Goal: Task Accomplishment & Management: Manage account settings

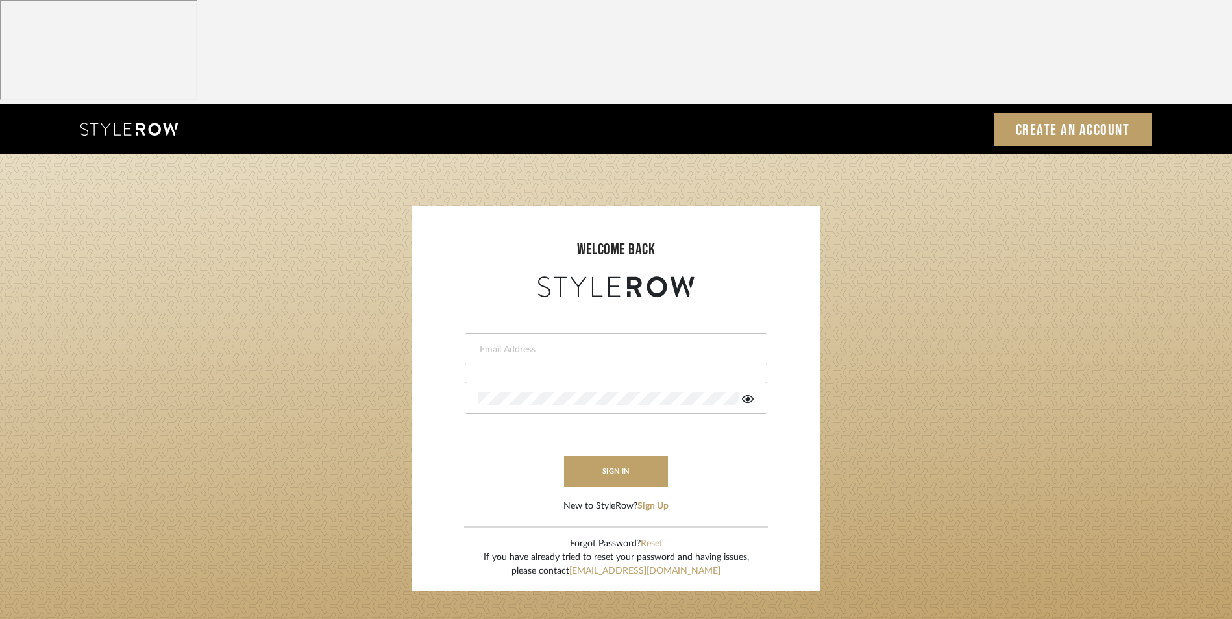
click at [571, 343] on input "email" at bounding box center [614, 349] width 272 height 13
type input "[EMAIL_ADDRESS][DOMAIN_NAME]"
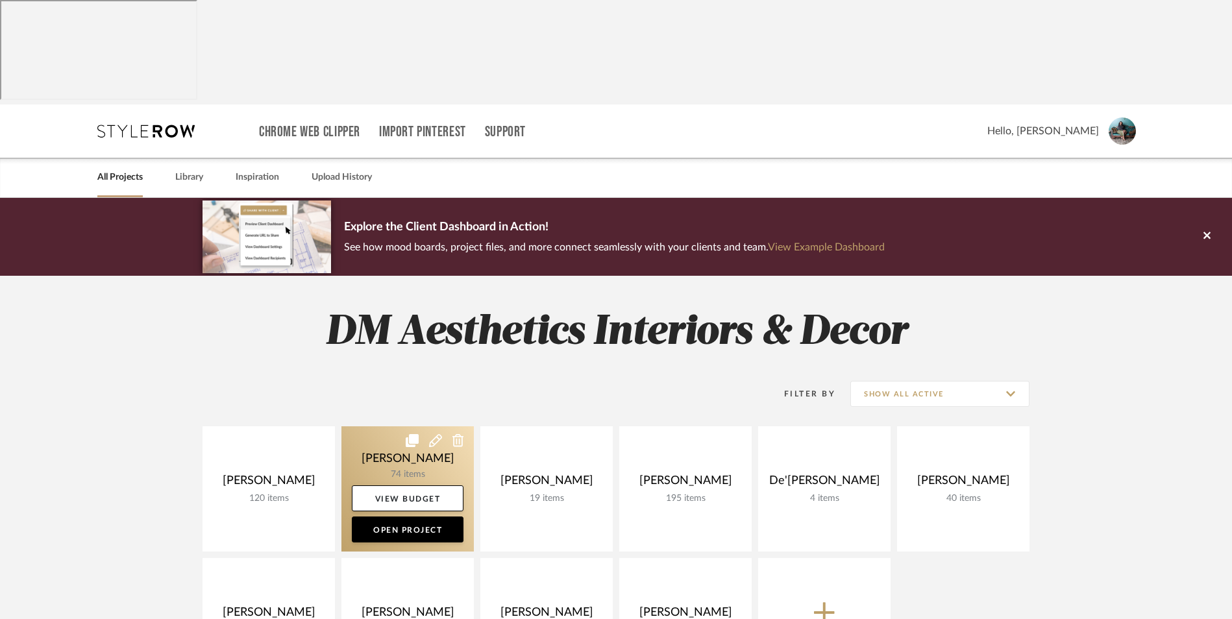
click at [391, 426] on link at bounding box center [407, 488] width 132 height 125
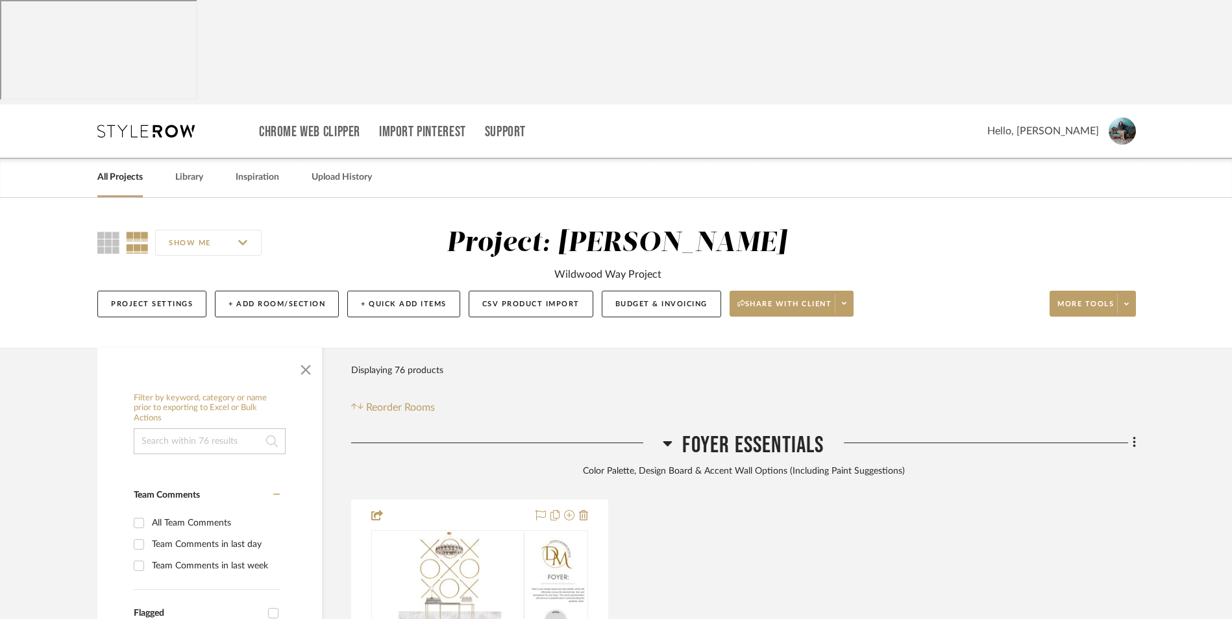
click at [664, 436] on icon at bounding box center [668, 444] width 10 height 16
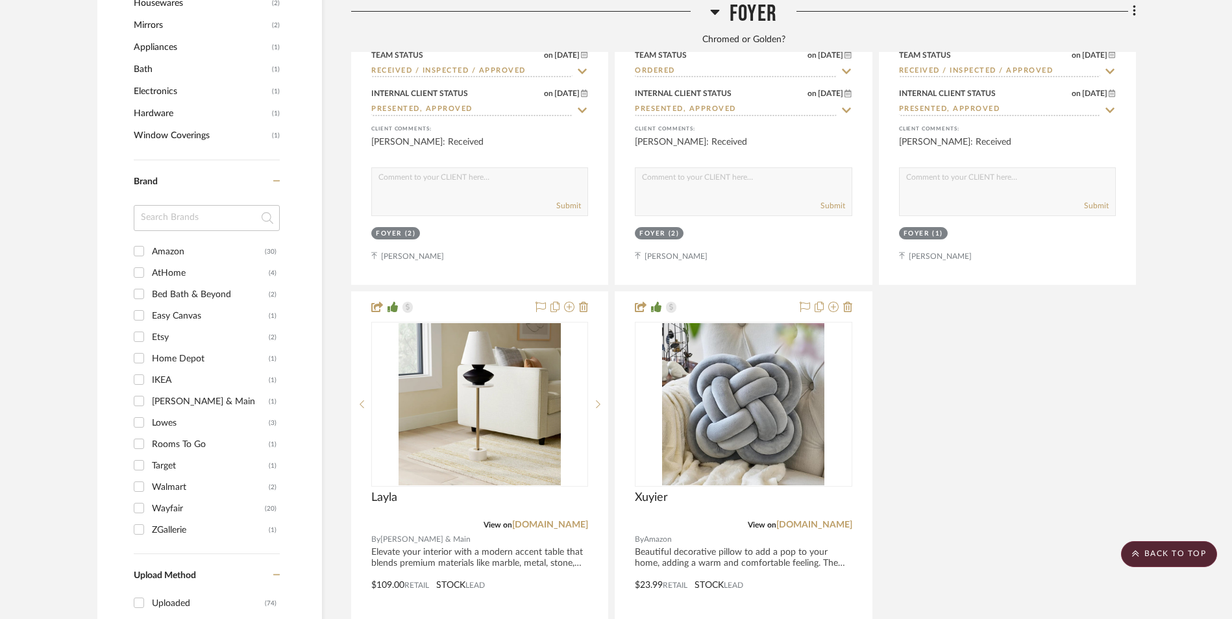
scroll to position [1558, 0]
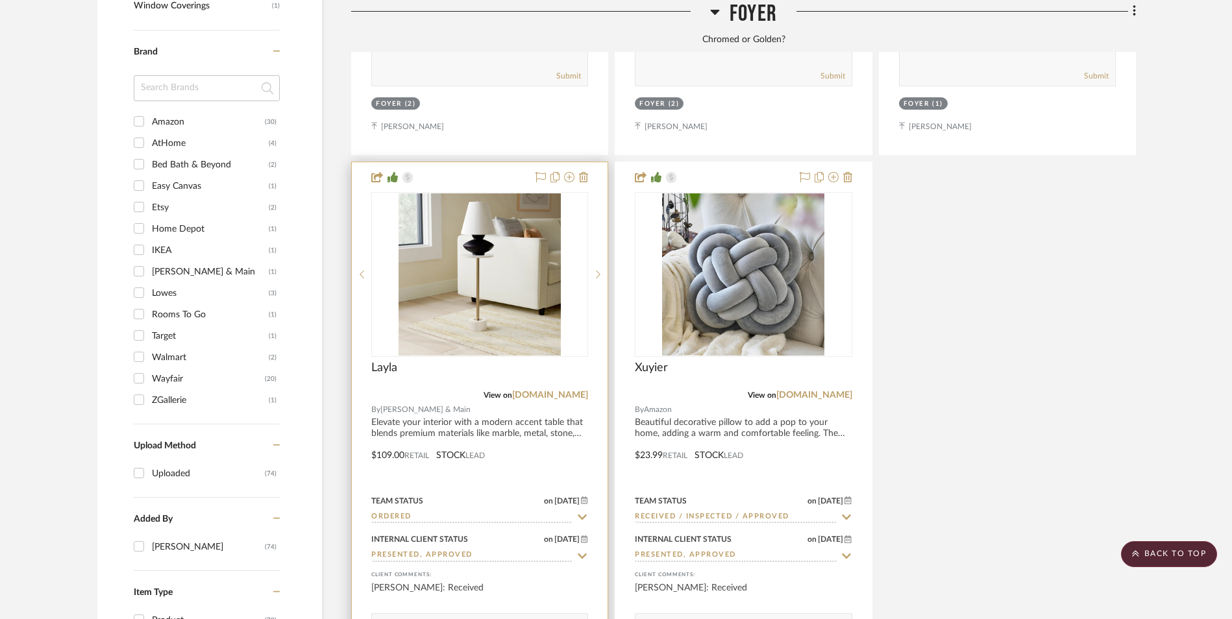
click at [455, 511] on input "Ordered" at bounding box center [471, 517] width 201 height 12
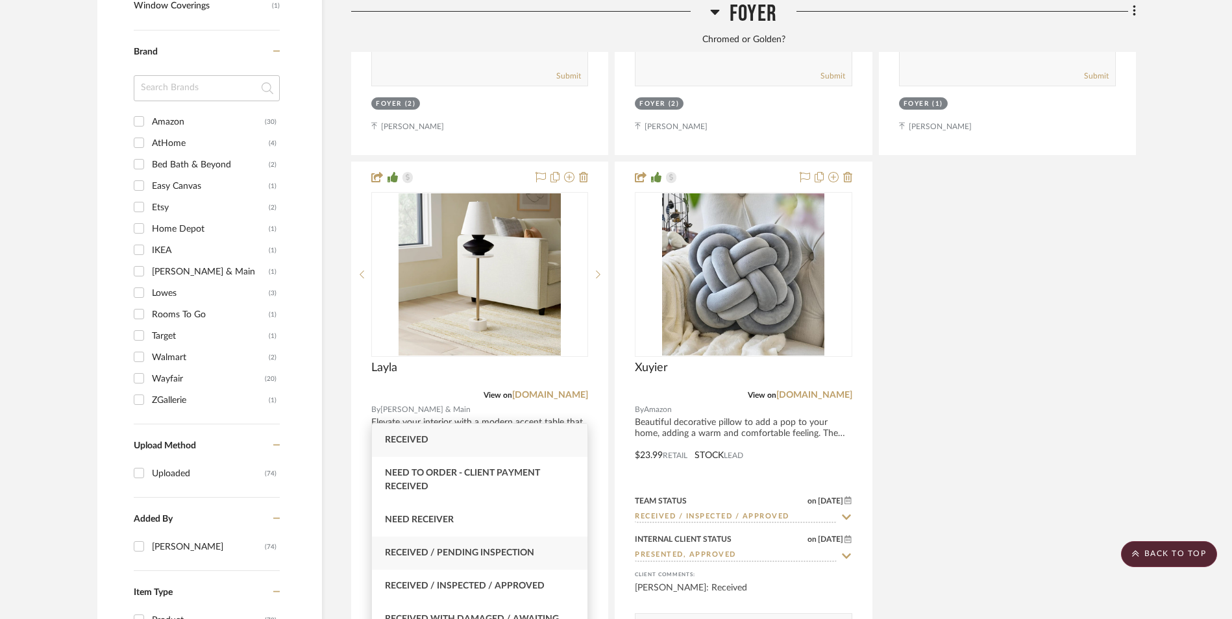
type input "rece"
click at [471, 554] on span "Received / Pending Inspection" at bounding box center [459, 552] width 149 height 9
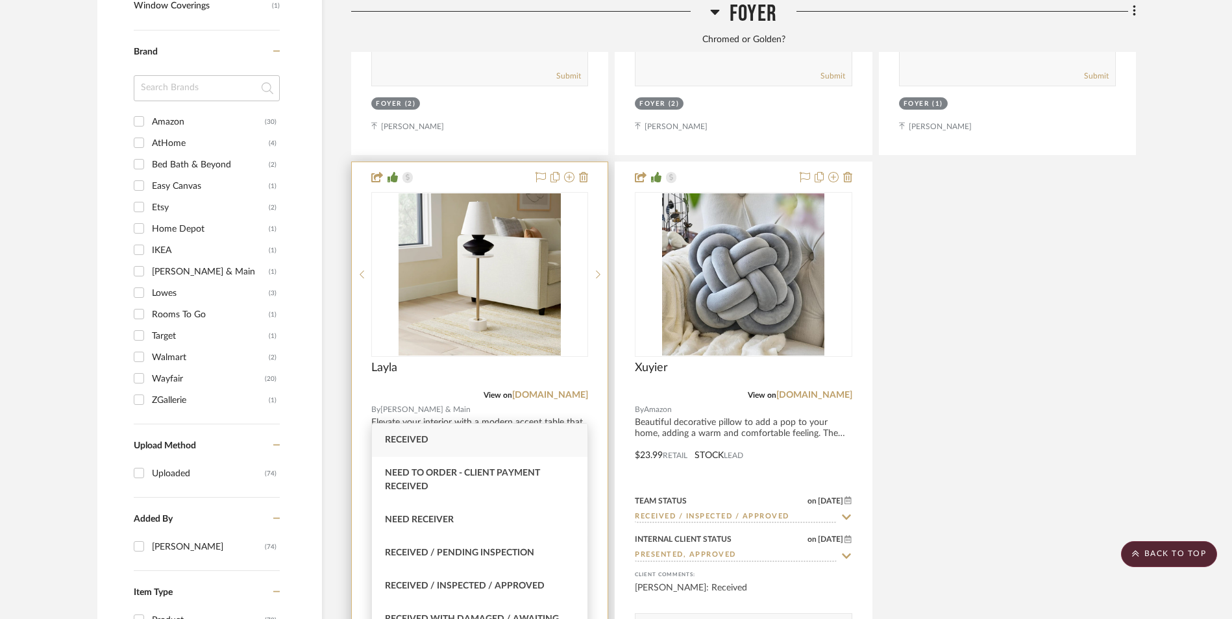
type input "[DATE]"
type input "Received / Pending Inspection"
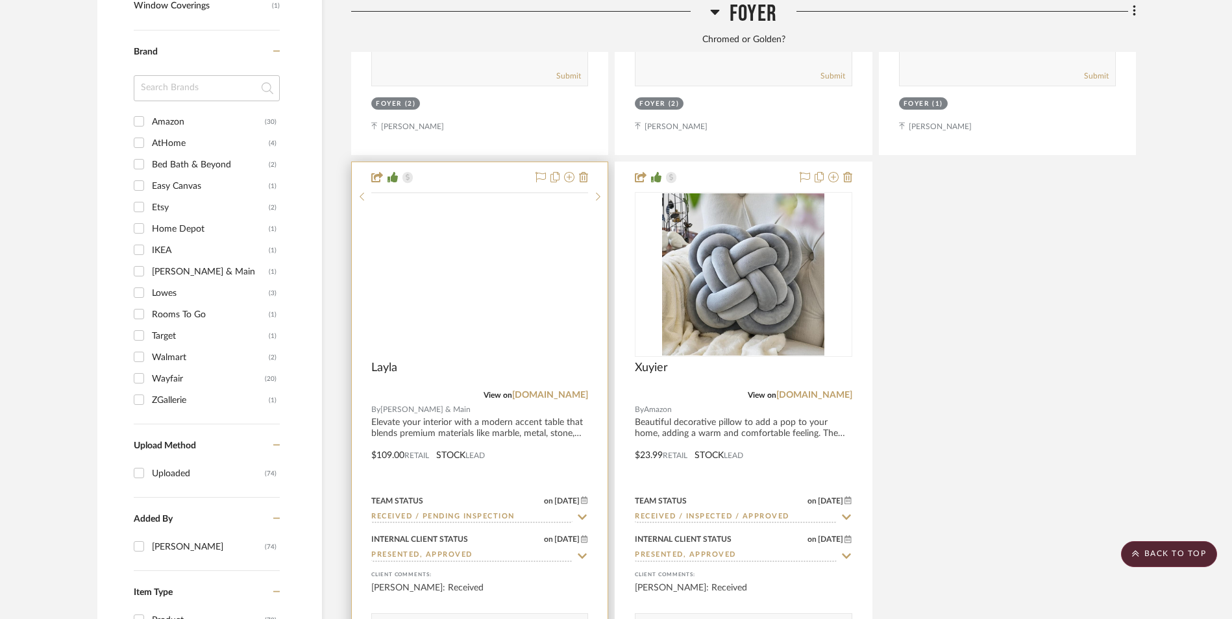
click at [0, 0] on img at bounding box center [0, 0] width 0 height 0
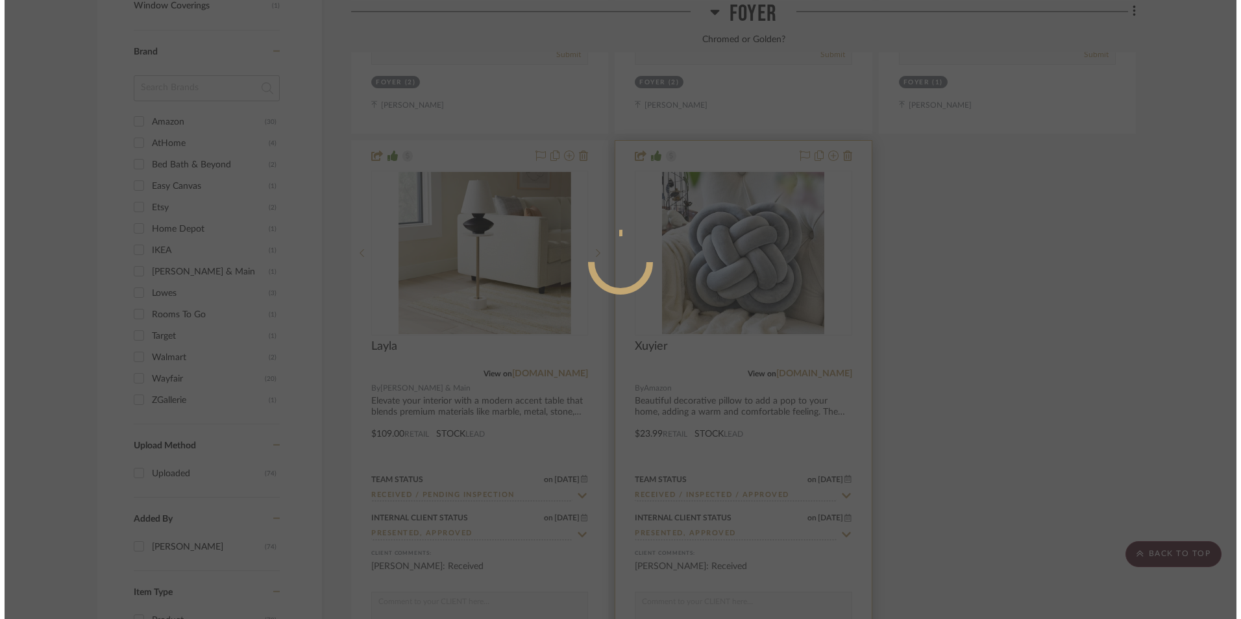
scroll to position [0, 0]
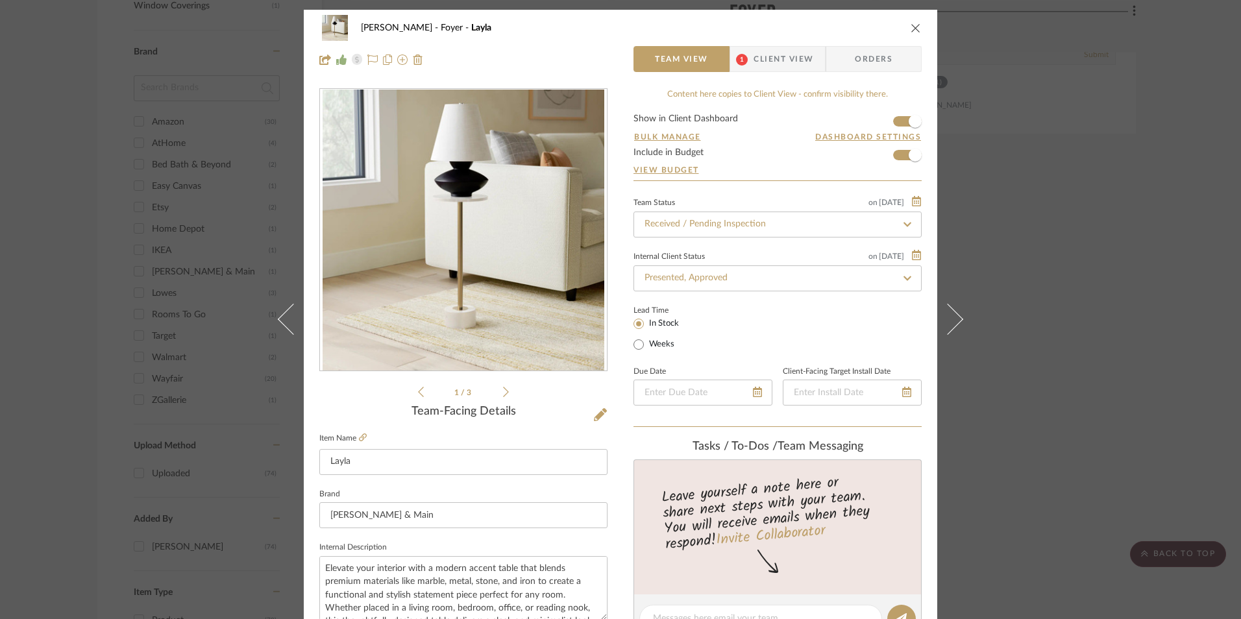
click at [761, 59] on span "Client View" at bounding box center [784, 59] width 60 height 26
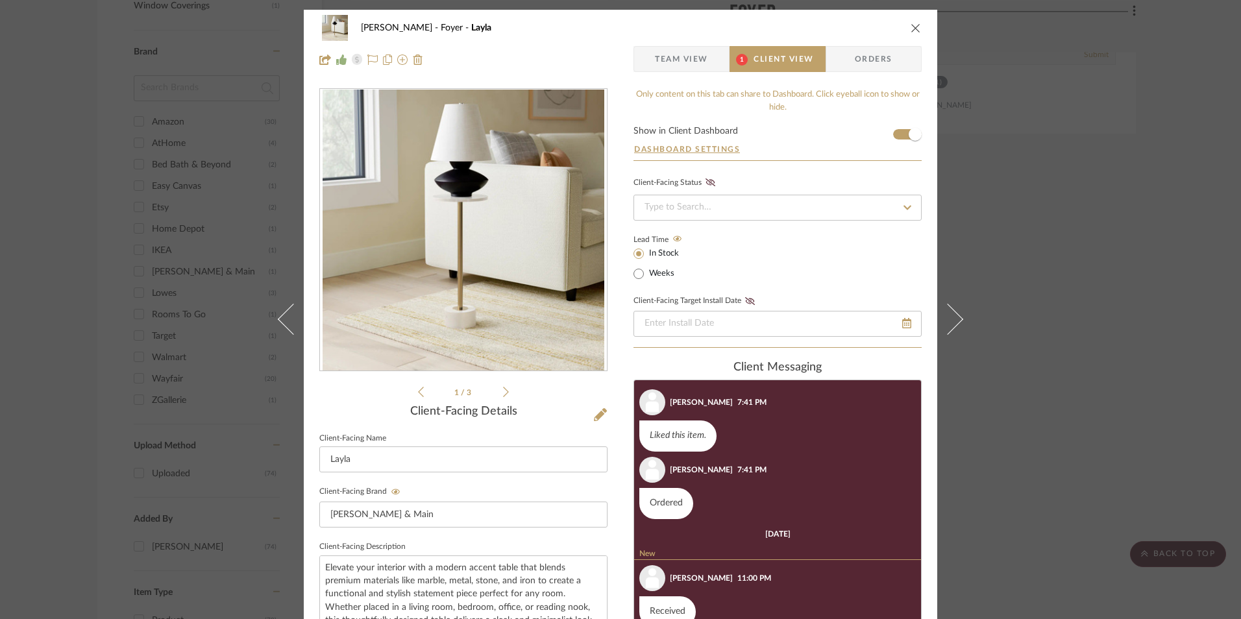
click at [905, 30] on div "[PERSON_NAME] Foyer Layla" at bounding box center [620, 28] width 602 height 26
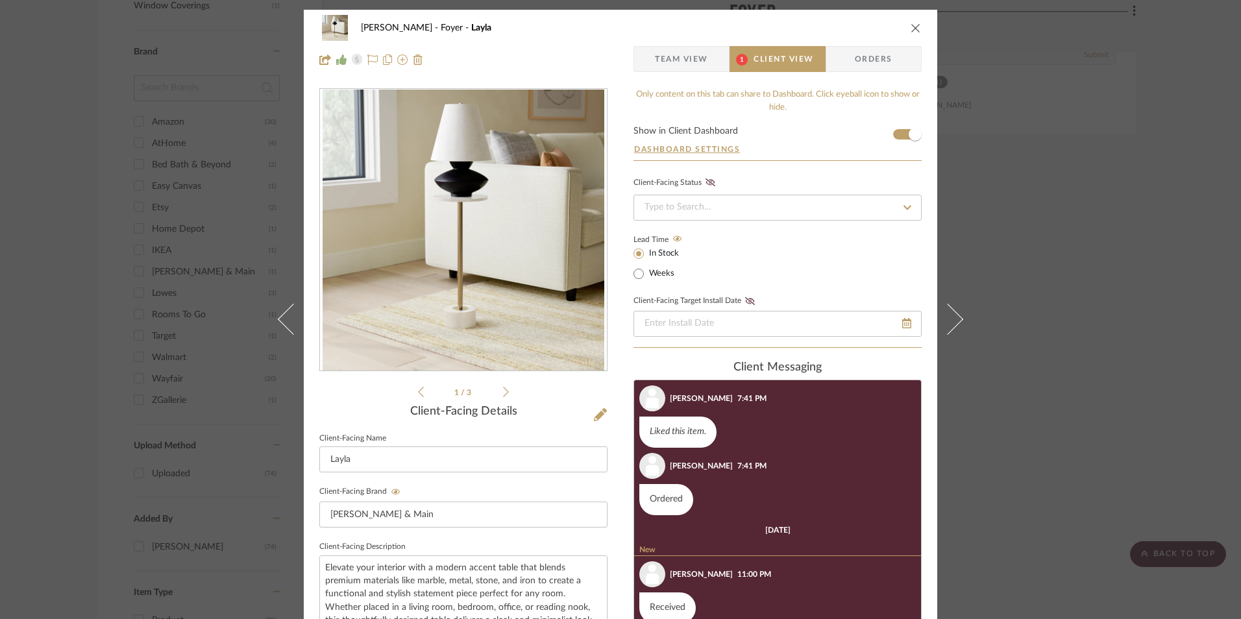
click at [911, 30] on icon "close" at bounding box center [916, 28] width 10 height 10
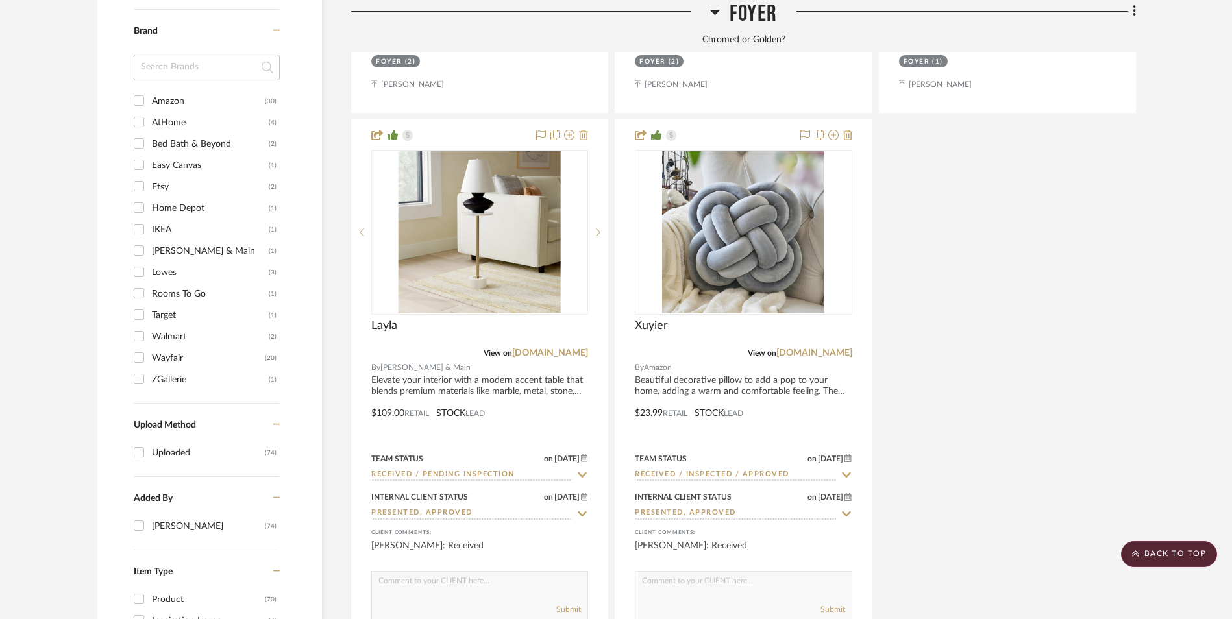
scroll to position [1774, 0]
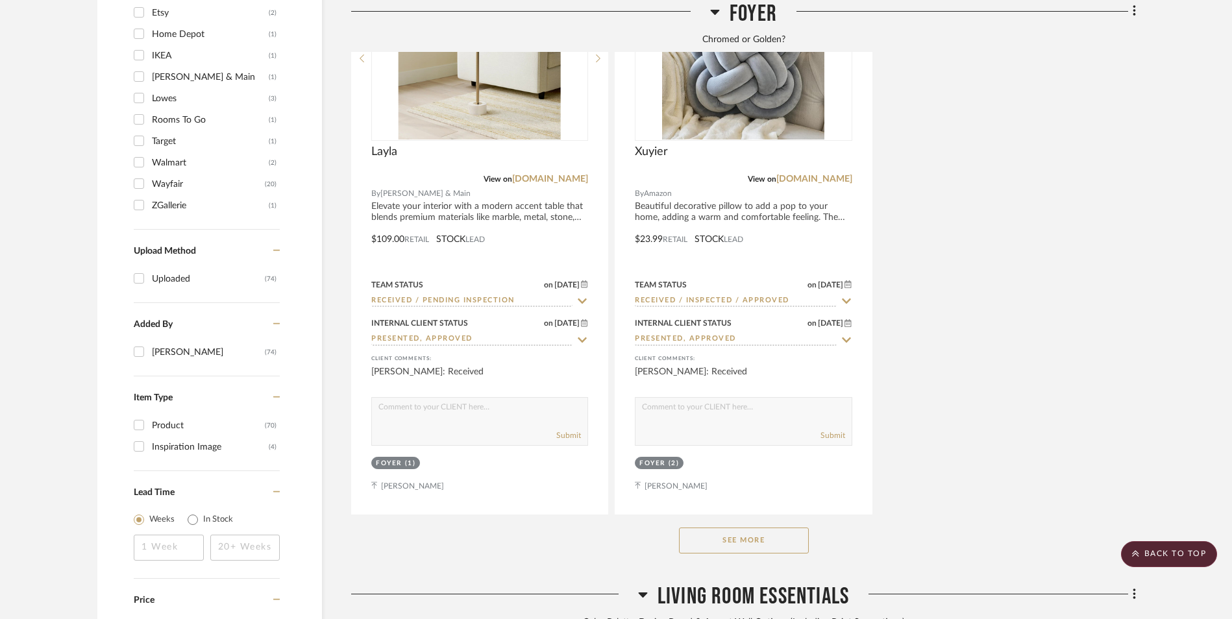
click at [778, 528] on button "See More" at bounding box center [744, 541] width 130 height 26
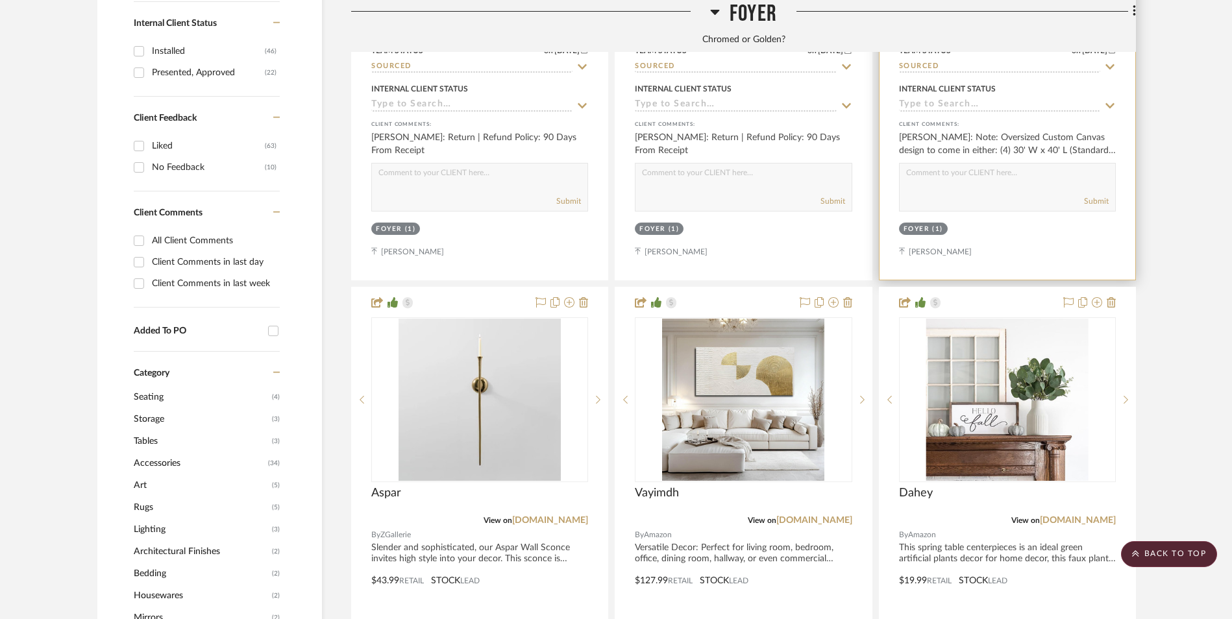
scroll to position [995, 0]
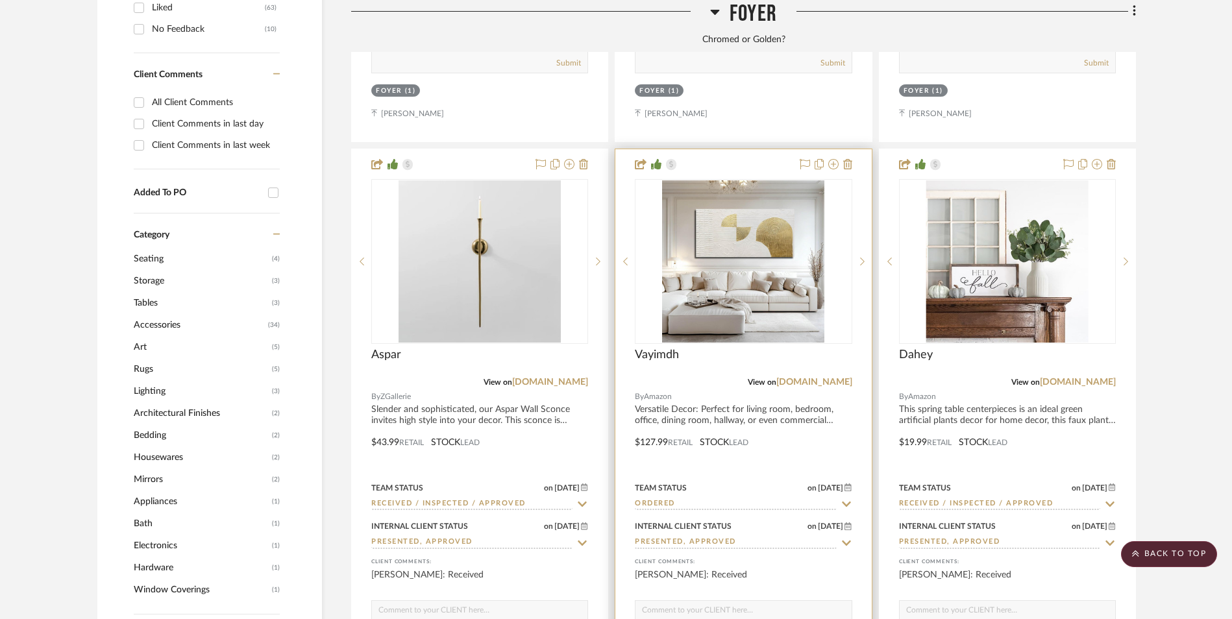
click at [663, 498] on input "Ordered" at bounding box center [735, 504] width 201 height 12
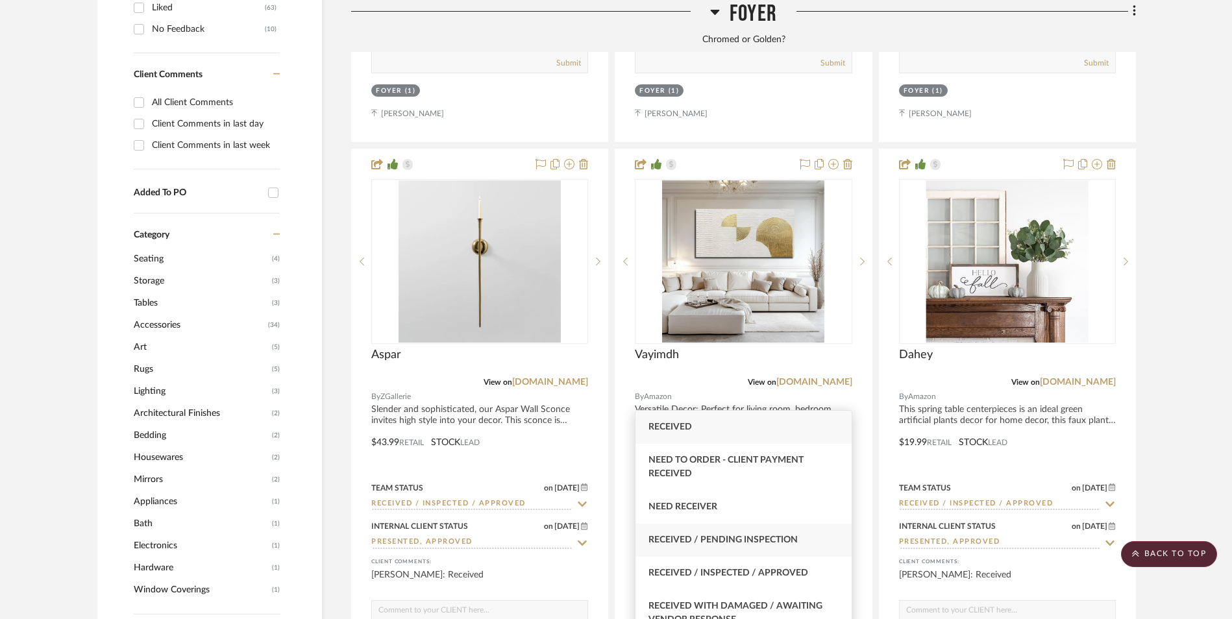
type input "rece"
click at [719, 542] on span "Received / Pending Inspection" at bounding box center [722, 539] width 149 height 9
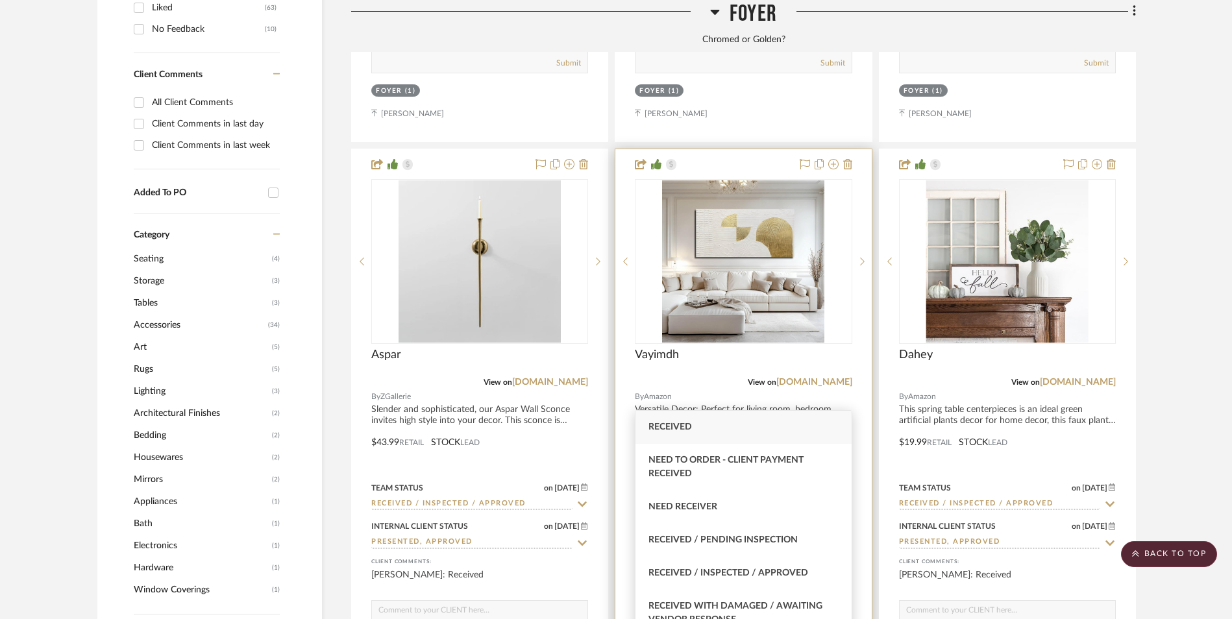
type input "[DATE]"
type input "Received / Pending Inspection"
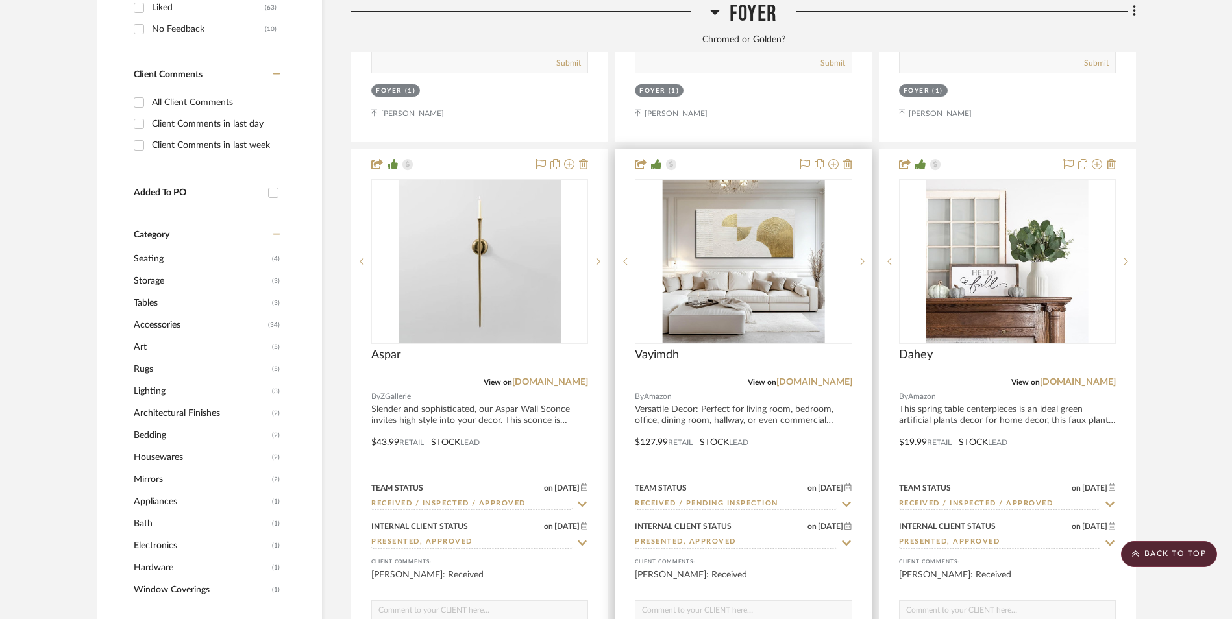
click at [0, 0] on img at bounding box center [0, 0] width 0 height 0
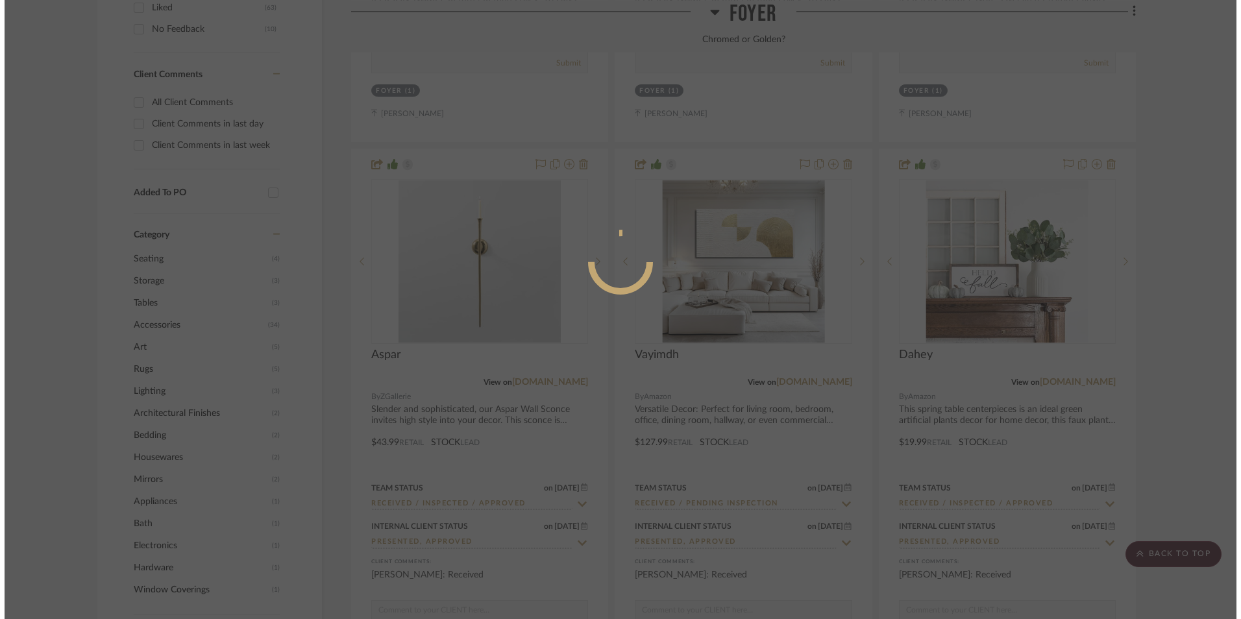
scroll to position [0, 0]
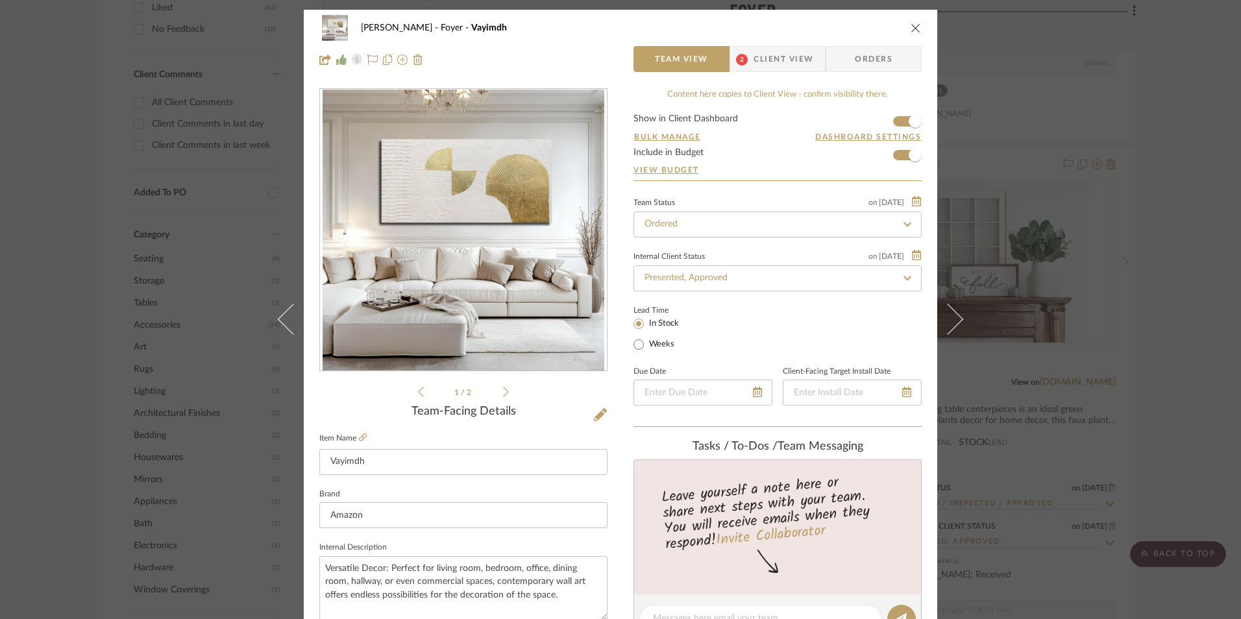
click at [768, 59] on span "Client View" at bounding box center [784, 59] width 60 height 26
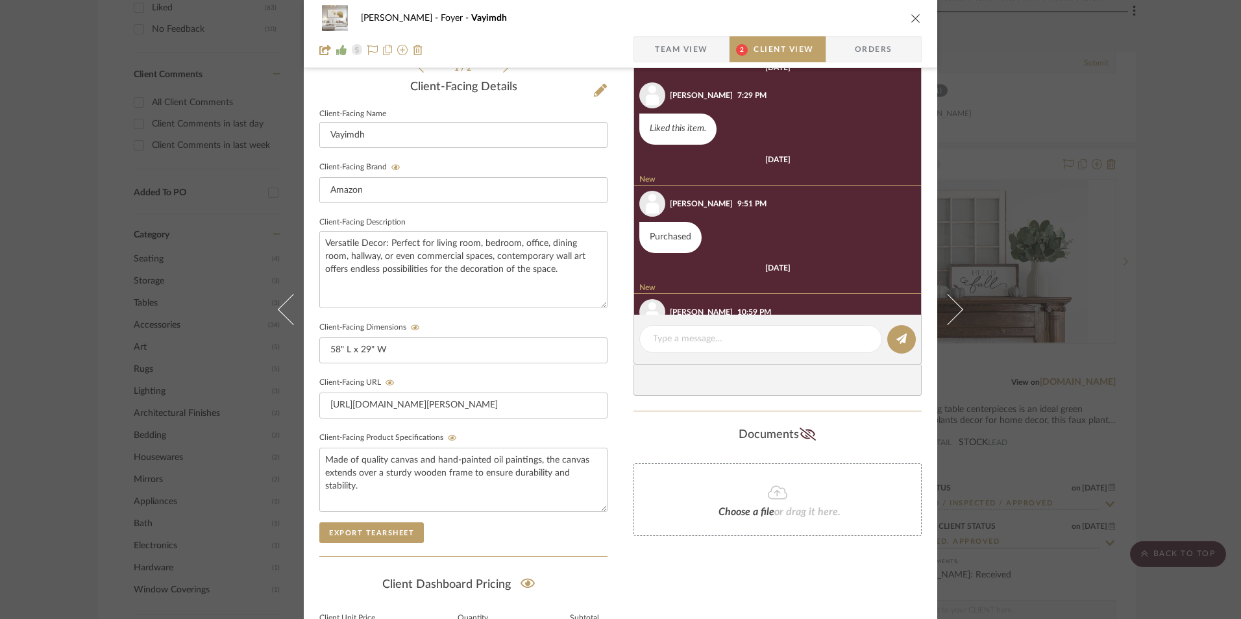
scroll to position [295, 0]
click at [911, 14] on icon "close" at bounding box center [916, 18] width 10 height 10
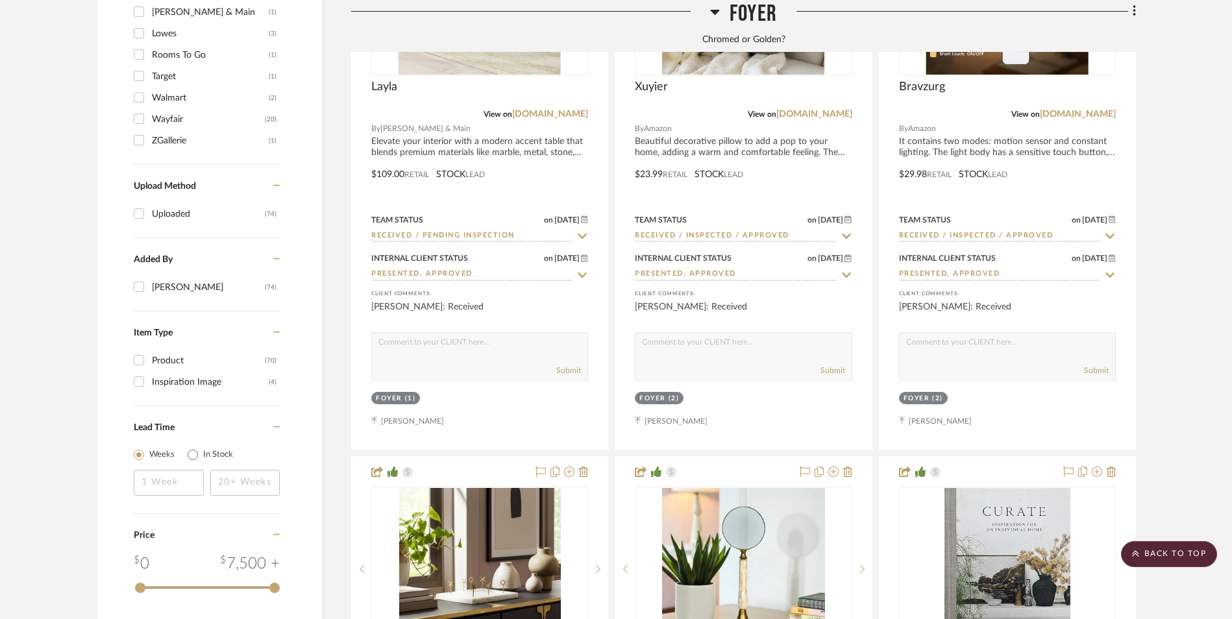
scroll to position [1644, 0]
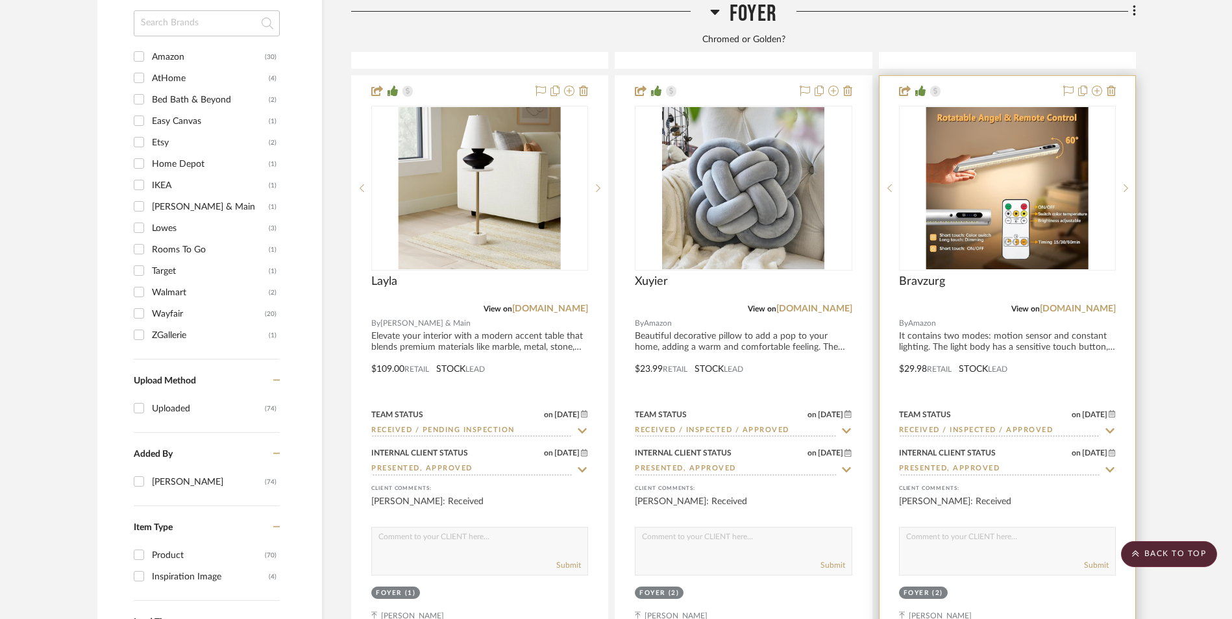
click at [1037, 136] on img "0" at bounding box center [1007, 188] width 162 height 162
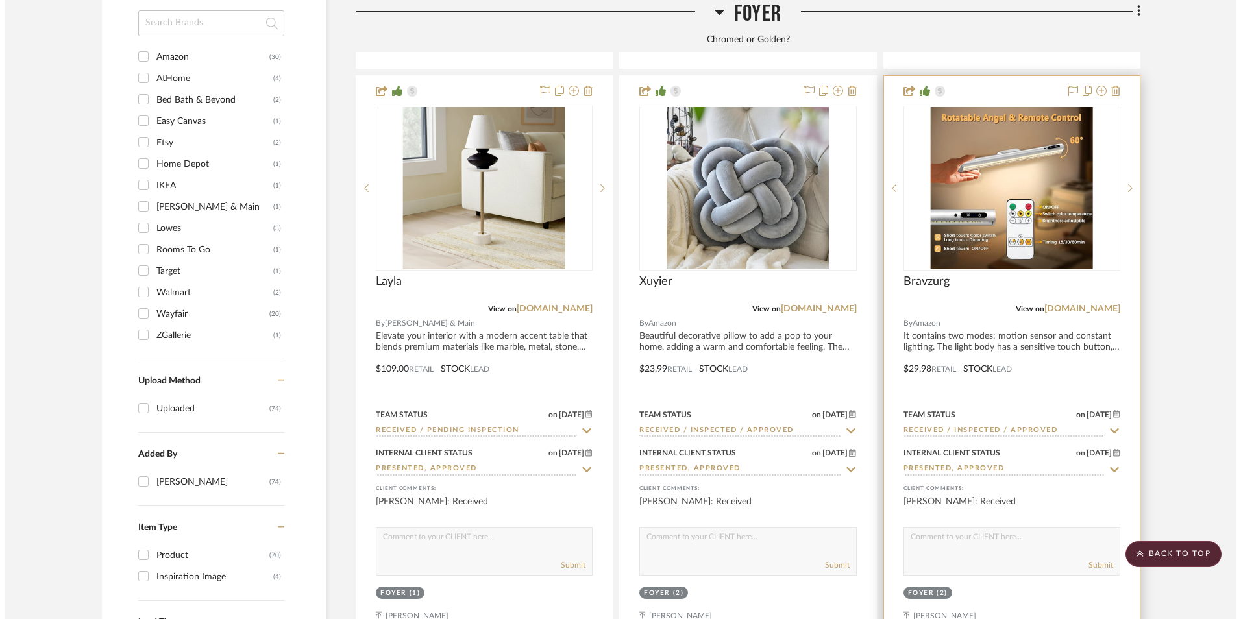
scroll to position [0, 0]
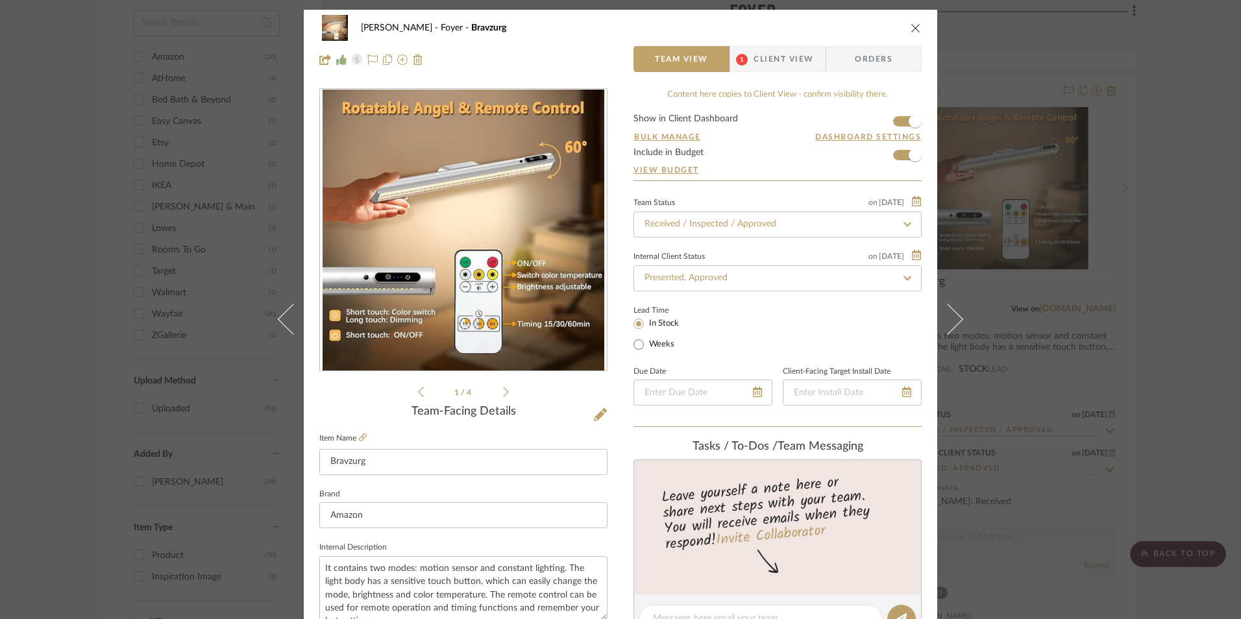
click at [791, 54] on span "Client View" at bounding box center [784, 59] width 60 height 26
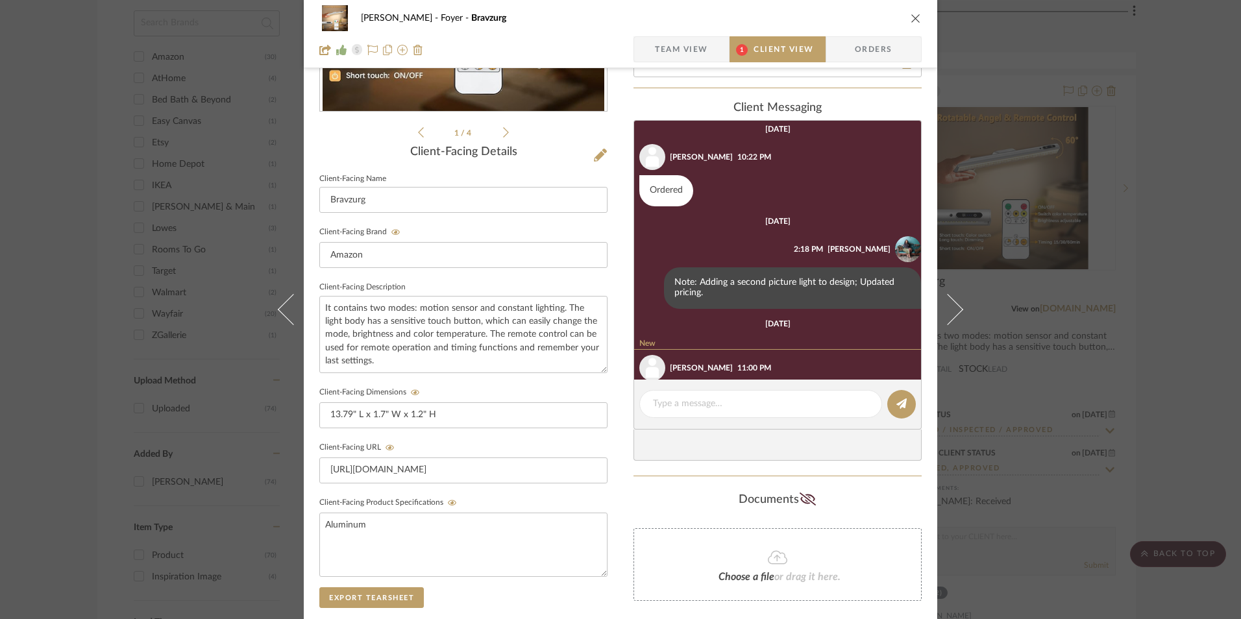
scroll to position [249, 0]
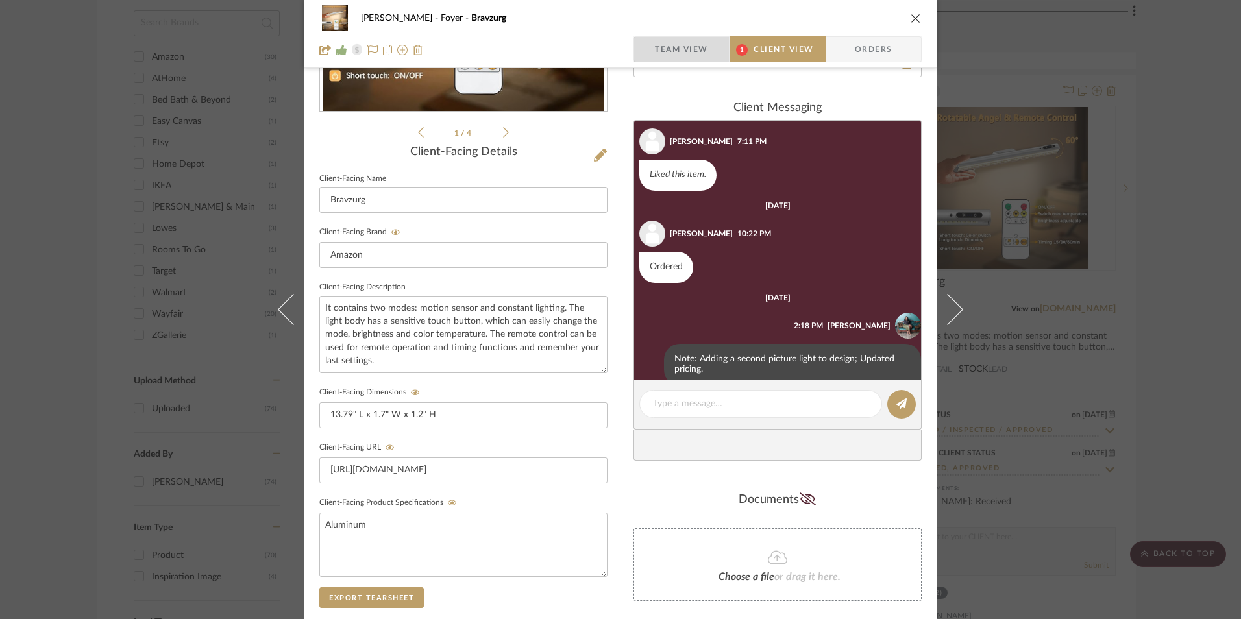
click at [689, 57] on span "Team View" at bounding box center [681, 49] width 53 height 26
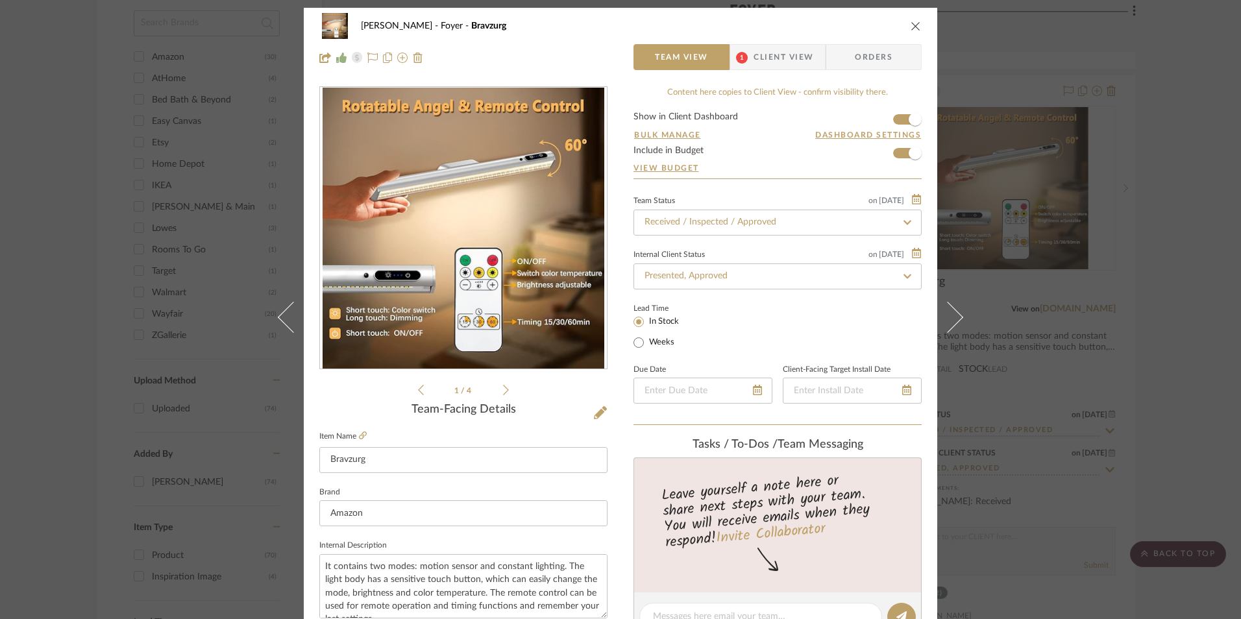
scroll to position [0, 0]
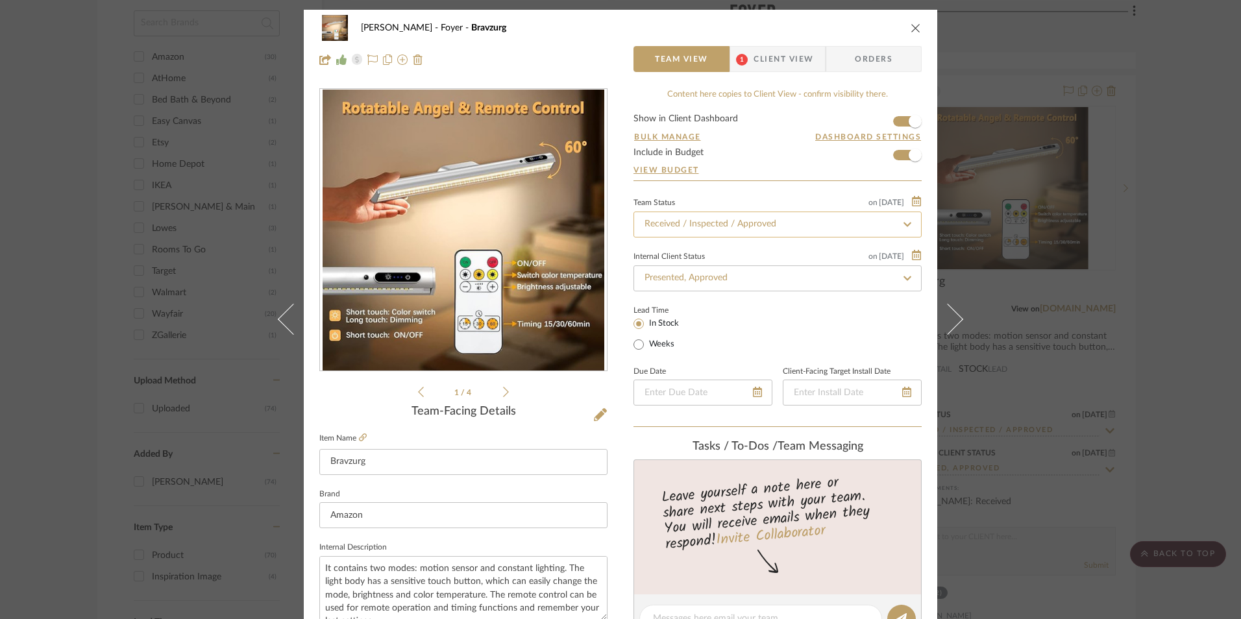
click at [718, 228] on input "Received / Inspected / Approved" at bounding box center [778, 225] width 288 height 26
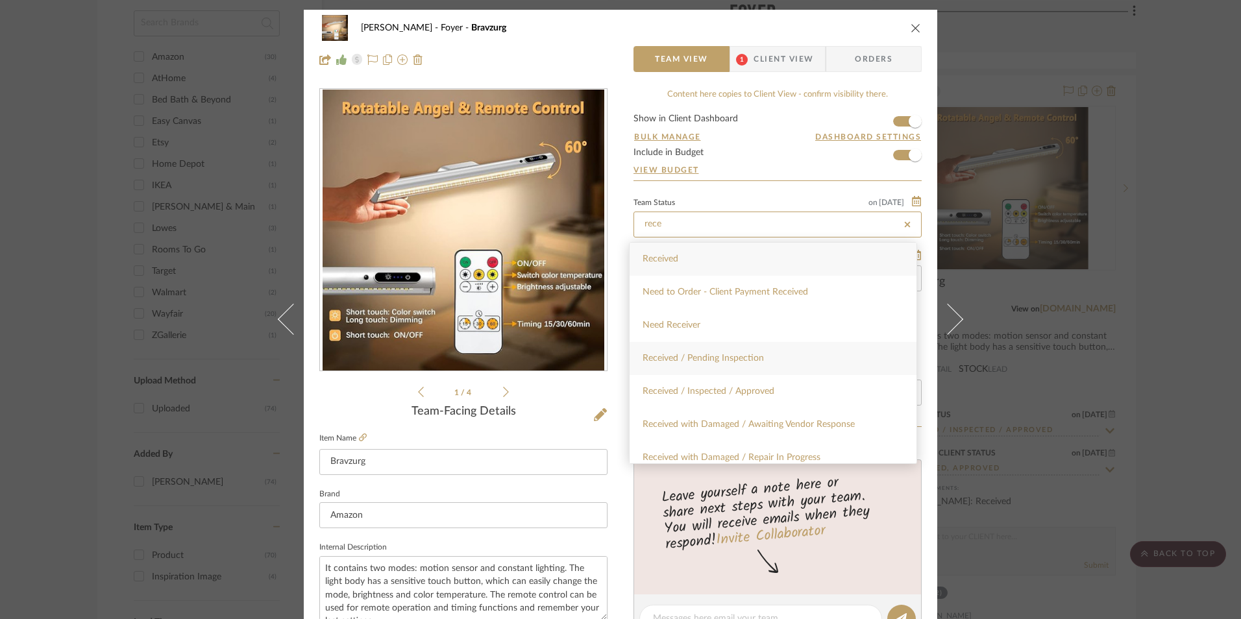
type input "rece"
click at [732, 356] on span "Received / Pending Inspection" at bounding box center [703, 358] width 121 height 9
type input "[DATE]"
type input "Received / Pending Inspection"
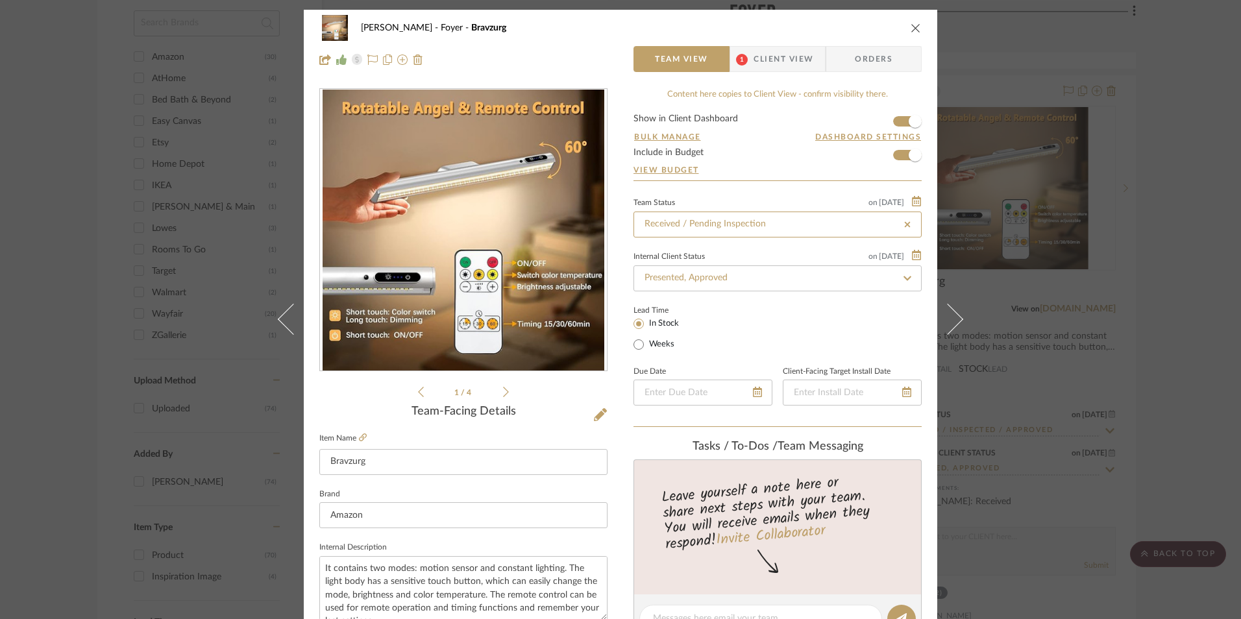
type input "[DATE]"
type input "Received / Pending Inspection"
click at [782, 68] on span "Client View" at bounding box center [784, 59] width 60 height 26
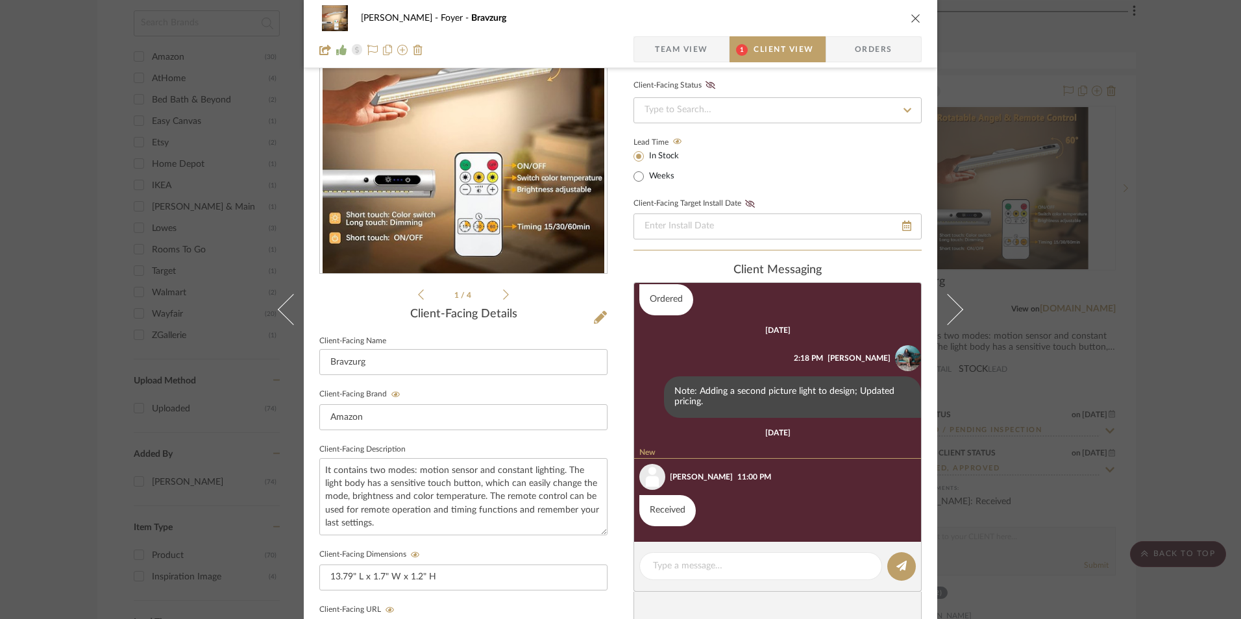
scroll to position [130, 0]
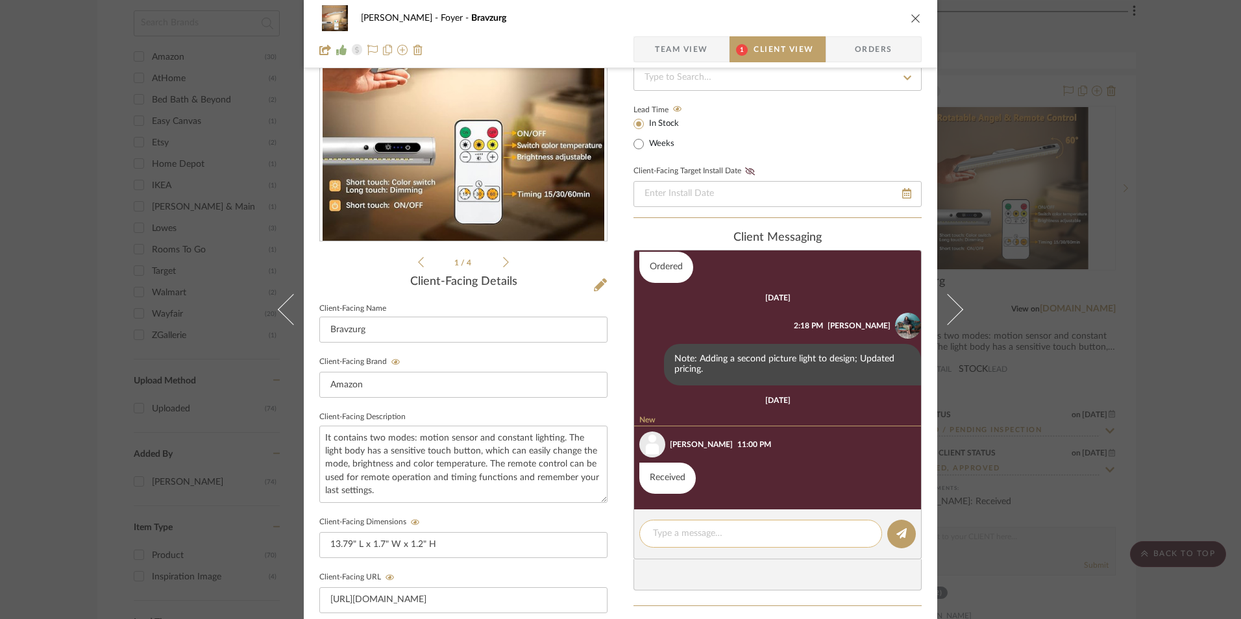
click at [737, 538] on textarea at bounding box center [760, 534] width 215 height 14
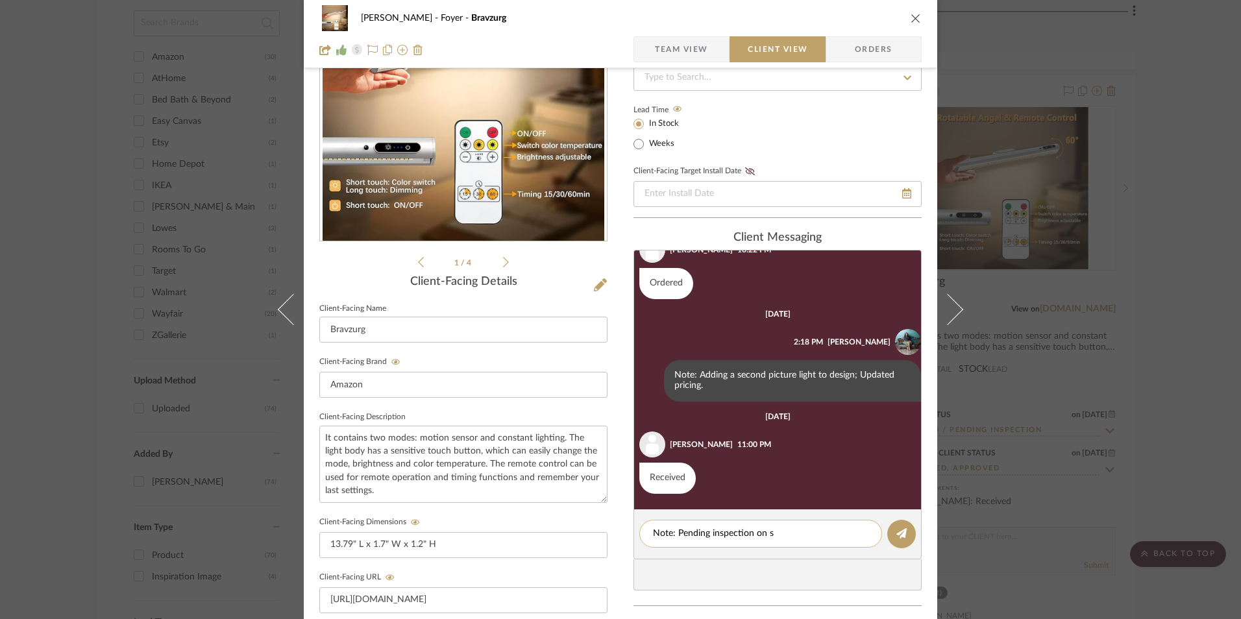
scroll to position [363, 0]
type textarea "Note: Pending inspection on second picture light."
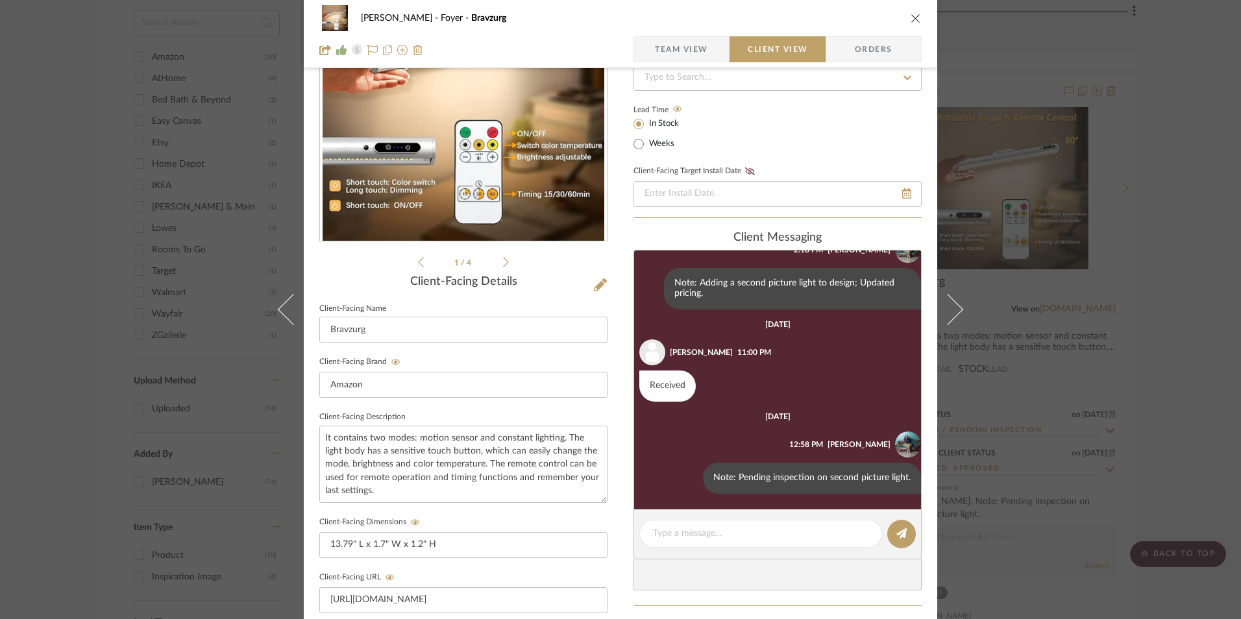
click at [911, 19] on icon "close" at bounding box center [916, 18] width 10 height 10
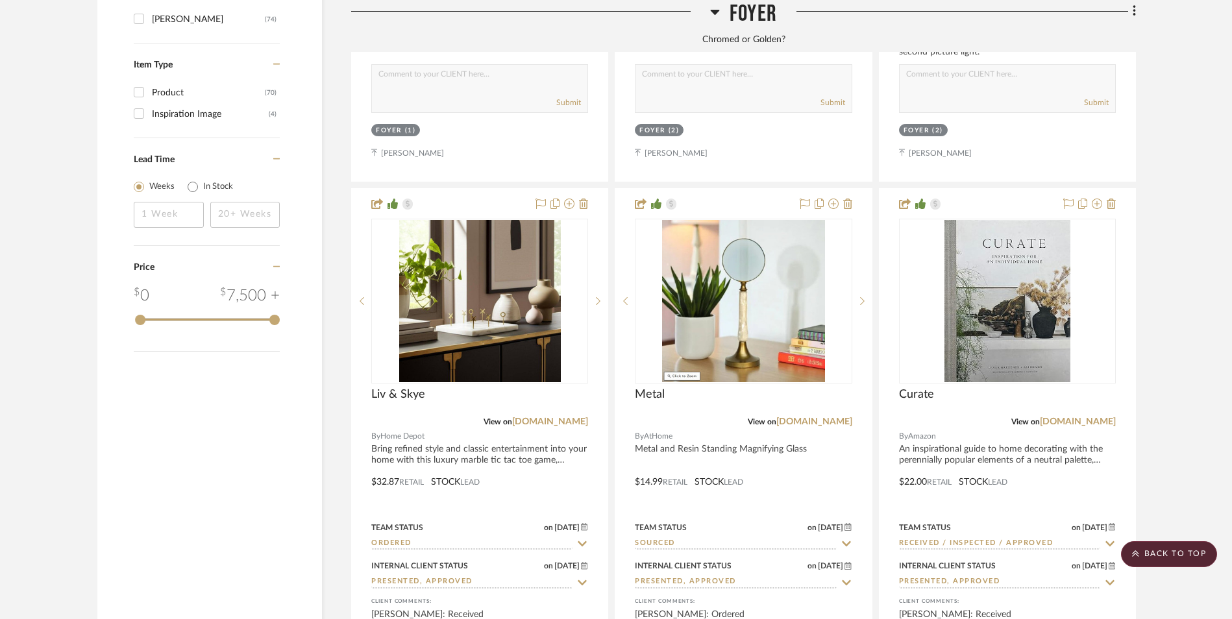
scroll to position [2228, 0]
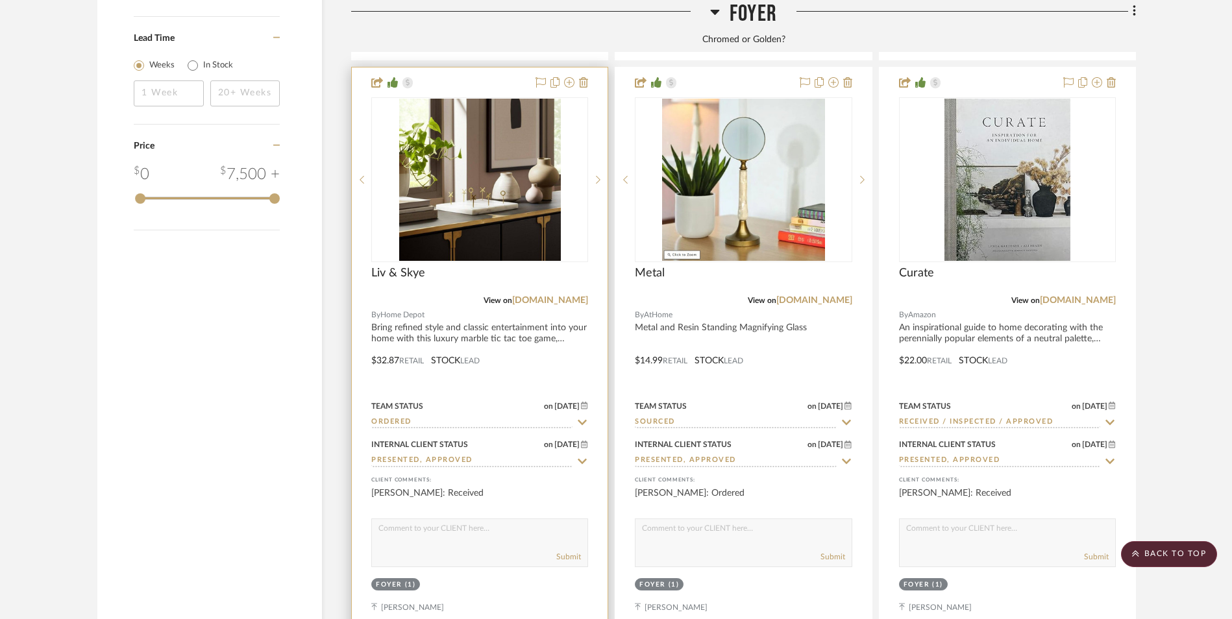
click at [436, 417] on input "Ordered" at bounding box center [471, 423] width 201 height 12
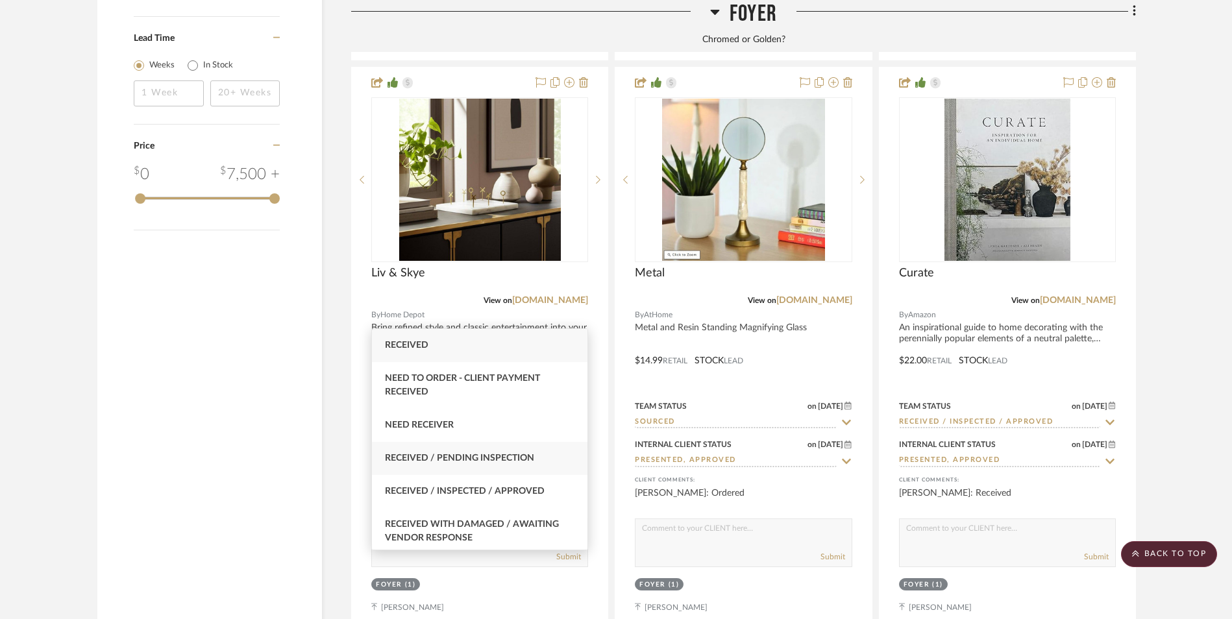
type input "rece"
click at [470, 461] on span "Received / Pending Inspection" at bounding box center [459, 458] width 149 height 9
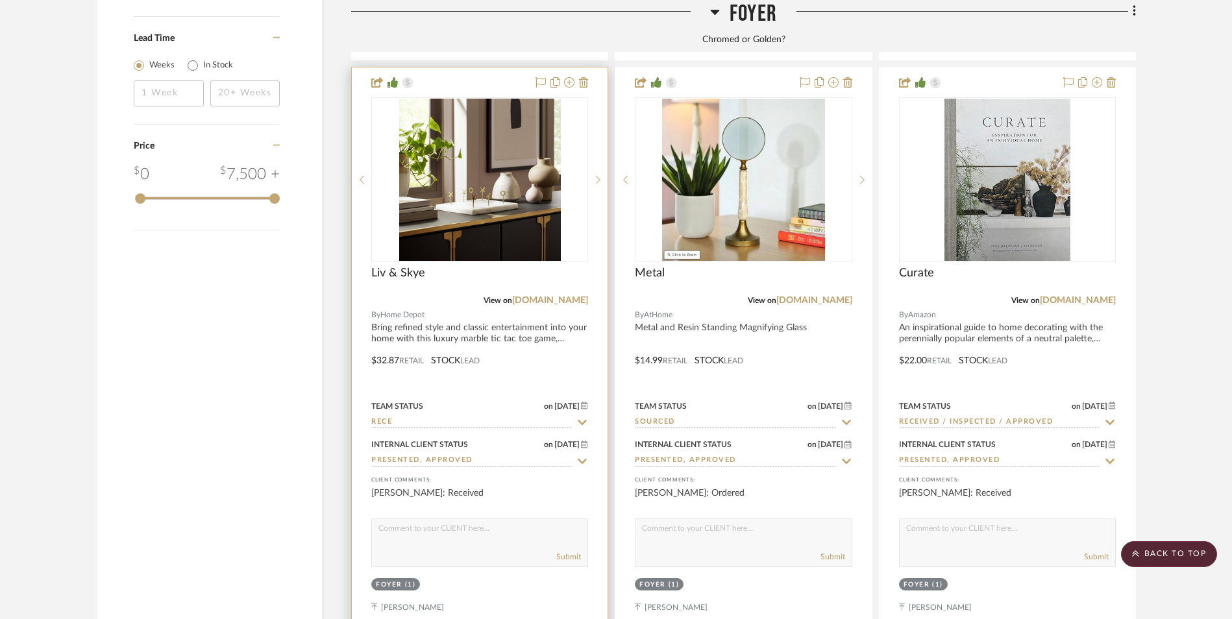
type input "[DATE]"
type input "Received / Pending Inspection"
click at [0, 0] on img at bounding box center [0, 0] width 0 height 0
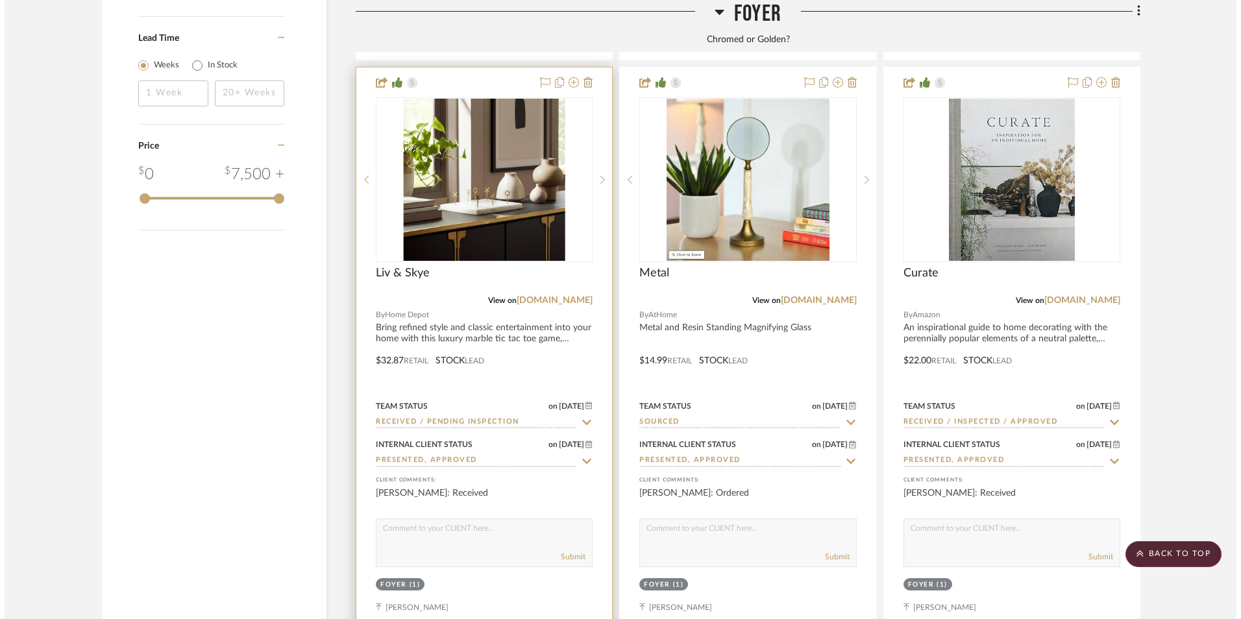
scroll to position [0, 0]
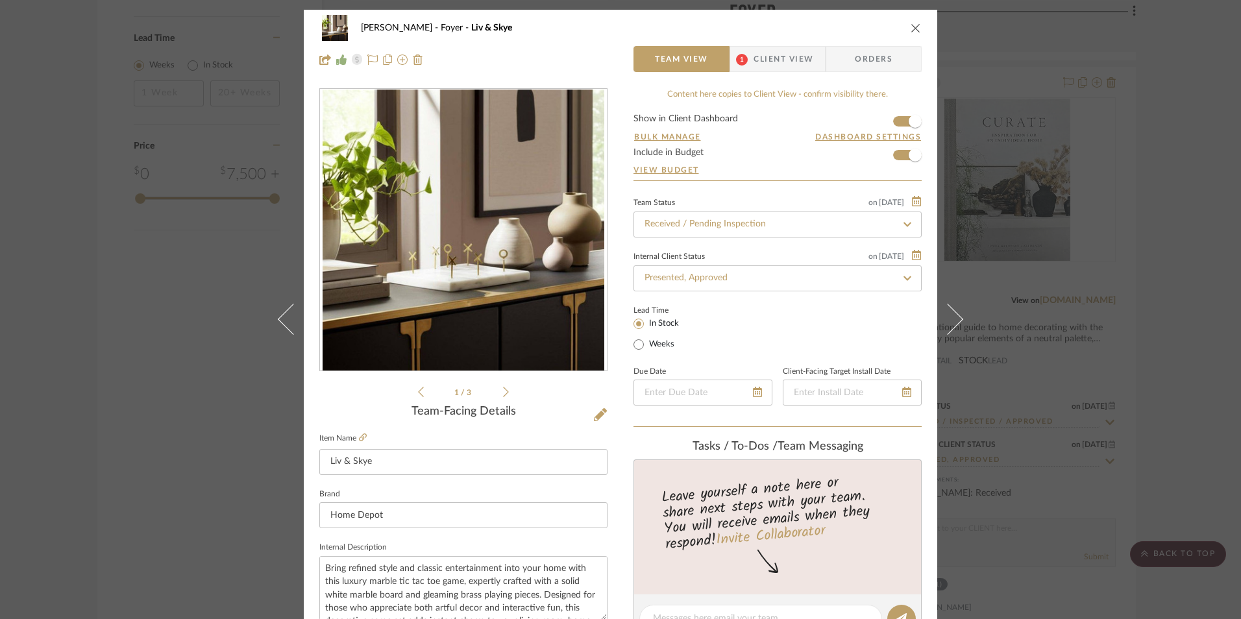
click at [772, 67] on span "Client View" at bounding box center [784, 59] width 60 height 26
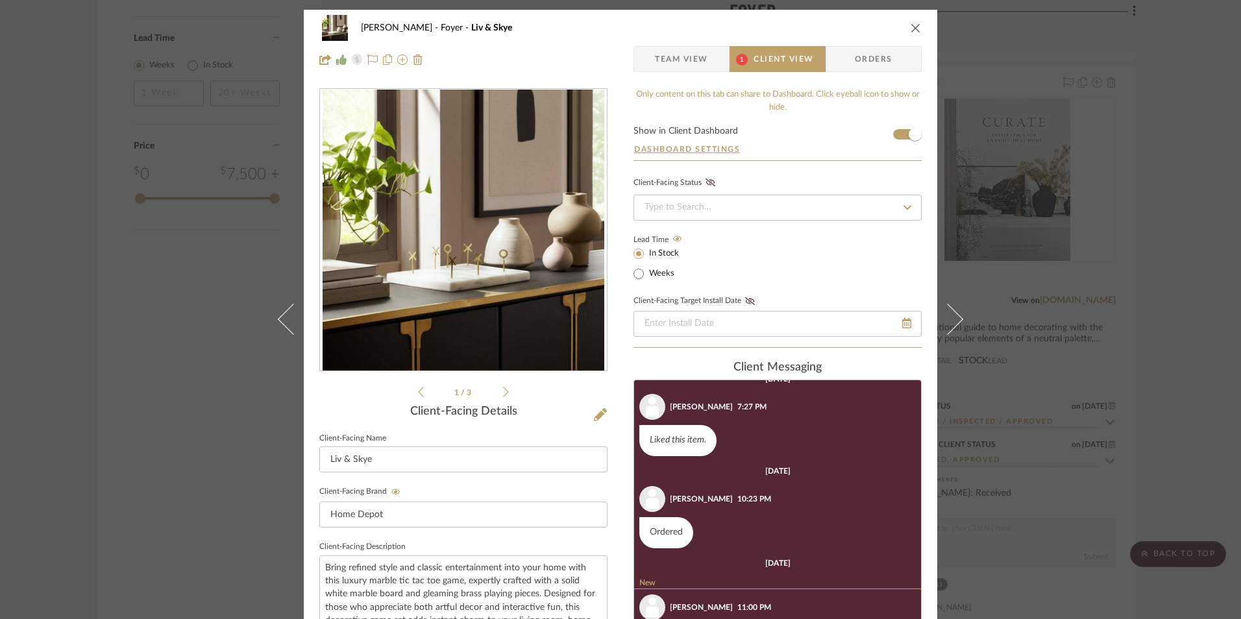
scroll to position [209, 0]
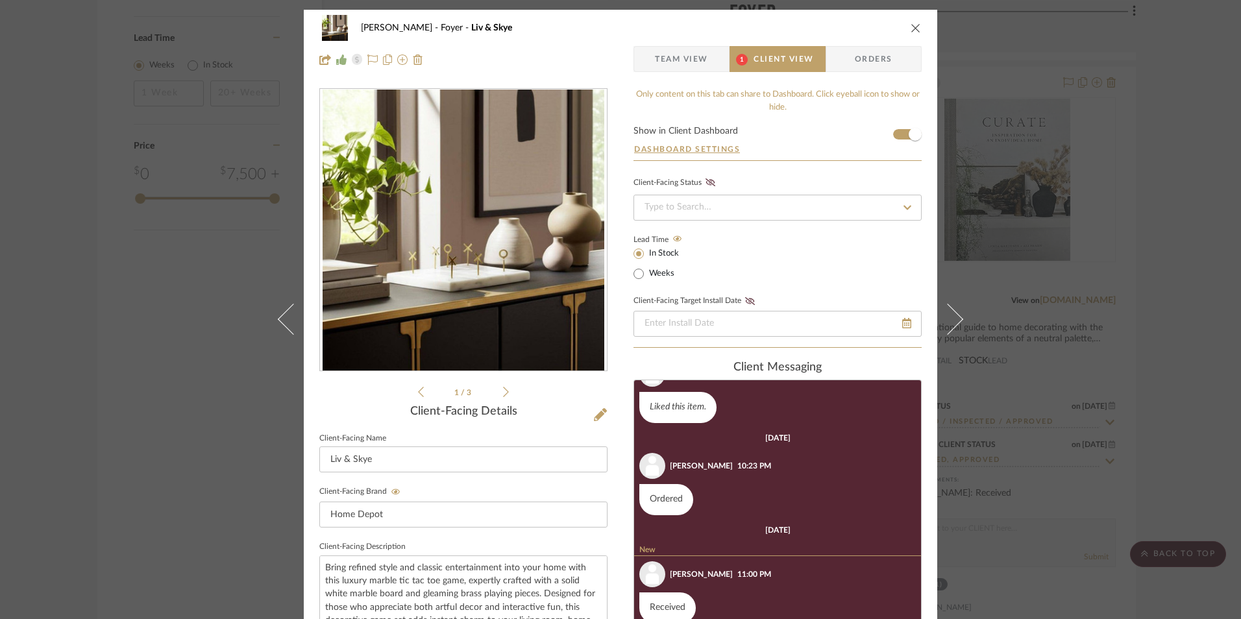
click at [911, 29] on icon "close" at bounding box center [916, 28] width 10 height 10
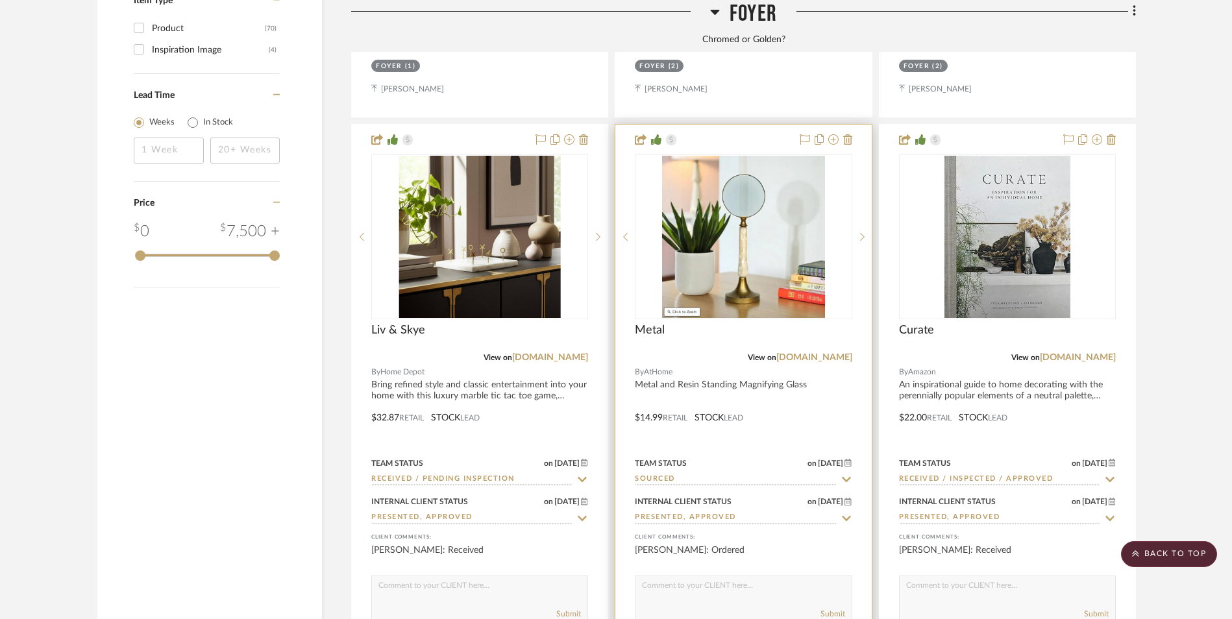
scroll to position [2163, 0]
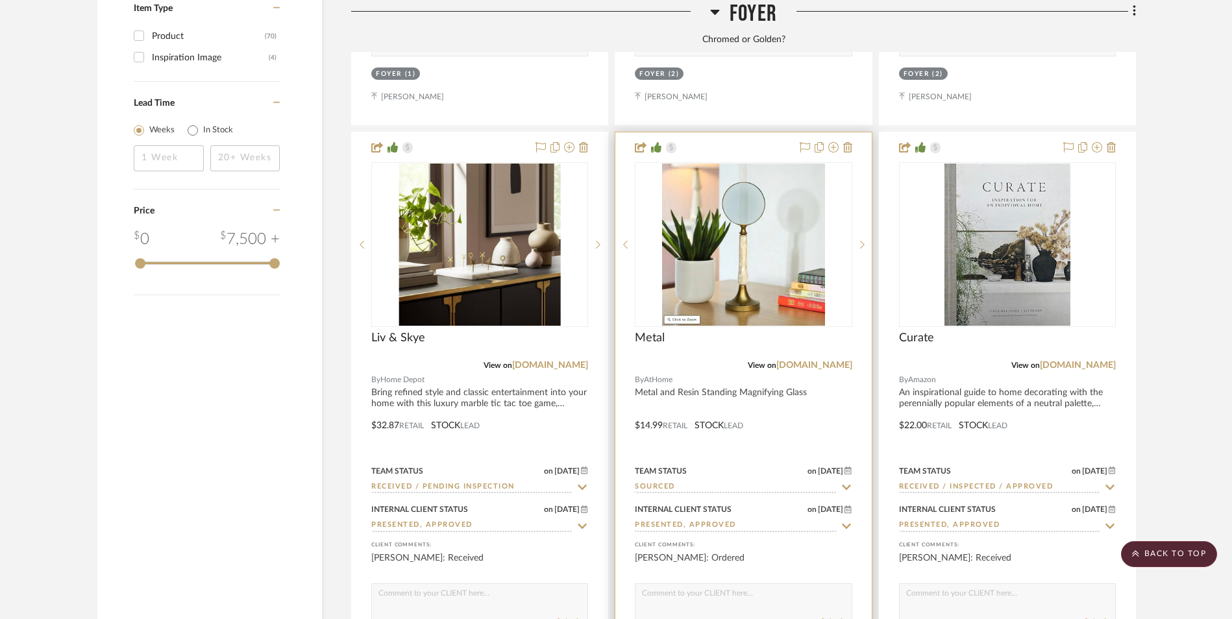
click at [685, 482] on input "Sourced" at bounding box center [735, 488] width 201 height 12
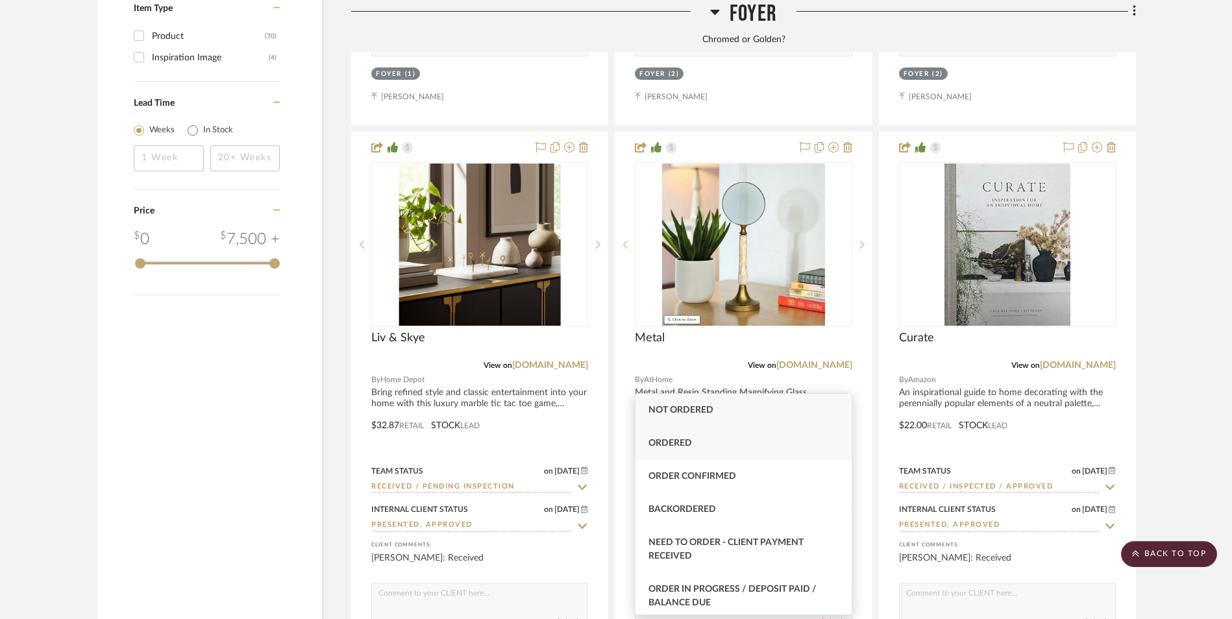
type input "ord"
click at [687, 449] on div "Ordered" at bounding box center [742, 443] width 215 height 33
type input "[DATE]"
type input "Ordered"
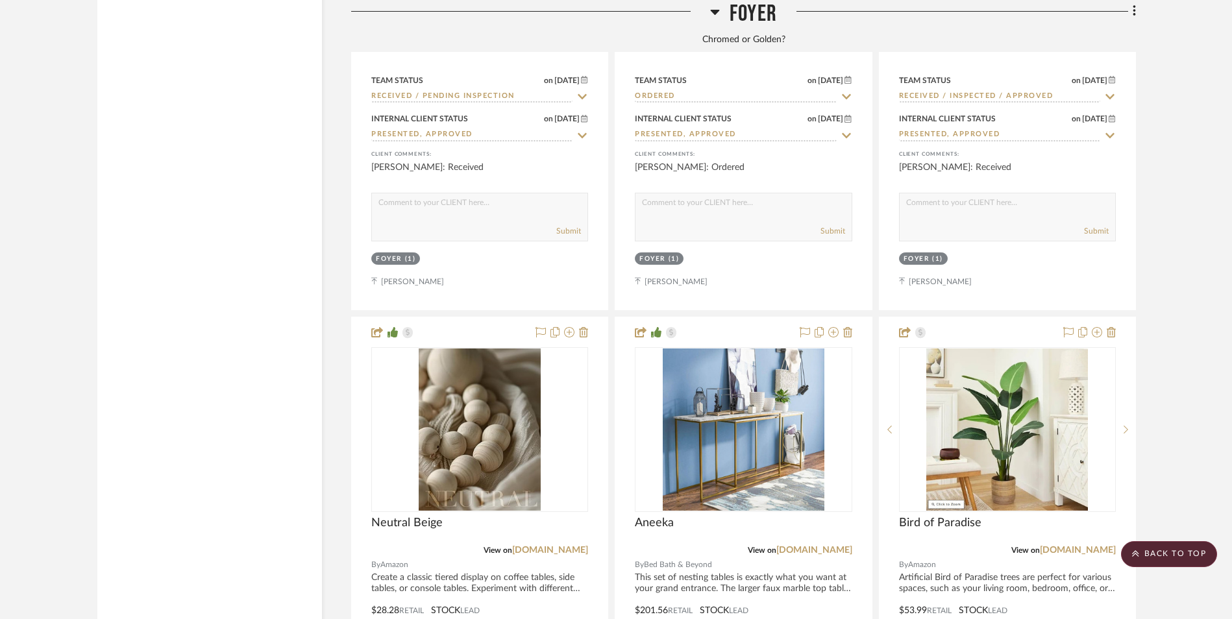
scroll to position [2683, 0]
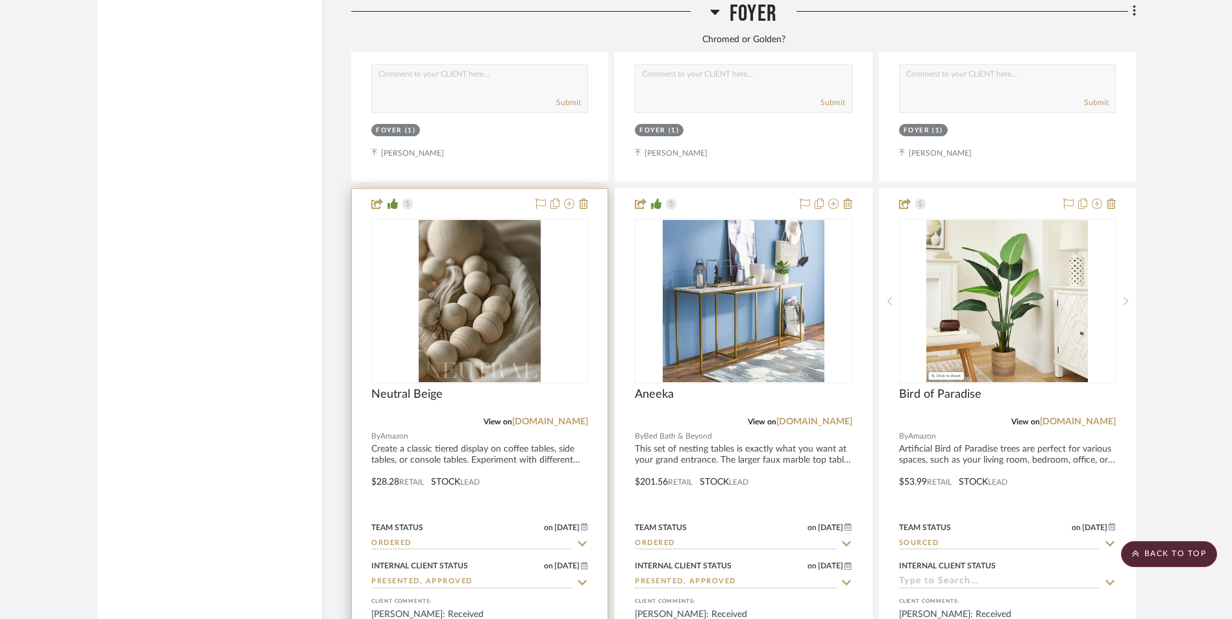
click at [388, 538] on input "Ordered" at bounding box center [471, 544] width 201 height 12
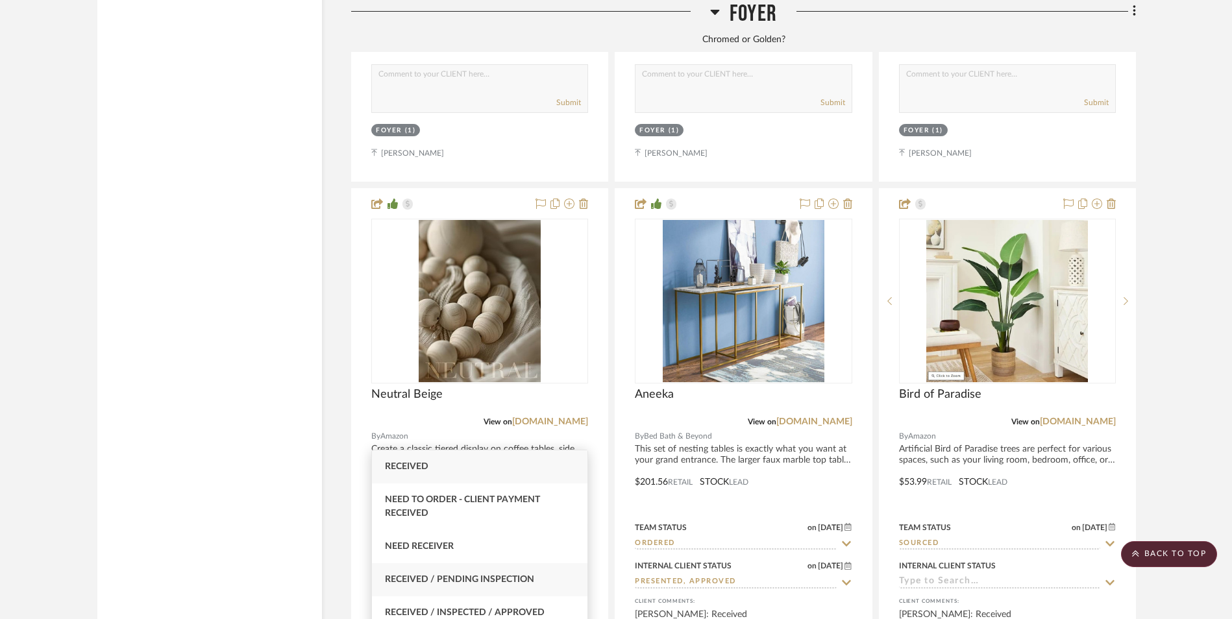
type input "rece"
click at [462, 582] on span "Received / Pending Inspection" at bounding box center [459, 579] width 149 height 9
type input "[DATE]"
type input "Received / Pending Inspection"
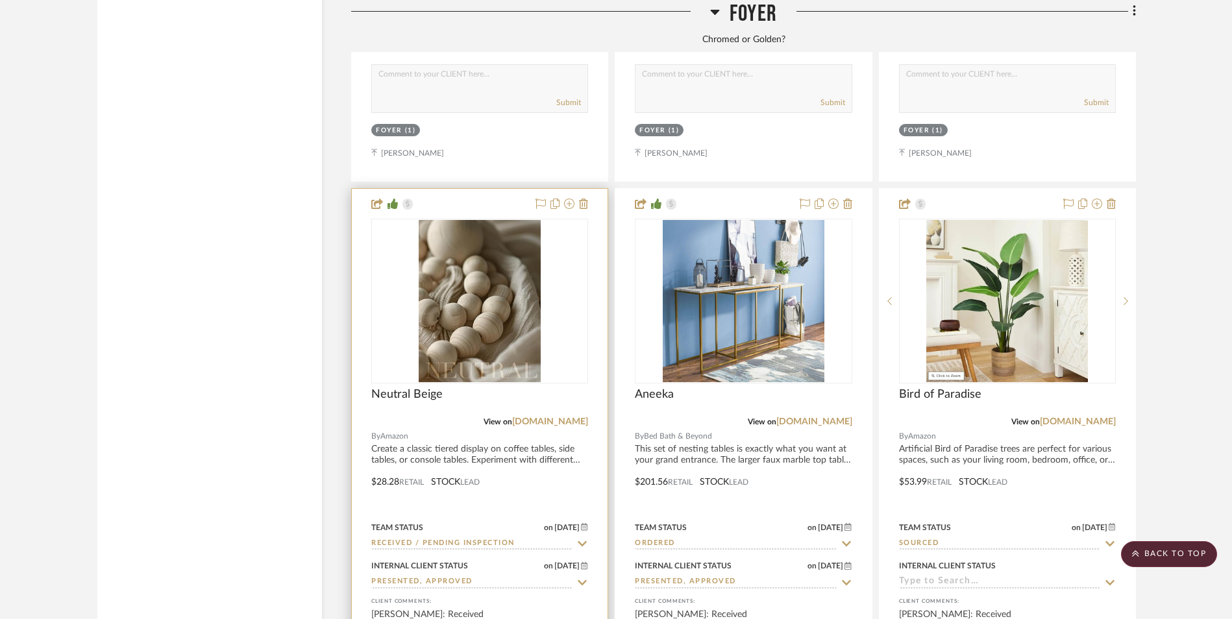
click at [0, 0] on img at bounding box center [0, 0] width 0 height 0
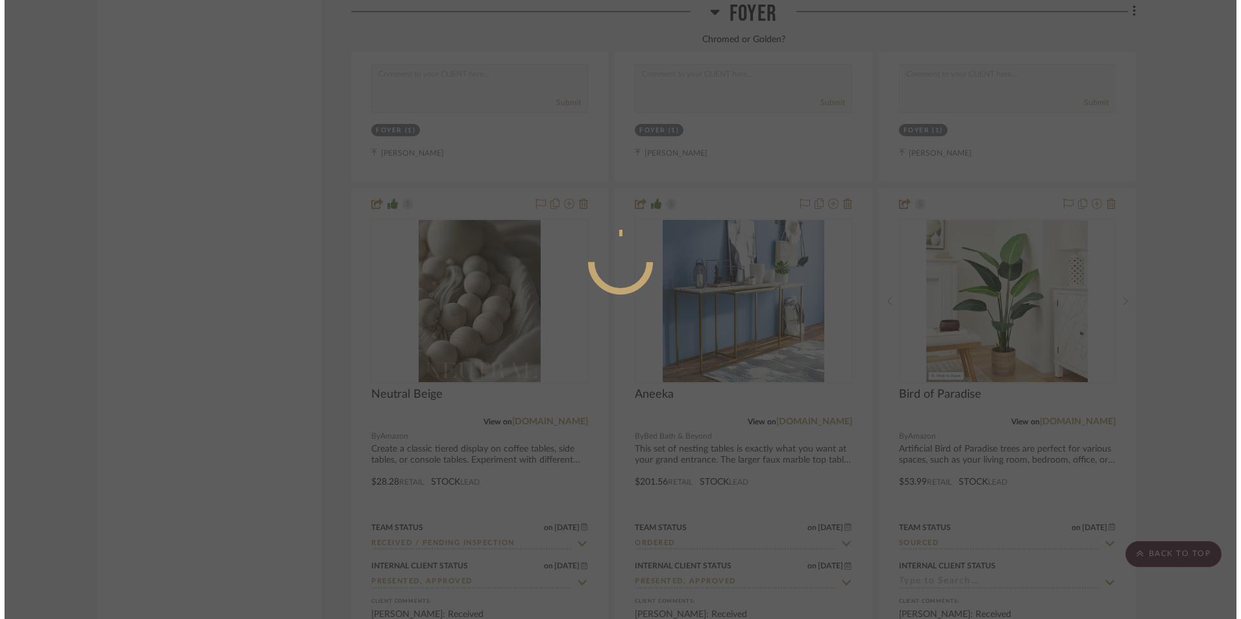
scroll to position [0, 0]
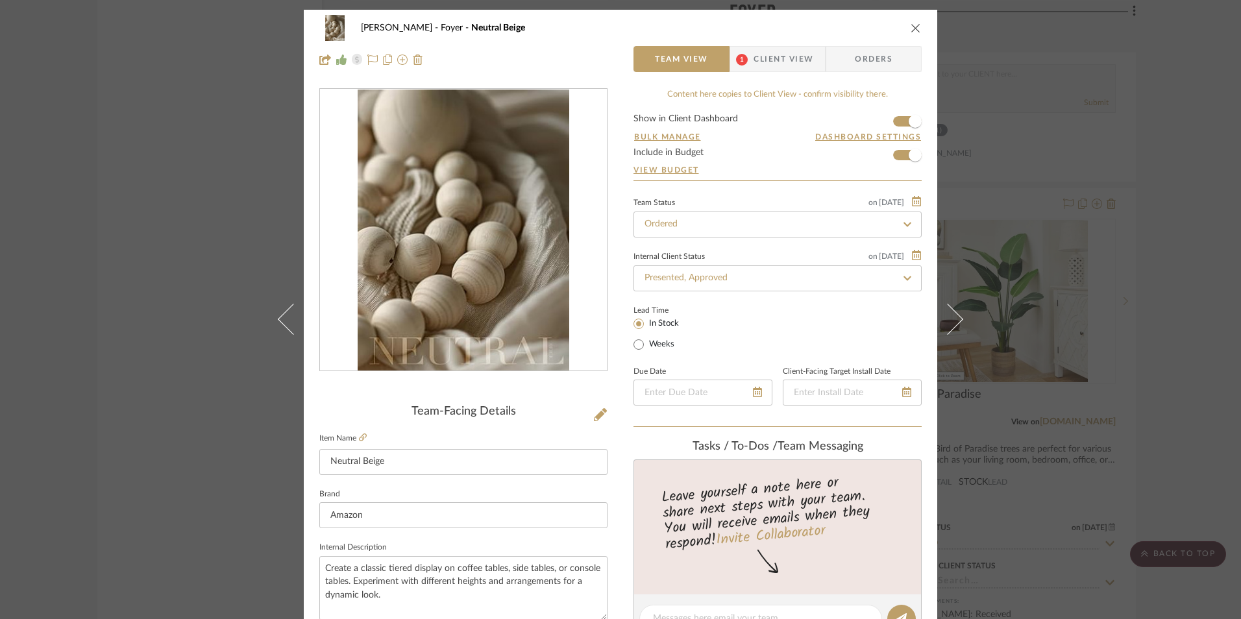
click at [792, 61] on span "Client View" at bounding box center [784, 59] width 60 height 26
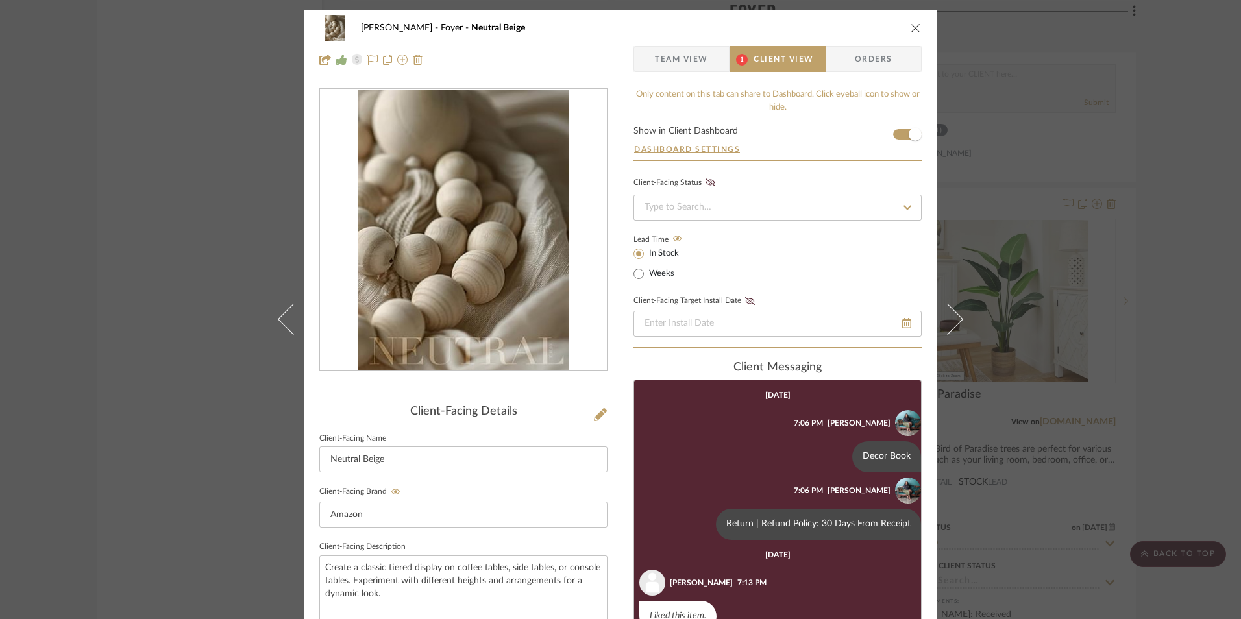
scroll to position [204, 0]
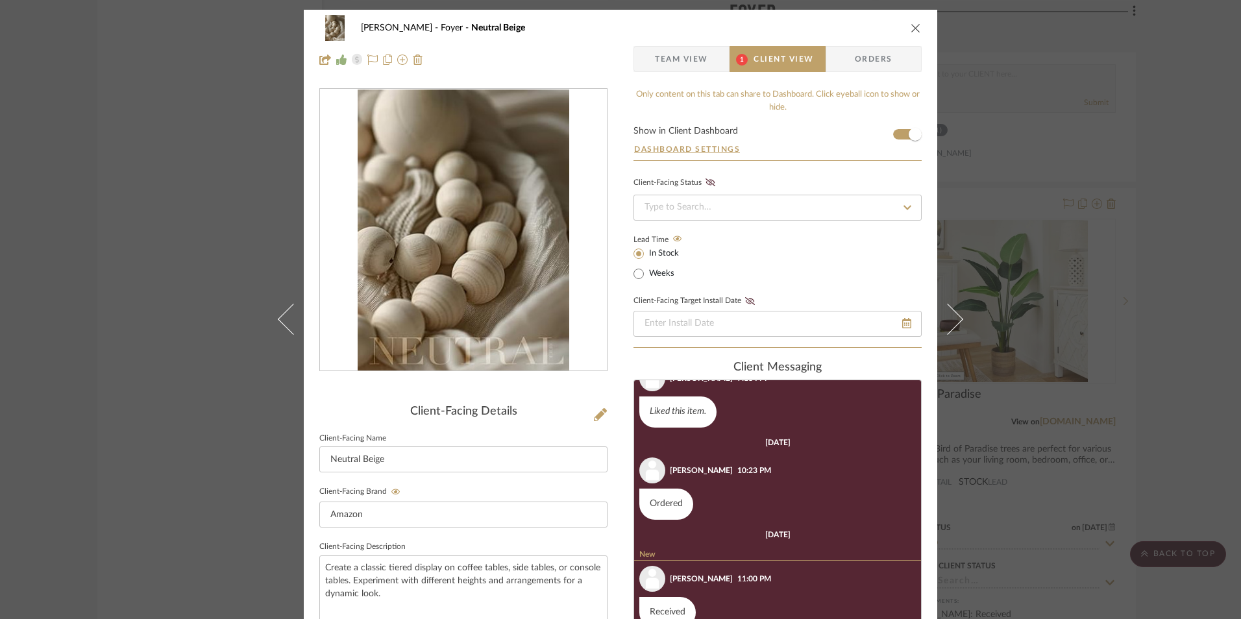
click at [911, 31] on icon "close" at bounding box center [916, 28] width 10 height 10
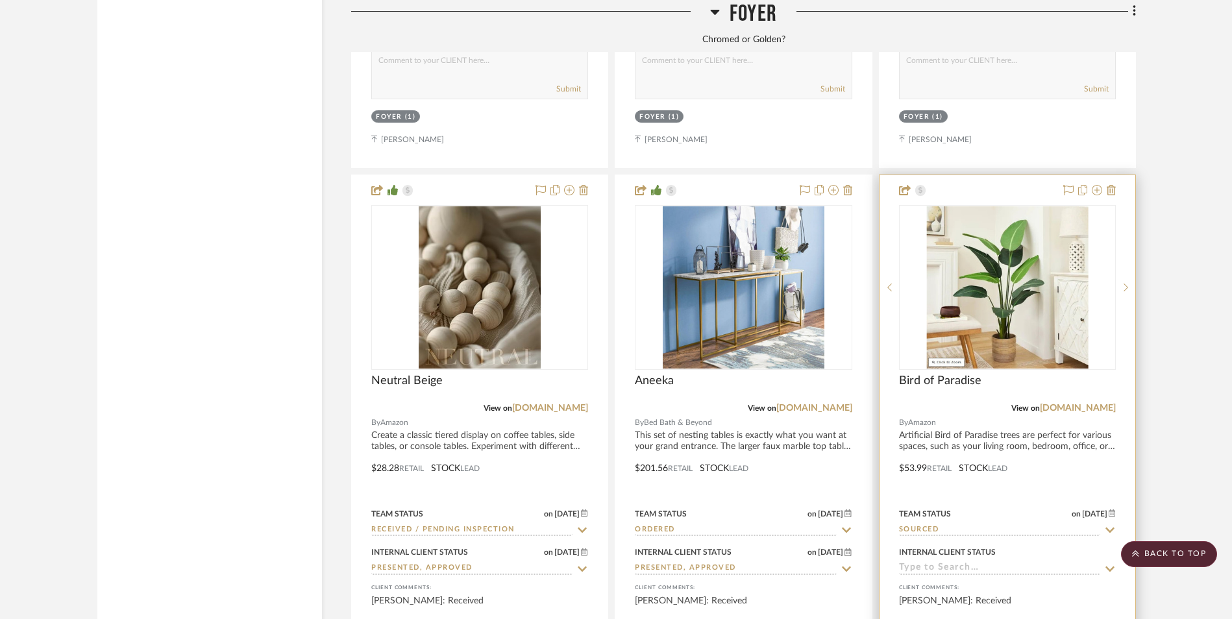
scroll to position [2683, 0]
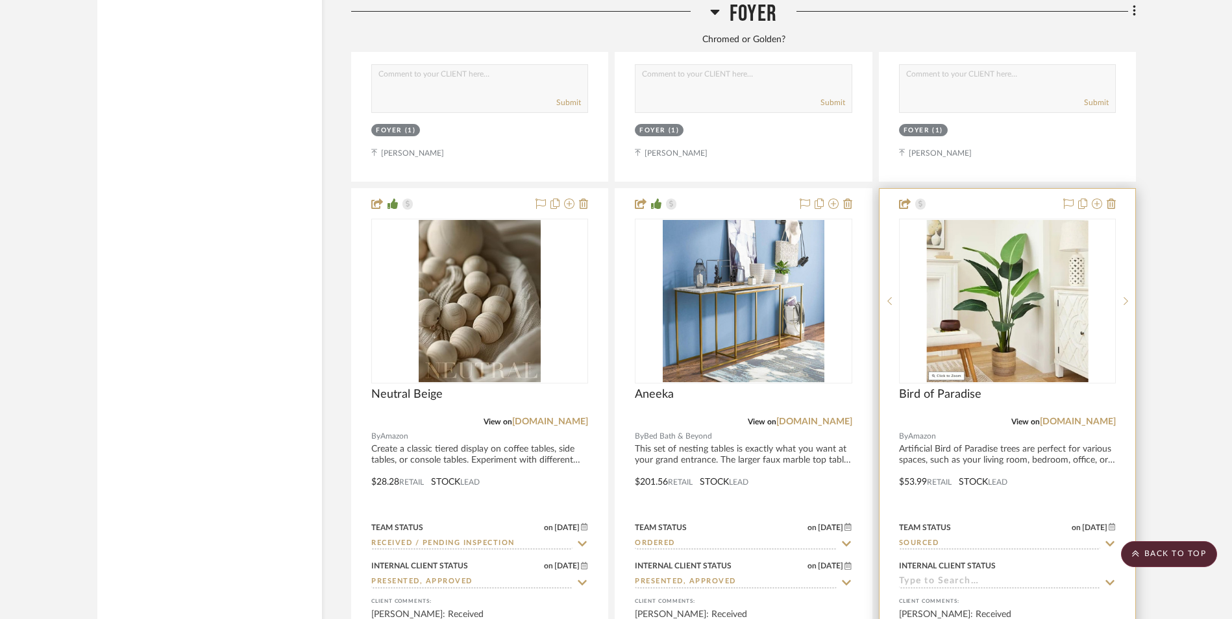
click at [980, 576] on input at bounding box center [999, 582] width 201 height 12
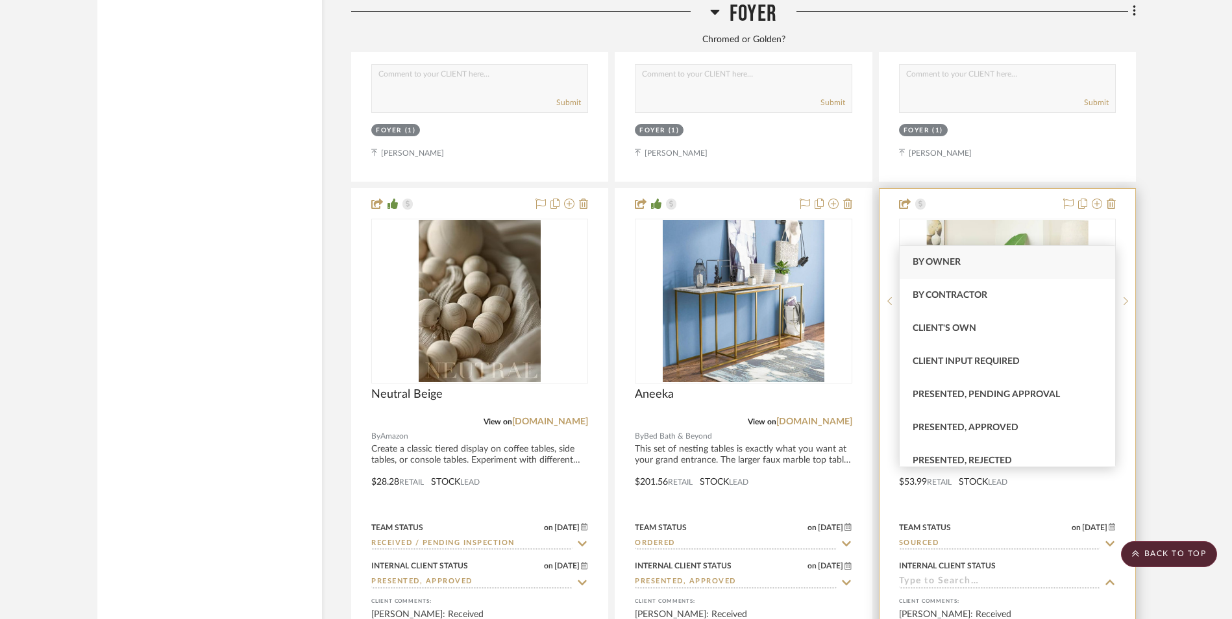
click at [1000, 421] on div "Presented, Approved" at bounding box center [1007, 428] width 215 height 33
type input "[DATE]"
type input "Presented, Approved"
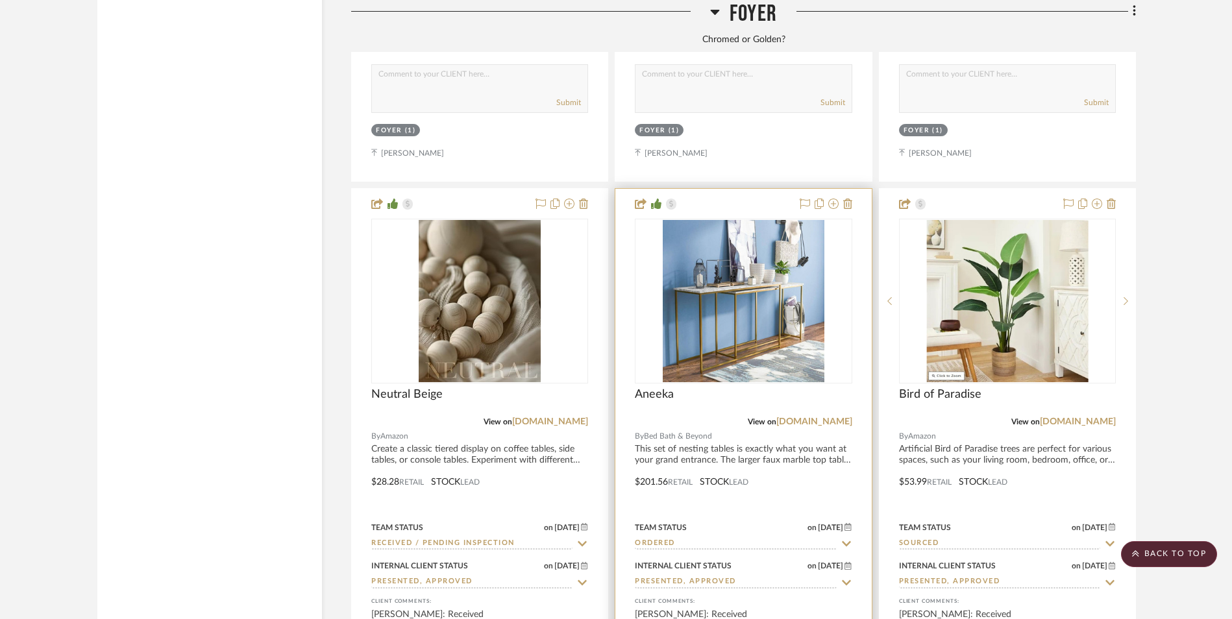
click at [685, 538] on input "Ordered" at bounding box center [735, 544] width 201 height 12
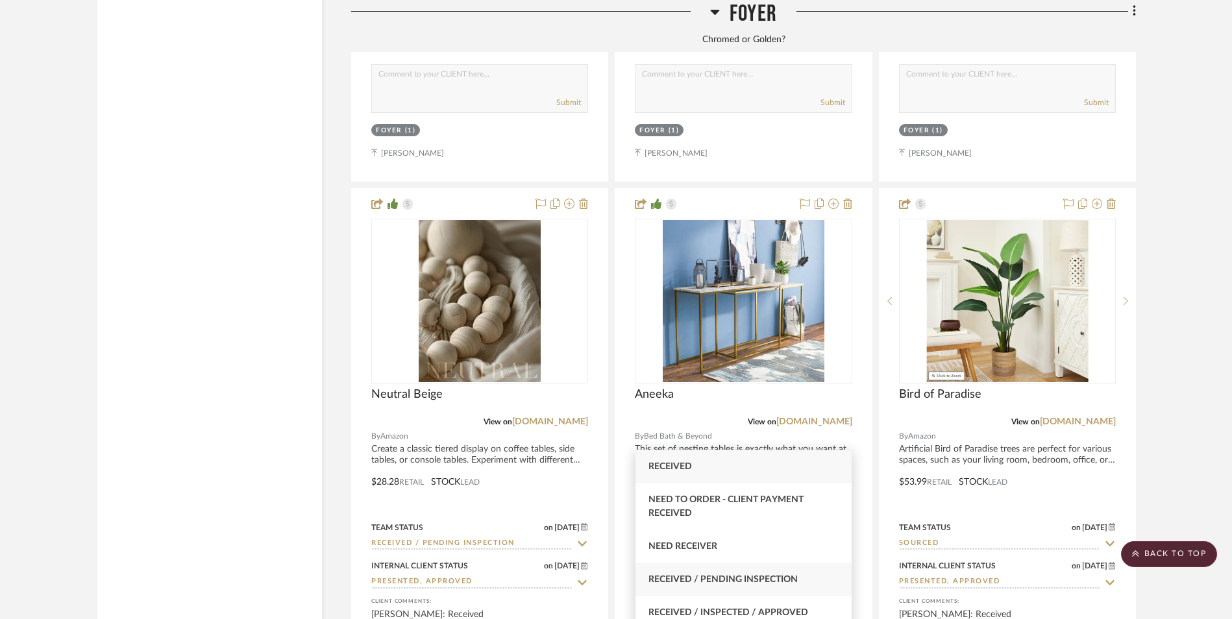
type input "rece"
click at [720, 576] on span "Received / Pending Inspection" at bounding box center [722, 579] width 149 height 9
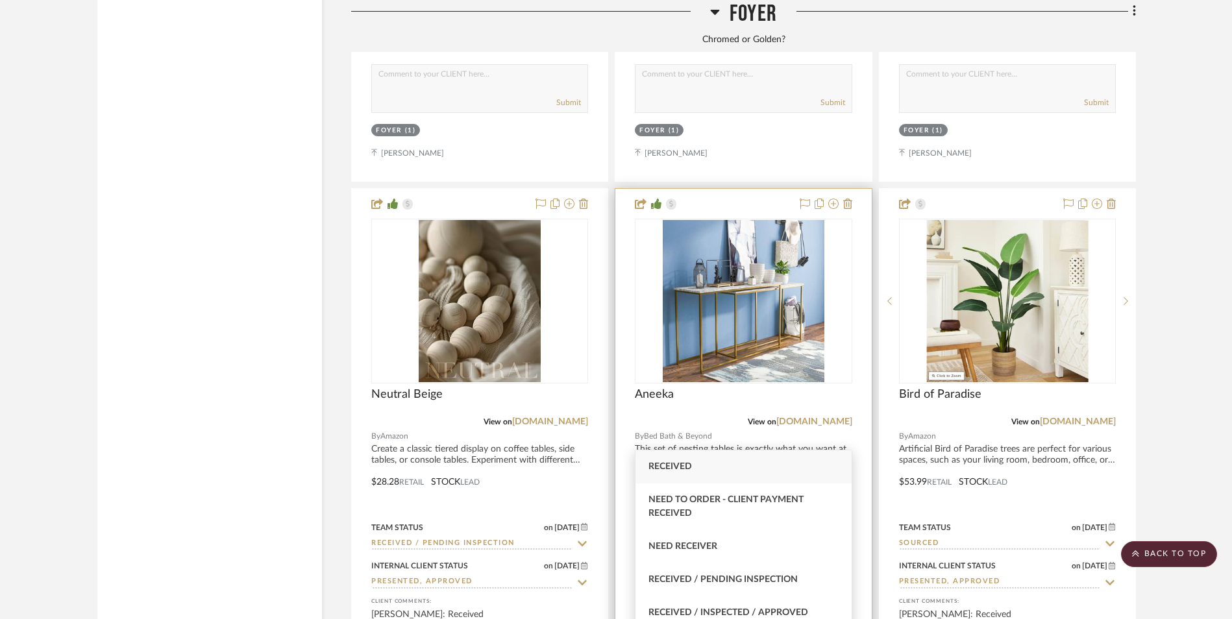
type input "[DATE]"
type input "Received / Pending Inspection"
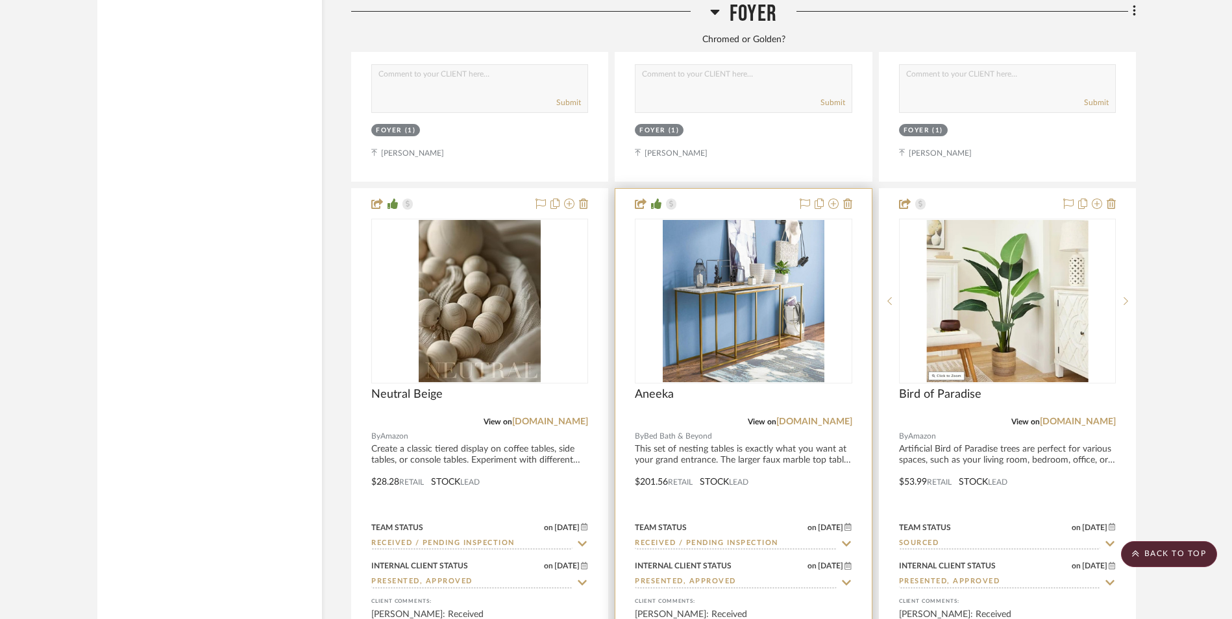
click at [0, 0] on img at bounding box center [0, 0] width 0 height 0
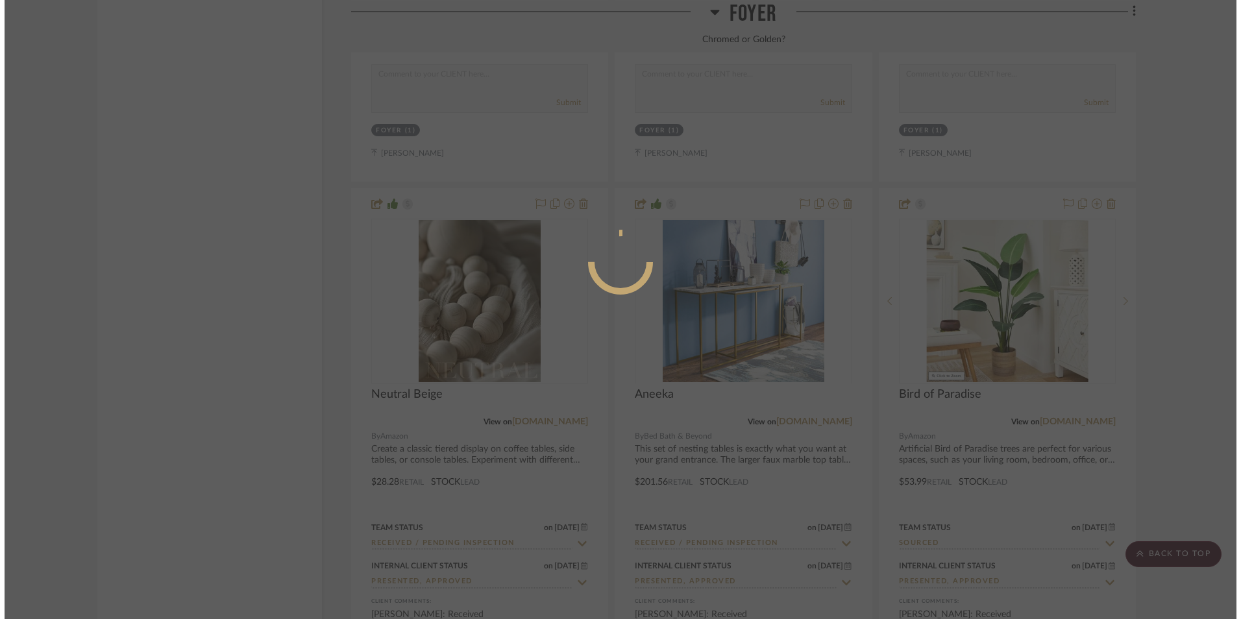
scroll to position [0, 0]
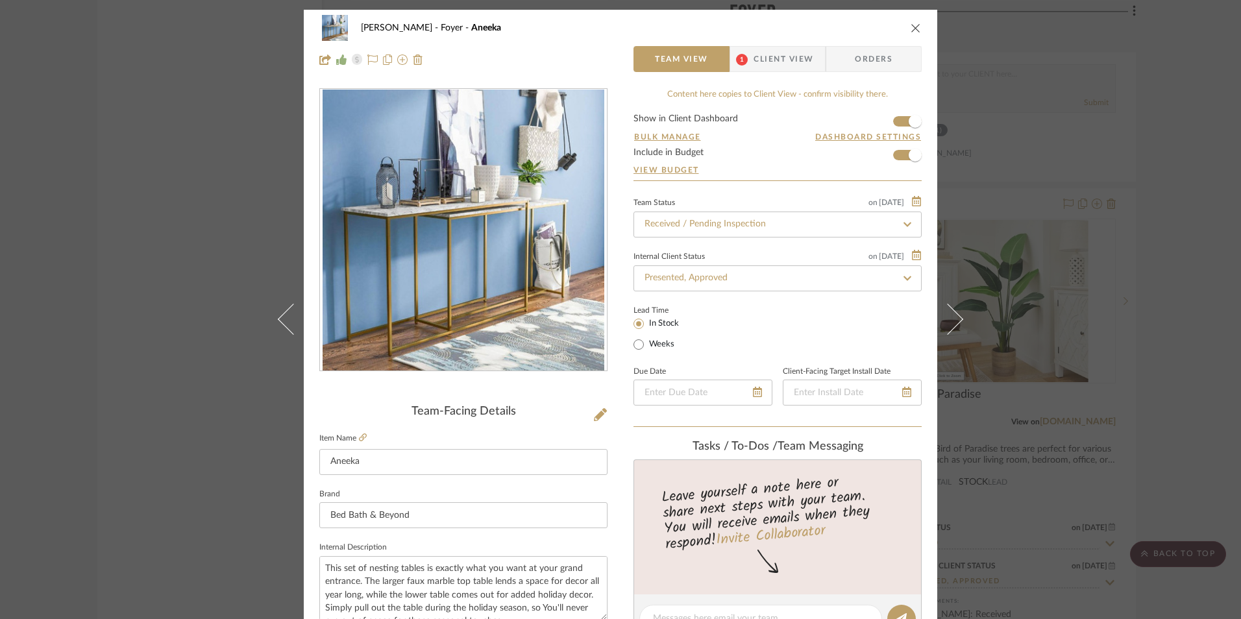
click at [767, 51] on span "Client View" at bounding box center [784, 59] width 60 height 26
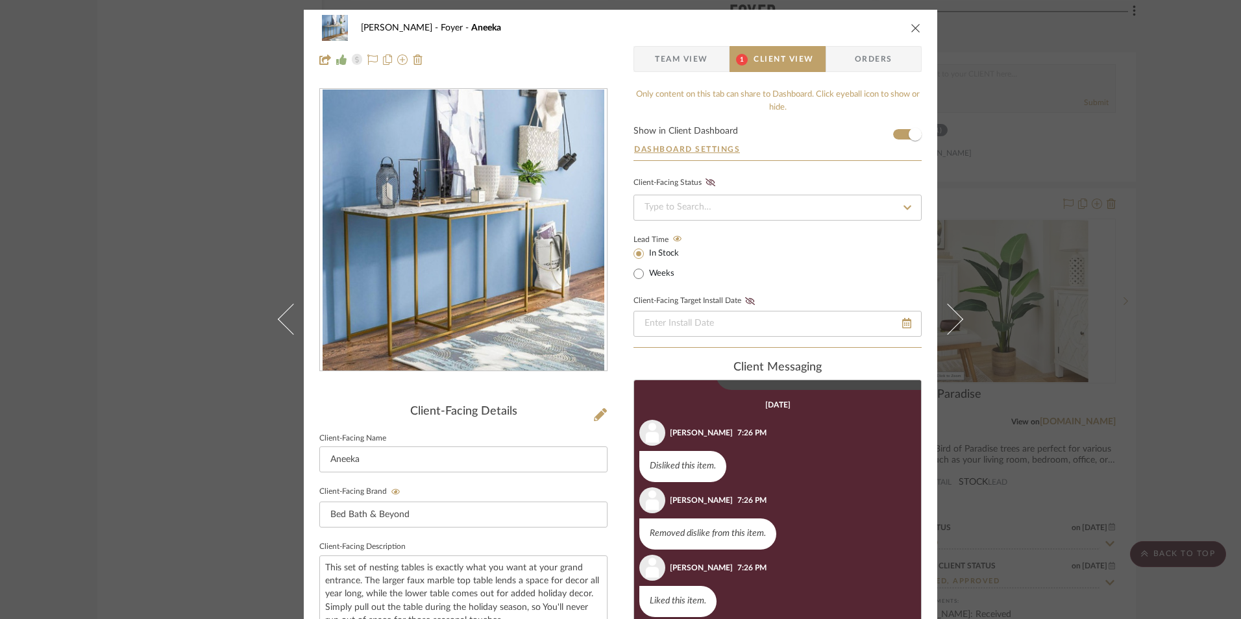
click at [905, 32] on div "[PERSON_NAME] Foyer Aneeka" at bounding box center [620, 28] width 602 height 26
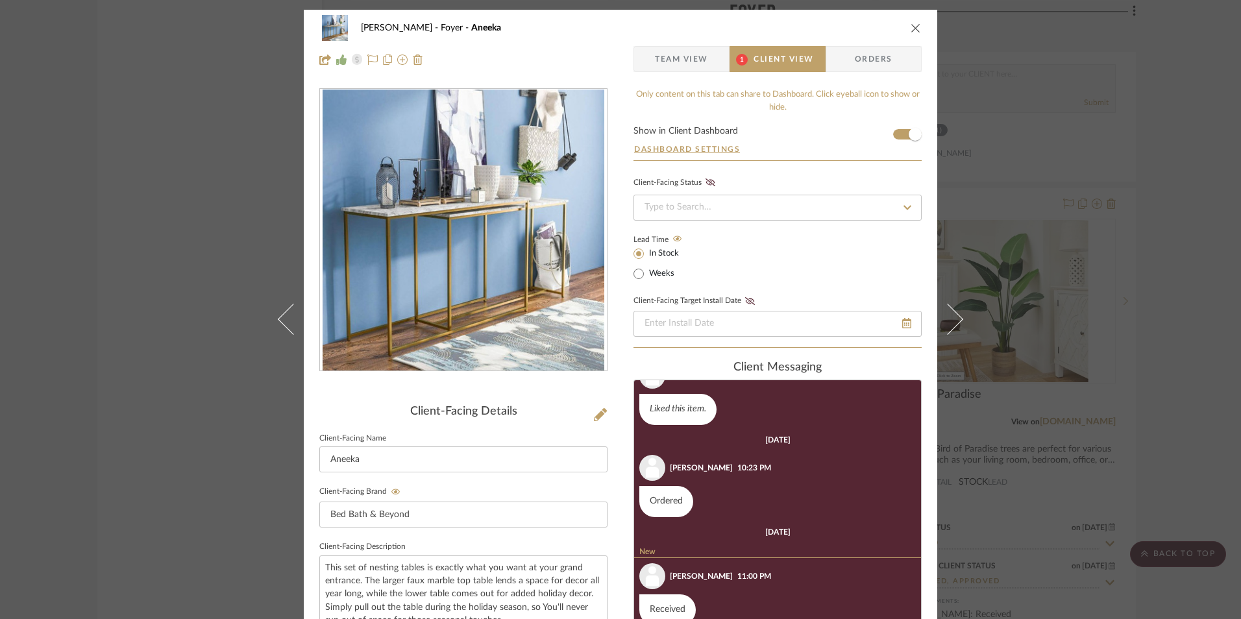
scroll to position [412, 0]
click at [911, 29] on icon "close" at bounding box center [916, 28] width 10 height 10
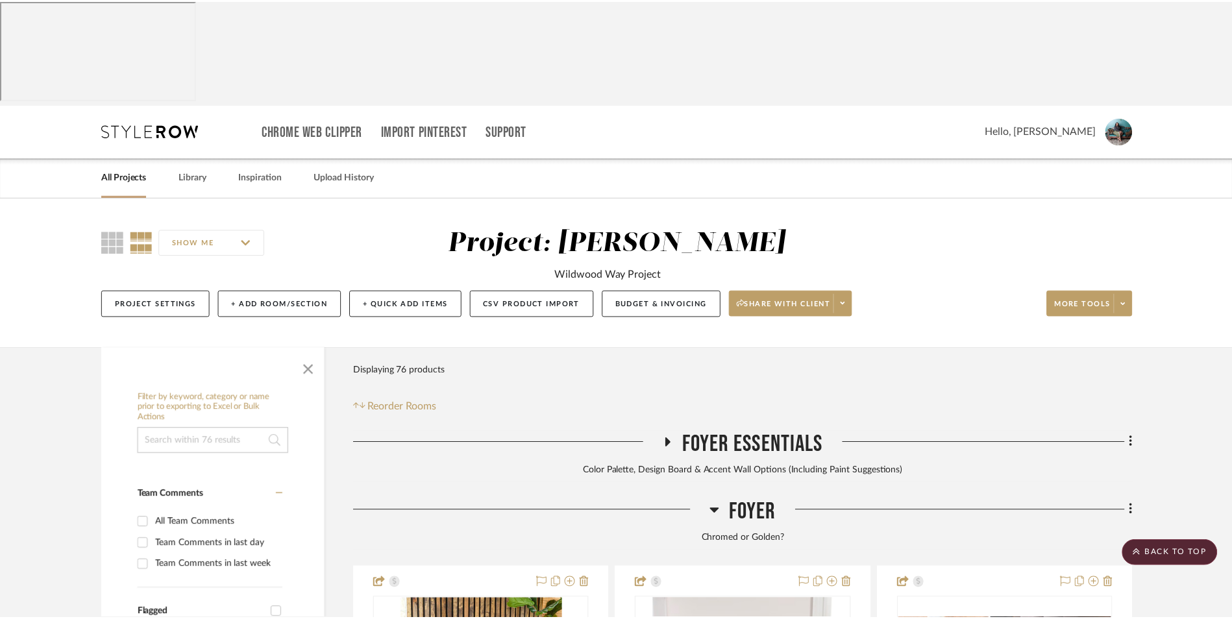
scroll to position [2683, 0]
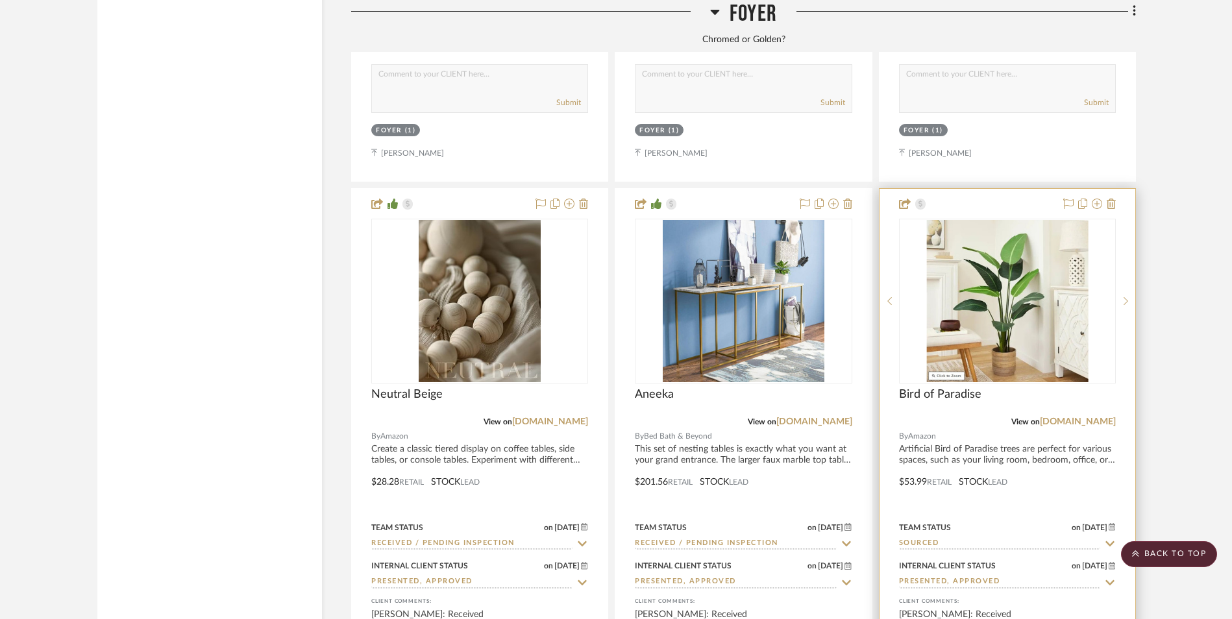
click at [937, 538] on input "Sourced" at bounding box center [999, 544] width 201 height 12
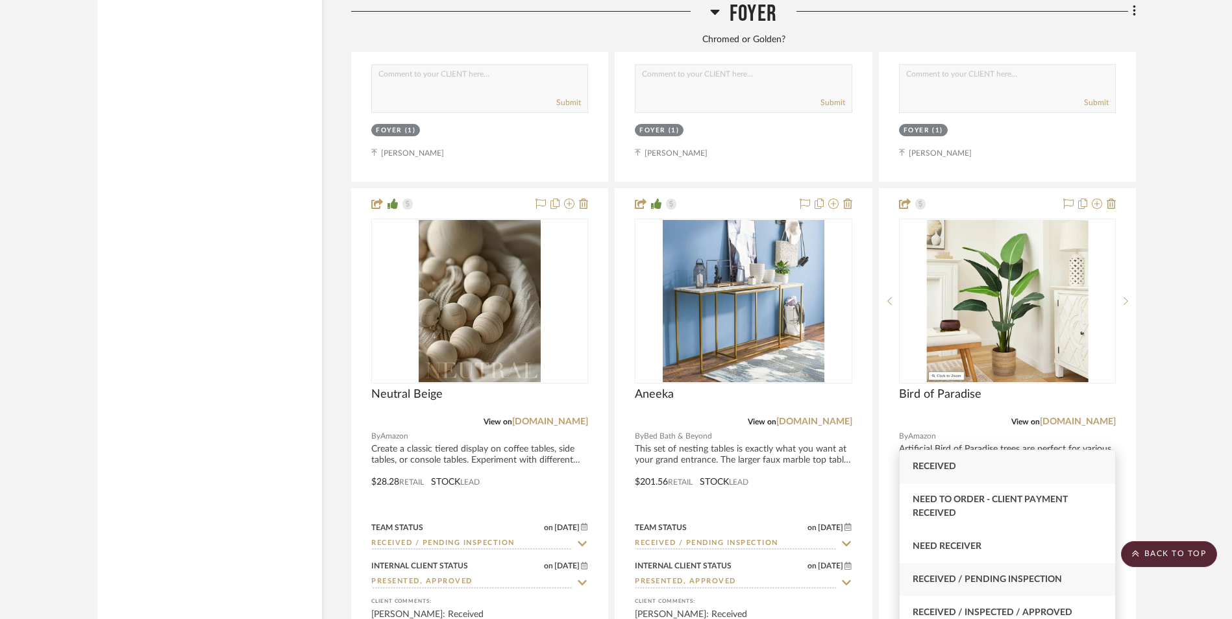
type input "rece"
click at [1020, 588] on div "Received / Pending Inspection" at bounding box center [1007, 579] width 215 height 33
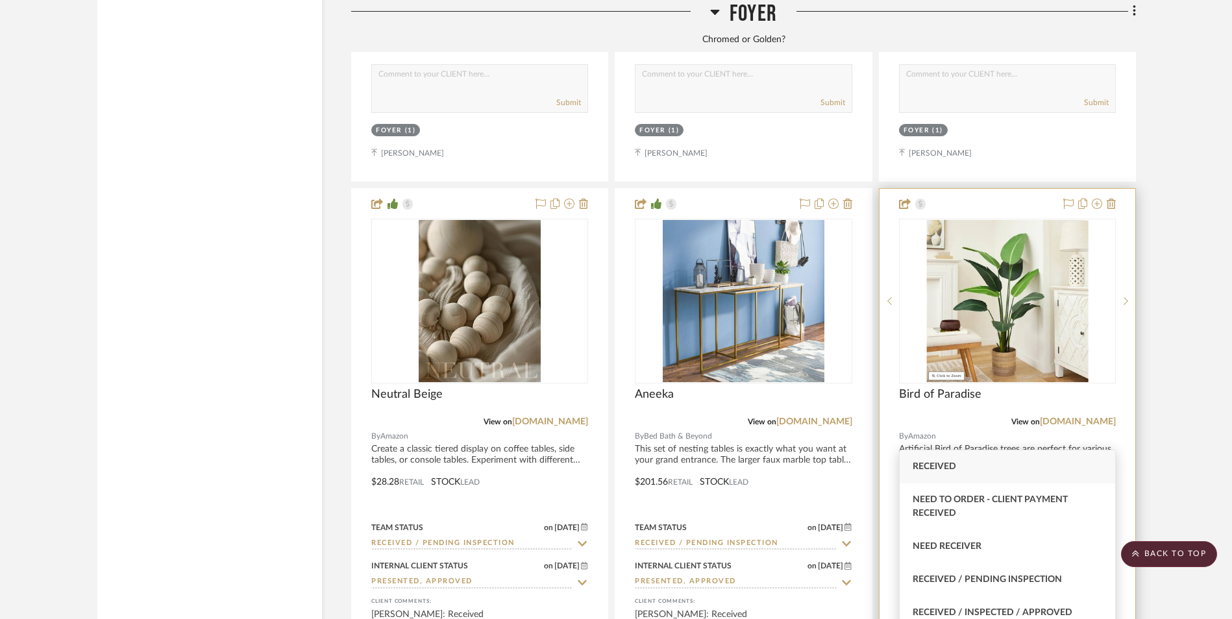
type input "[DATE]"
type input "Received / Pending Inspection"
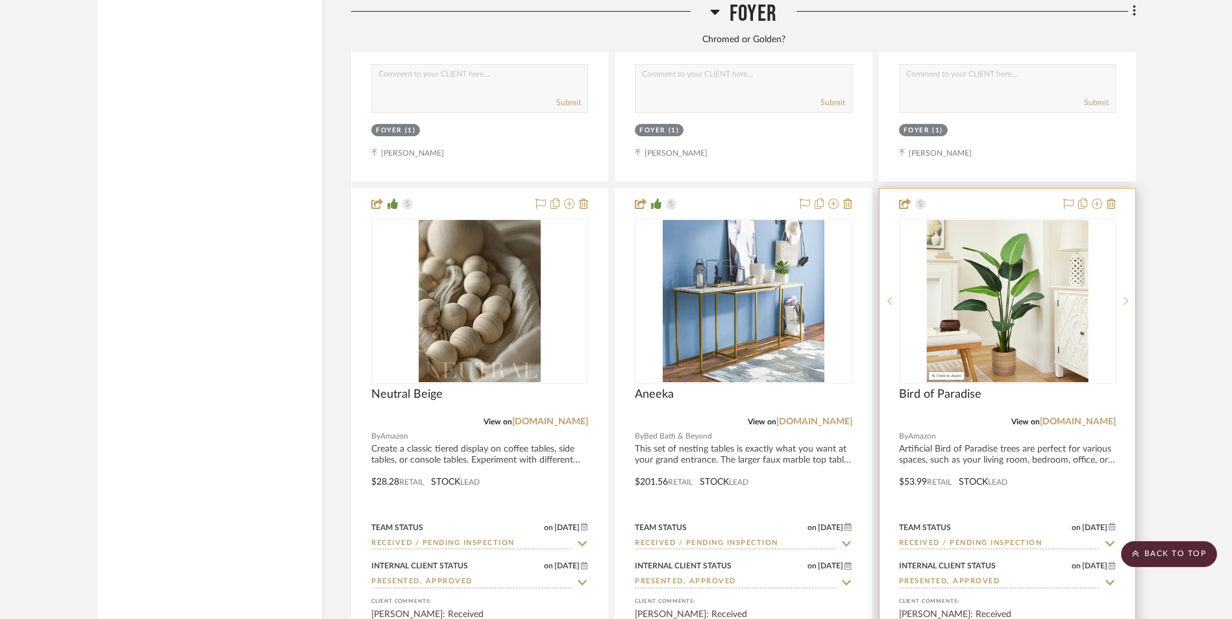
click at [1015, 220] on img "0" at bounding box center [1007, 301] width 162 height 162
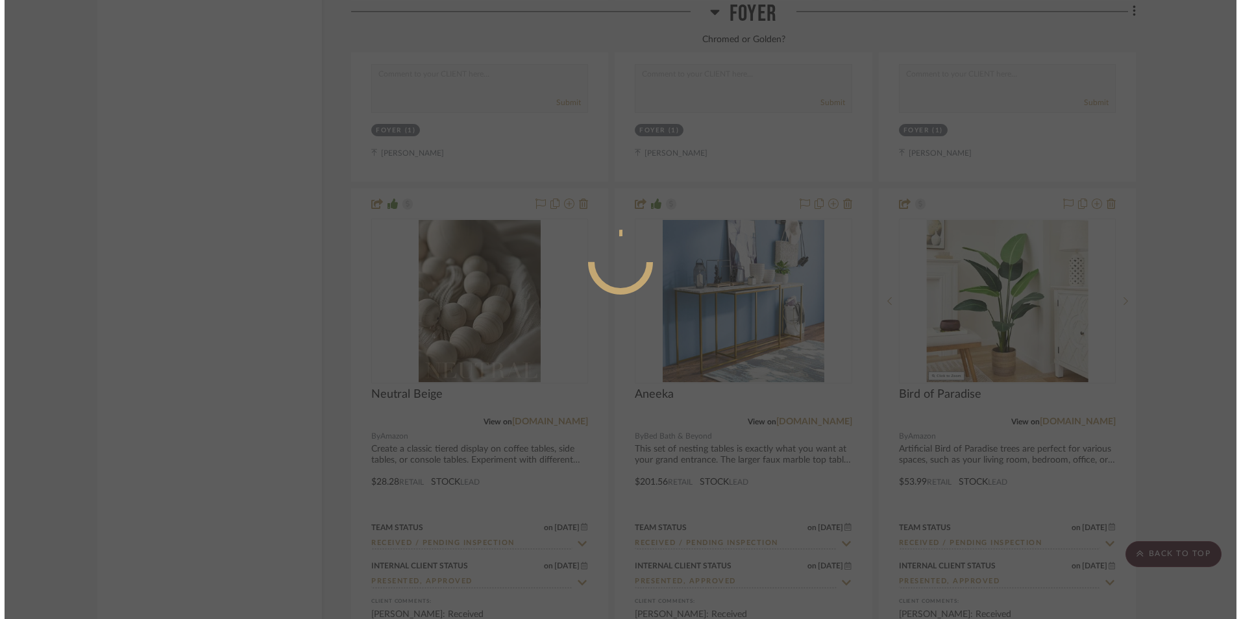
scroll to position [0, 0]
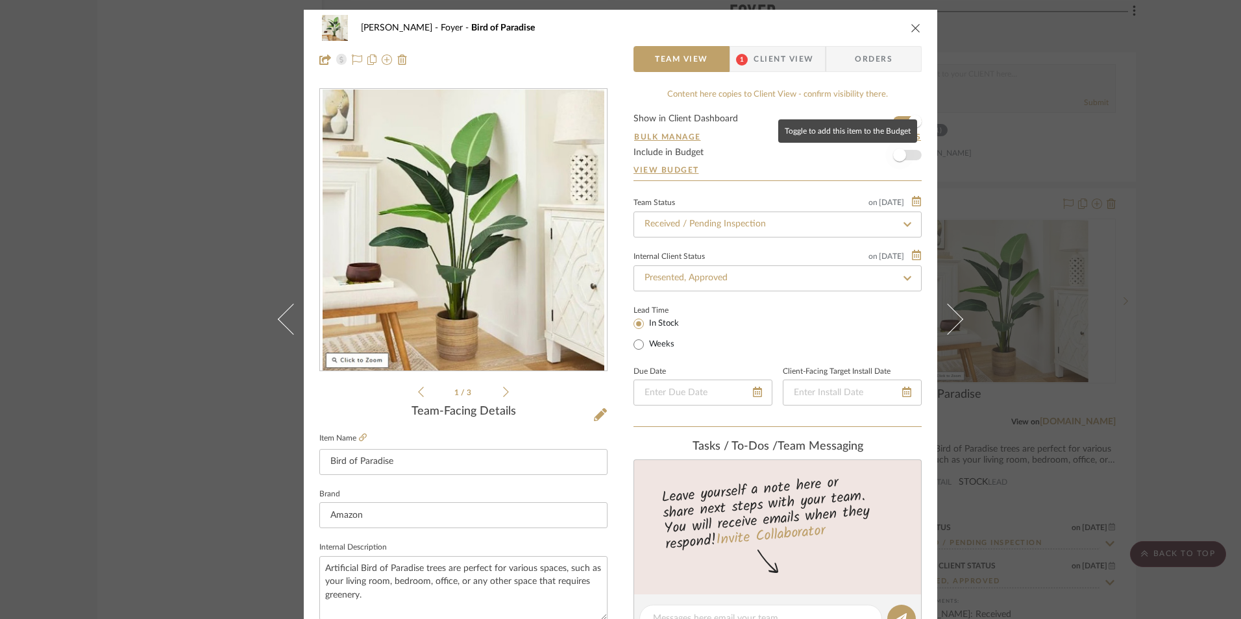
click at [906, 154] on span "button" at bounding box center [899, 155] width 29 height 29
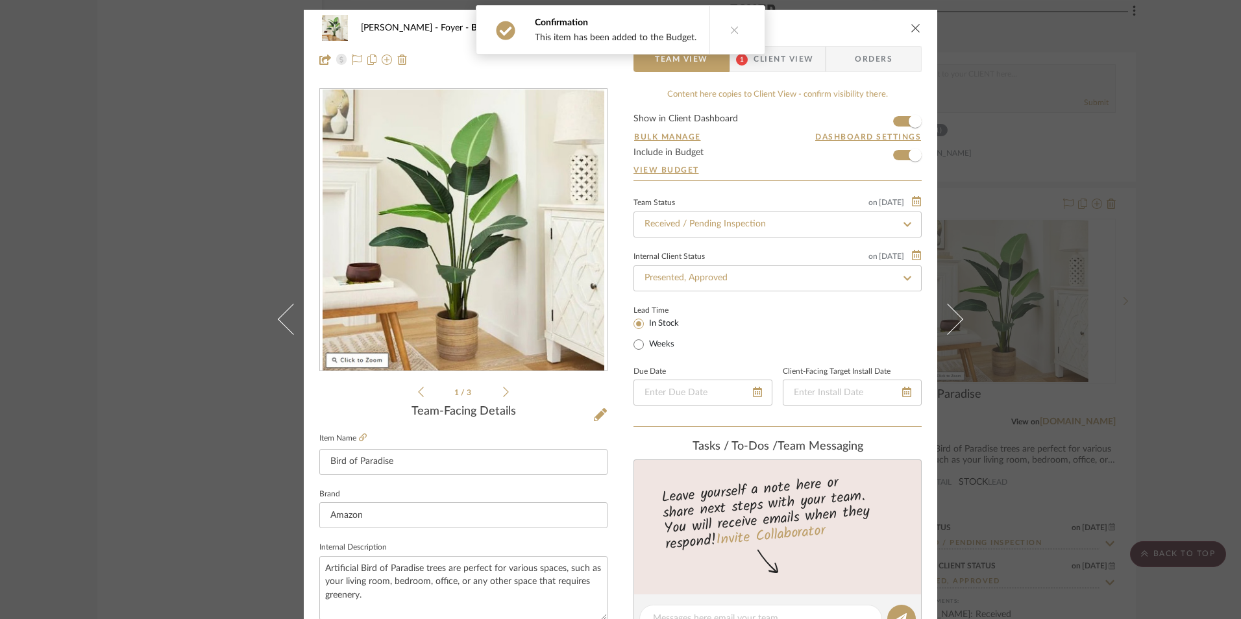
click at [733, 31] on icon at bounding box center [734, 29] width 9 height 9
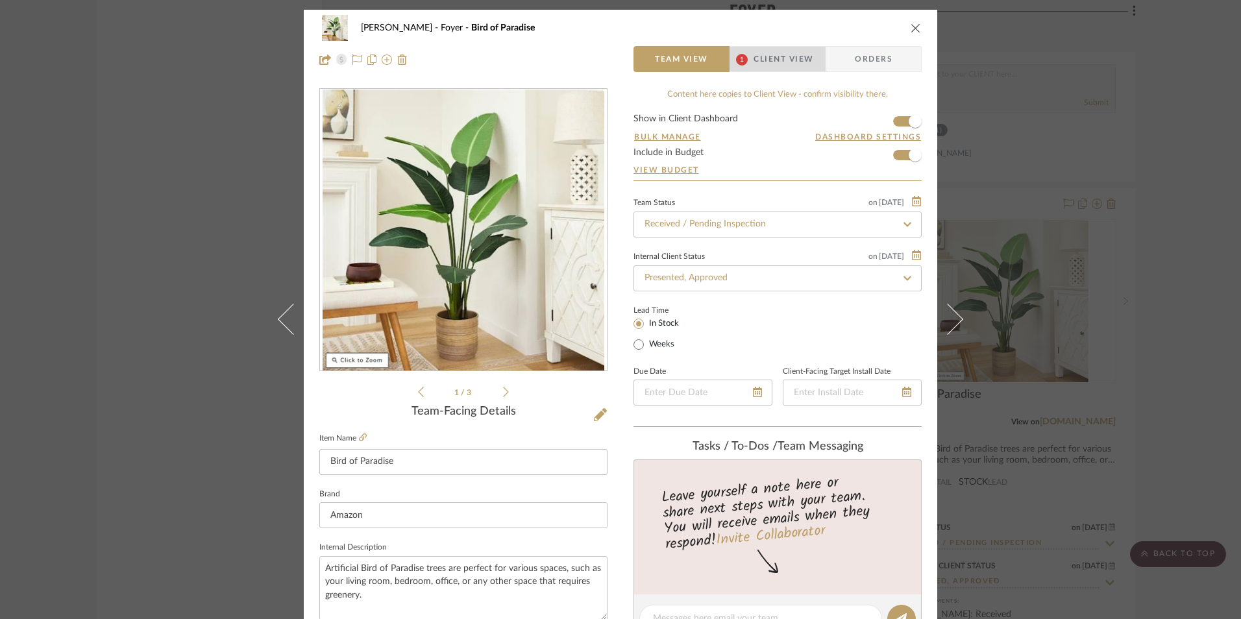
click at [785, 55] on span "Client View" at bounding box center [784, 59] width 60 height 26
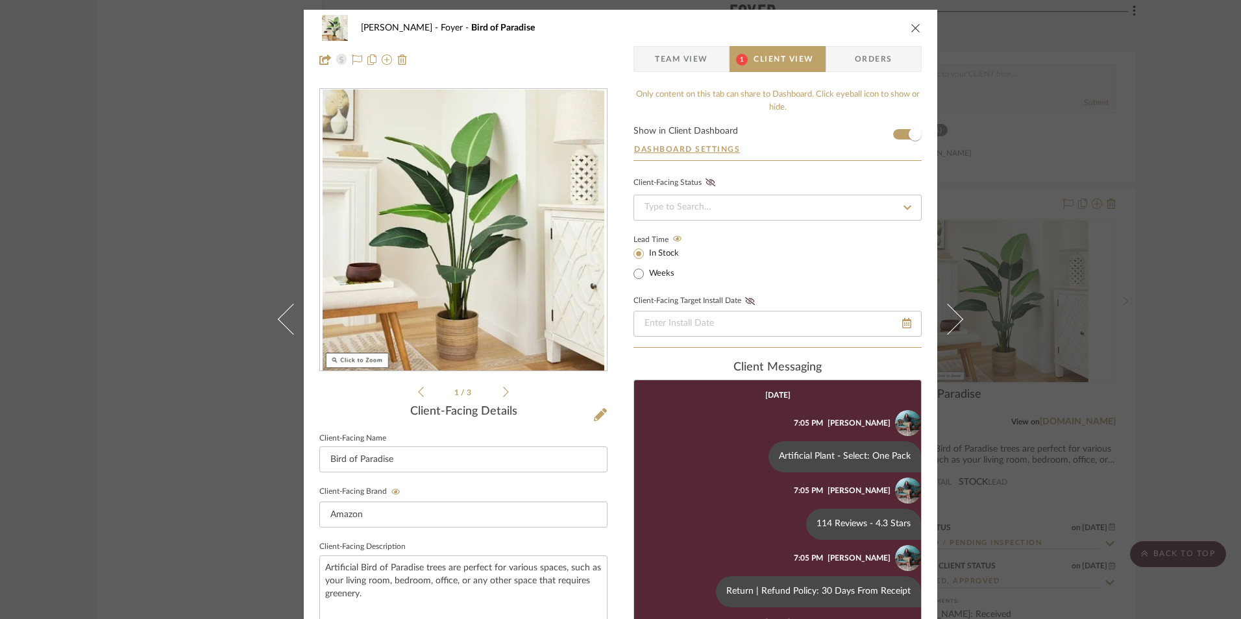
scroll to position [92, 0]
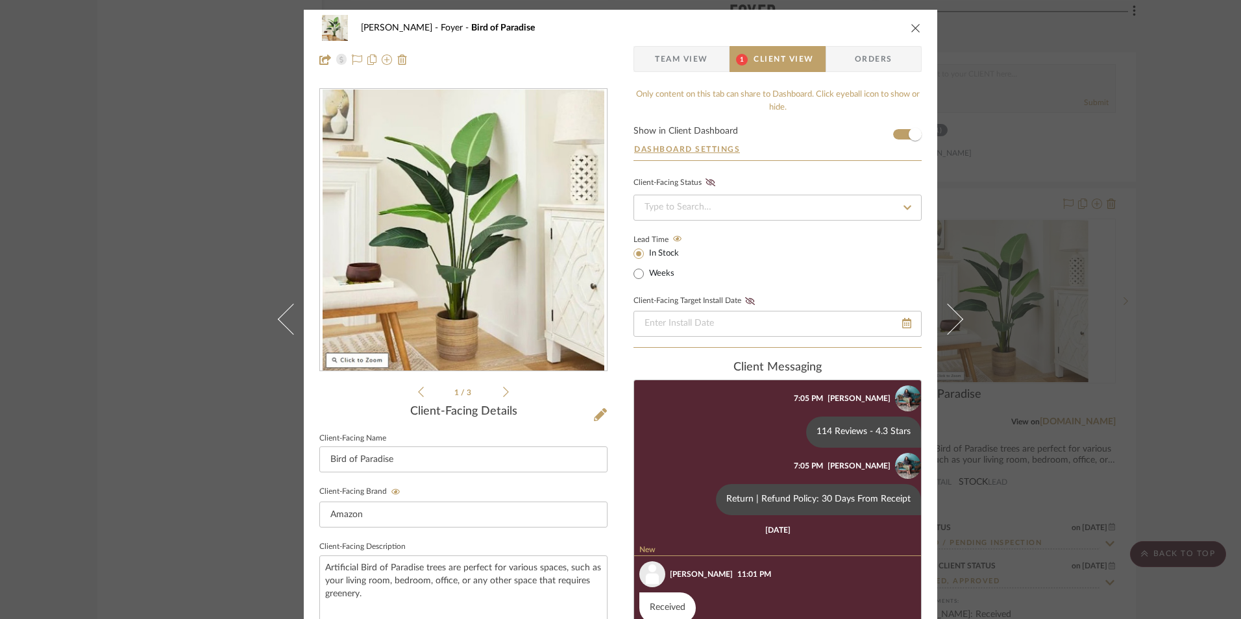
click at [911, 29] on icon "close" at bounding box center [916, 28] width 10 height 10
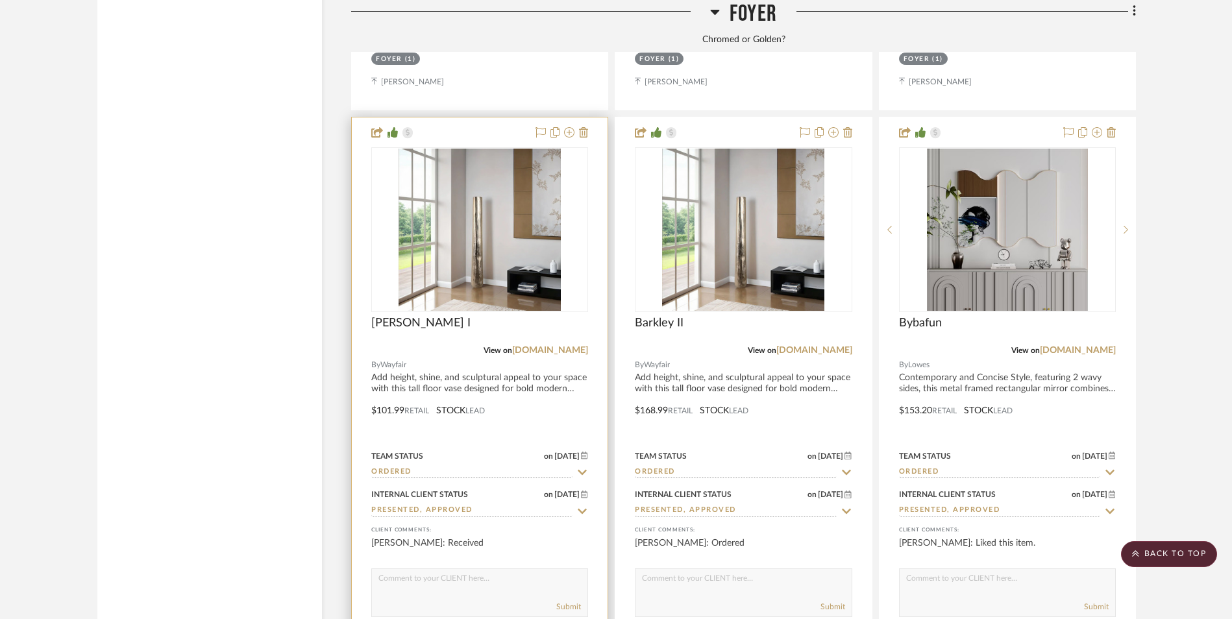
scroll to position [3332, 0]
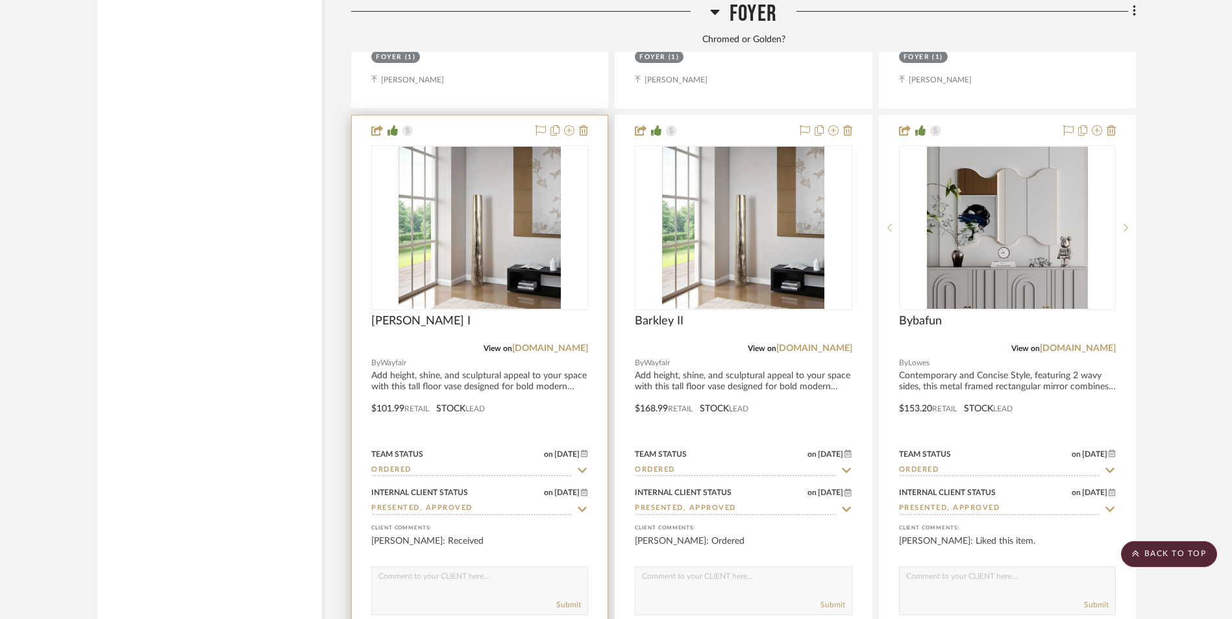
click at [425, 465] on input "Ordered" at bounding box center [471, 471] width 201 height 12
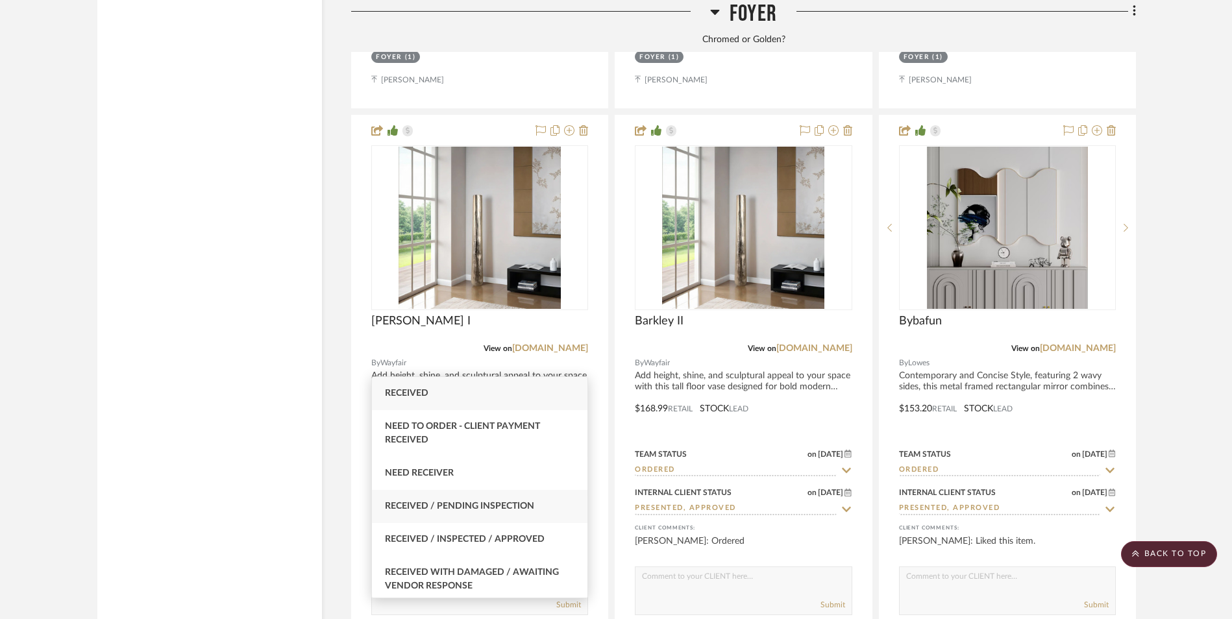
type input "rece"
click at [458, 509] on span "Received / Pending Inspection" at bounding box center [459, 506] width 149 height 9
type input "[DATE]"
type input "Received / Pending Inspection"
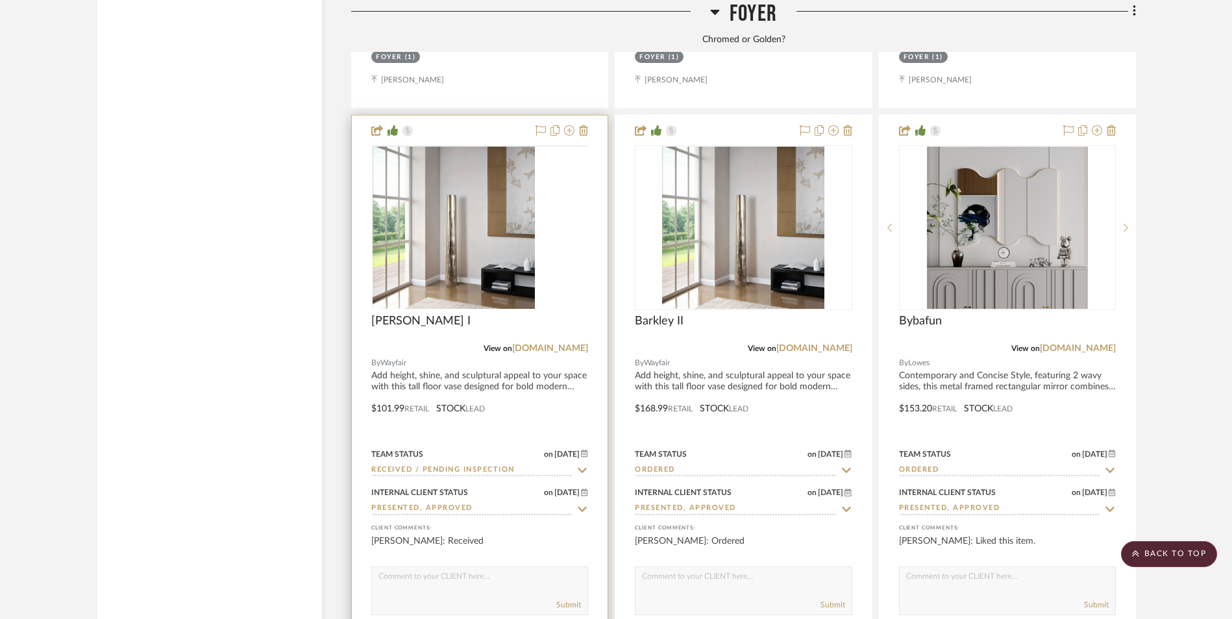
click at [0, 0] on img at bounding box center [0, 0] width 0 height 0
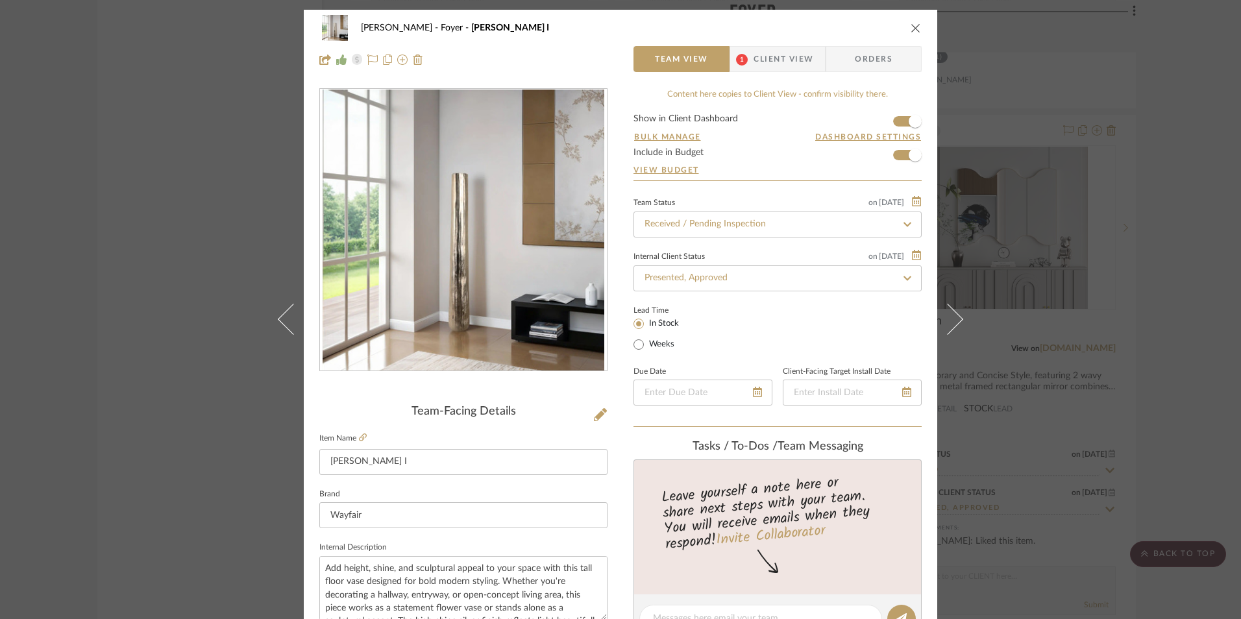
click at [780, 53] on span "Client View" at bounding box center [784, 59] width 60 height 26
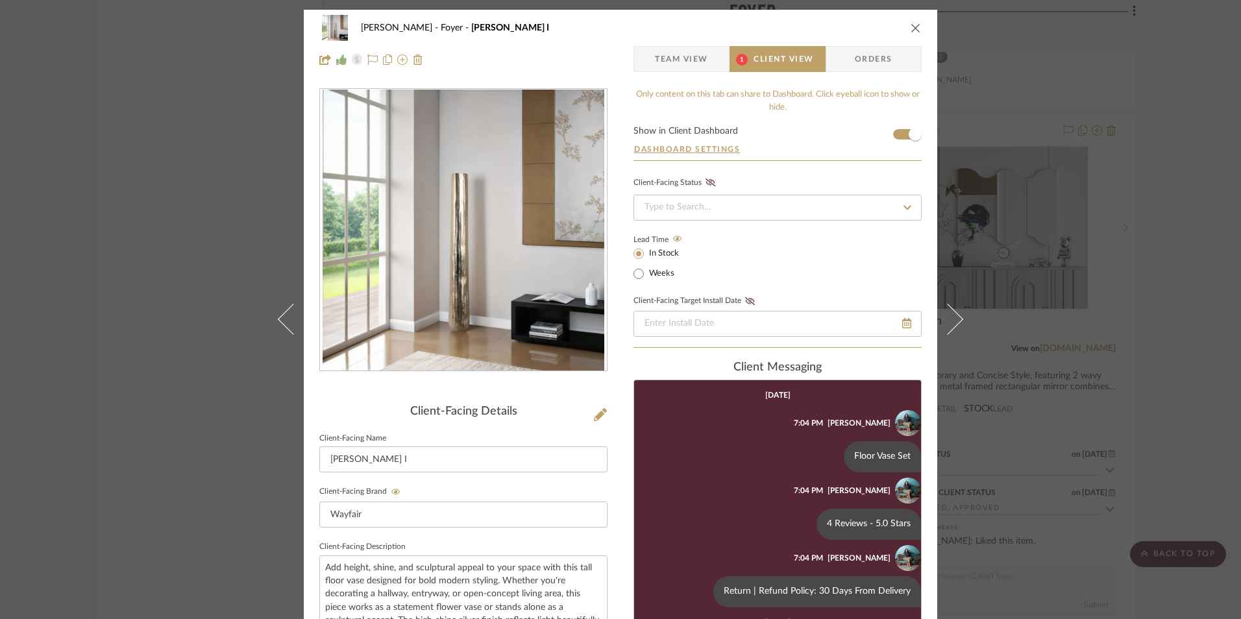
scroll to position [277, 0]
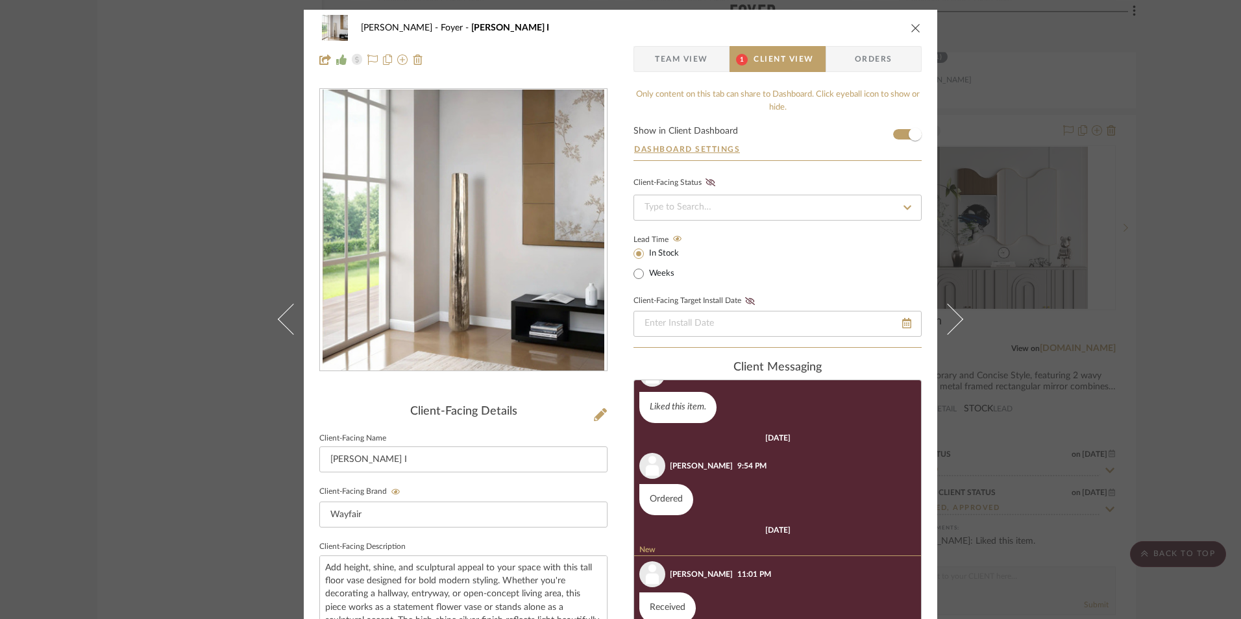
click at [911, 28] on icon "close" at bounding box center [916, 28] width 10 height 10
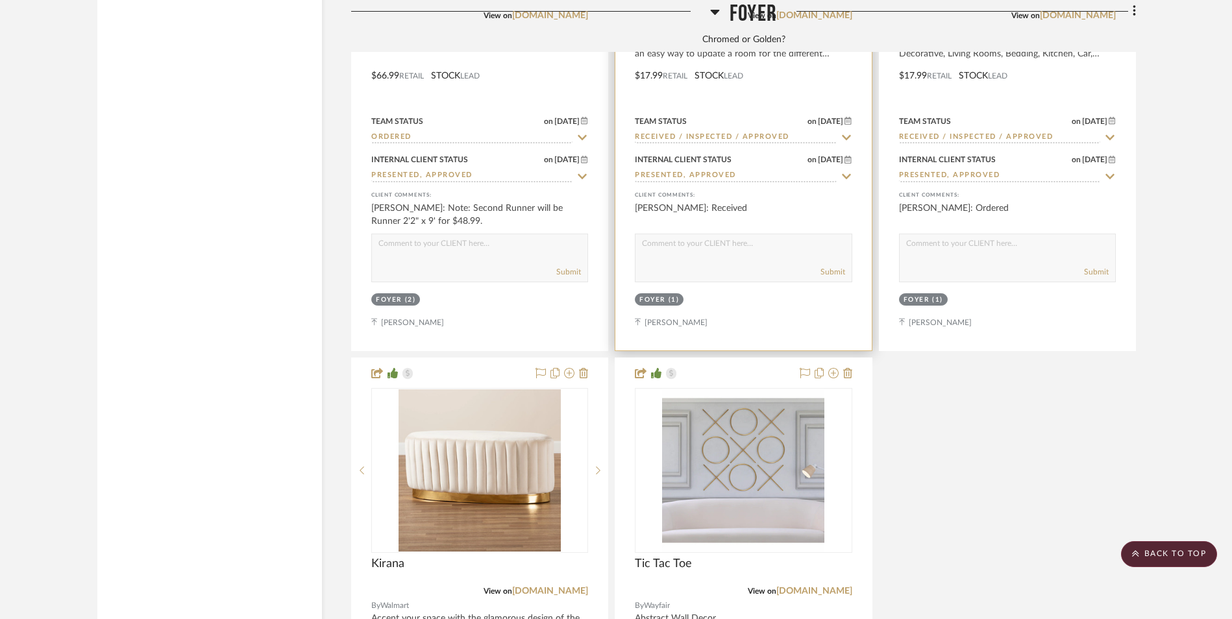
scroll to position [4435, 0]
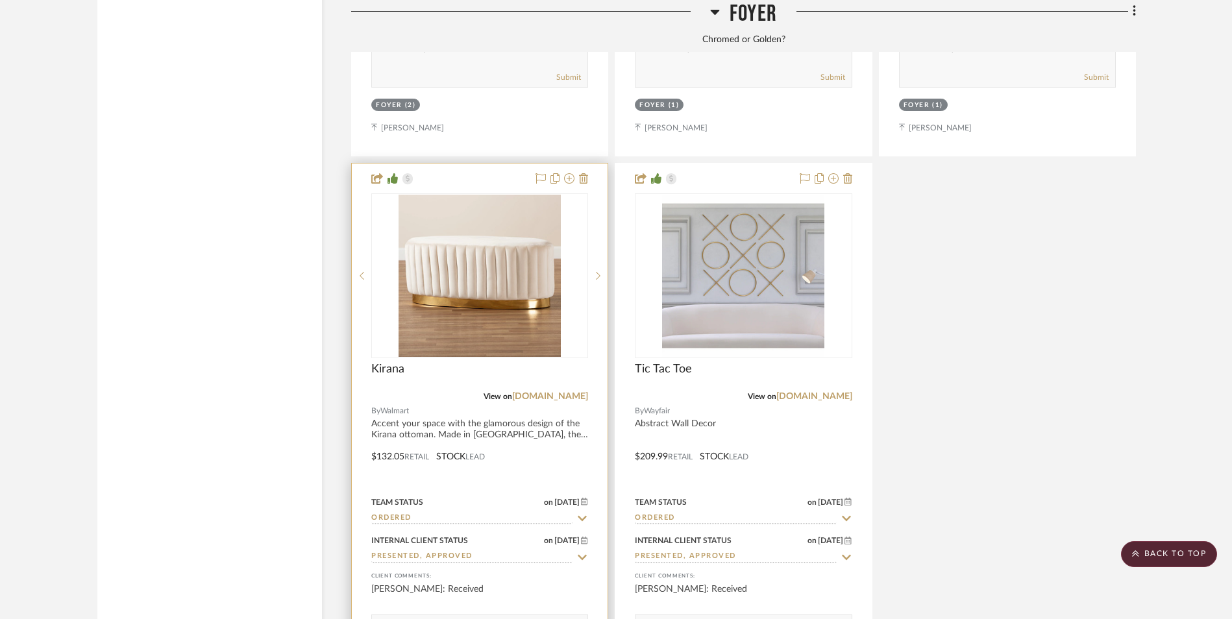
click at [406, 513] on input "Ordered" at bounding box center [471, 519] width 201 height 12
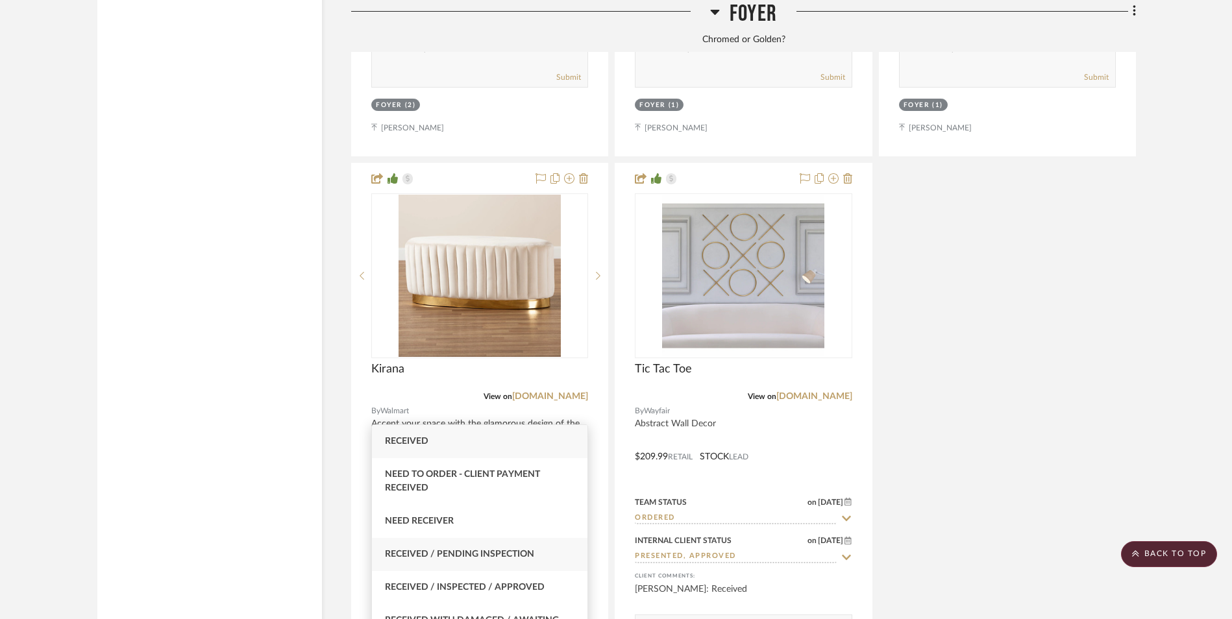
type input "rece"
click at [460, 552] on span "Received / Pending Inspection" at bounding box center [459, 554] width 149 height 9
type input "[DATE]"
type input "Received / Pending Inspection"
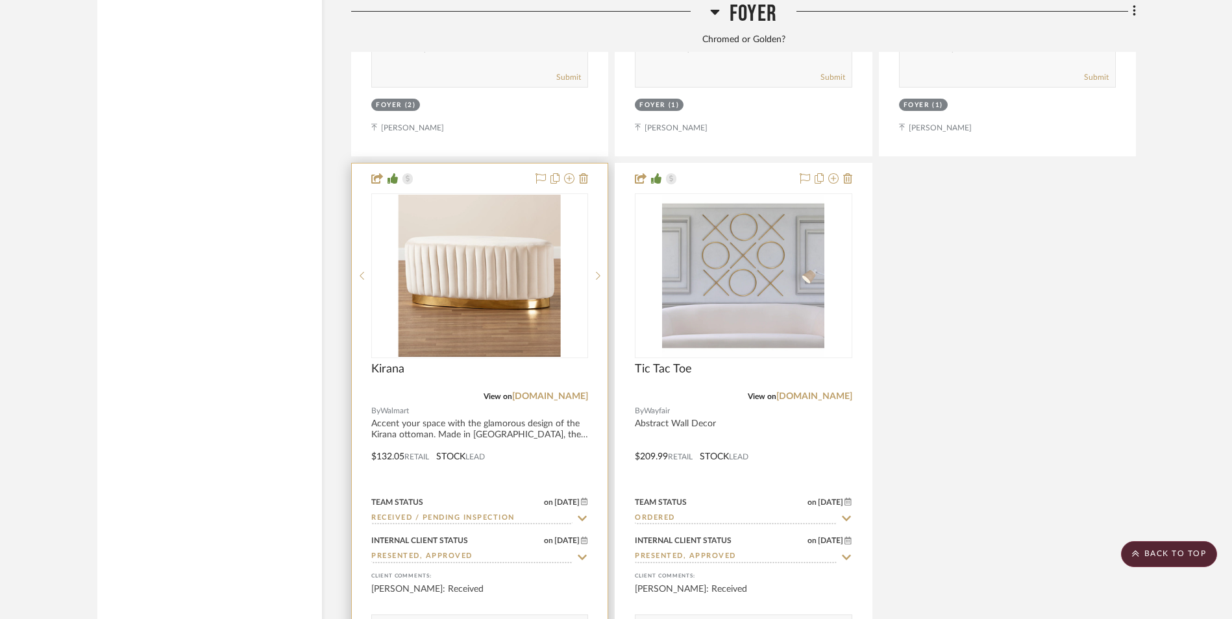
click at [0, 0] on img at bounding box center [0, 0] width 0 height 0
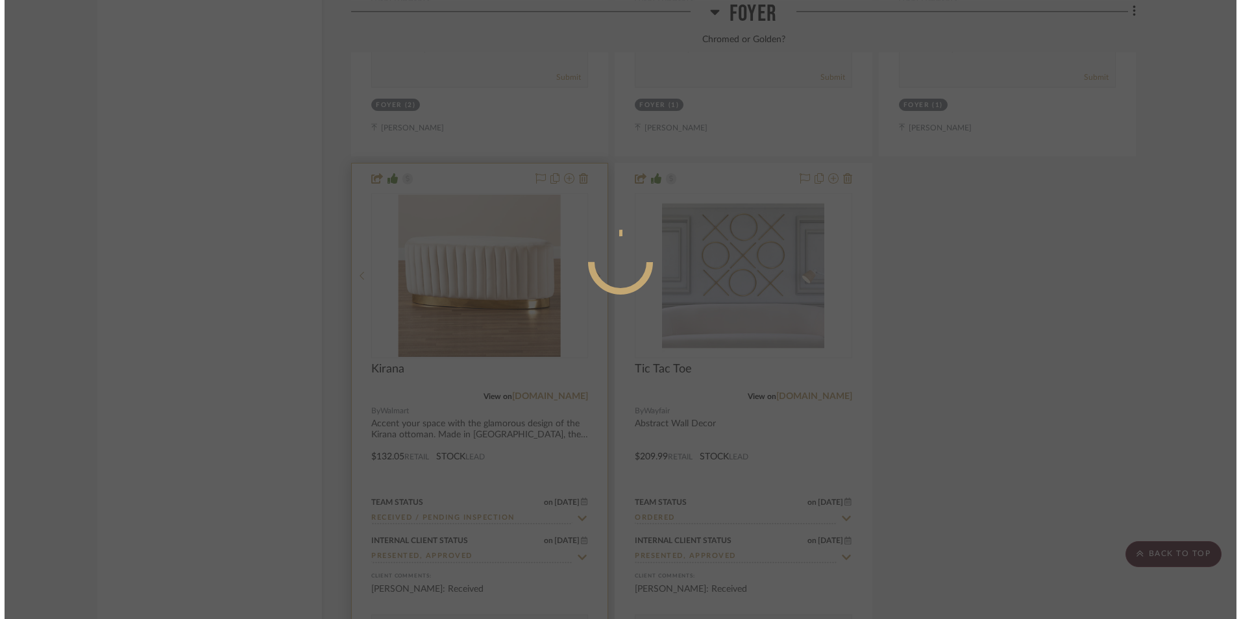
scroll to position [0, 0]
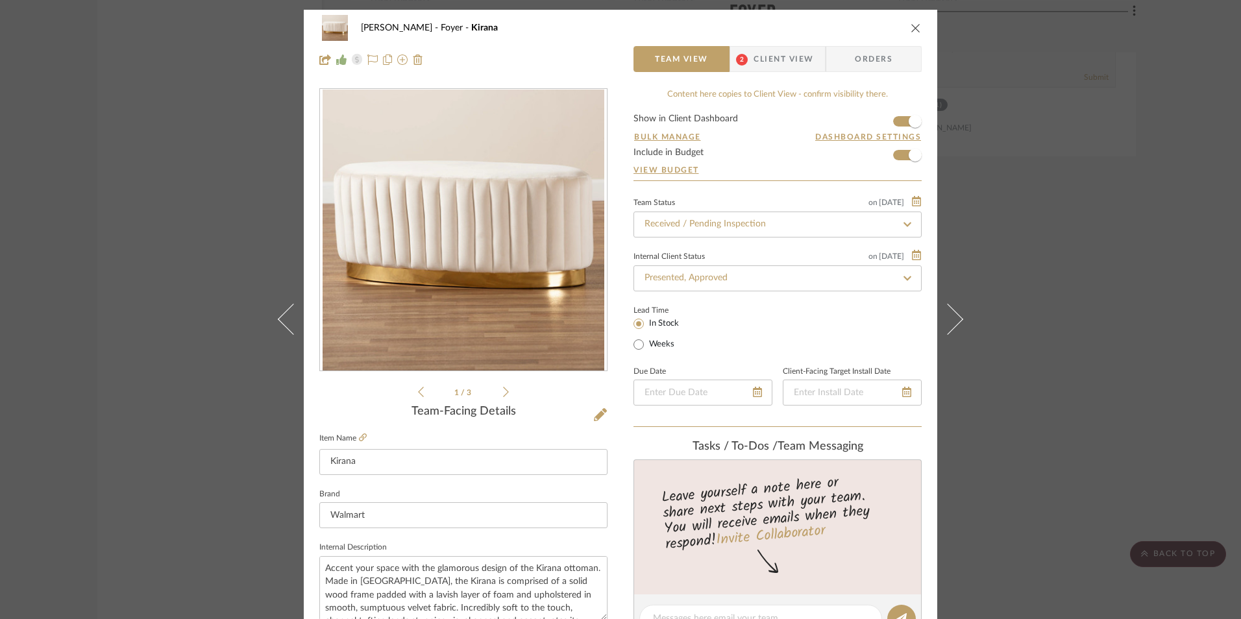
drag, startPoint x: 781, startPoint y: 60, endPoint x: 857, endPoint y: 68, distance: 76.9
click at [781, 60] on span "Client View" at bounding box center [784, 59] width 60 height 26
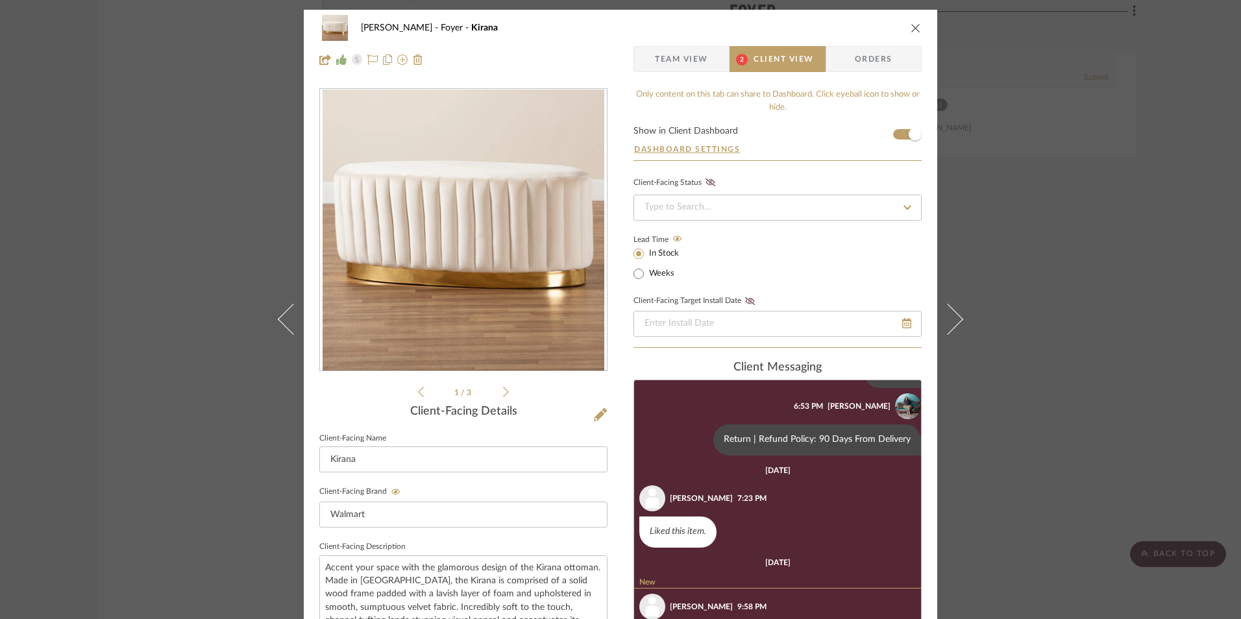
scroll to position [225, 0]
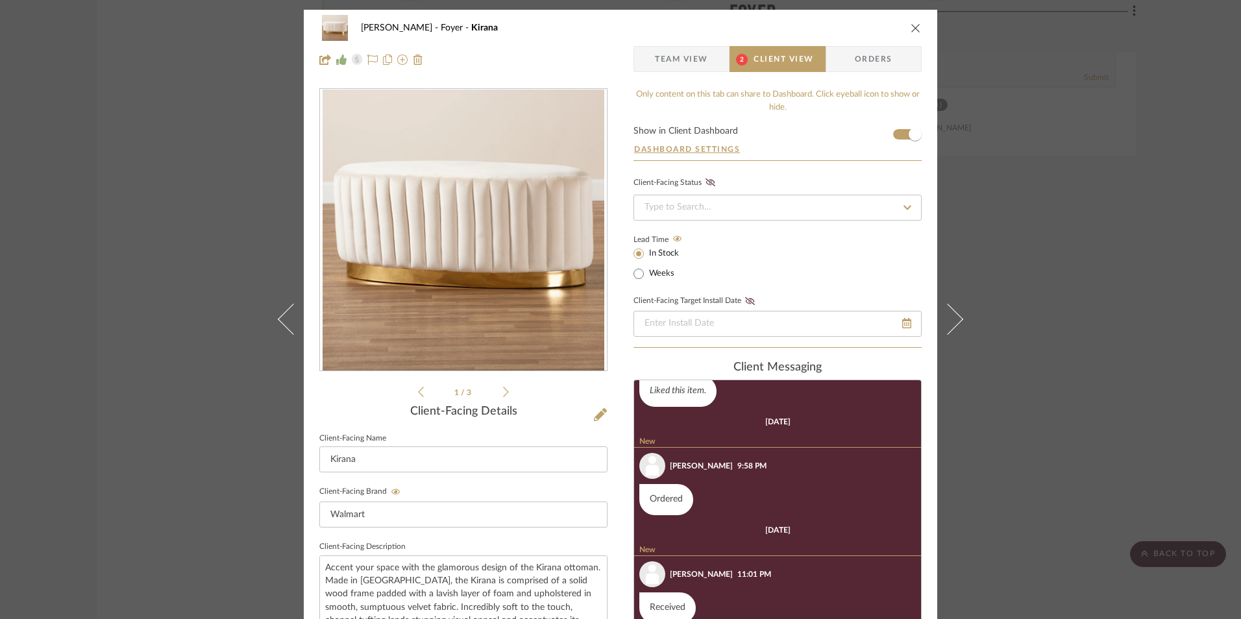
drag, startPoint x: 911, startPoint y: 30, endPoint x: 912, endPoint y: 40, distance: 9.8
click at [912, 30] on icon "close" at bounding box center [916, 28] width 10 height 10
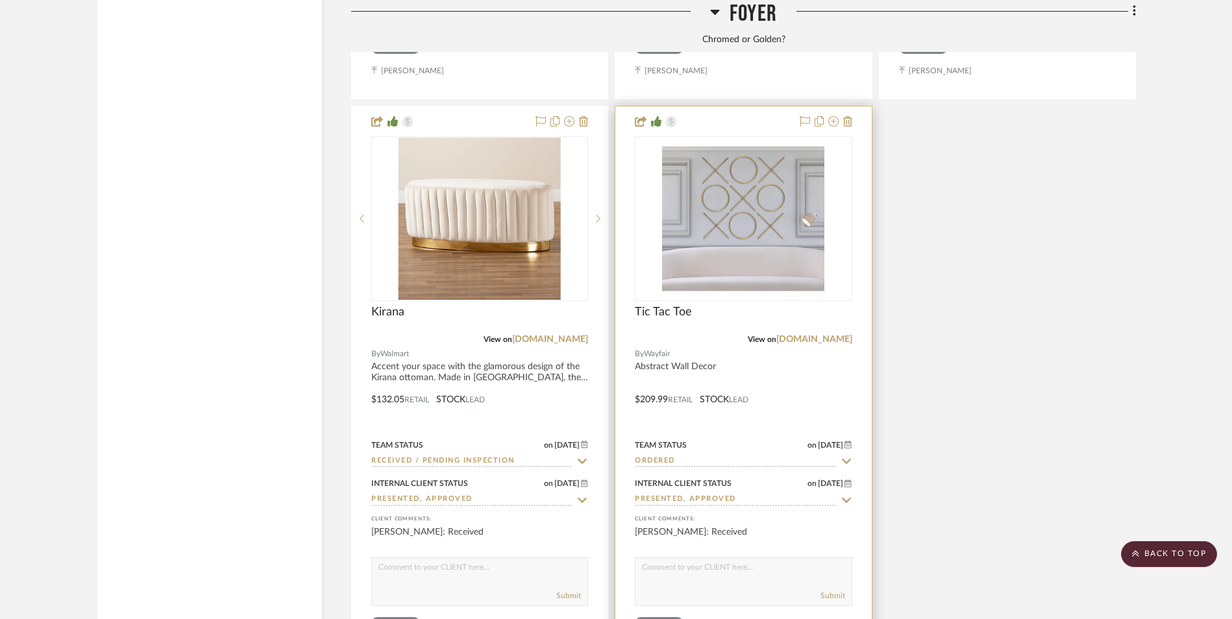
scroll to position [4500, 0]
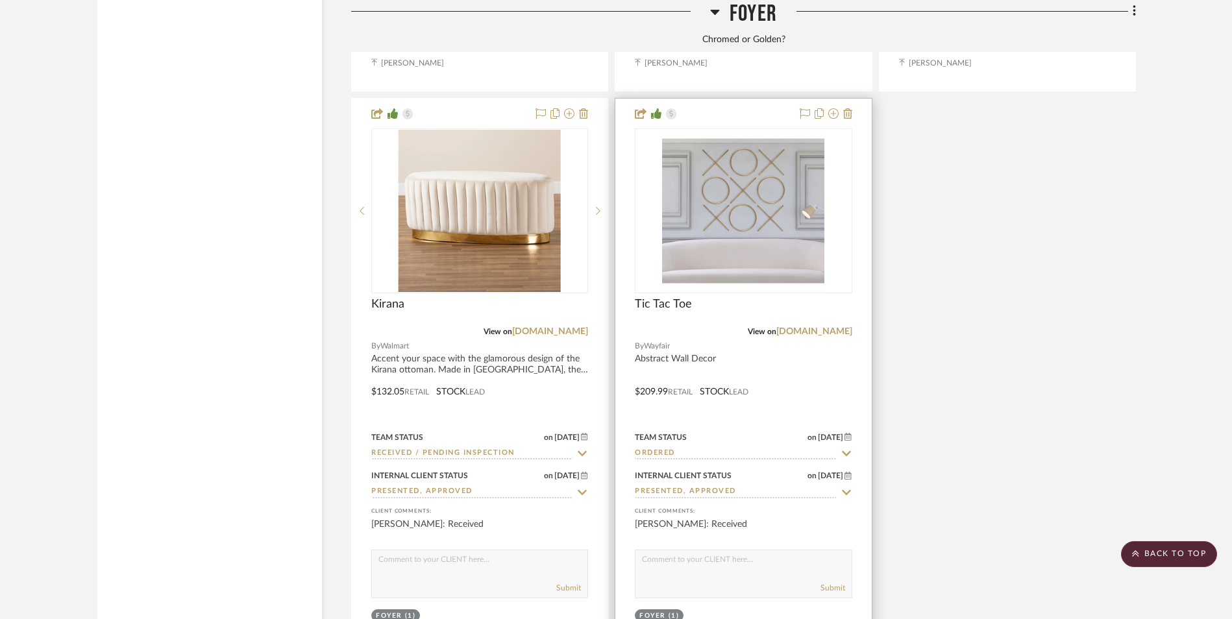
click at [658, 448] on input "Ordered" at bounding box center [735, 454] width 201 height 12
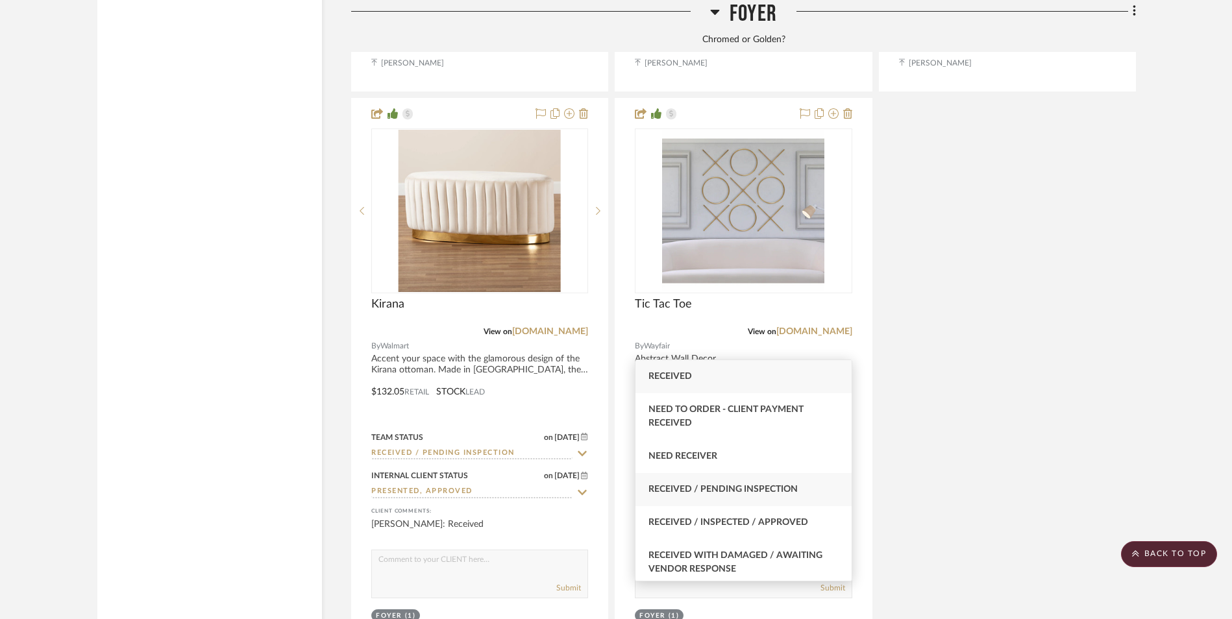
type input "rece"
click at [745, 492] on span "Received / Pending Inspection" at bounding box center [722, 489] width 149 height 9
type input "[DATE]"
type input "Received / Pending Inspection"
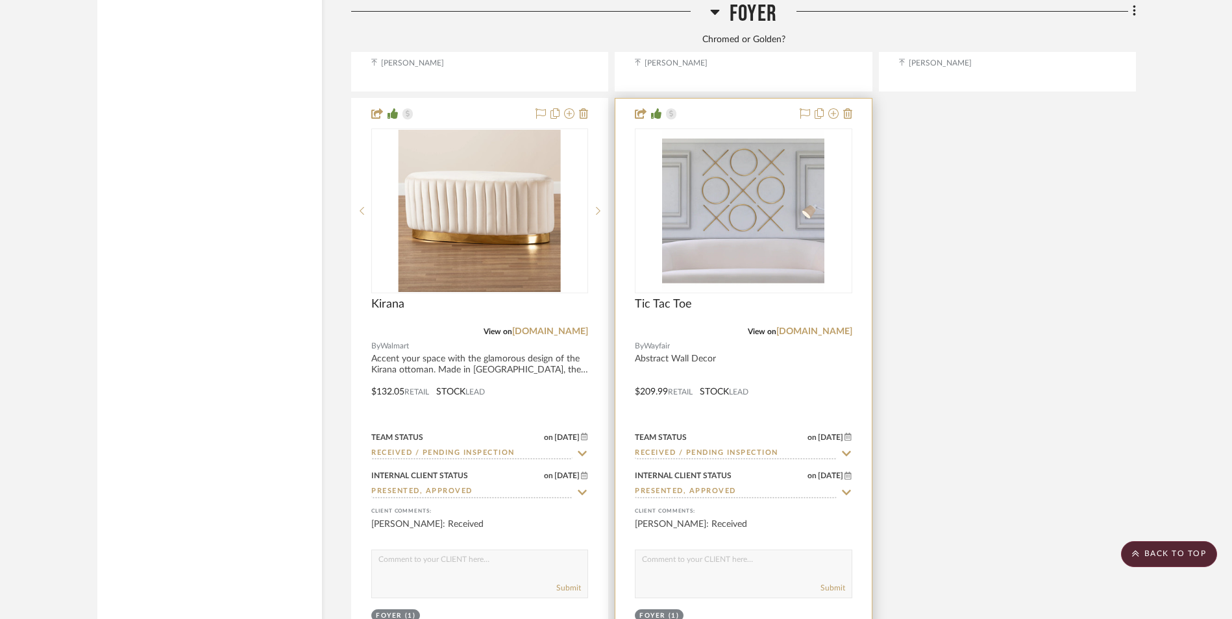
click at [754, 130] on img "0" at bounding box center [743, 211] width 162 height 162
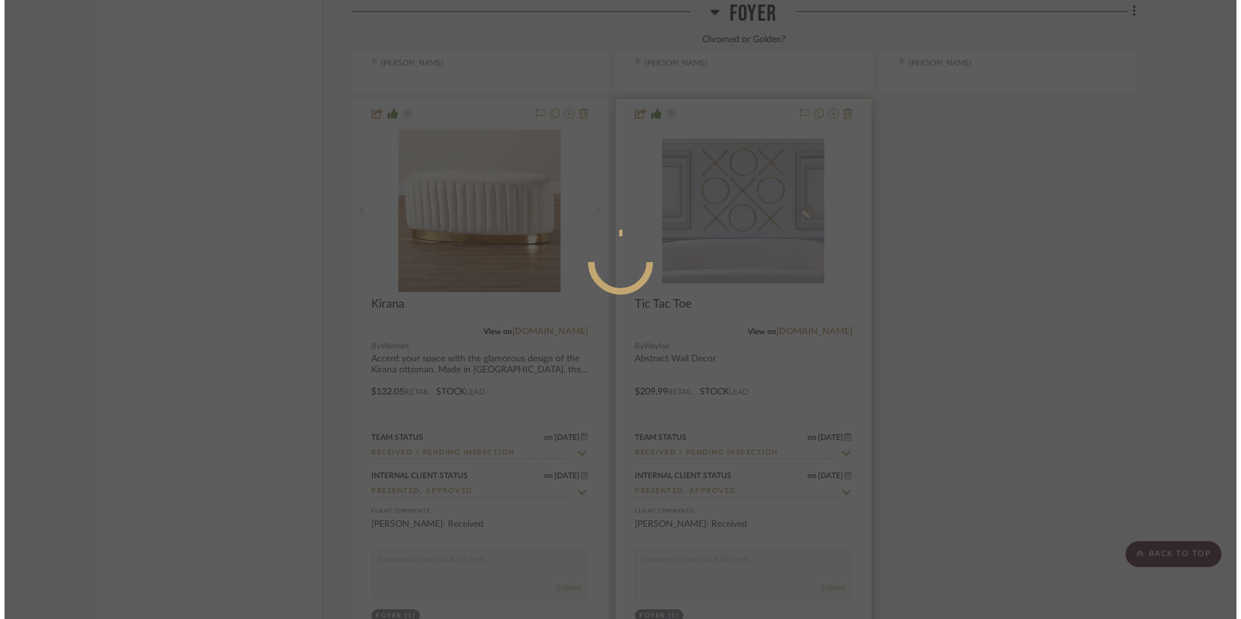
scroll to position [0, 0]
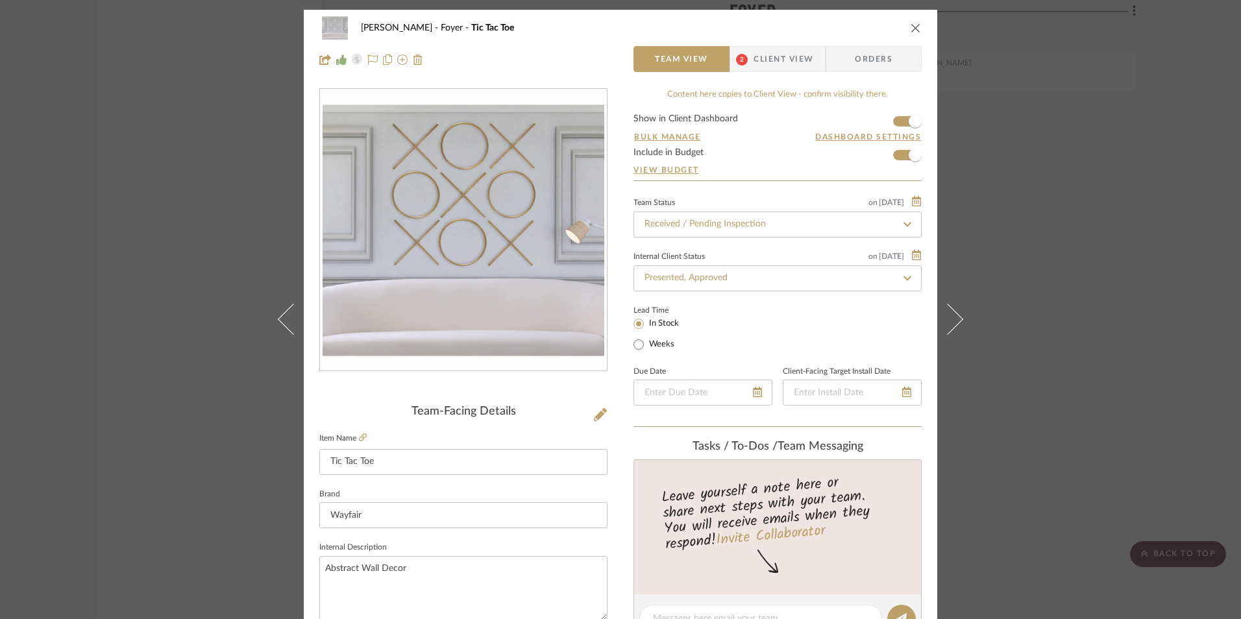
click at [779, 59] on span "Client View" at bounding box center [784, 59] width 60 height 26
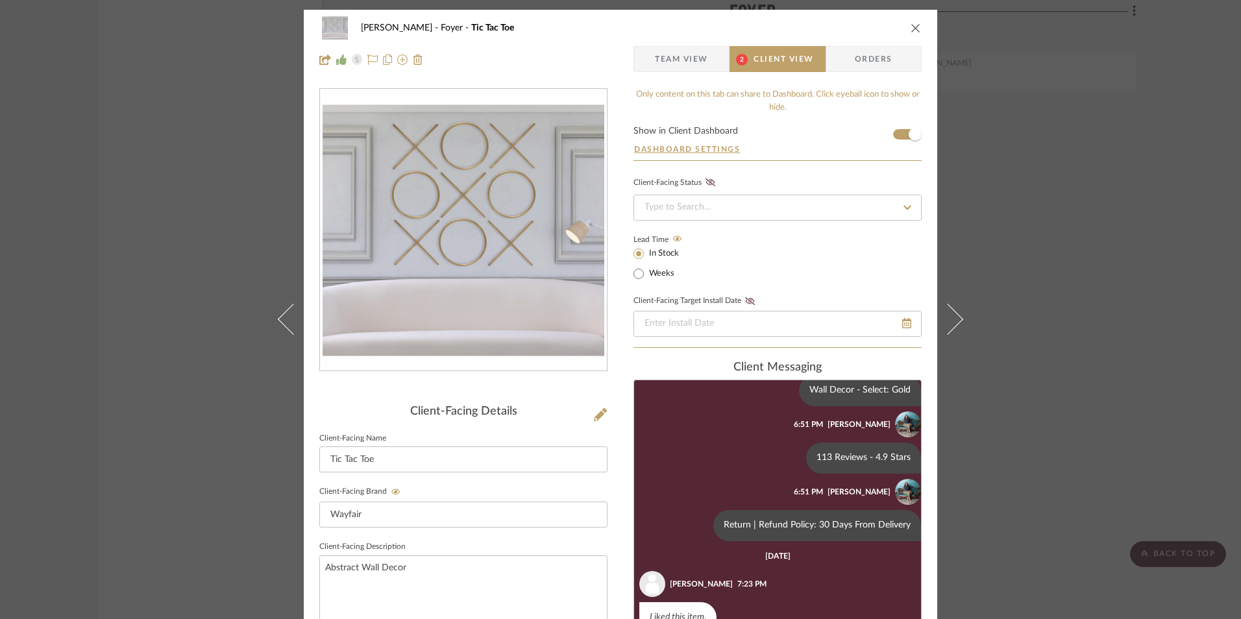
scroll to position [293, 0]
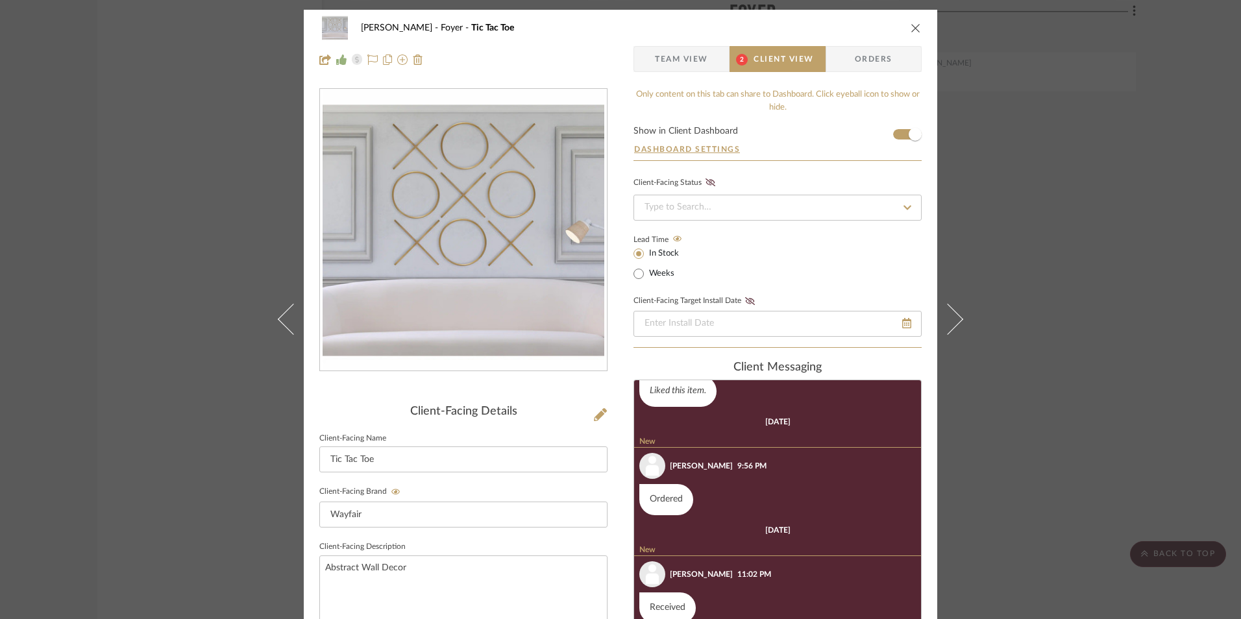
click at [911, 29] on icon "close" at bounding box center [916, 28] width 10 height 10
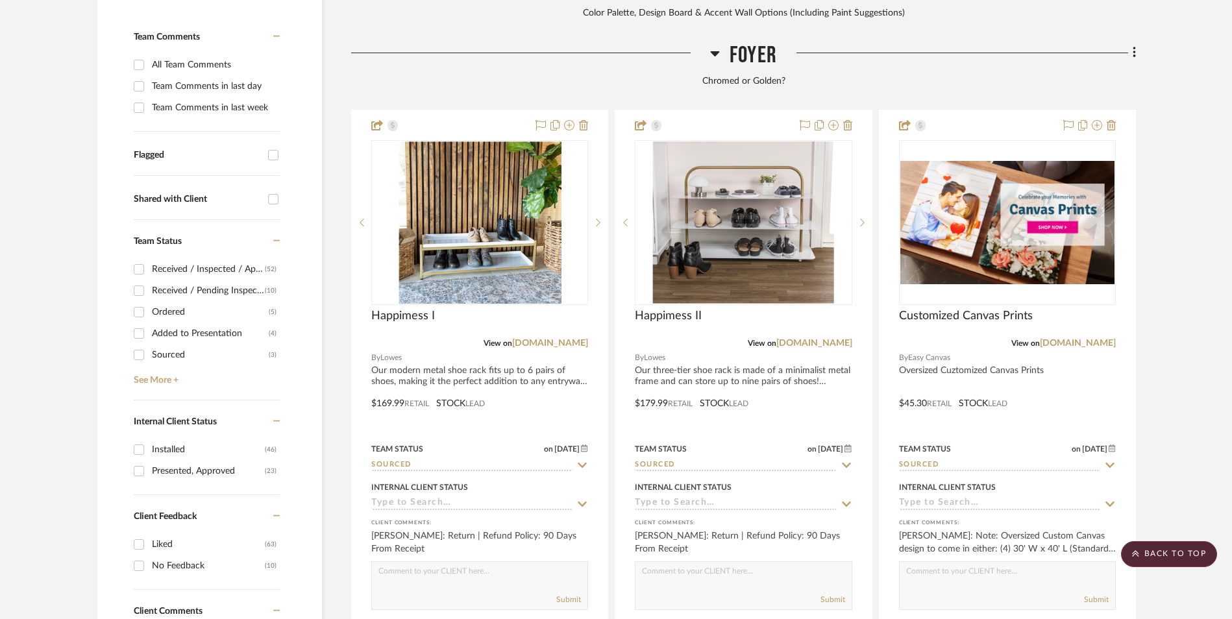
scroll to position [454, 0]
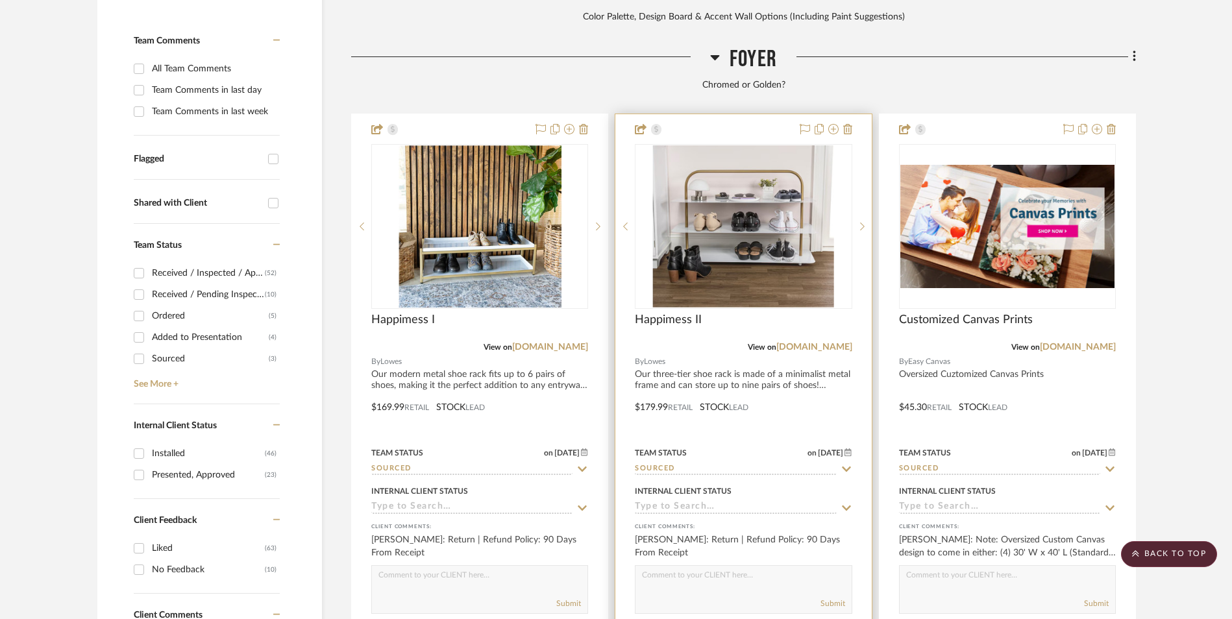
click at [737, 156] on img "0" at bounding box center [743, 226] width 181 height 162
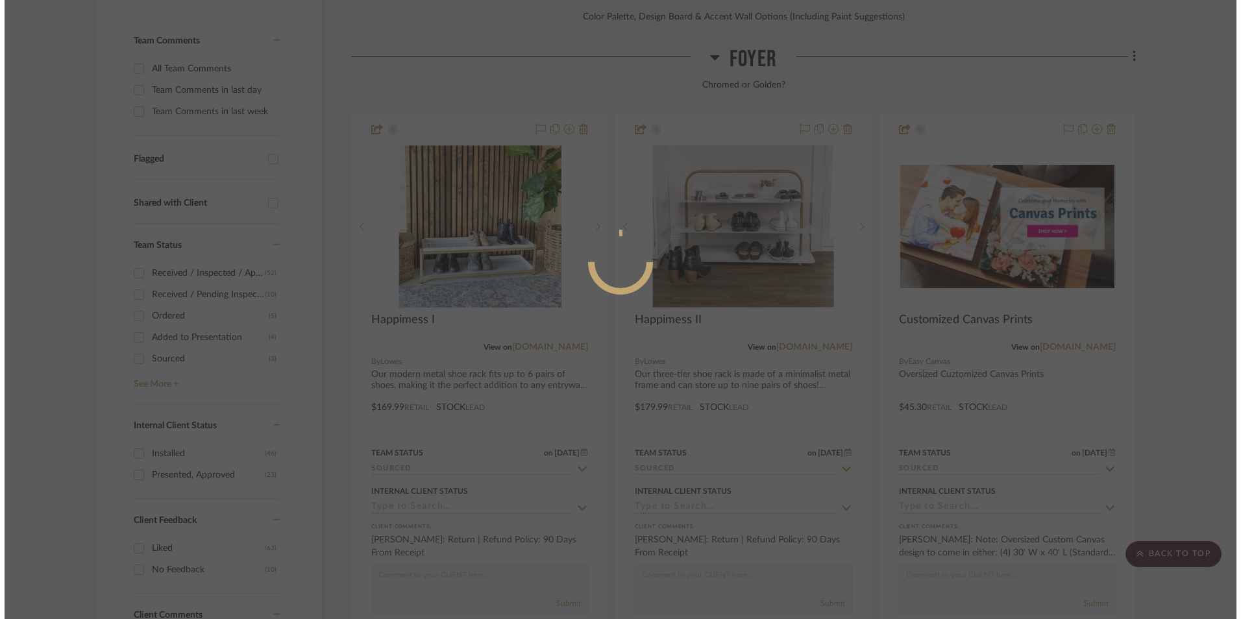
scroll to position [0, 0]
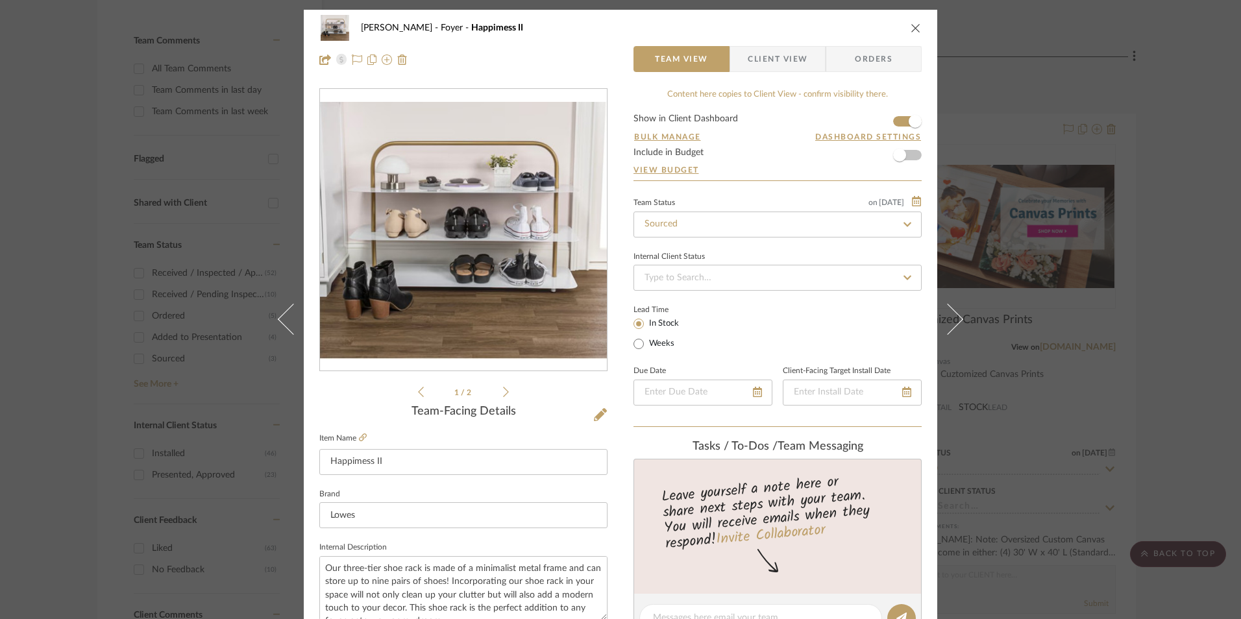
click at [902, 30] on div "[PERSON_NAME] Foyer Happimess II" at bounding box center [620, 28] width 602 height 26
click at [911, 28] on icon "close" at bounding box center [916, 28] width 10 height 10
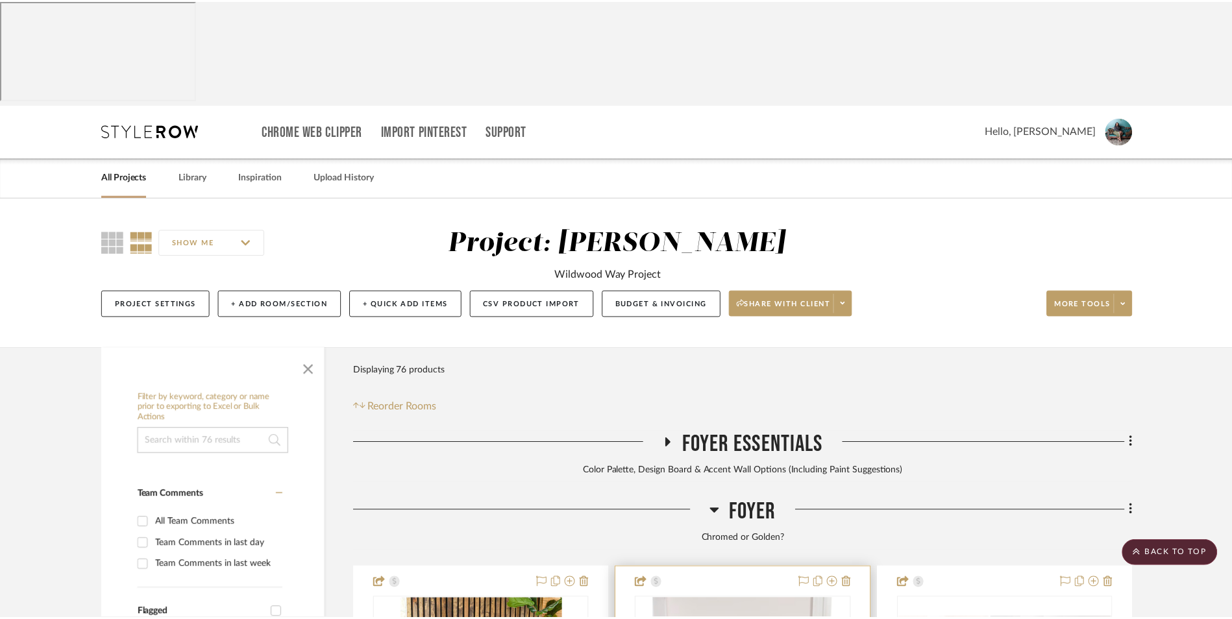
scroll to position [454, 0]
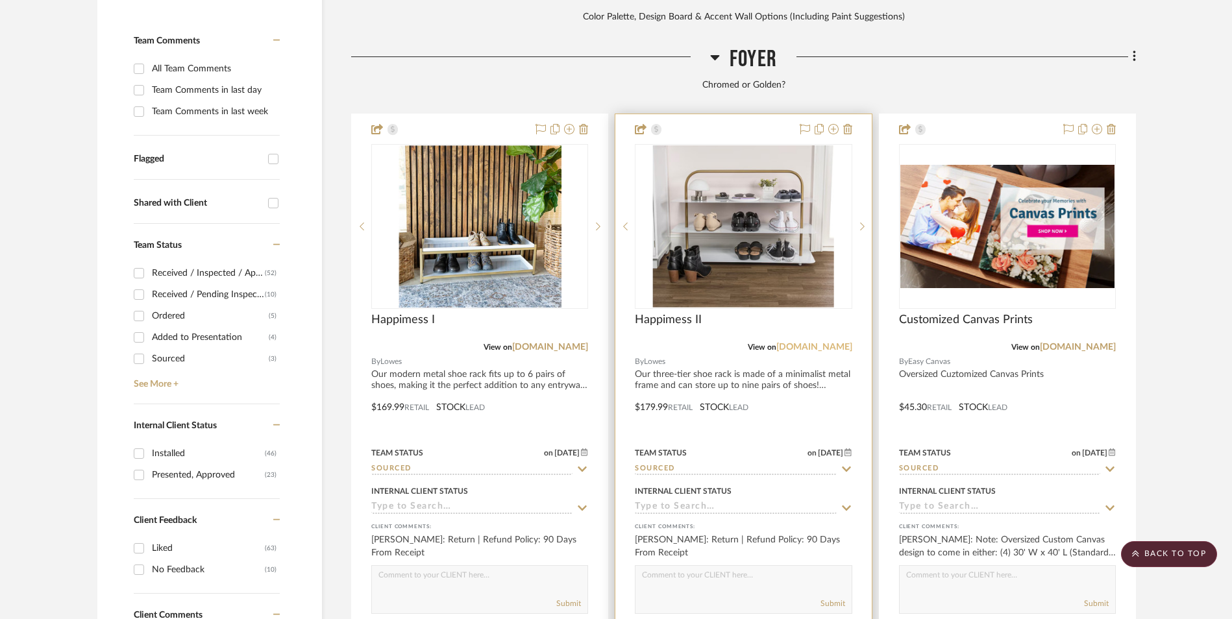
click at [826, 343] on link "[DOMAIN_NAME]" at bounding box center [814, 347] width 76 height 9
click at [722, 152] on img "0" at bounding box center [743, 226] width 181 height 162
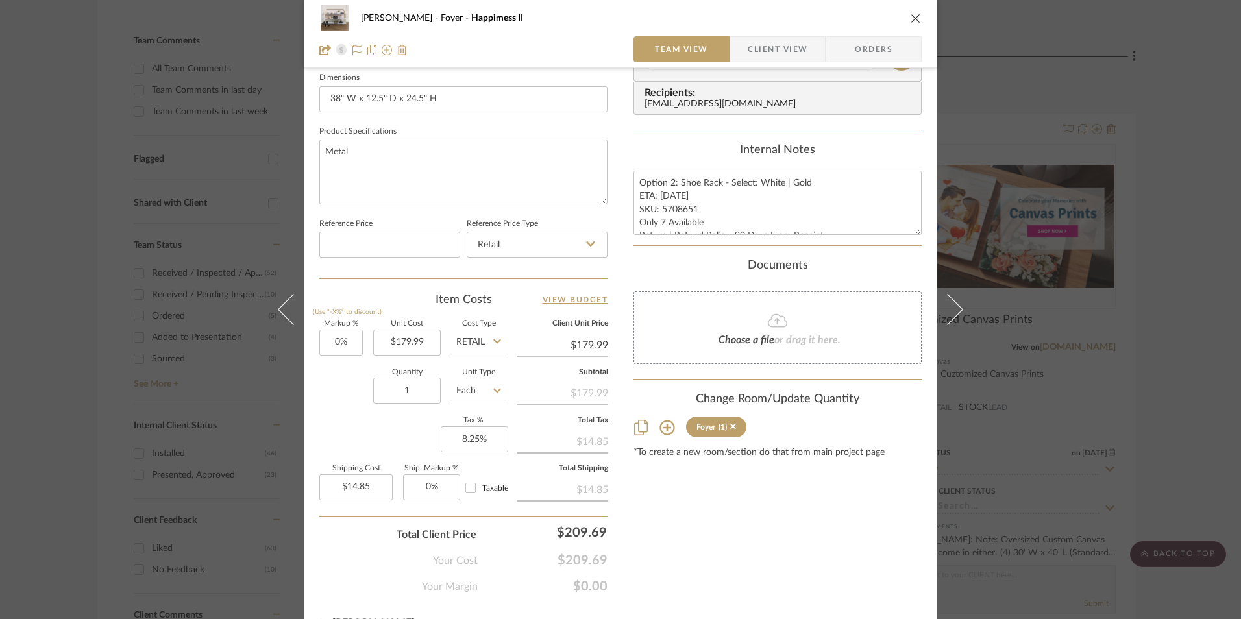
scroll to position [584, 0]
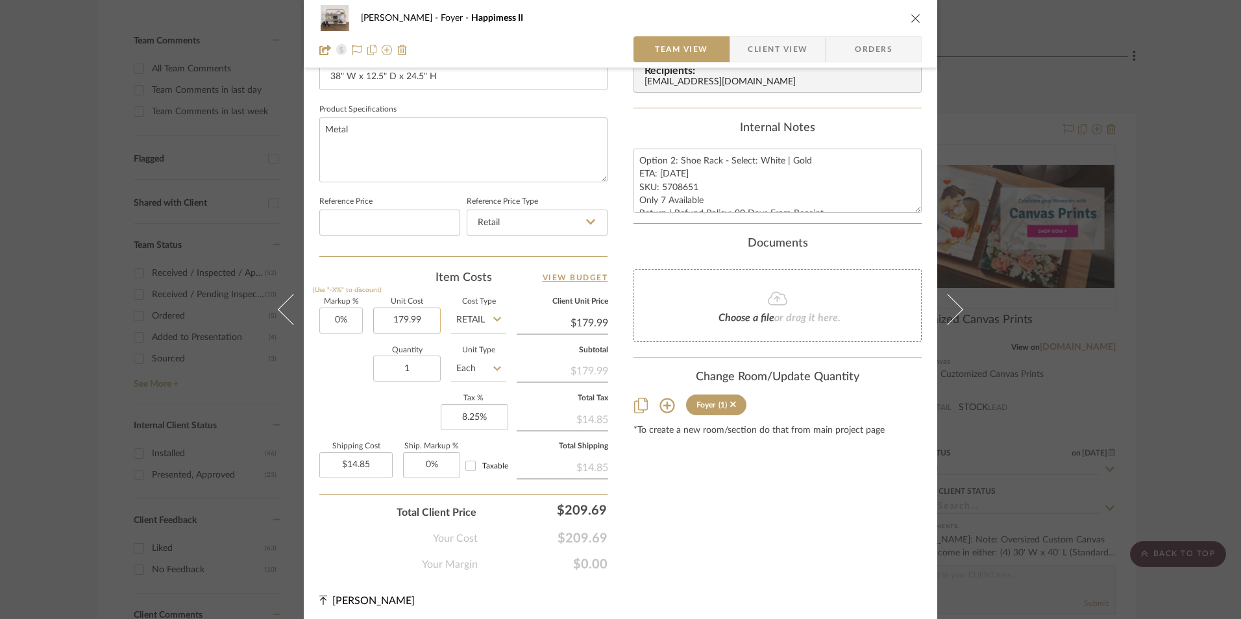
click at [414, 320] on input "179.99" at bounding box center [407, 321] width 68 height 26
type input "$211.99"
click at [679, 518] on div "Content here copies to Client View - confirm visibility there. Show in Client D…" at bounding box center [778, 38] width 288 height 1068
type input "$211.99"
type input "$17.49"
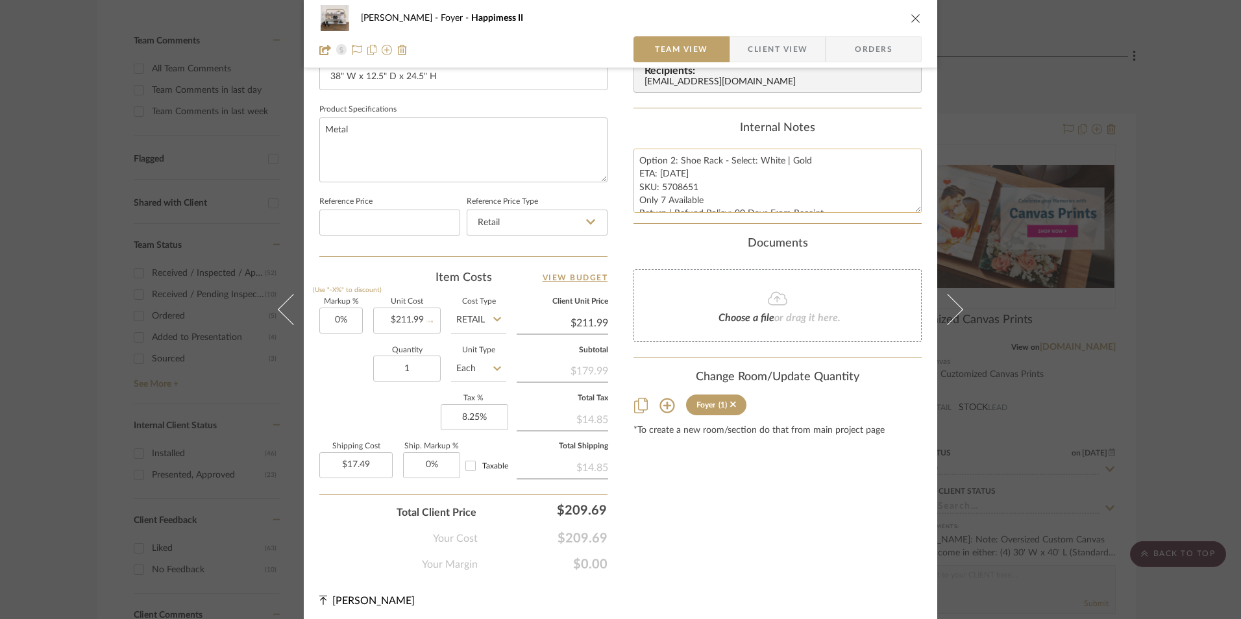
click at [672, 174] on textarea "Option 2: Shoe Rack - Select: White | Gold ETA: [DATE] SKU: 5708651 Only 7 Avai…" at bounding box center [778, 181] width 288 height 64
type textarea "Option 2: Shoe Rack - Select: White | Gold ETA: [DATE] SKU: 5708651 Only 7 Avai…"
click at [671, 134] on div "Internal Notes" at bounding box center [778, 128] width 288 height 14
click at [661, 199] on textarea "Option 2: Shoe Rack - Select: White | Gold ETA: [DATE] SKU: 5708651 Only 7 Avai…" at bounding box center [778, 181] width 288 height 64
type textarea "Option 2: Shoe Rack - Select: White | Gold ETA: [DATE] SKU: 5708651 Only 5 Avai…"
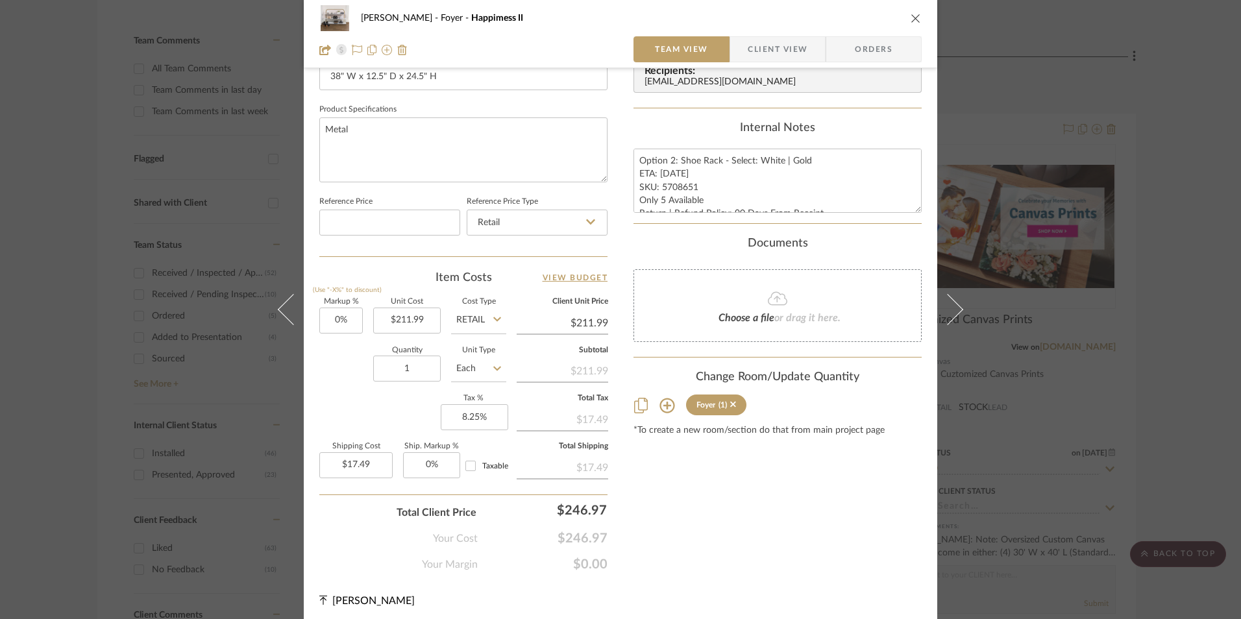
click at [659, 113] on div "Content here copies to Client View - confirm visibility there. Show in Client D…" at bounding box center [778, 38] width 288 height 1068
click at [777, 44] on span "Client View" at bounding box center [778, 49] width 60 height 26
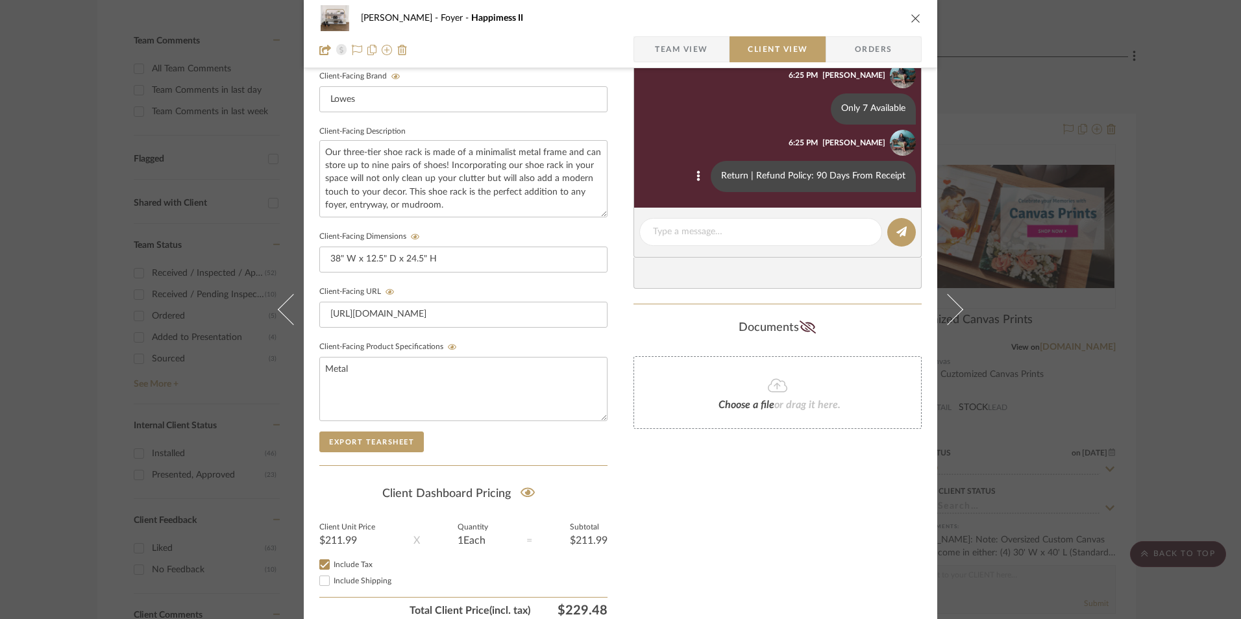
scroll to position [341, 0]
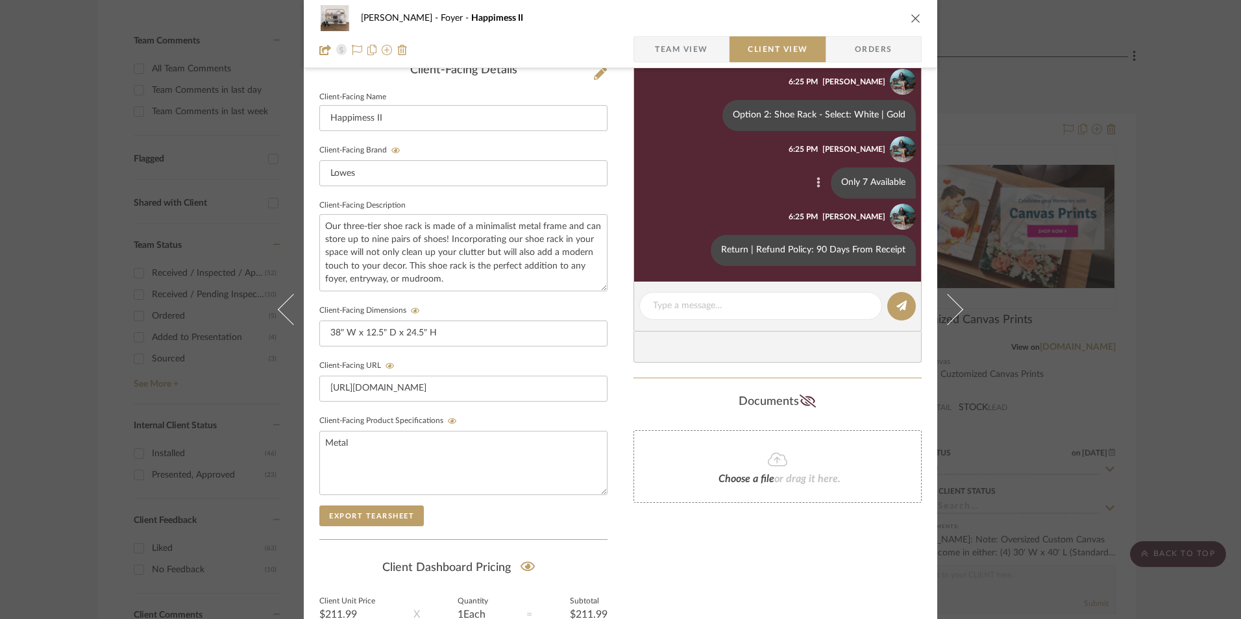
click at [811, 186] on button at bounding box center [819, 183] width 16 height 16
click at [748, 168] on span "Edit Message" at bounding box center [752, 167] width 53 height 11
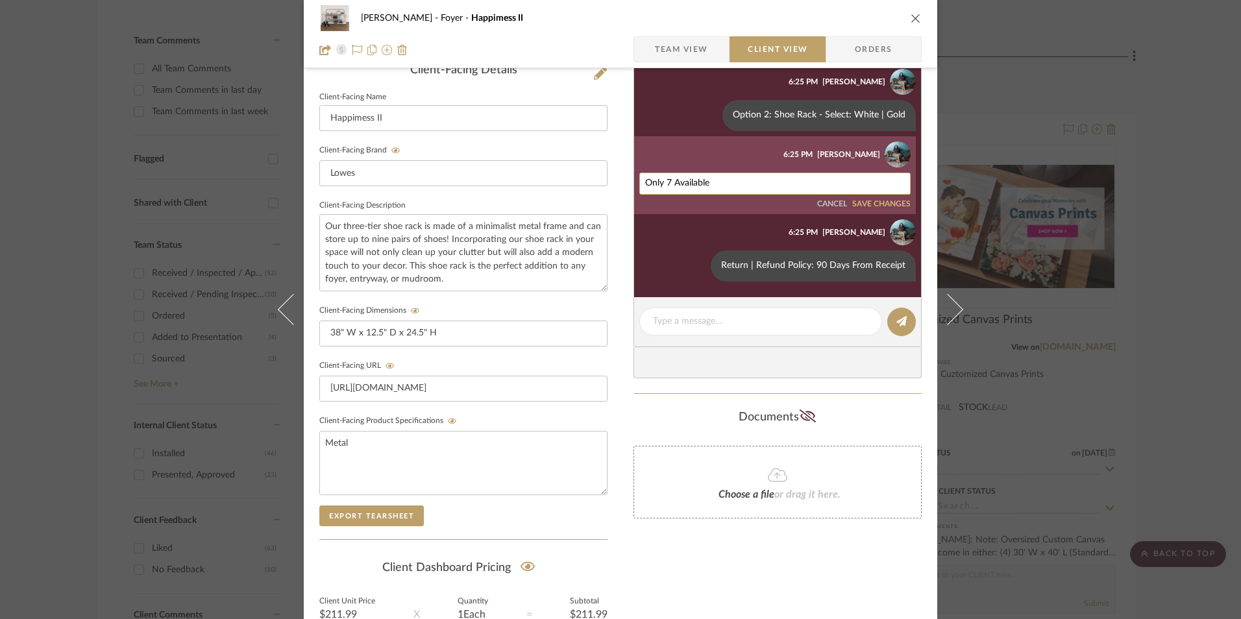
click at [667, 182] on textarea "Only 7 Available" at bounding box center [775, 183] width 260 height 10
type textarea "Only 5 Available"
click at [858, 200] on button "SAVE CHANGES" at bounding box center [881, 204] width 58 height 9
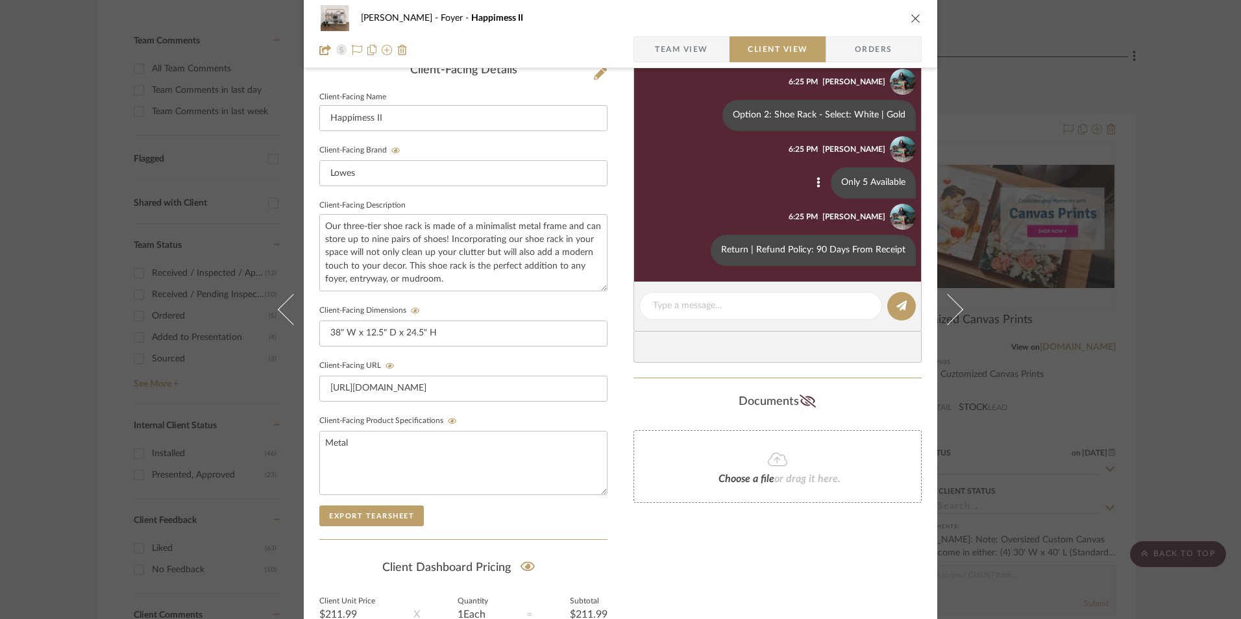
click at [902, 18] on div "[PERSON_NAME] Foyer Happimess II" at bounding box center [620, 18] width 602 height 26
click at [914, 18] on icon "close" at bounding box center [916, 18] width 10 height 10
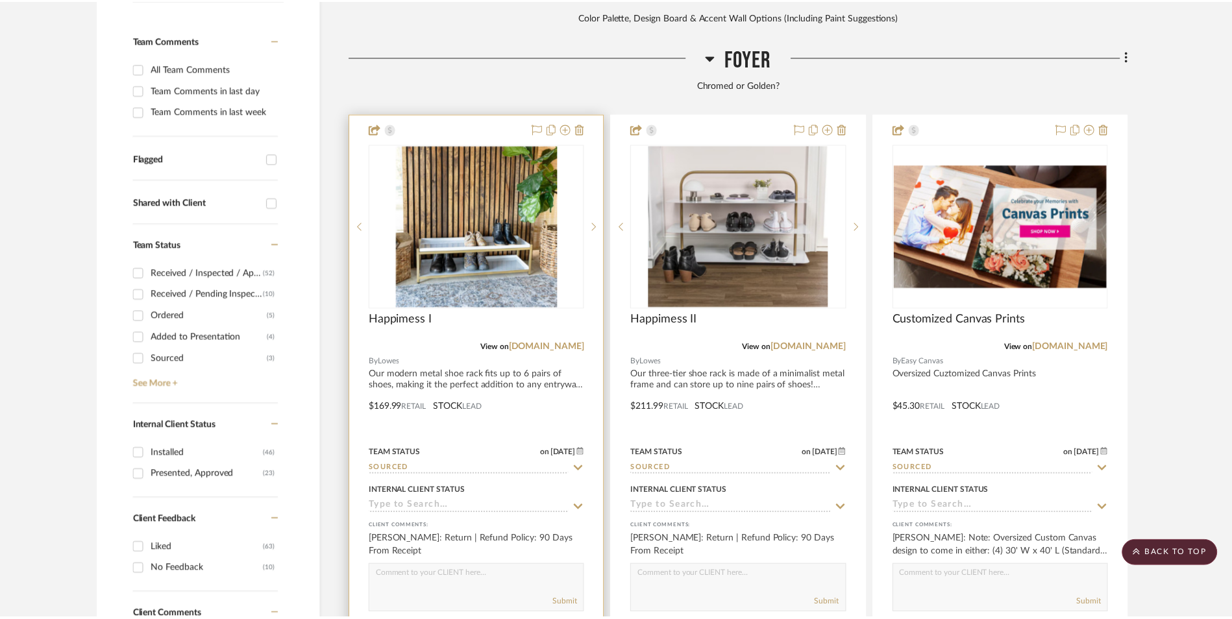
scroll to position [454, 0]
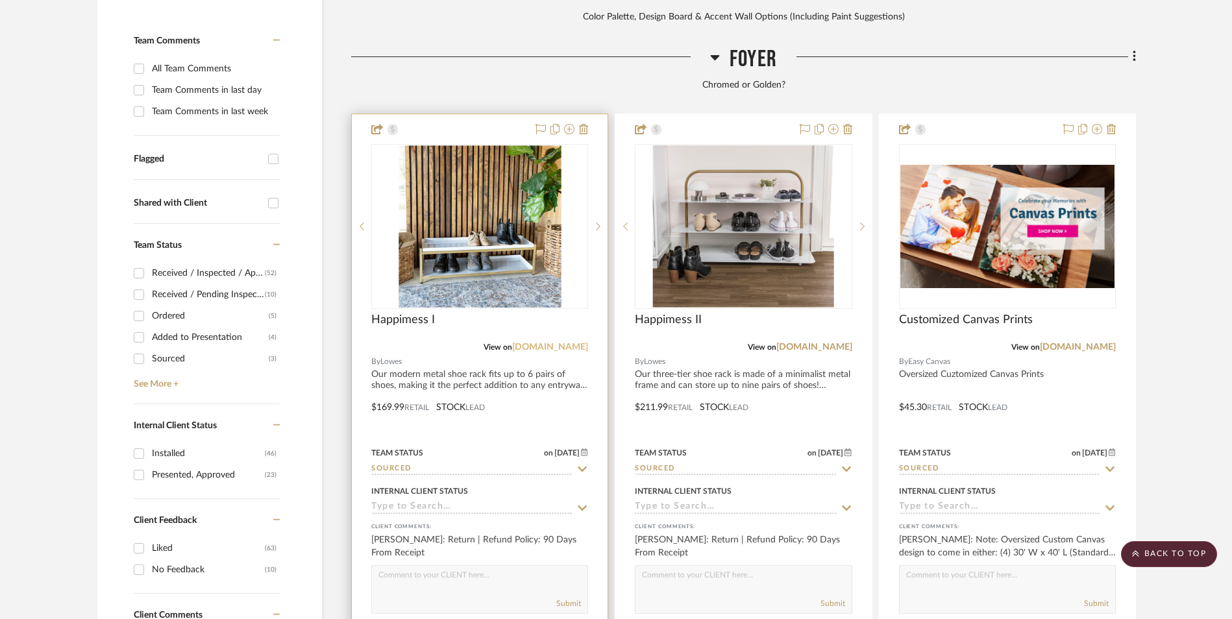
click at [571, 343] on link "[DOMAIN_NAME]" at bounding box center [550, 347] width 76 height 9
click at [491, 145] on img "0" at bounding box center [480, 226] width 163 height 162
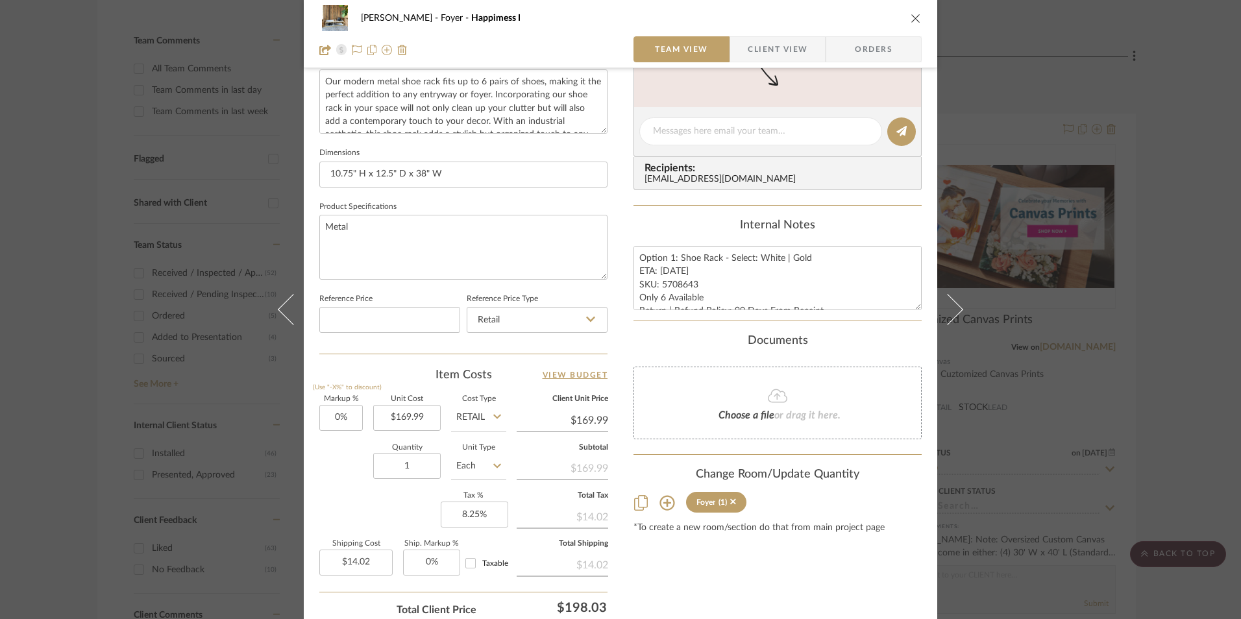
scroll to position [519, 0]
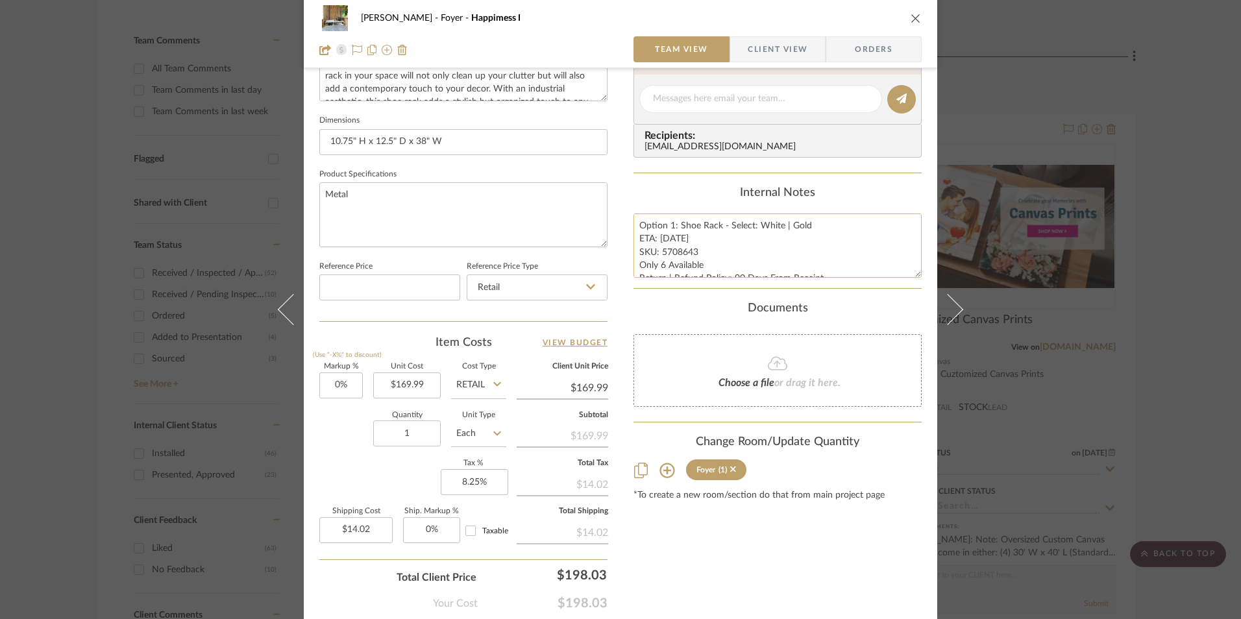
click at [673, 238] on textarea "Option 1: Shoe Rack - Select: White | Gold ETA: [DATE] SKU: 5708643 Only 6 Avai…" at bounding box center [778, 246] width 288 height 64
type textarea "Option 1: Shoe Rack - Select: White | Gold ETA: [DATE] SKU: 5708643 Only 6 Avai…"
click at [673, 180] on div "Content here copies to Client View - confirm visibility there. Show in Client D…" at bounding box center [778, 103] width 288 height 1068
click at [705, 197] on div "Internal Notes" at bounding box center [778, 193] width 288 height 14
click at [911, 16] on icon "close" at bounding box center [916, 18] width 10 height 10
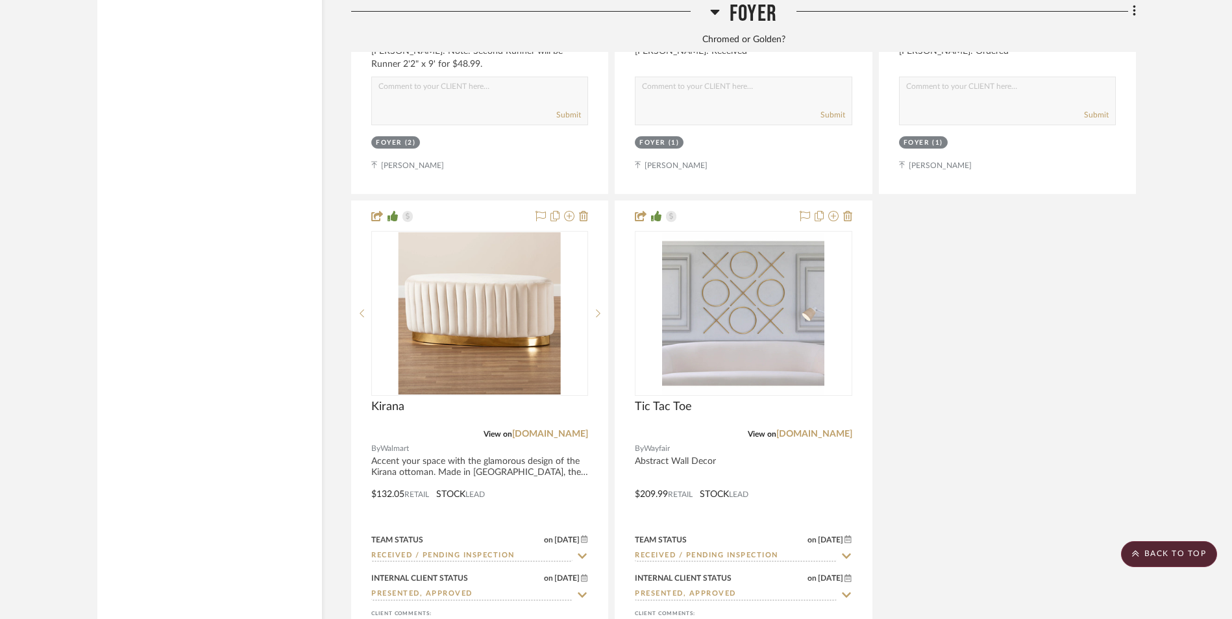
scroll to position [4414, 0]
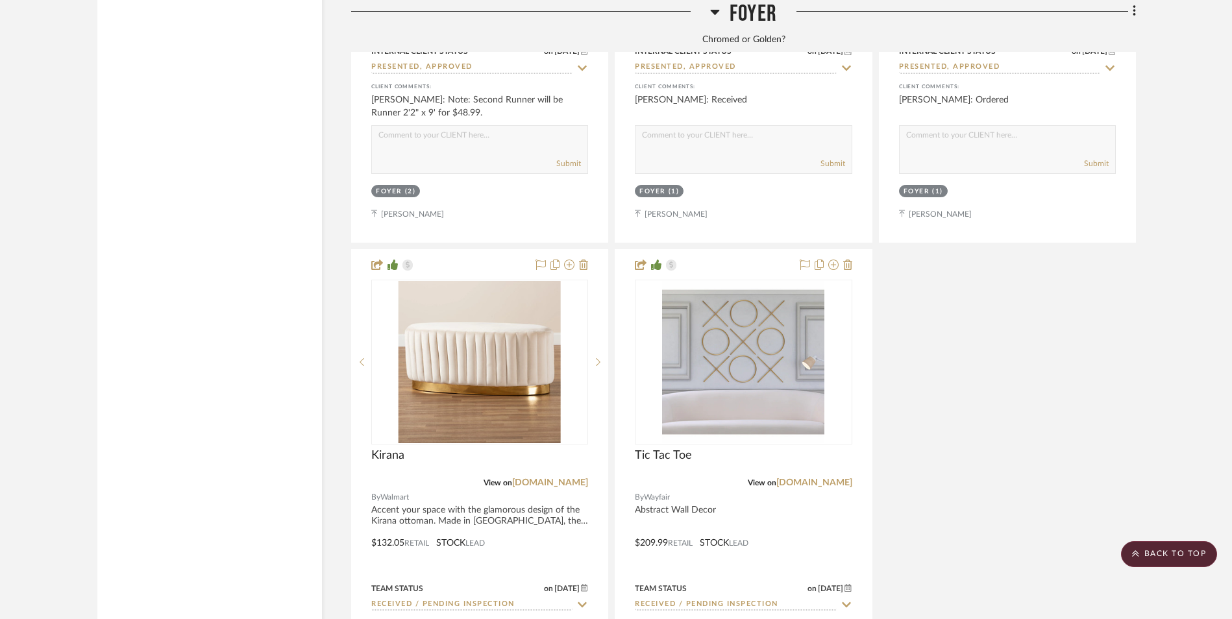
click at [1172, 358] on project-details-page "SHOW ME Project: [PERSON_NAME] Wildwood Way Project Project Settings + Add Room…" at bounding box center [616, 239] width 1232 height 8781
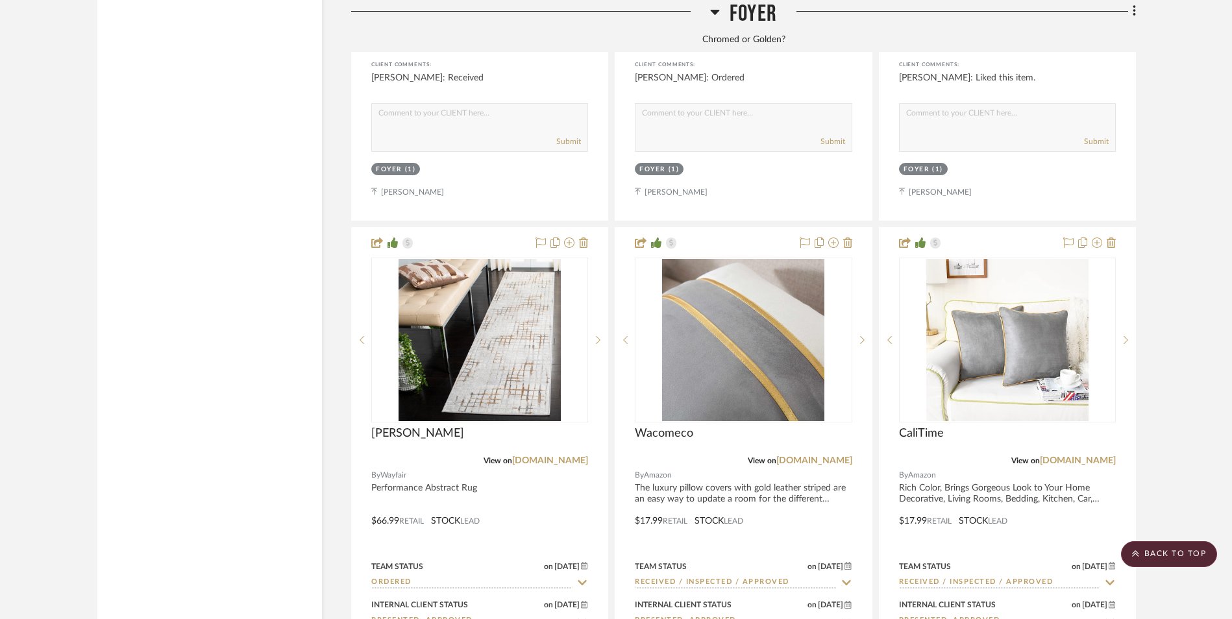
scroll to position [3925, 0]
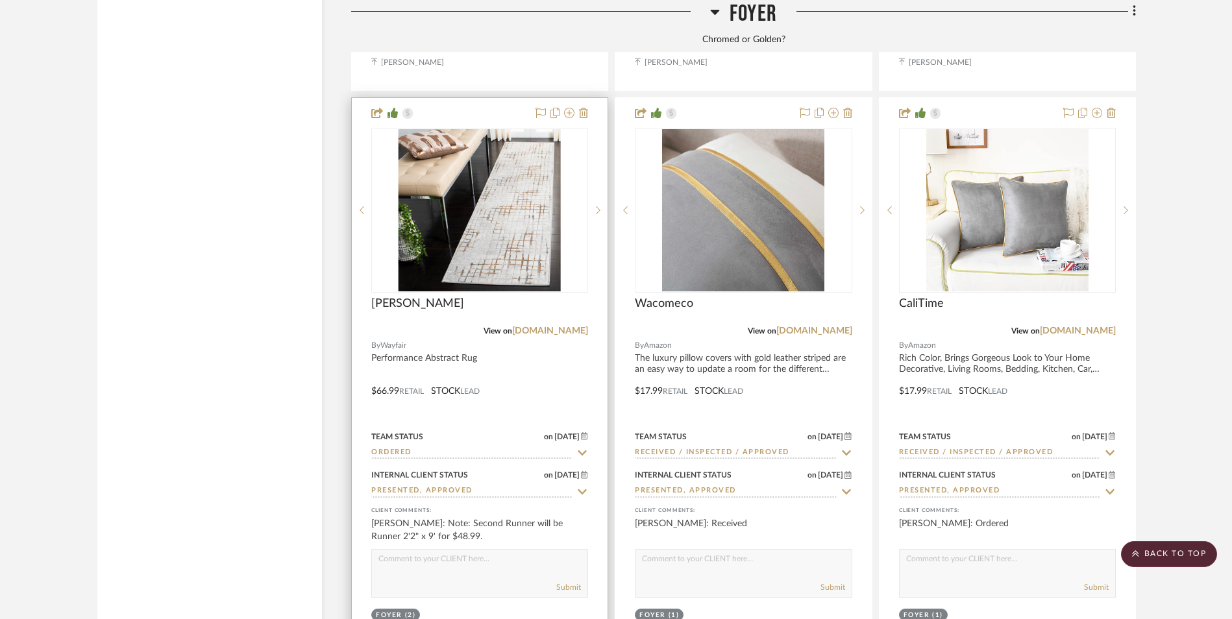
click at [0, 0] on img at bounding box center [0, 0] width 0 height 0
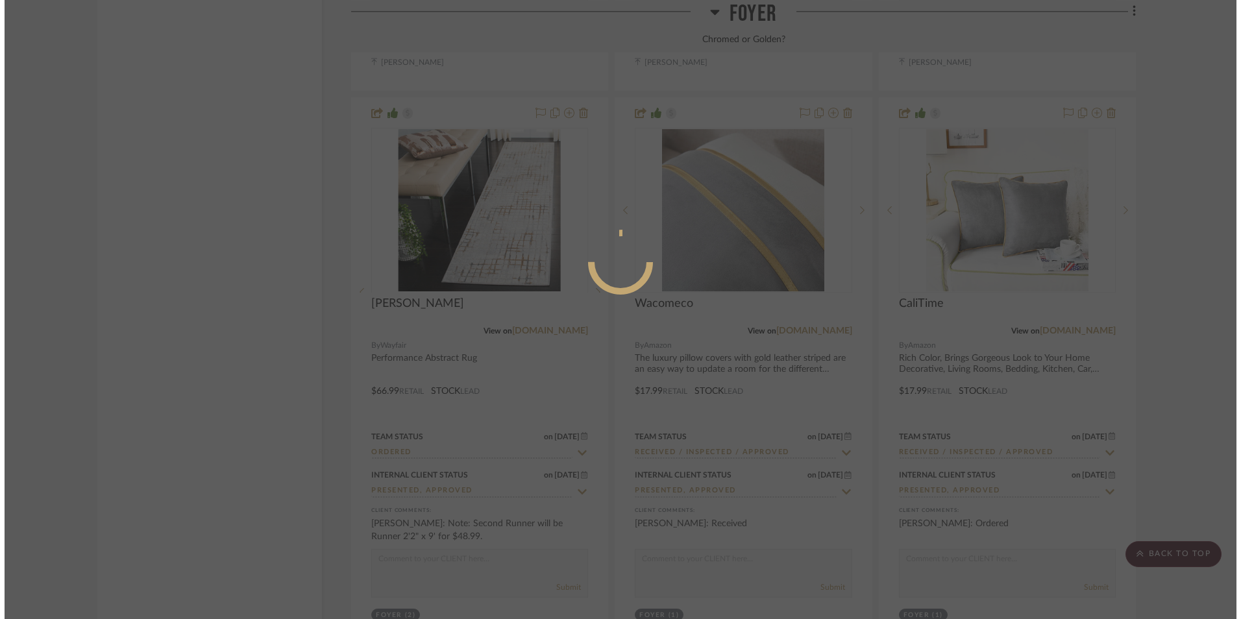
scroll to position [0, 0]
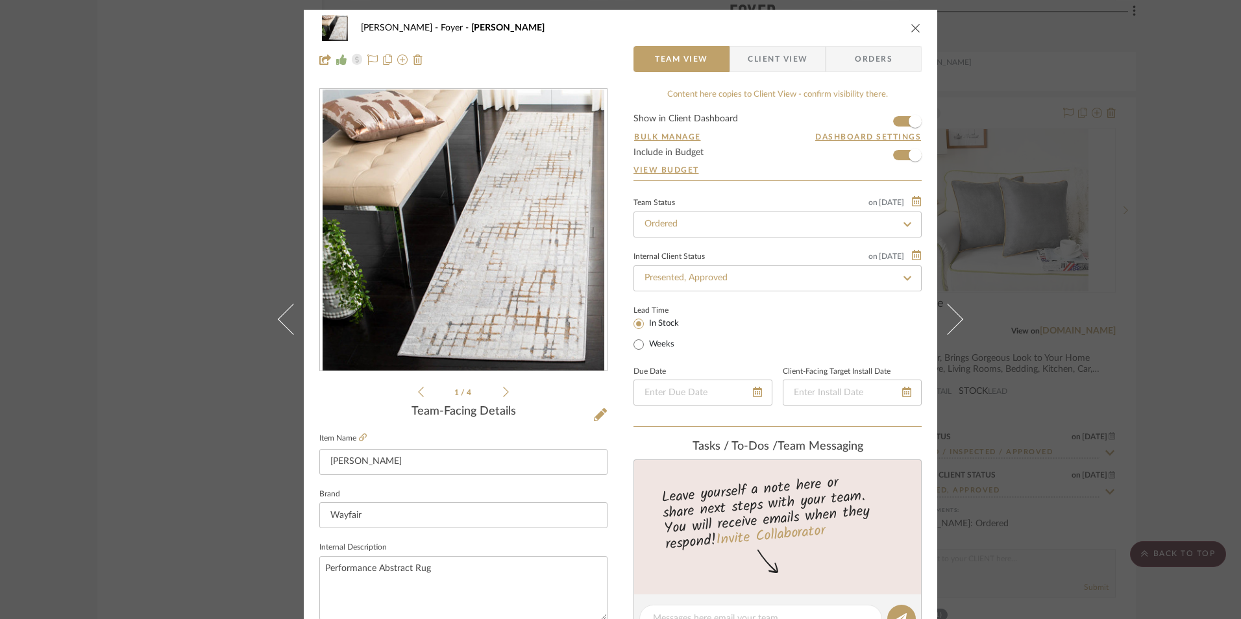
click at [759, 66] on span "Client View" at bounding box center [778, 59] width 60 height 26
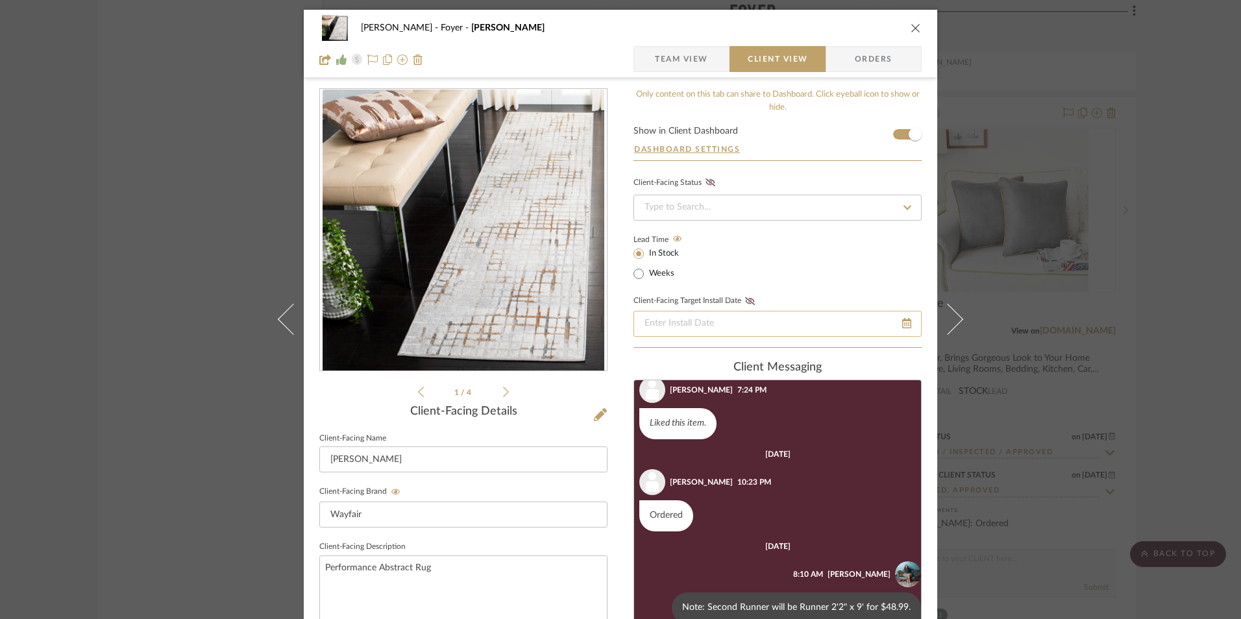
scroll to position [130, 0]
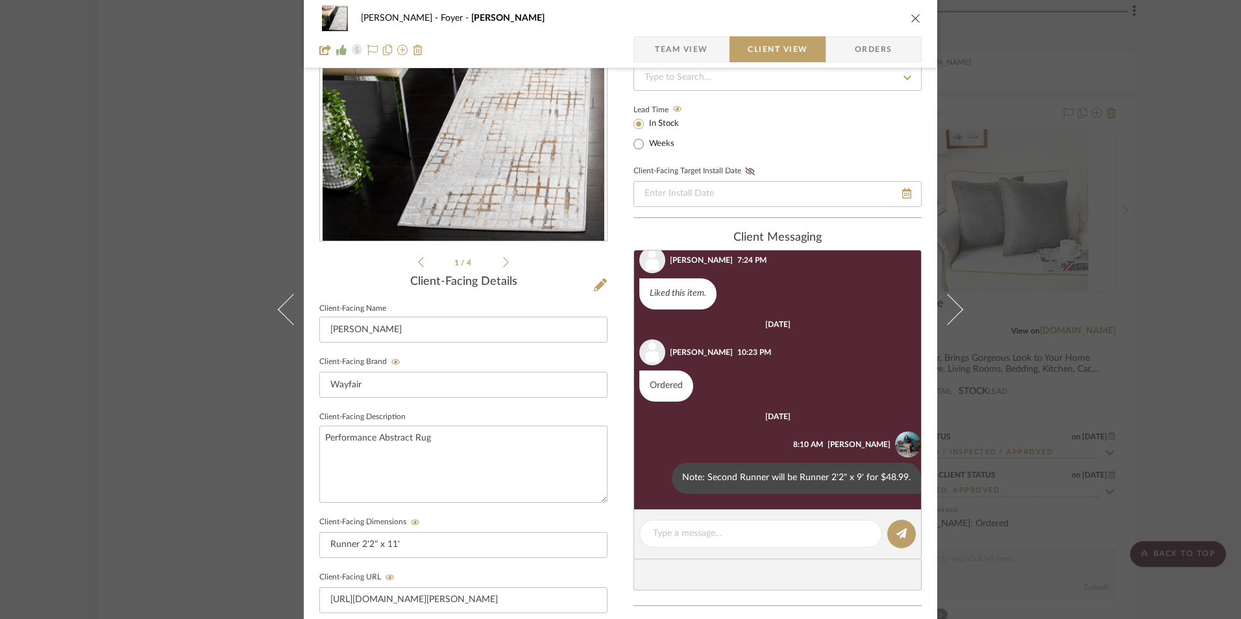
click at [911, 19] on icon "close" at bounding box center [916, 18] width 10 height 10
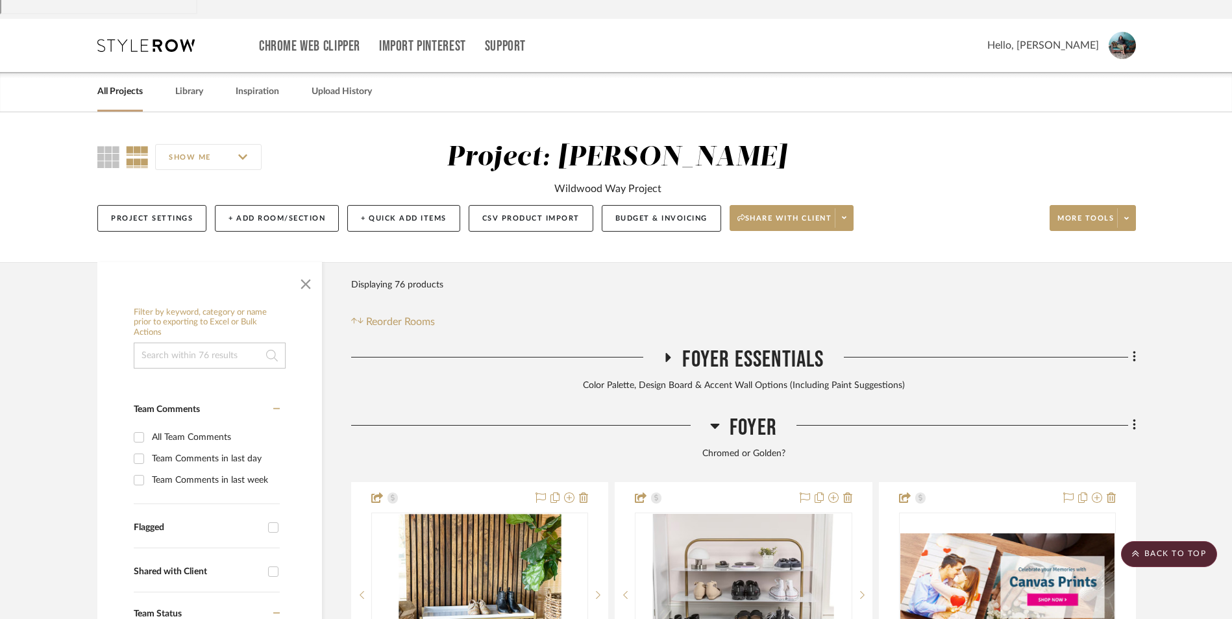
scroll to position [0, 0]
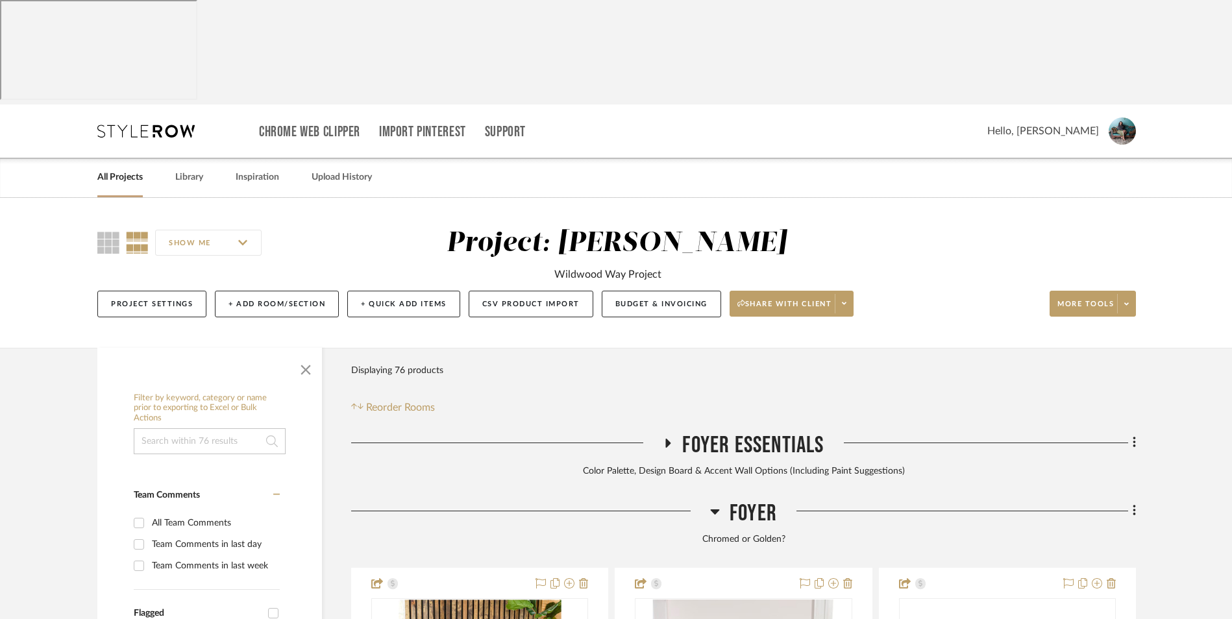
click at [713, 504] on icon at bounding box center [715, 512] width 10 height 16
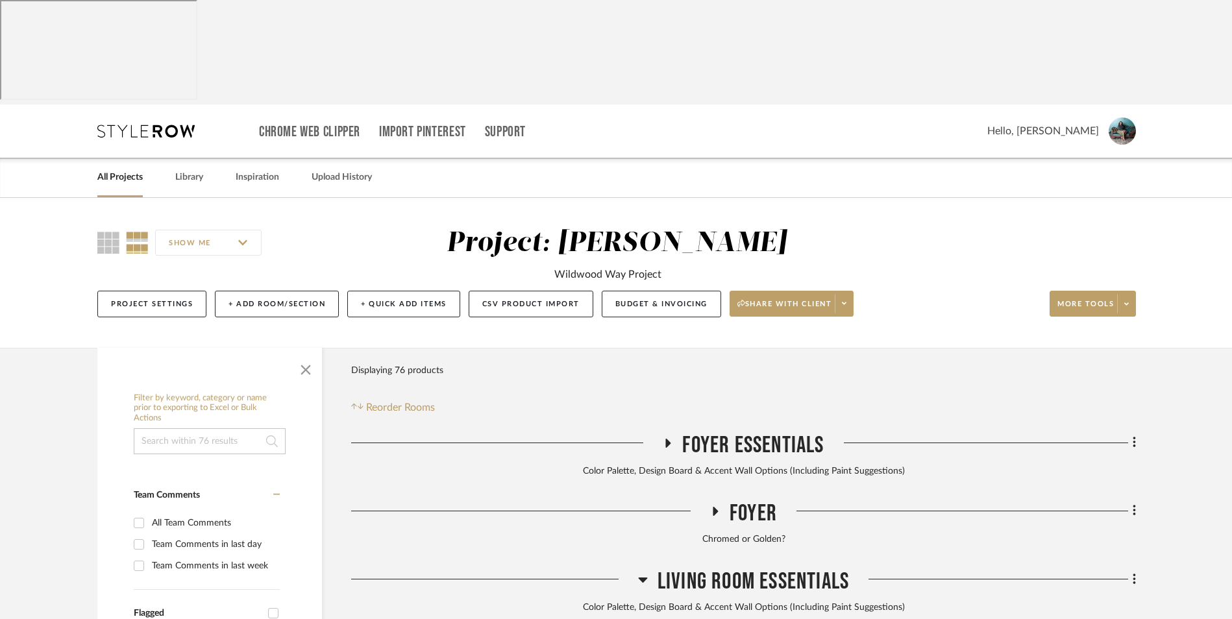
click at [670, 438] on icon at bounding box center [668, 443] width 16 height 10
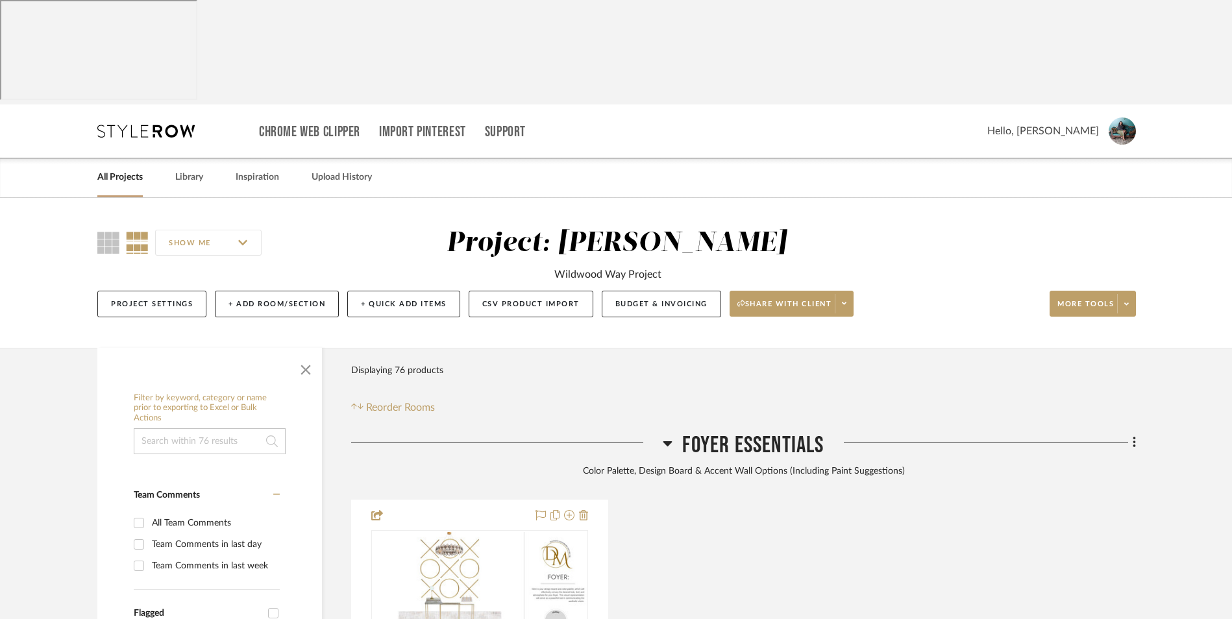
click at [138, 169] on link "All Projects" at bounding box center [119, 178] width 45 height 18
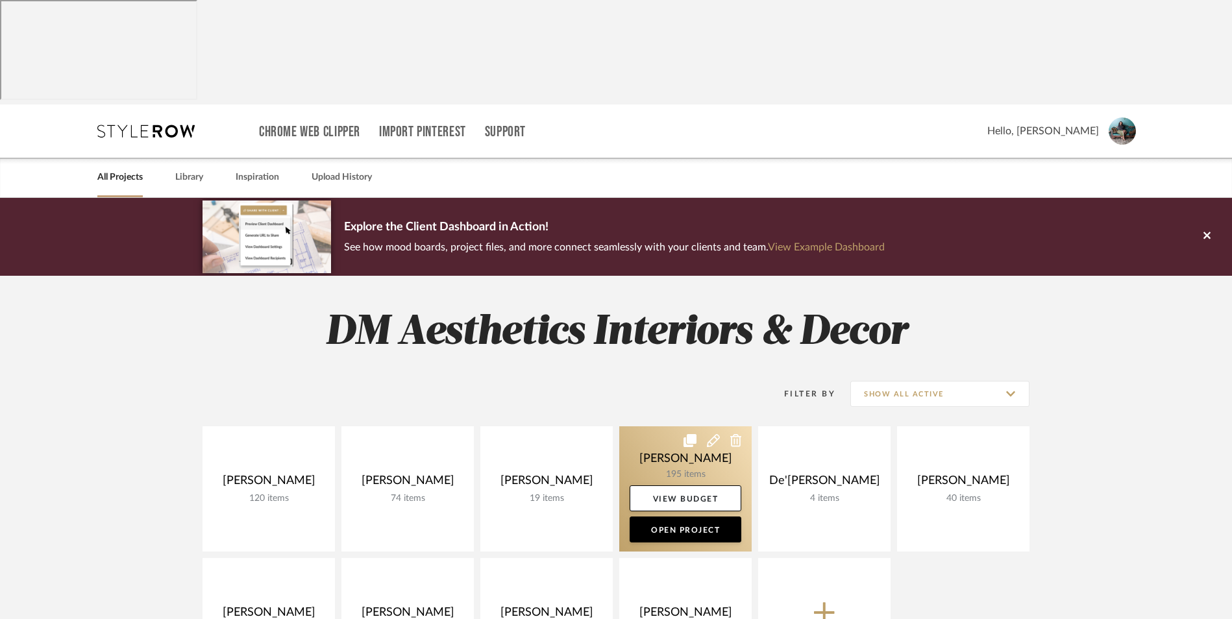
click at [678, 426] on link at bounding box center [685, 488] width 132 height 125
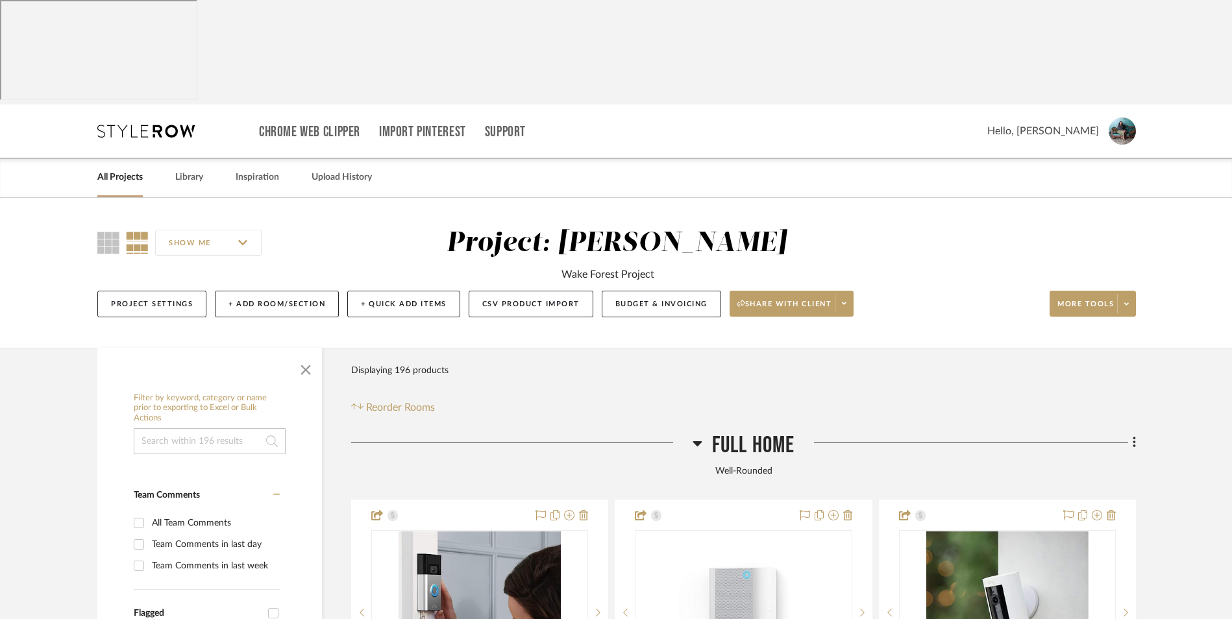
drag, startPoint x: 697, startPoint y: 342, endPoint x: 830, endPoint y: 370, distance: 136.0
click at [696, 436] on icon at bounding box center [698, 444] width 10 height 16
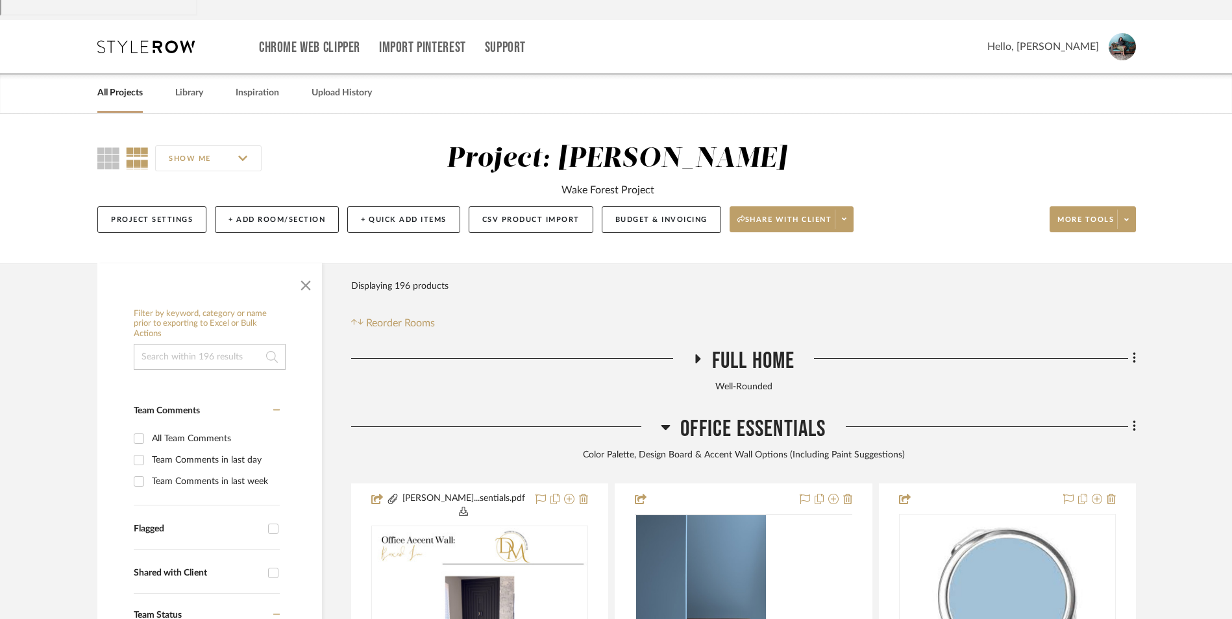
scroll to position [195, 0]
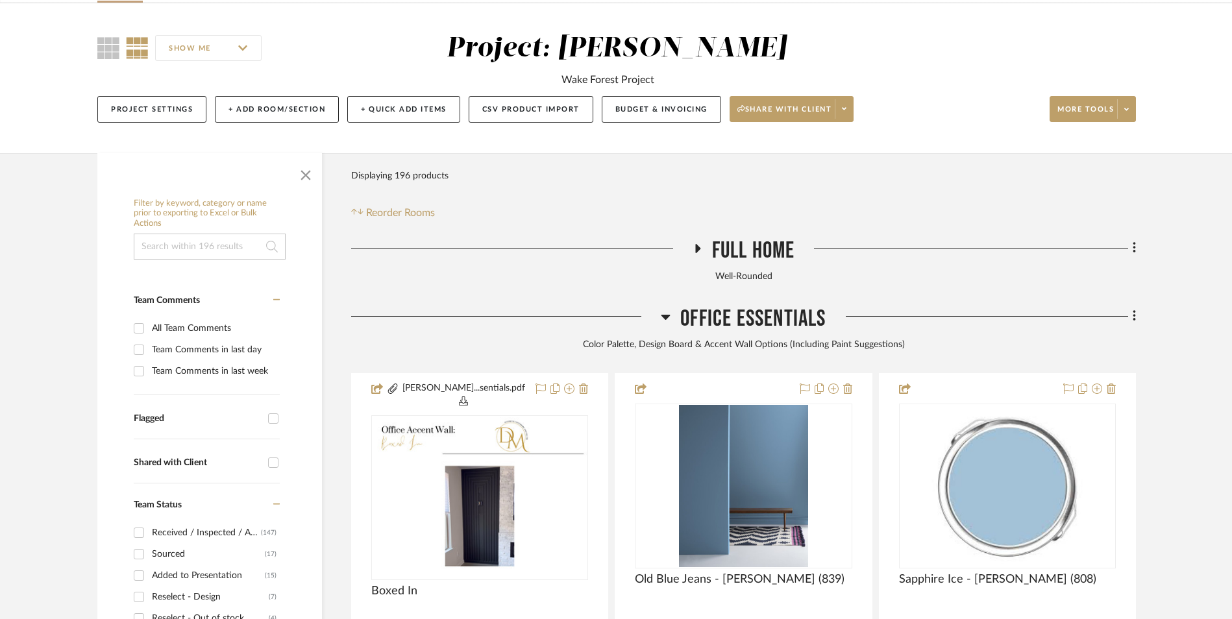
click at [668, 309] on icon at bounding box center [666, 317] width 10 height 16
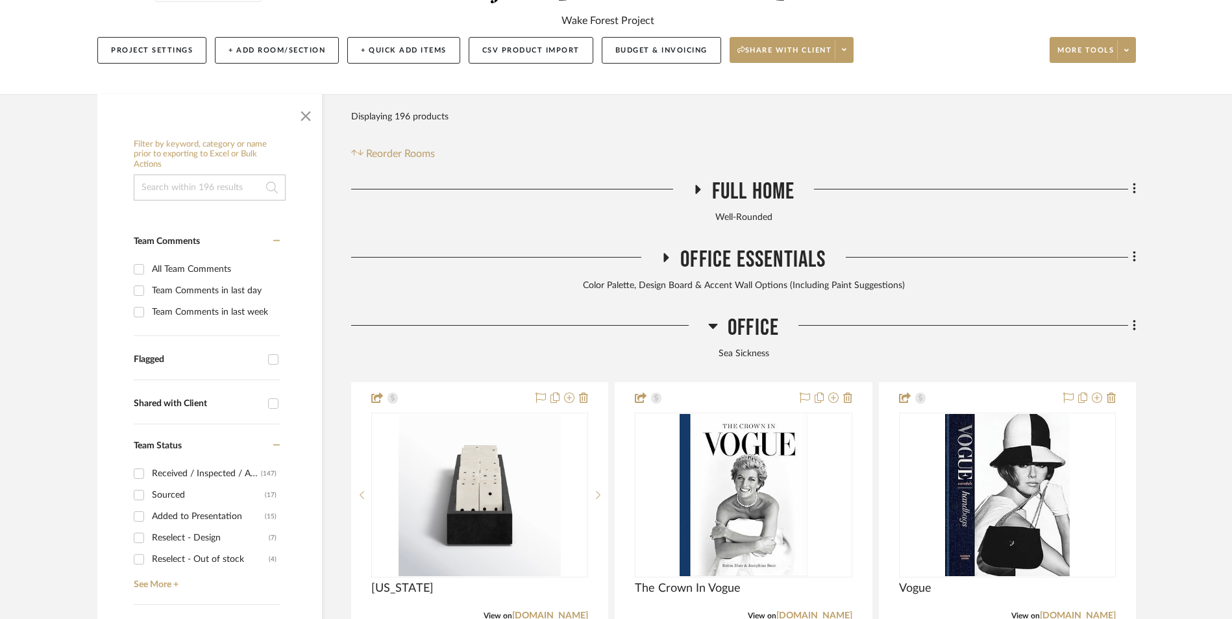
scroll to position [325, 0]
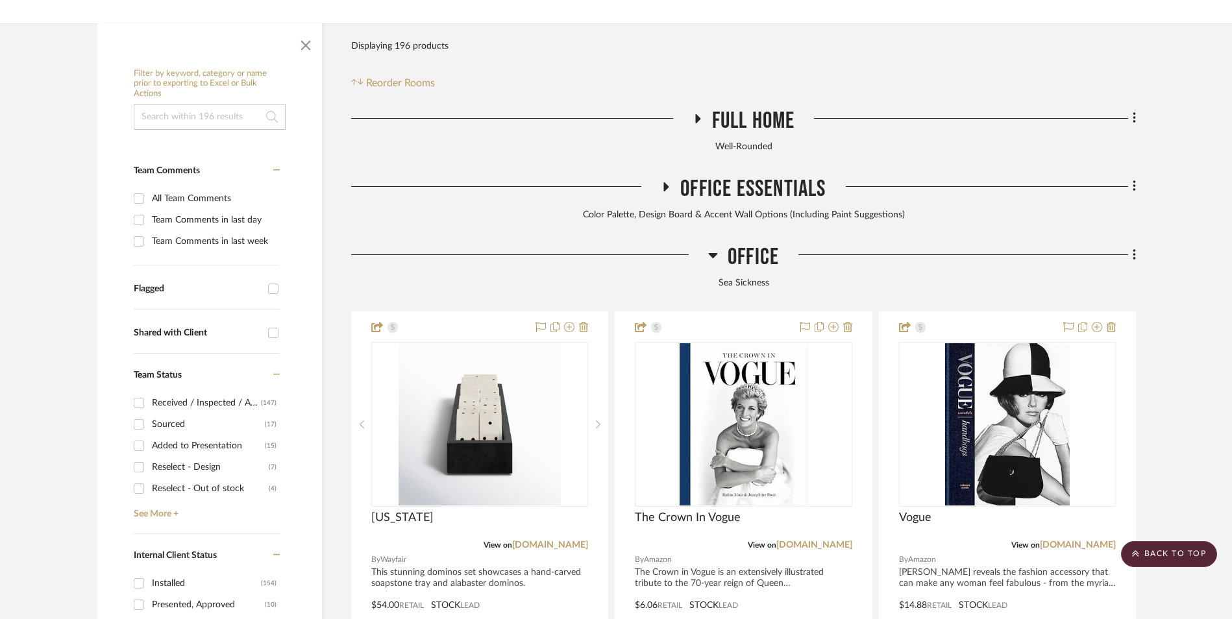
click at [711, 253] on icon at bounding box center [712, 255] width 9 height 5
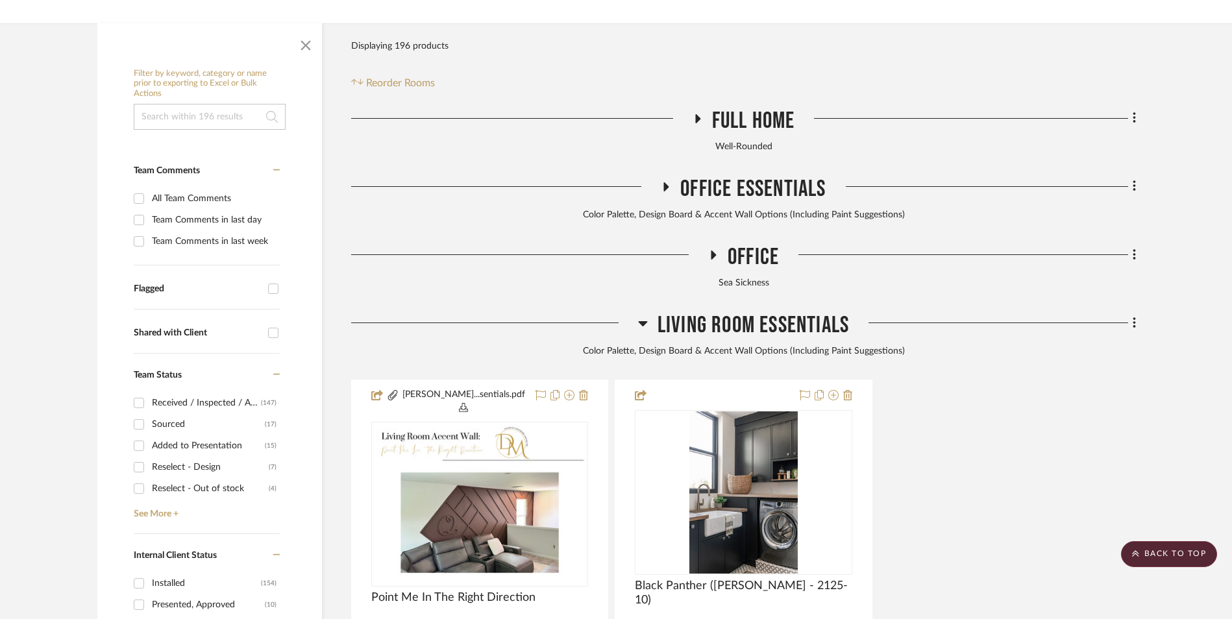
click at [643, 321] on icon at bounding box center [642, 323] width 9 height 5
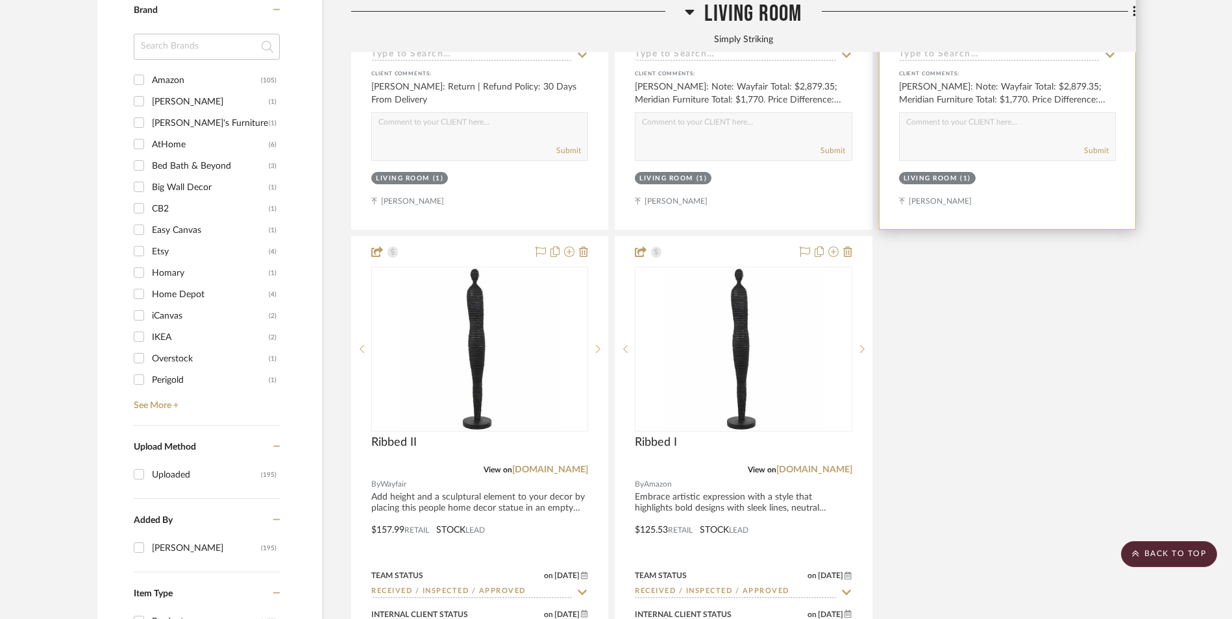
scroll to position [2012, 0]
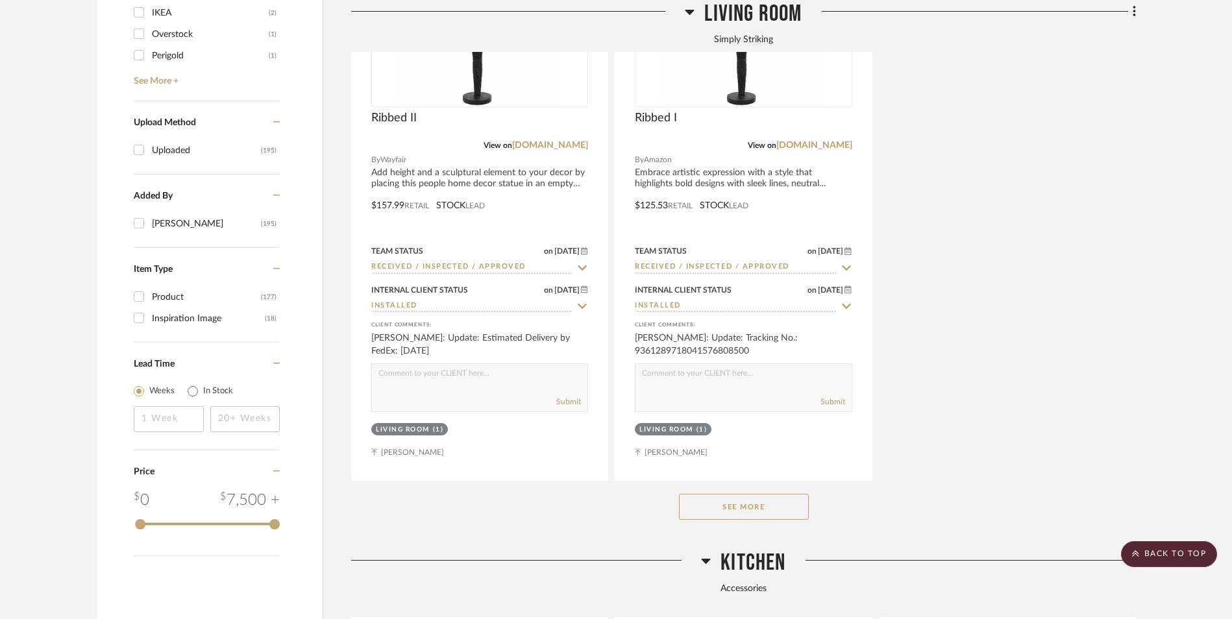
click at [770, 494] on button "See More" at bounding box center [744, 507] width 130 height 26
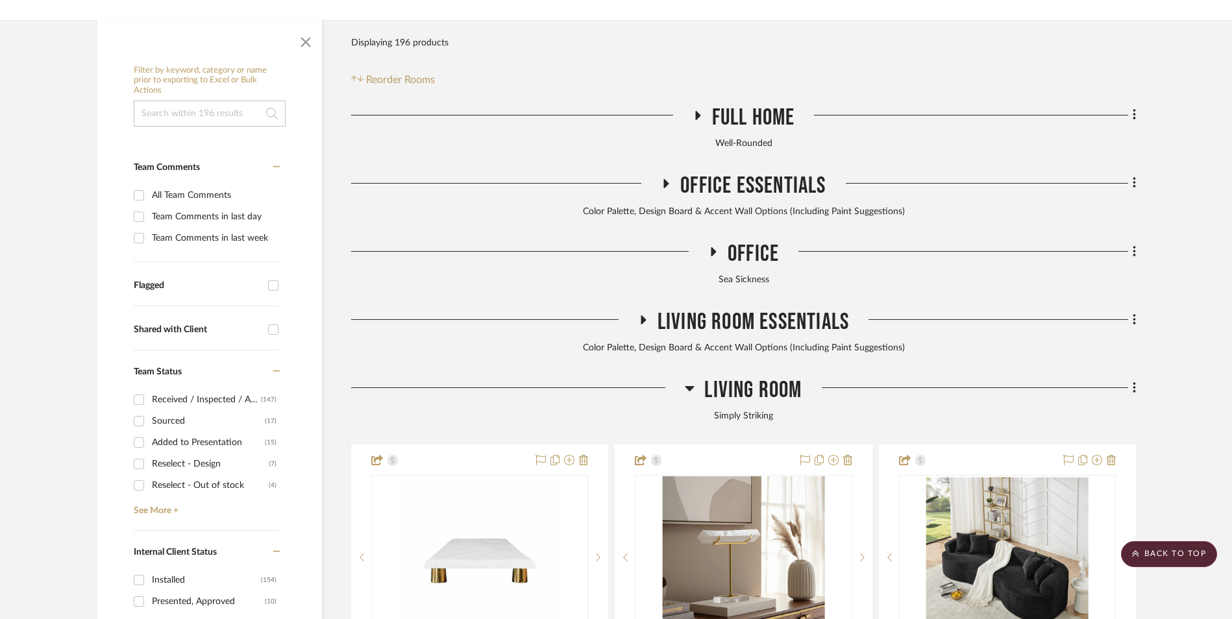
scroll to position [325, 0]
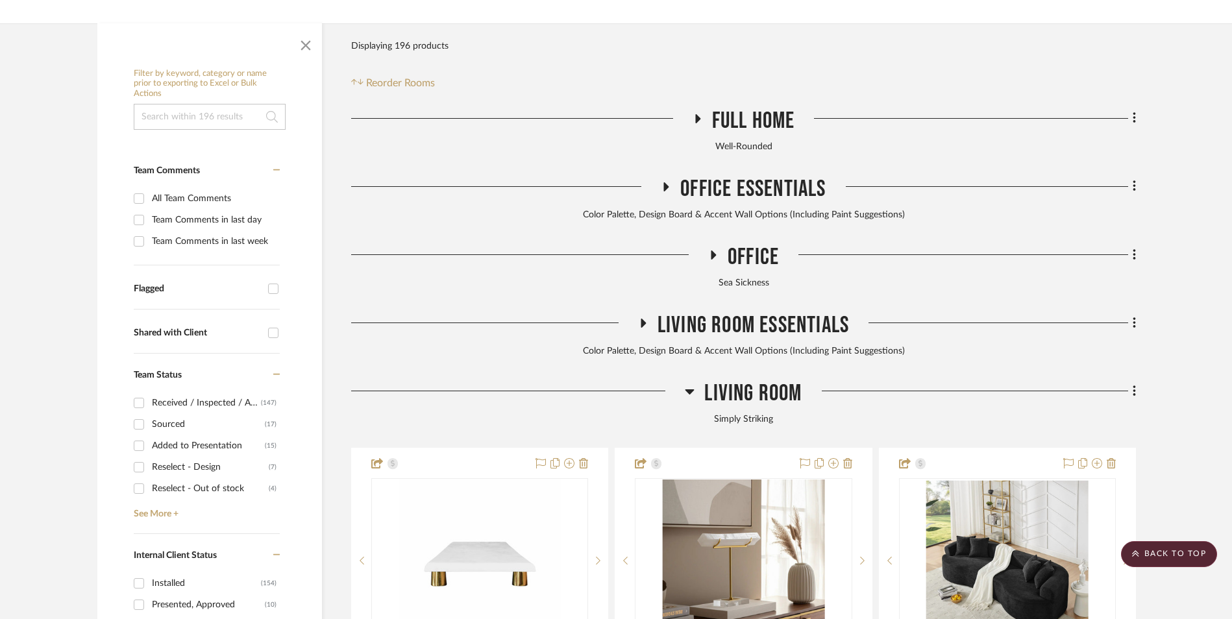
click at [691, 384] on icon at bounding box center [690, 392] width 10 height 16
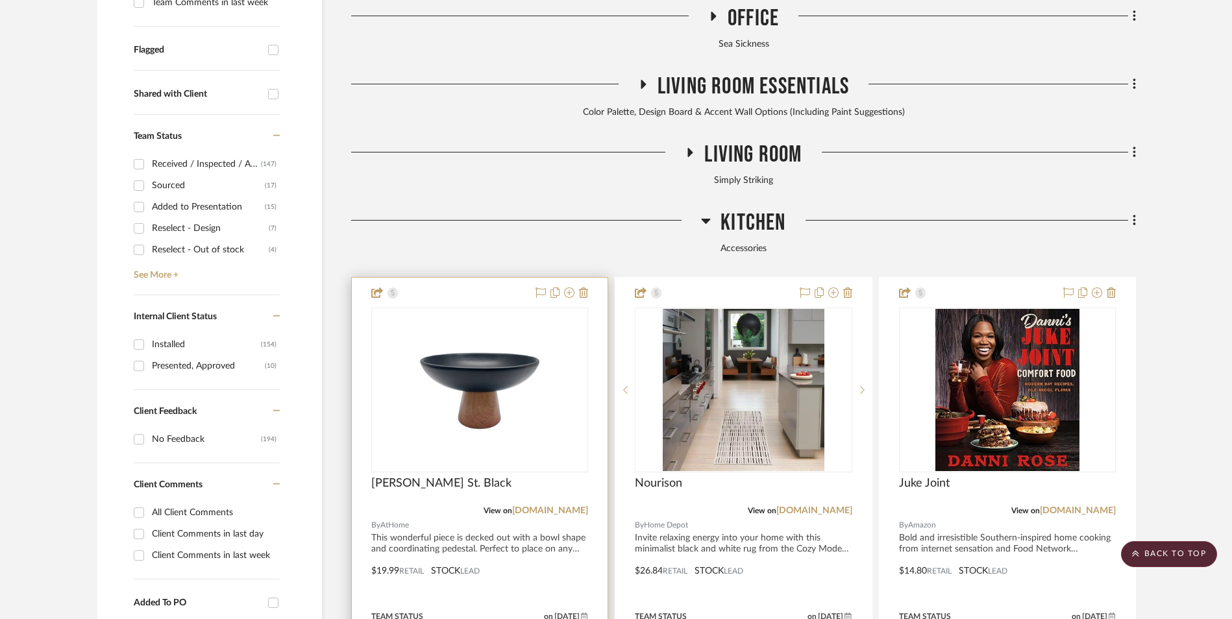
scroll to position [584, 0]
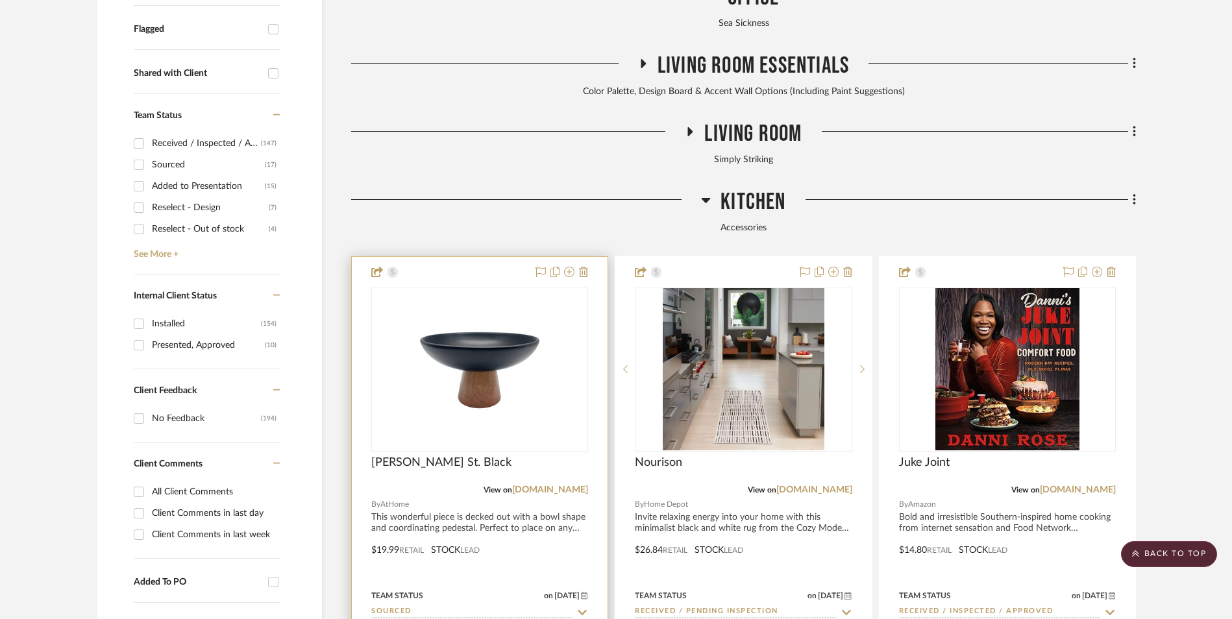
click at [0, 0] on img at bounding box center [0, 0] width 0 height 0
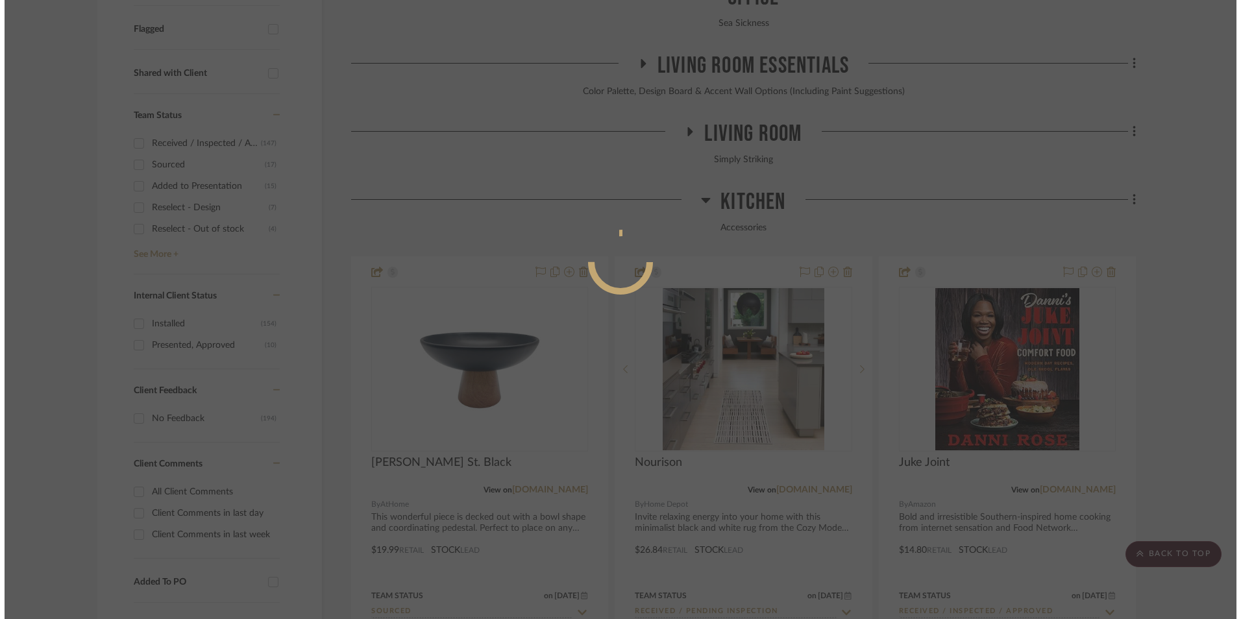
scroll to position [0, 0]
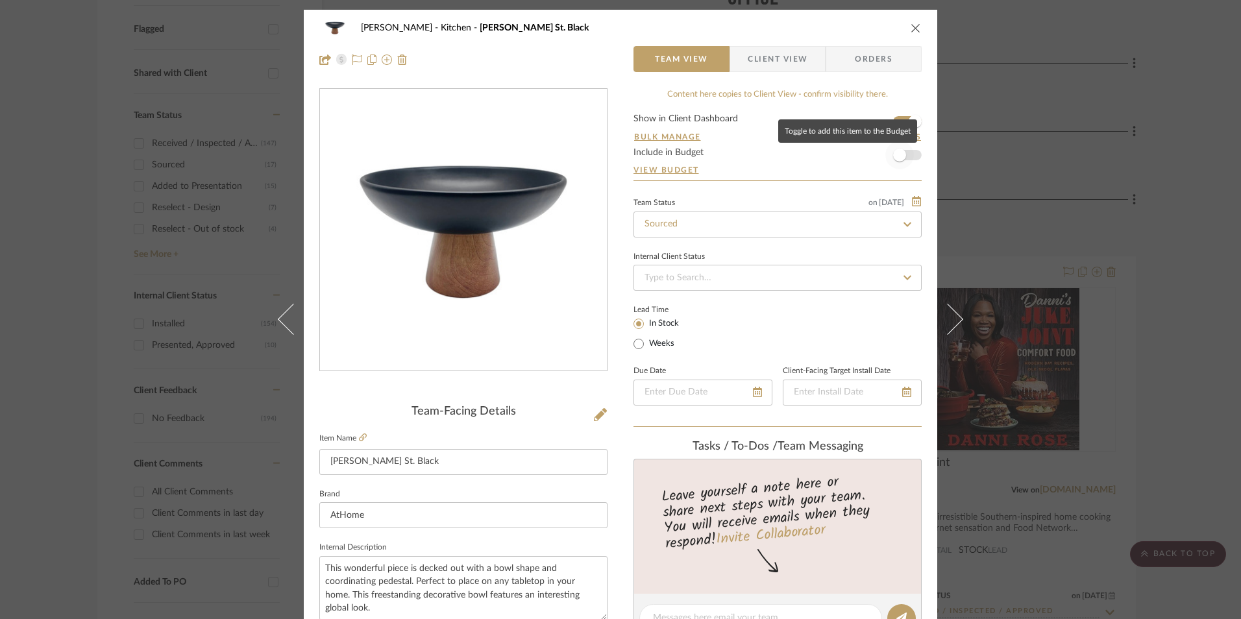
click at [905, 151] on span "button" at bounding box center [899, 155] width 29 height 29
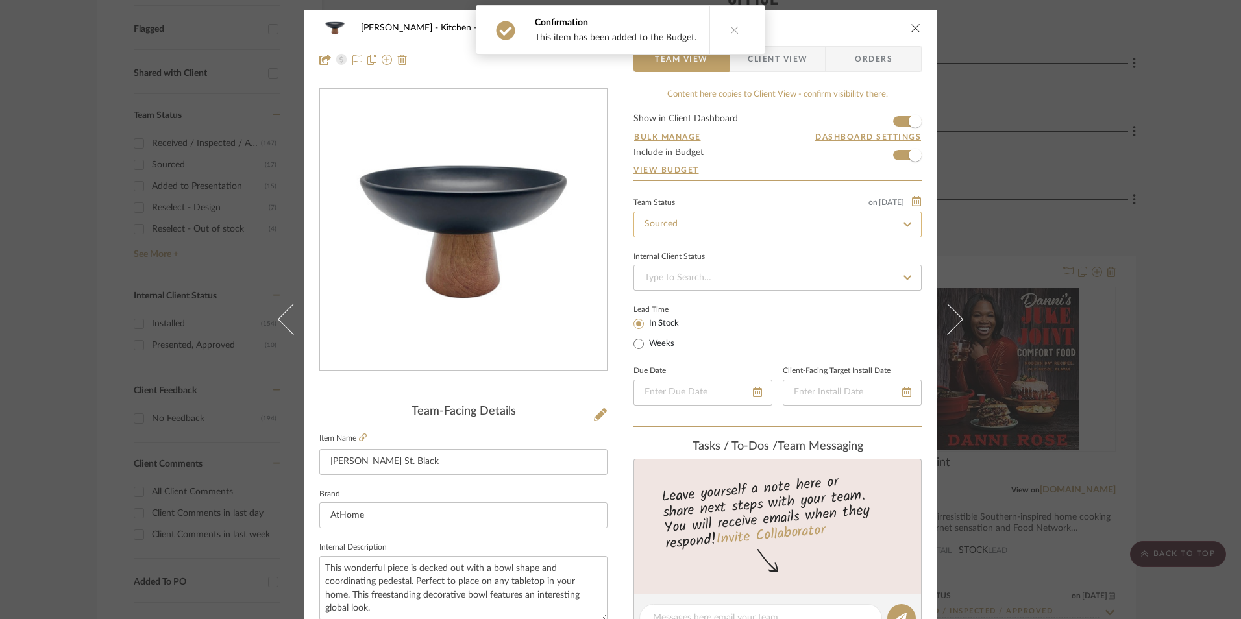
click at [714, 228] on input "Sourced" at bounding box center [778, 225] width 288 height 26
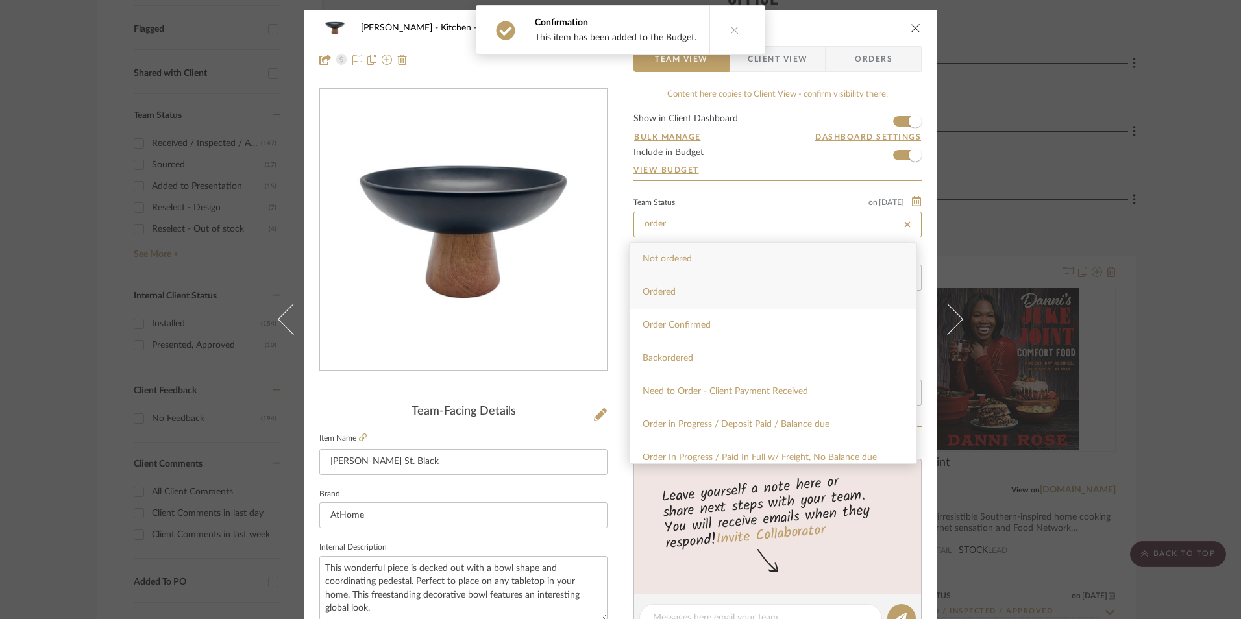
type input "order"
click at [711, 292] on div "Ordered" at bounding box center [773, 292] width 287 height 33
type input "[DATE]"
type input "Ordered"
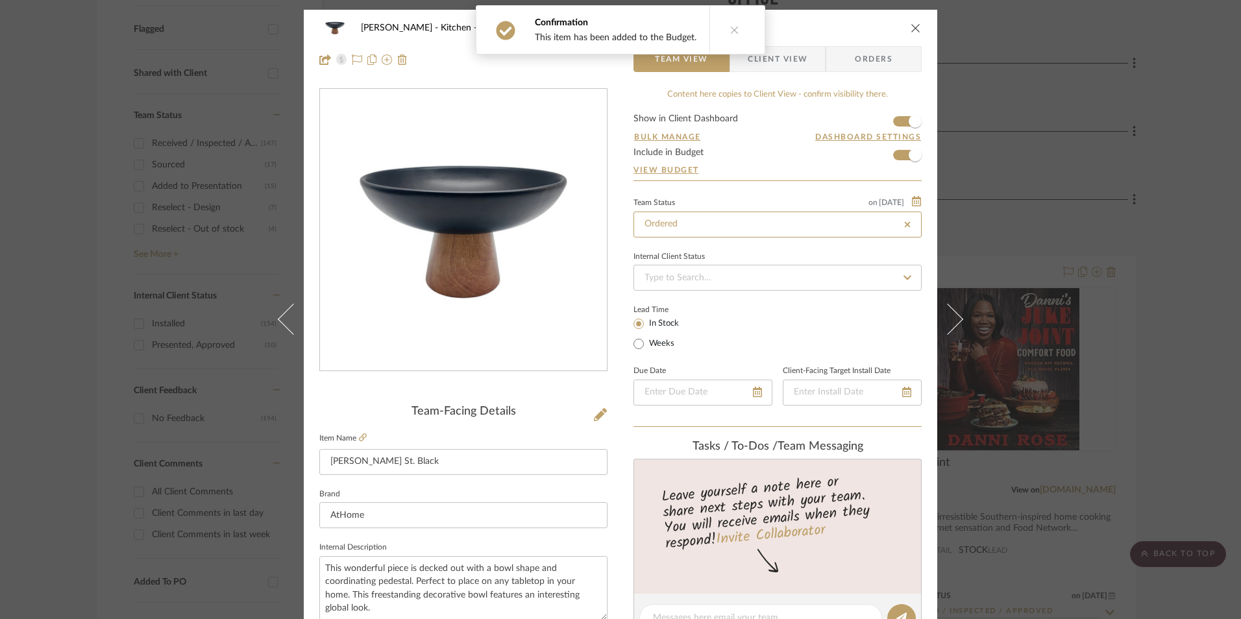
type input "[DATE]"
type input "Ordered"
click at [702, 278] on input at bounding box center [778, 278] width 288 height 26
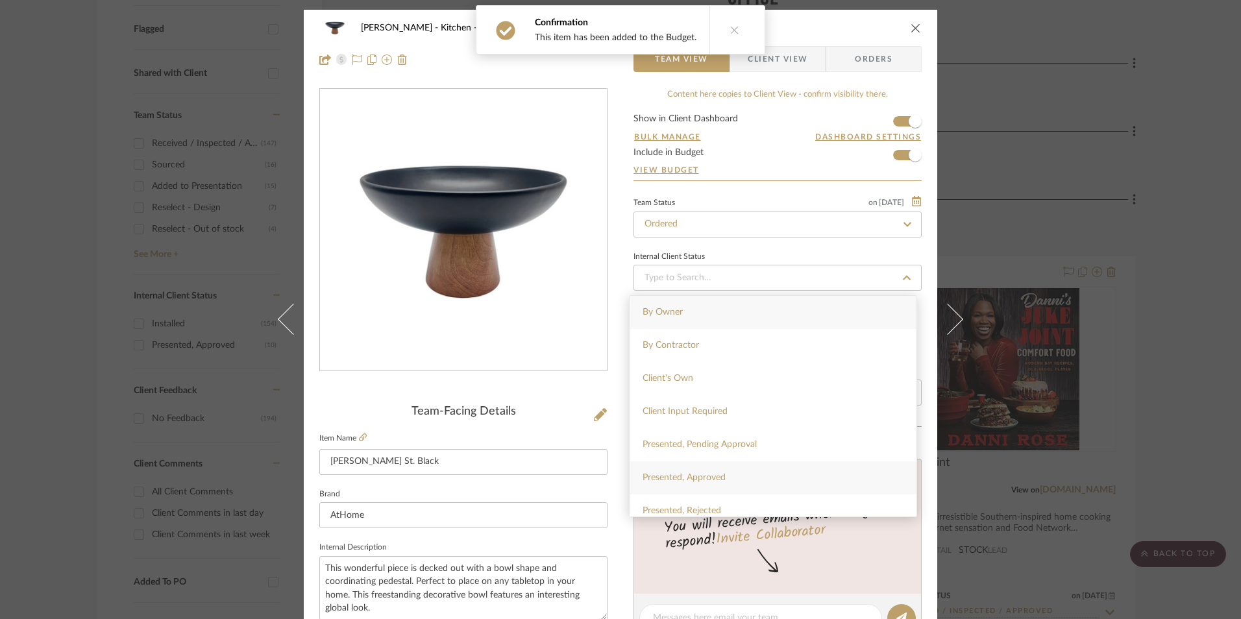
click at [726, 479] on span "Presented, Approved" at bounding box center [684, 477] width 83 height 9
type input "[DATE]"
type input "Presented, Approved"
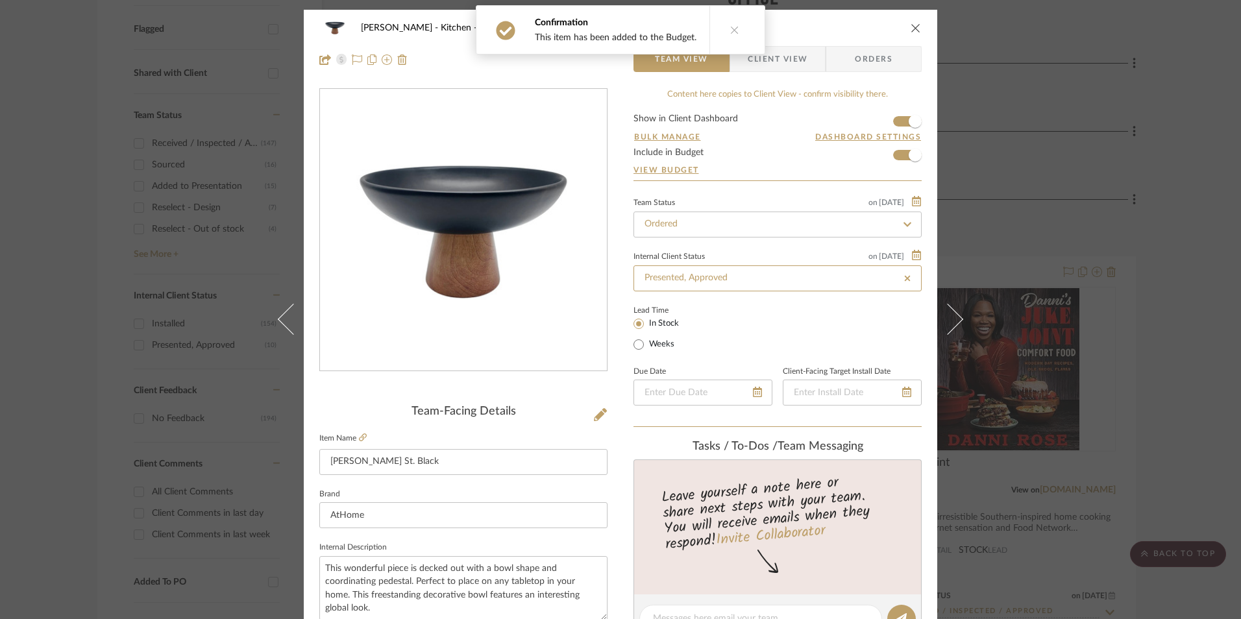
type input "[DATE]"
type input "Presented, Approved"
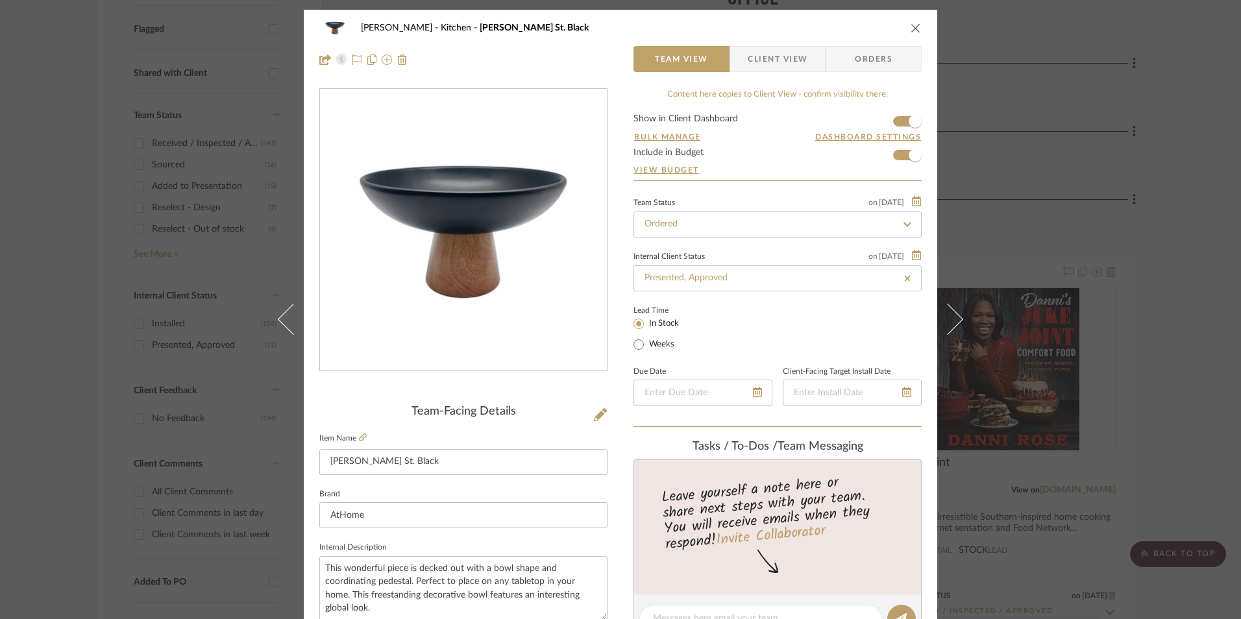
click at [793, 62] on span "Client View" at bounding box center [778, 59] width 60 height 26
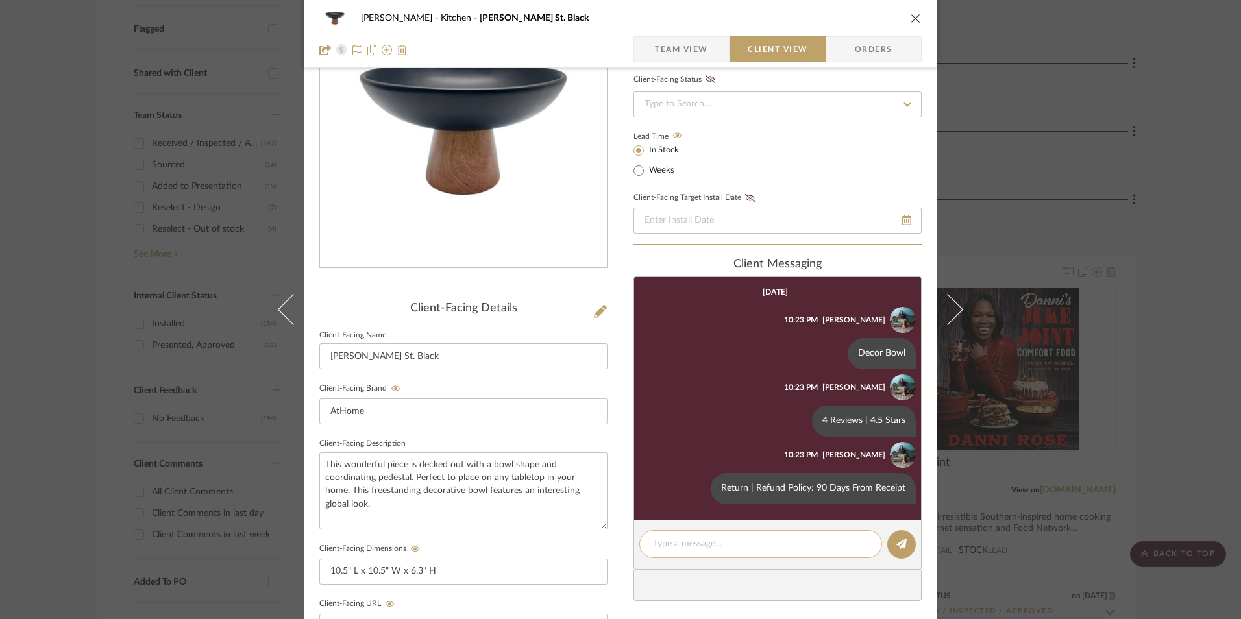
scroll to position [325, 0]
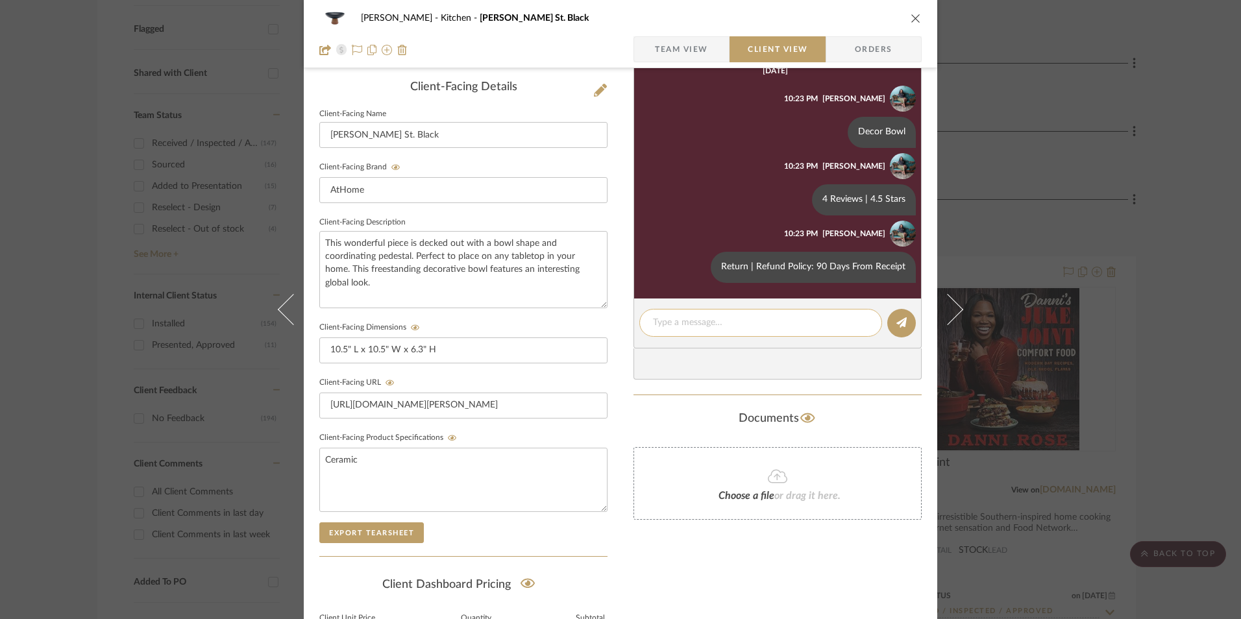
click at [742, 325] on textarea at bounding box center [760, 323] width 215 height 14
type textarea "Note: Product is ready to pick up from AtHome ([GEOGRAPHIC_DATA])."
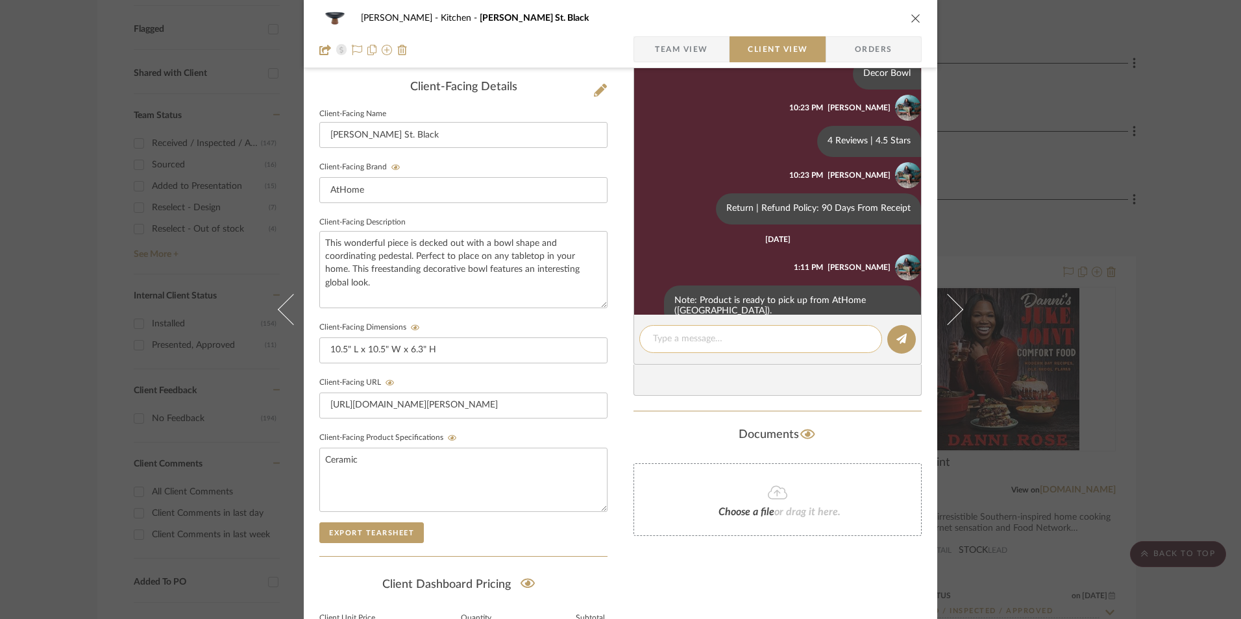
scroll to position [86, 0]
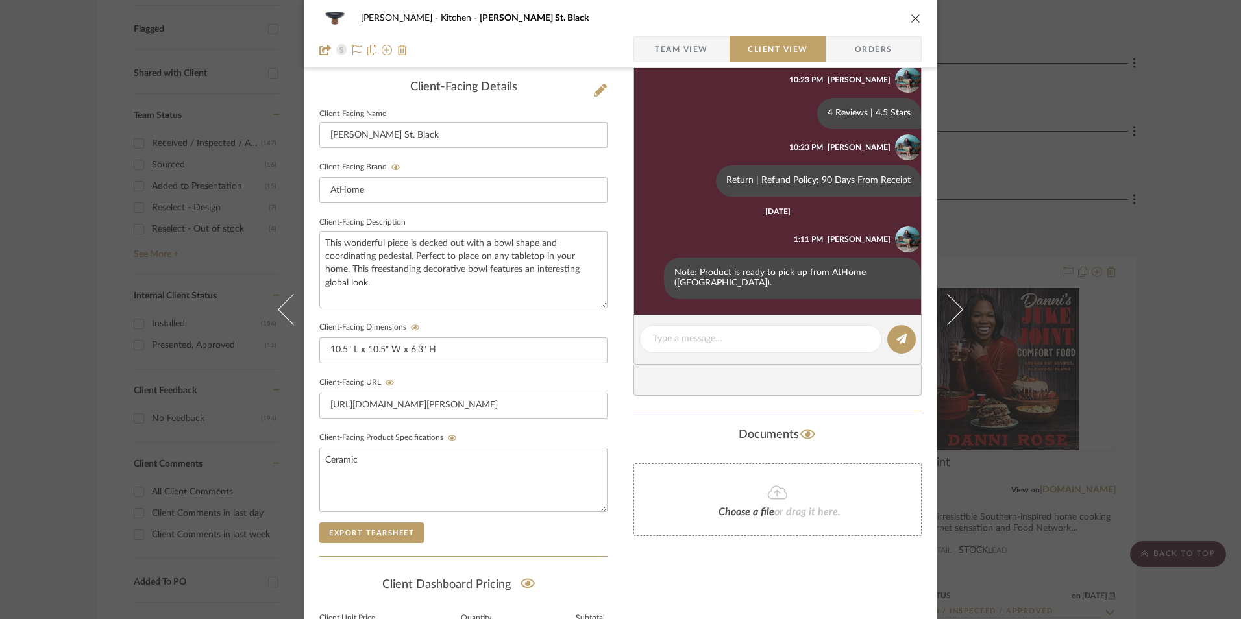
click at [915, 17] on icon "close" at bounding box center [916, 18] width 10 height 10
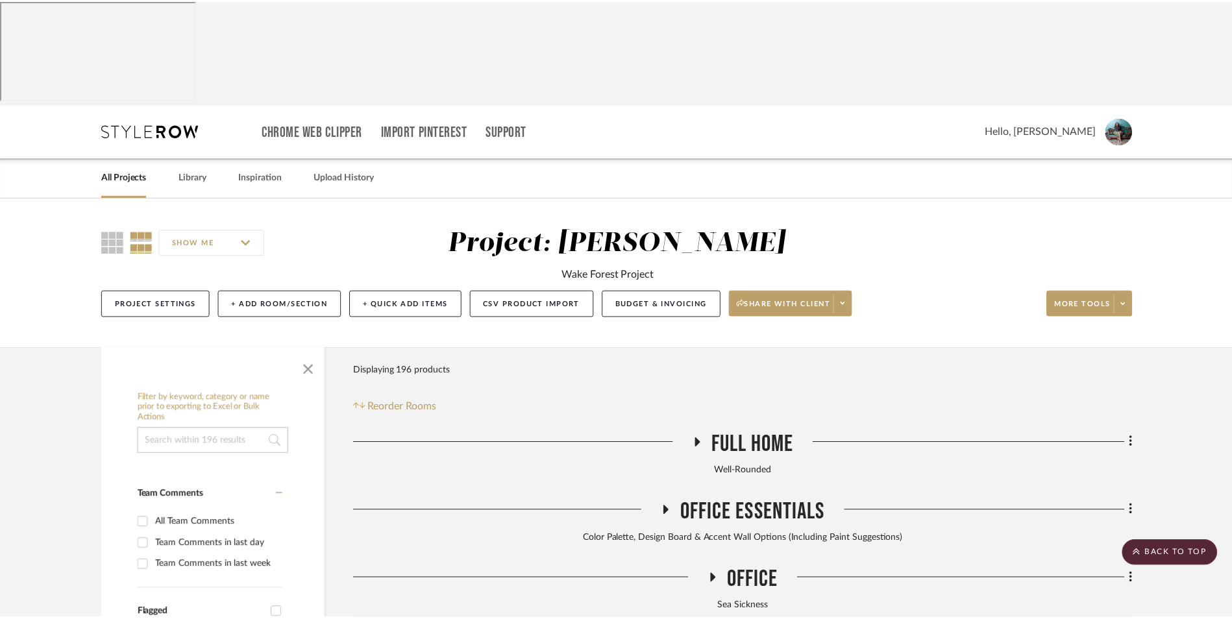
scroll to position [584, 0]
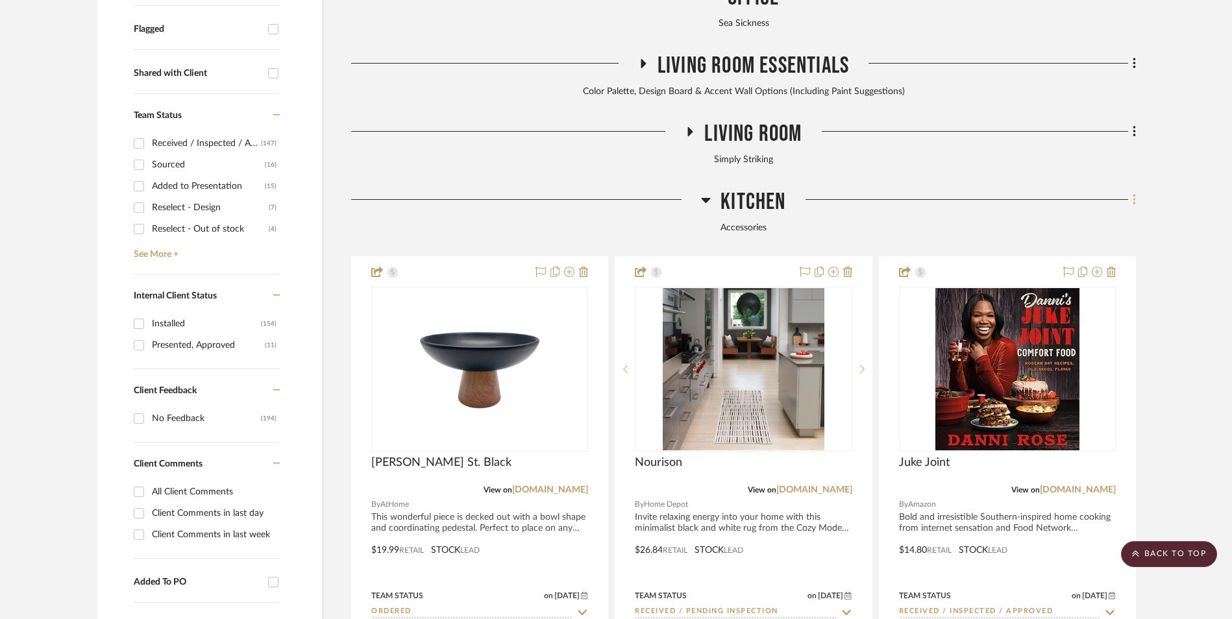
click at [1133, 193] on icon at bounding box center [1135, 200] width 4 height 14
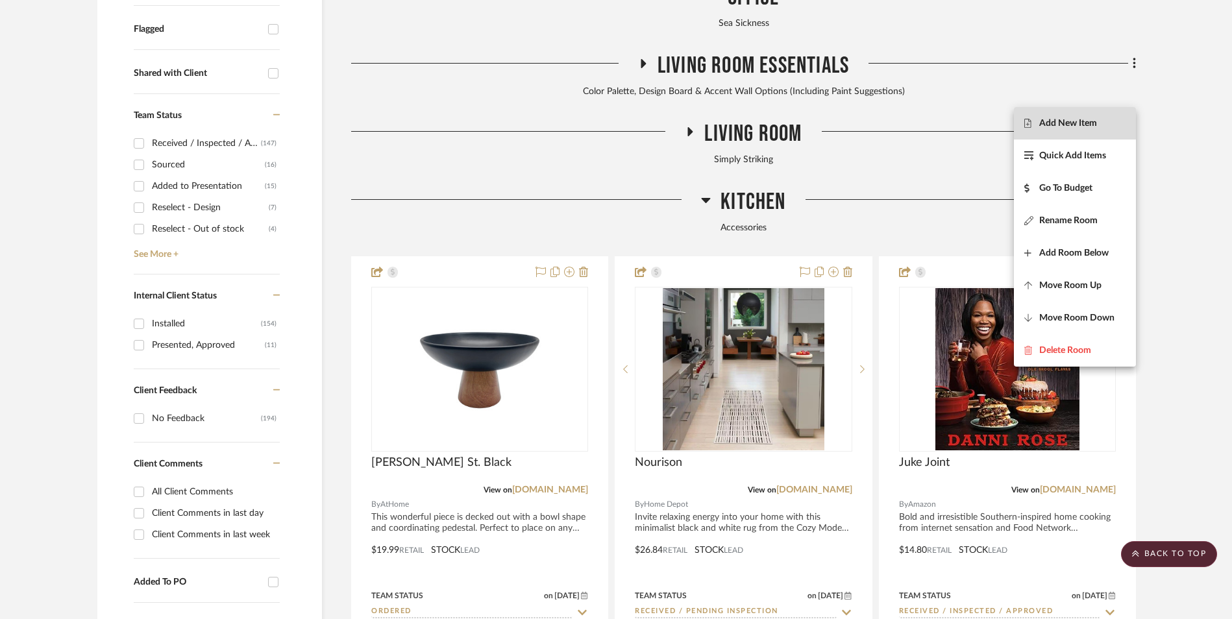
click at [1107, 130] on button "Add New Item" at bounding box center [1075, 123] width 122 height 32
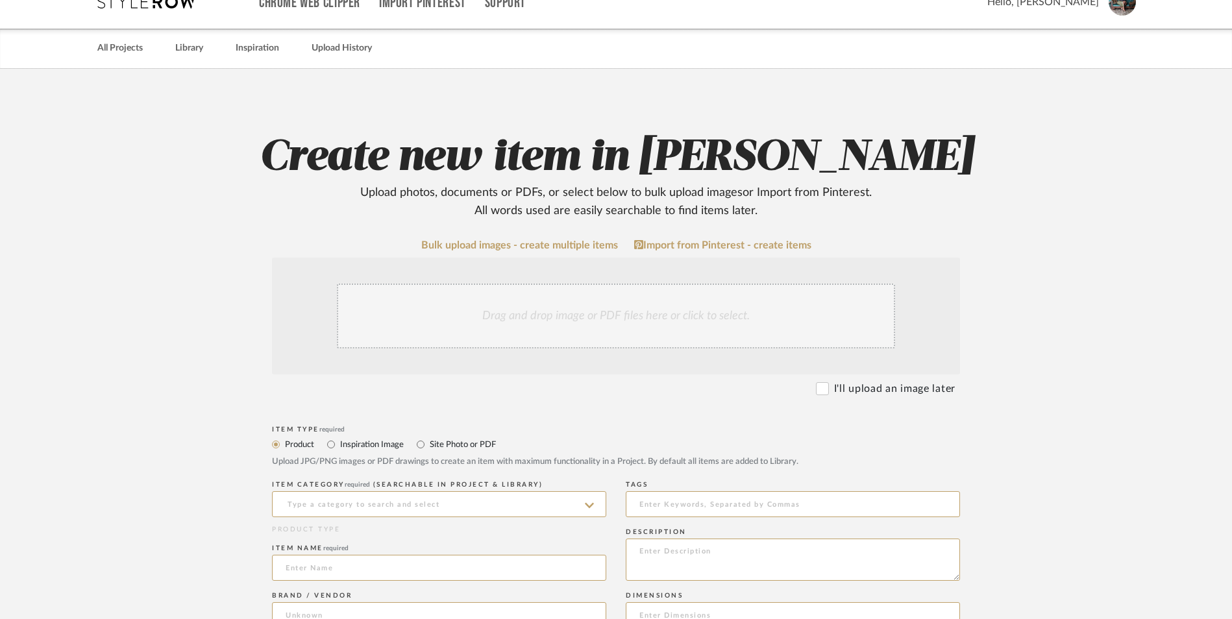
scroll to position [325, 0]
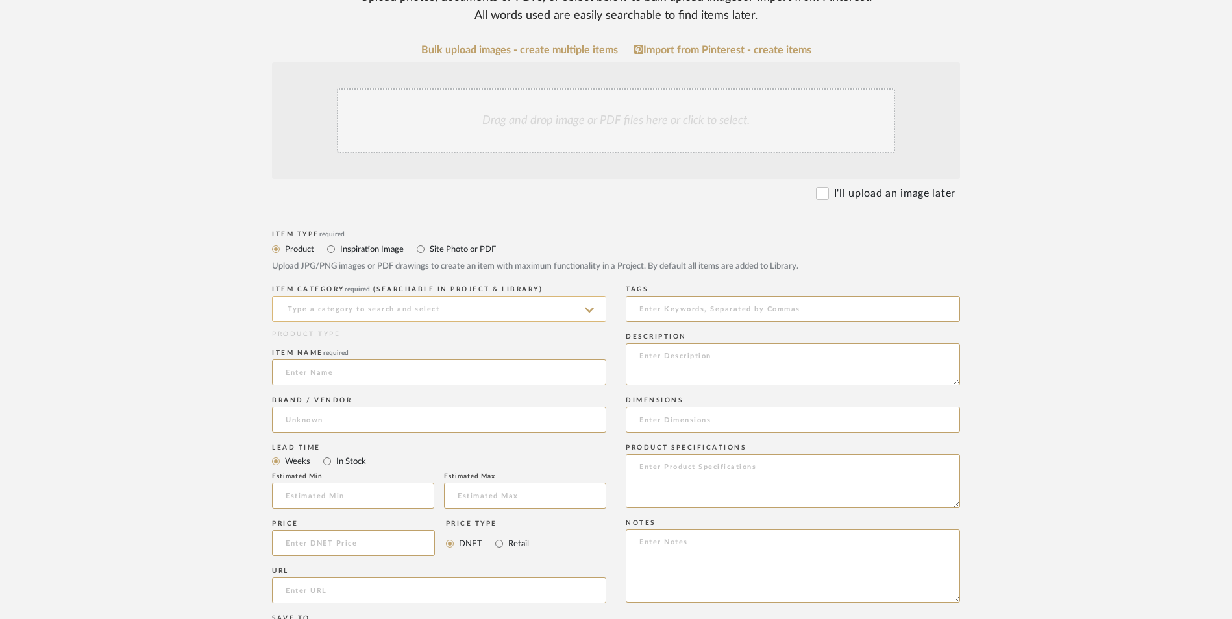
click at [432, 296] on input at bounding box center [439, 309] width 334 height 26
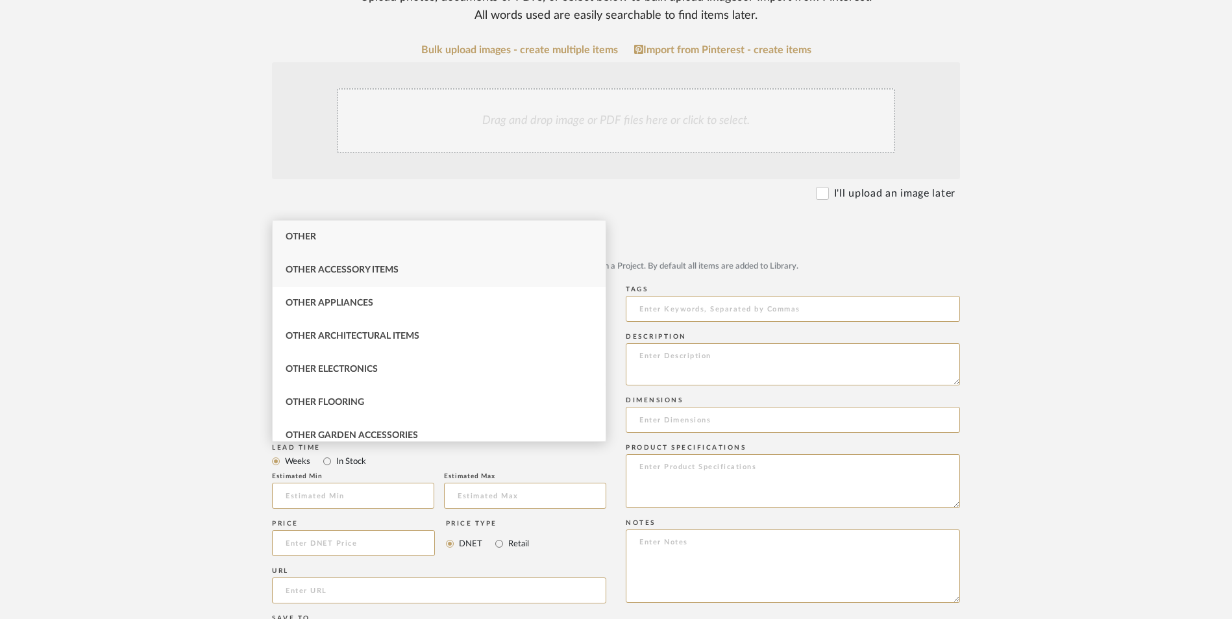
click at [419, 269] on div "Other Accessory Items" at bounding box center [439, 270] width 333 height 33
type input "Other Accessory Items"
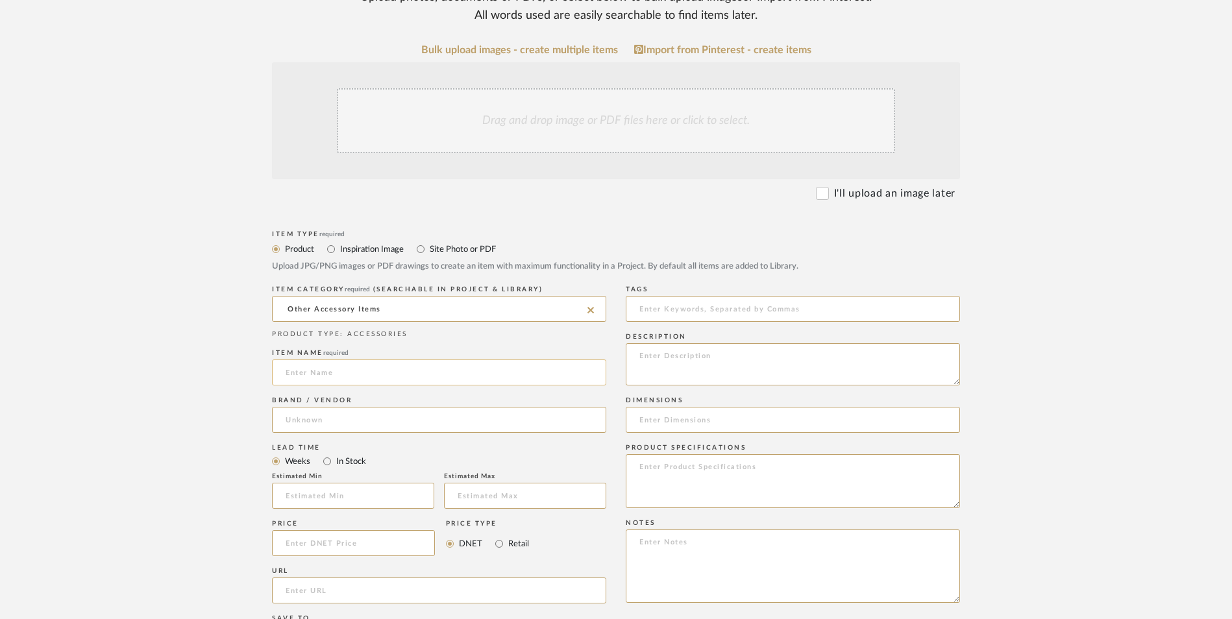
click at [358, 360] on input at bounding box center [439, 373] width 334 height 26
type input "[PERSON_NAME]"
click at [348, 407] on input at bounding box center [439, 420] width 334 height 26
click at [342, 342] on mat-option "Amazon" at bounding box center [439, 348] width 333 height 33
type input "Amazon"
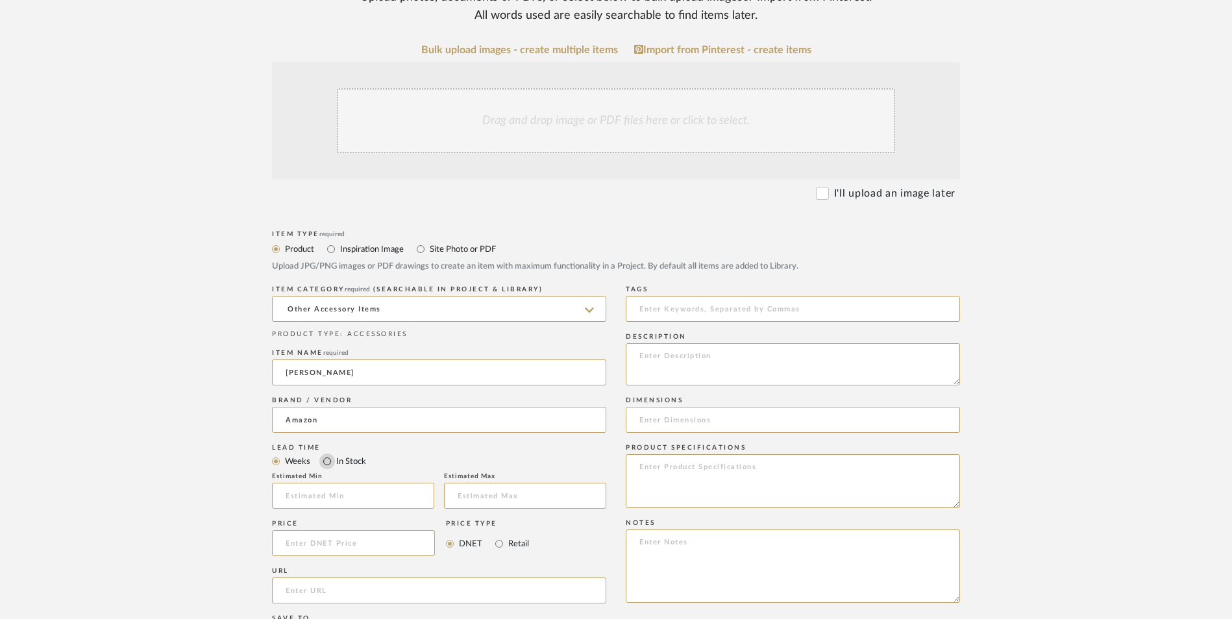
click at [326, 454] on input "In Stock" at bounding box center [327, 462] width 16 height 16
radio input "true"
drag, startPoint x: 492, startPoint y: 440, endPoint x: 383, endPoint y: 445, distance: 109.1
click at [491, 536] on input "Retail" at bounding box center [499, 544] width 16 height 16
radio input "true"
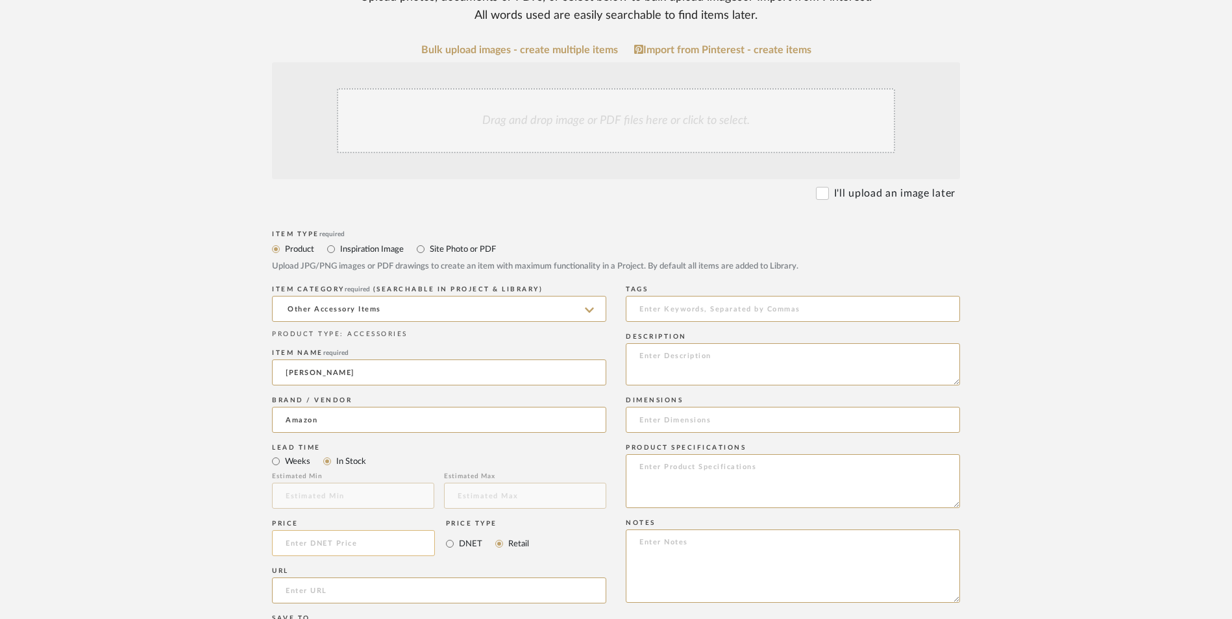
click at [376, 530] on input at bounding box center [353, 543] width 163 height 26
type input "$8.99"
click at [165, 417] on upload-items "Create new item in [PERSON_NAME] Upload photos, documents or PDFs, or select be…" at bounding box center [616, 445] width 1232 height 1144
click at [389, 578] on input "url" at bounding box center [439, 591] width 334 height 26
paste input "[URL][DOMAIN_NAME]"
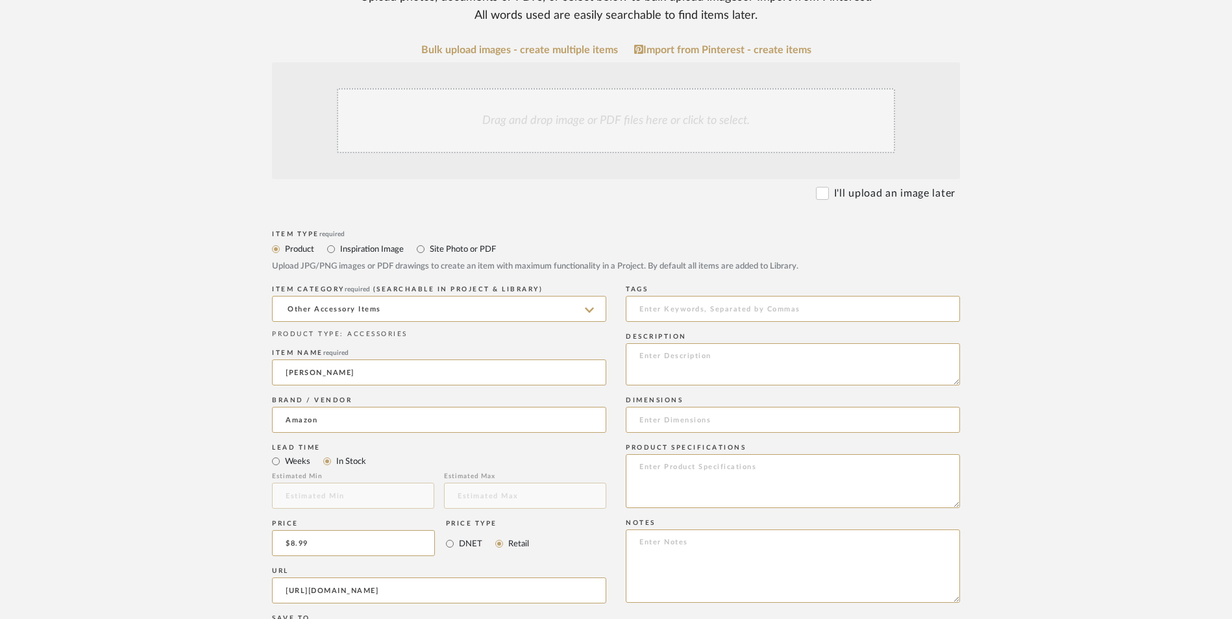
scroll to position [0, 41]
type input "[URL][DOMAIN_NAME]"
click at [196, 404] on upload-items "Create new item in [PERSON_NAME] Upload photos, documents or PDFs, or select be…" at bounding box center [616, 445] width 1232 height 1144
click at [678, 530] on textarea at bounding box center [793, 566] width 334 height 73
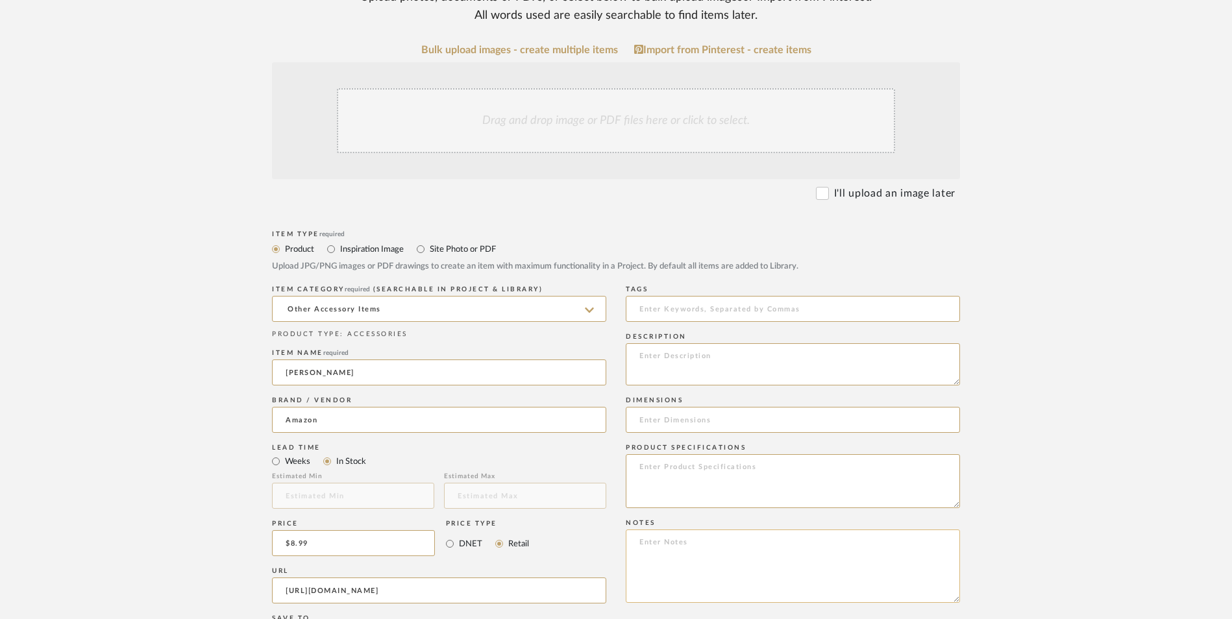
paste textarea "Option 1: ETA: SKU: Reviews - Stars Return | Refund Policy:"
drag, startPoint x: 667, startPoint y: 436, endPoint x: 622, endPoint y: 433, distance: 44.9
click at [622, 433] on div "Item Type required Product Inspiration Image Site Photo or PDF Upload JPG/PNG i…" at bounding box center [616, 606] width 688 height 758
click at [679, 530] on textarea "[PERSON_NAME] Balls - Select: ETA: SKU: Reviews - Stars Return | Refund Policy:…" at bounding box center [793, 566] width 334 height 73
click at [745, 530] on textarea "[PERSON_NAME] Balls - Select: ETA: [DATE] SKU: Reviews - Stars Return | Refund …" at bounding box center [793, 566] width 334 height 73
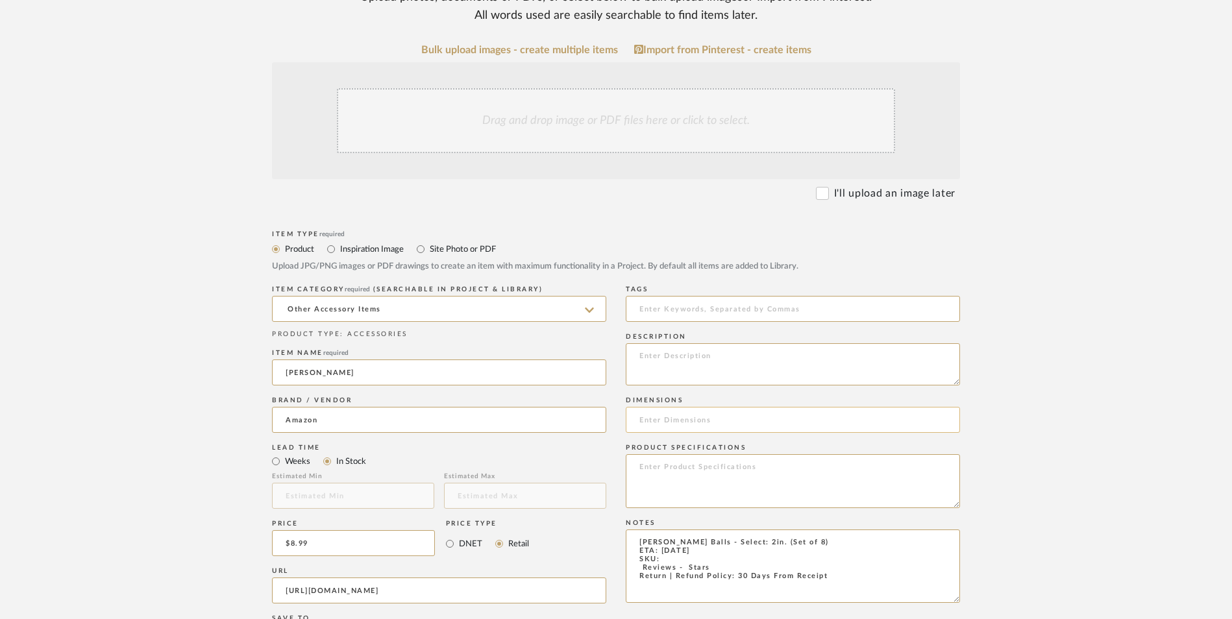
type textarea "[PERSON_NAME] Balls - Select: 2in. (Set of 8) ETA: [DATE] SKU: Reviews - Stars …"
click at [690, 407] on input at bounding box center [793, 420] width 334 height 26
paste input "2"D x 2"W x 6"H"
click at [649, 407] on input "2"D x 2"W x 6"H" at bounding box center [793, 420] width 334 height 26
click at [678, 407] on input "2" D x 2"W x 6"H" at bounding box center [793, 420] width 334 height 26
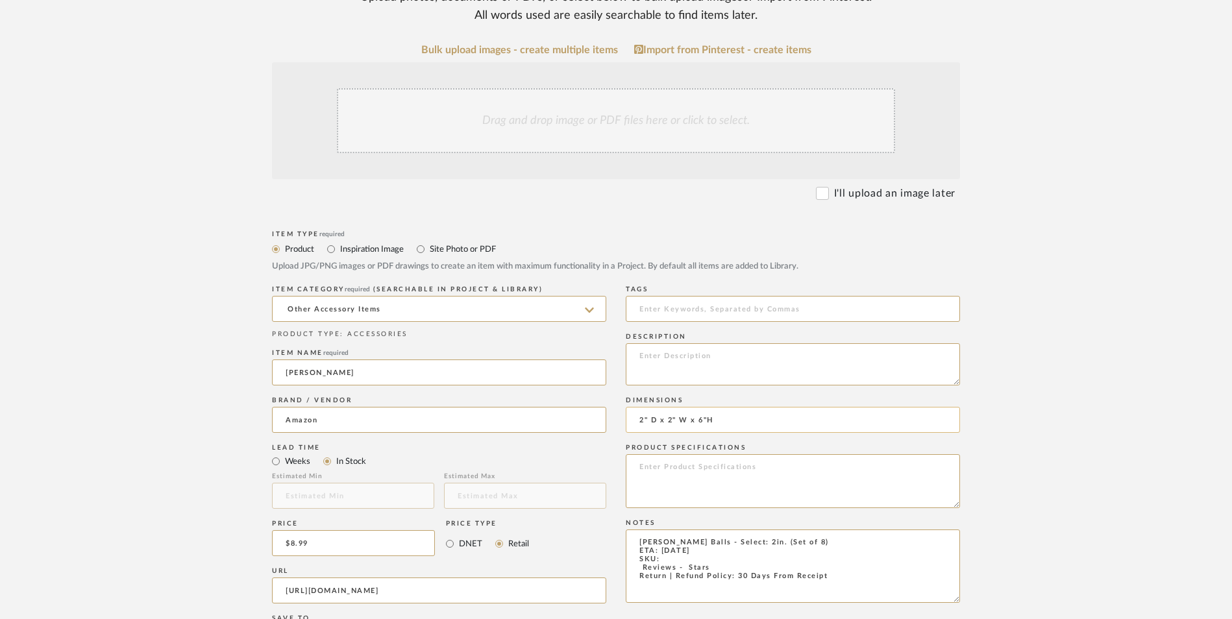
click at [709, 407] on input "2" D x 2" W x 6"H" at bounding box center [793, 420] width 334 height 26
type input "2" D x 2" W x 6" H"
click at [711, 343] on textarea at bounding box center [793, 364] width 334 height 42
paste textarea "Great for crafting, weddings, Holidays and props."
type textarea "Great for crafting, weddings, Holidays and props."
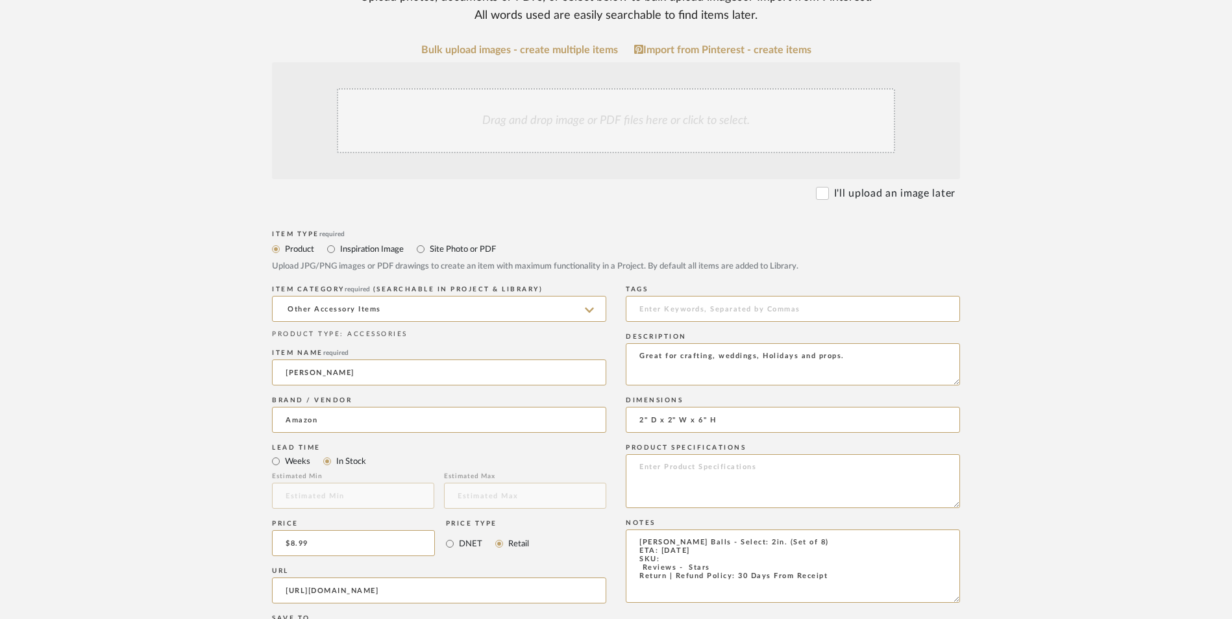
drag, startPoint x: 591, startPoint y: 27, endPoint x: 646, endPoint y: 68, distance: 68.8
click at [590, 88] on div "Drag and drop image or PDF files here or click to select." at bounding box center [616, 120] width 558 height 65
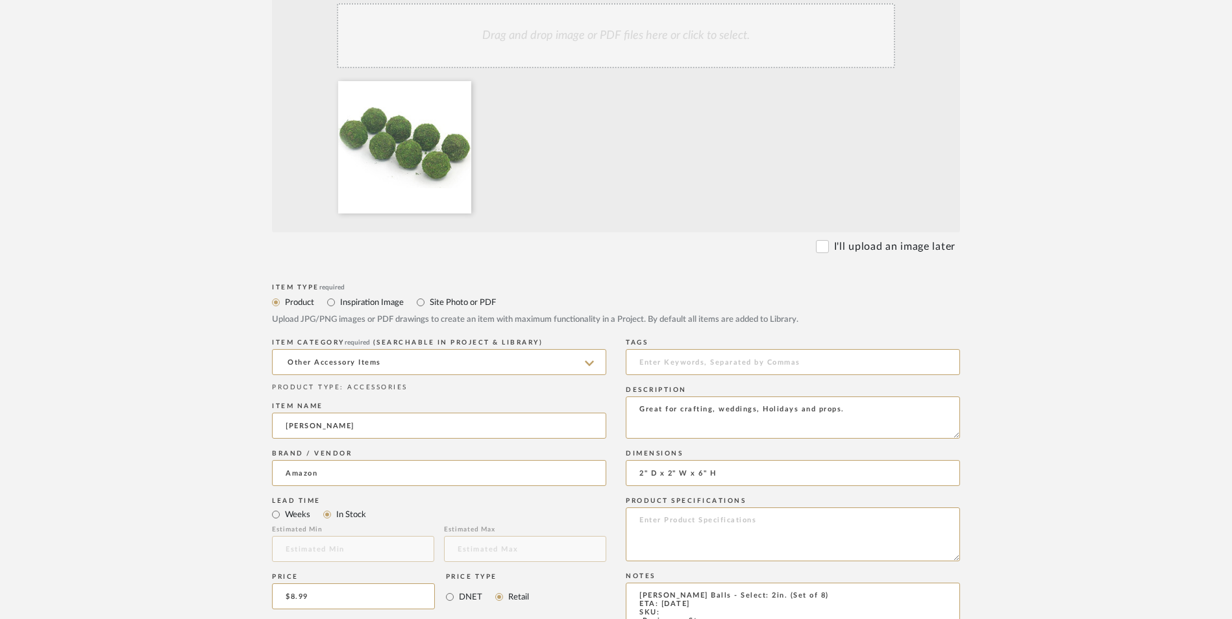
scroll to position [454, 0]
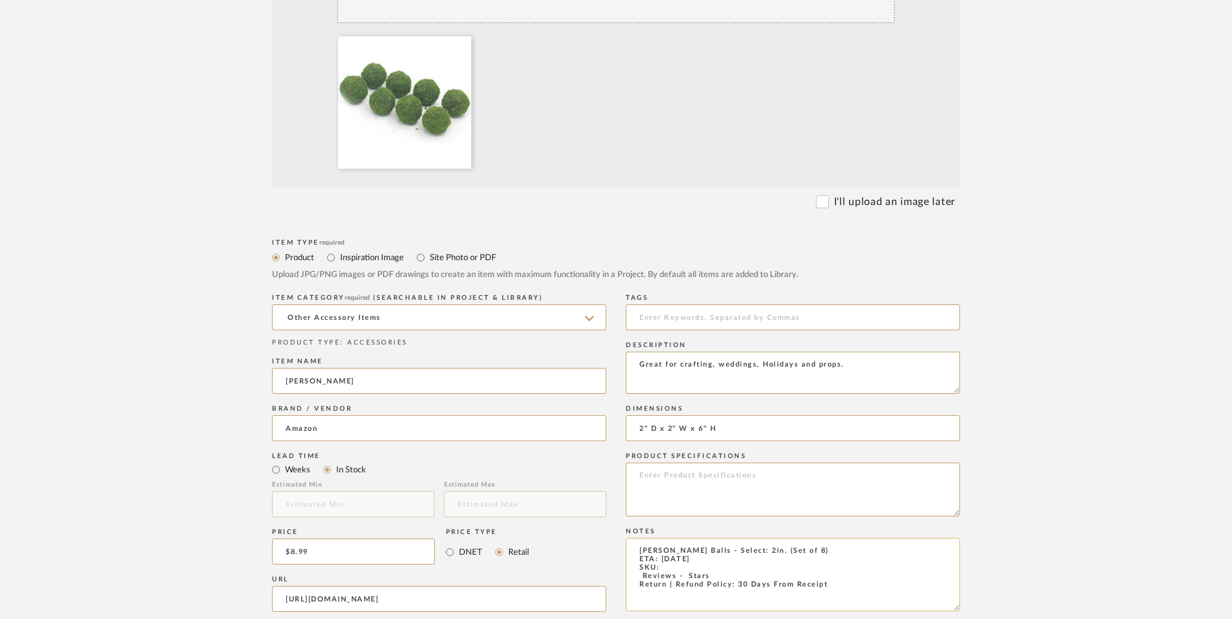
click at [634, 538] on textarea "[PERSON_NAME] Balls - Select: 2in. (Set of 8) ETA: [DATE] SKU: Reviews - Stars …" at bounding box center [793, 574] width 334 height 73
click at [681, 538] on textarea "[PERSON_NAME] Balls - Select: 2in. (Set of 8) ETA: [DATE] SKU: 617 Reviews - 4.…" at bounding box center [793, 574] width 334 height 73
paste textarea "B07J3PLFXV"
type textarea "[PERSON_NAME] Balls - Select: 2in. (Set of 8) ETA: [DATE] SKU: B07J3PLFXV 617 R…"
click at [746, 463] on textarea at bounding box center [793, 490] width 334 height 54
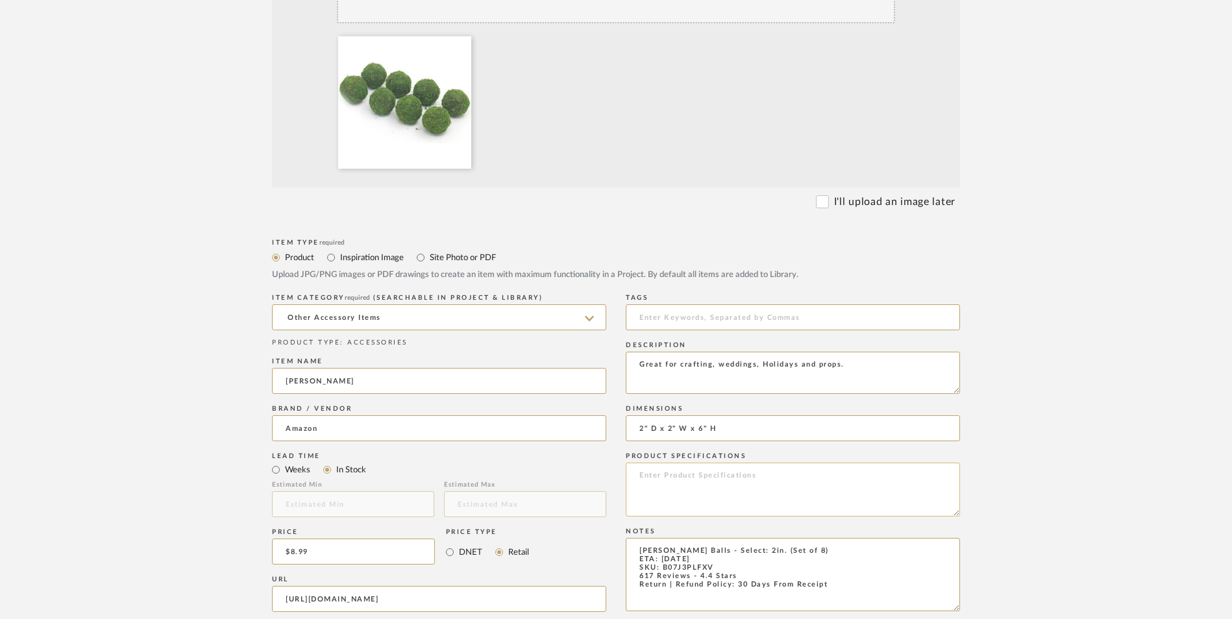
paste textarea "Handmade Natural Decorative Fake [PERSON_NAME] Balls"
type textarea "Handmade Natural Decorative Fake [PERSON_NAME] Balls"
click at [1049, 323] on upload-items "Create new item in [PERSON_NAME] Upload photos, documents or PDFs, or select be…" at bounding box center [616, 385] width 1232 height 1283
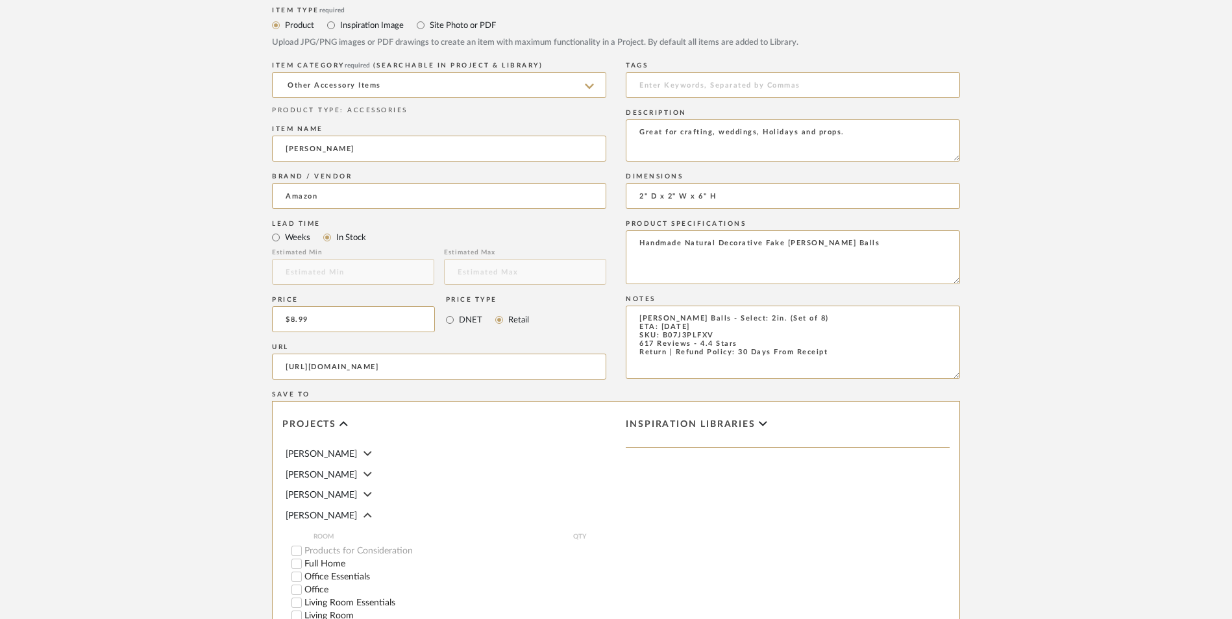
scroll to position [817, 0]
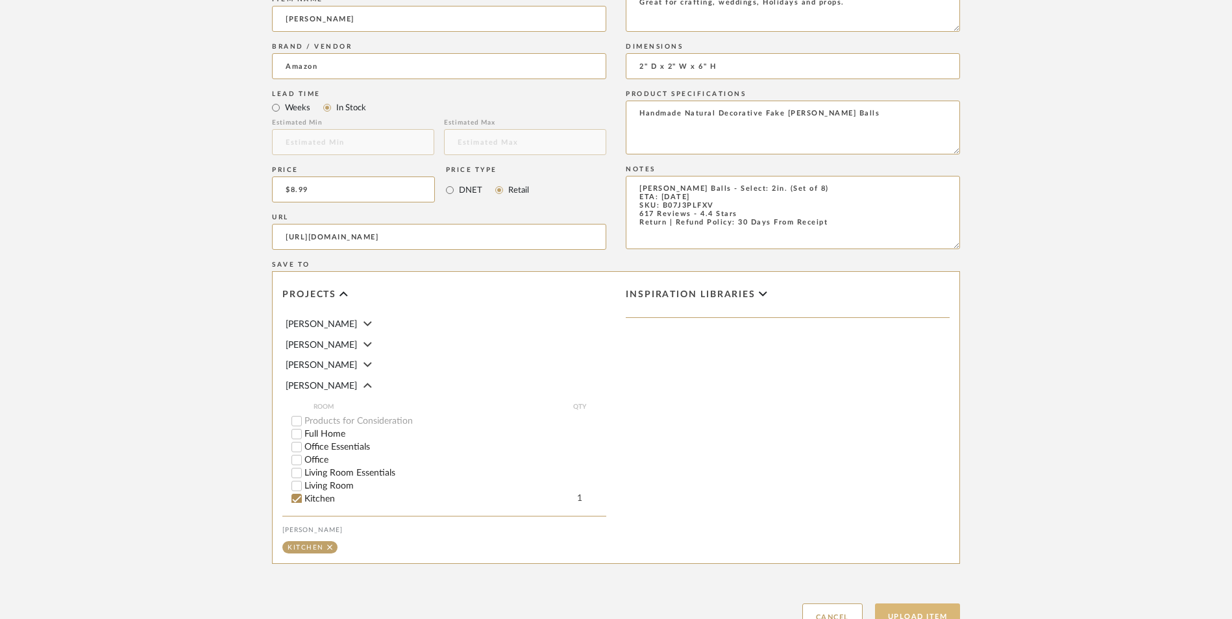
click at [910, 604] on button "Upload Item" at bounding box center [918, 617] width 86 height 27
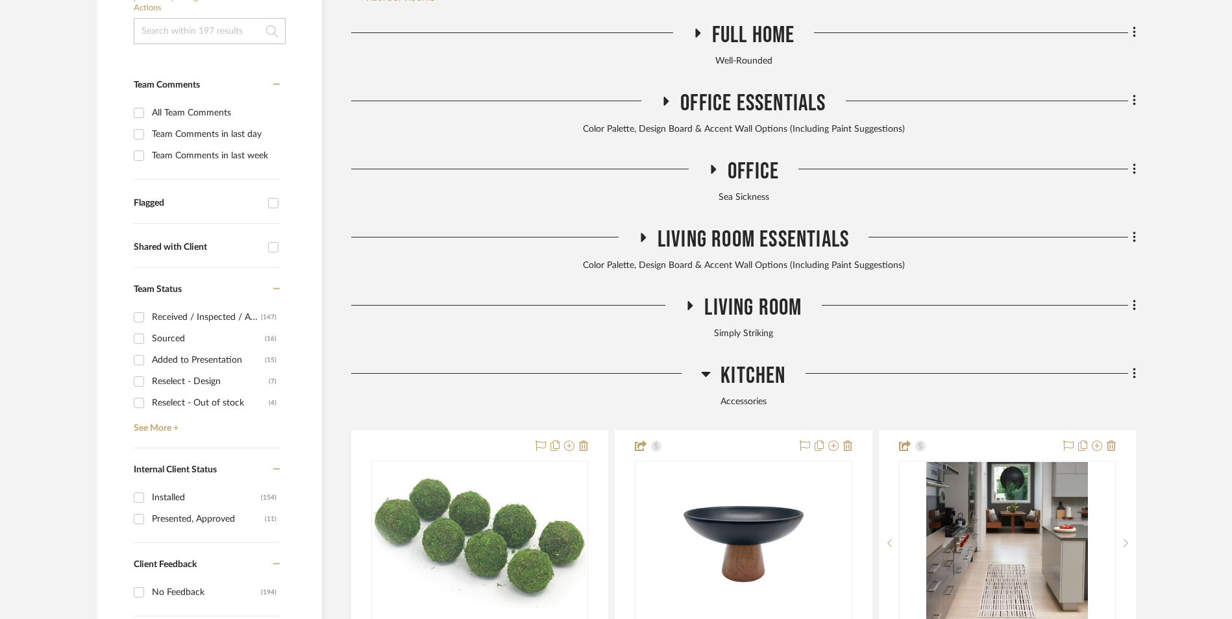
scroll to position [668, 0]
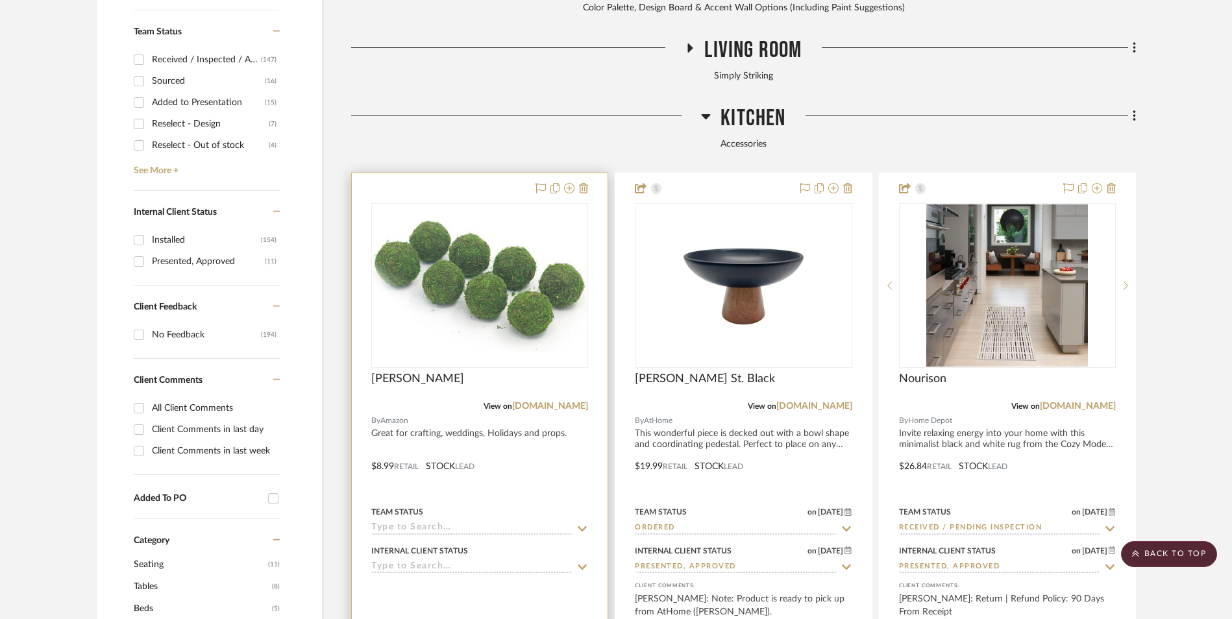
click at [491, 245] on img at bounding box center [480, 285] width 214 height 131
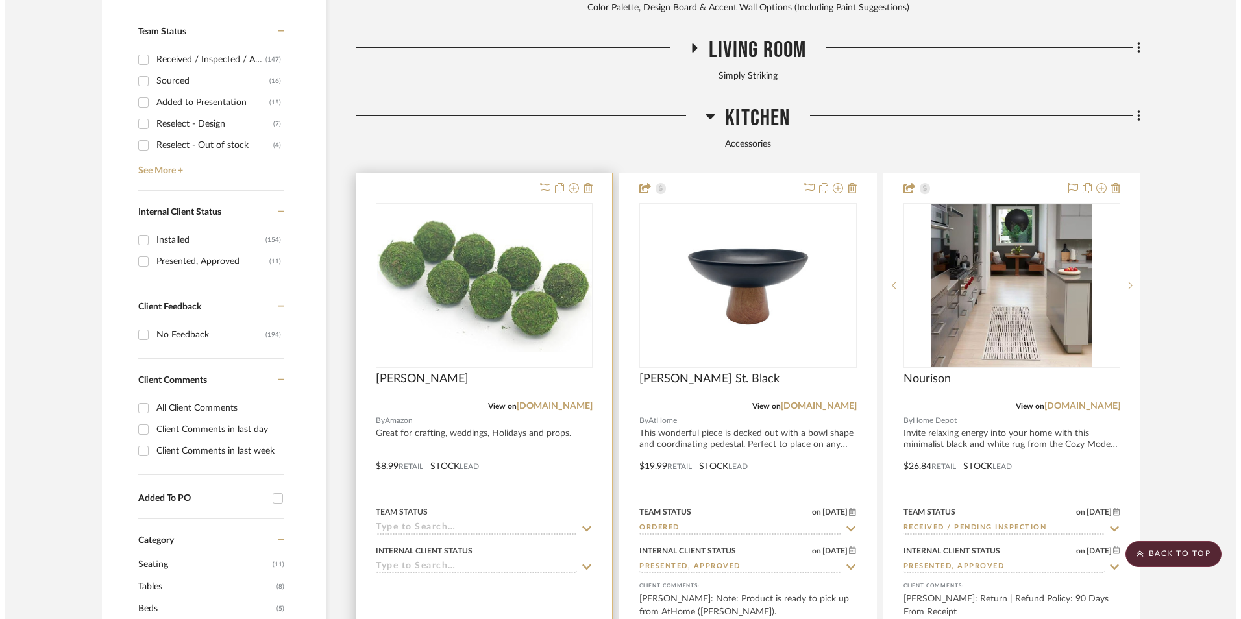
scroll to position [0, 0]
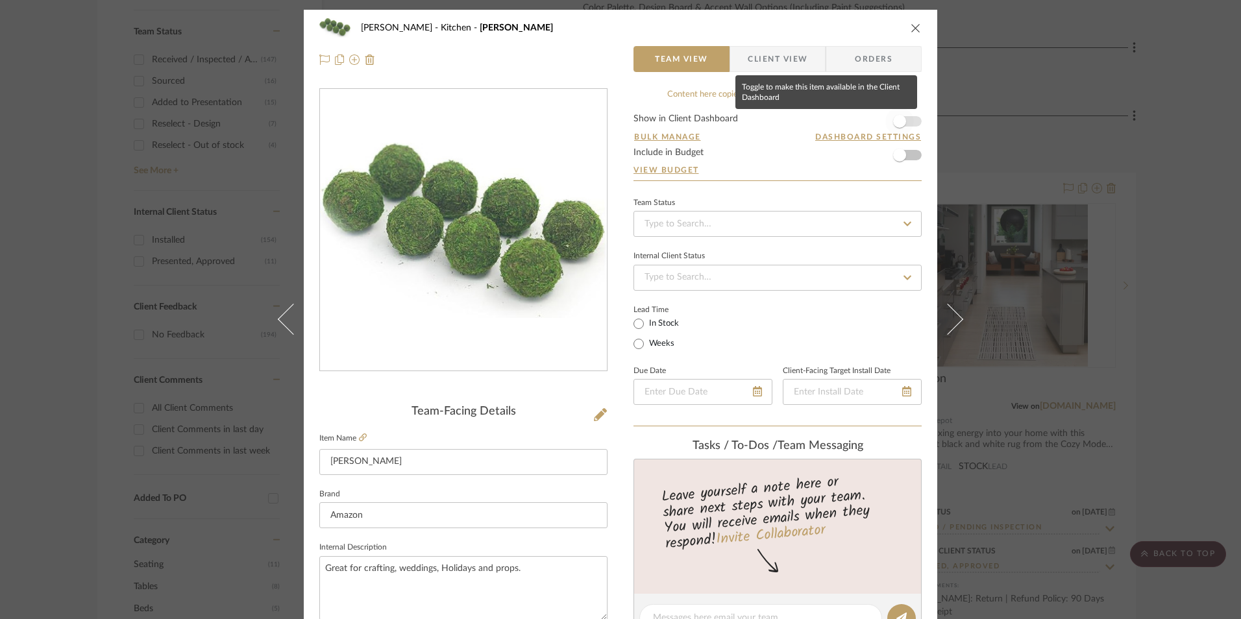
drag, startPoint x: 901, startPoint y: 123, endPoint x: 811, endPoint y: 209, distance: 124.4
click at [901, 123] on span "button" at bounding box center [899, 121] width 13 height 13
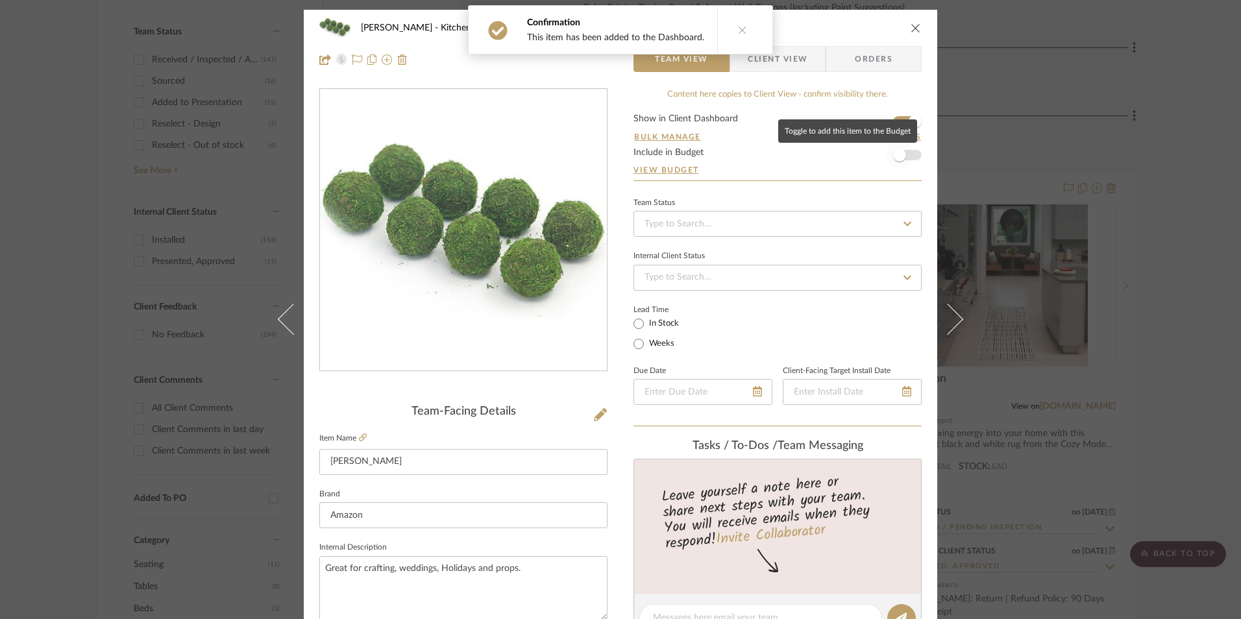
drag, startPoint x: 896, startPoint y: 159, endPoint x: 848, endPoint y: 201, distance: 64.0
click at [893, 161] on span "button" at bounding box center [899, 155] width 13 height 13
click at [815, 227] on input at bounding box center [778, 224] width 288 height 26
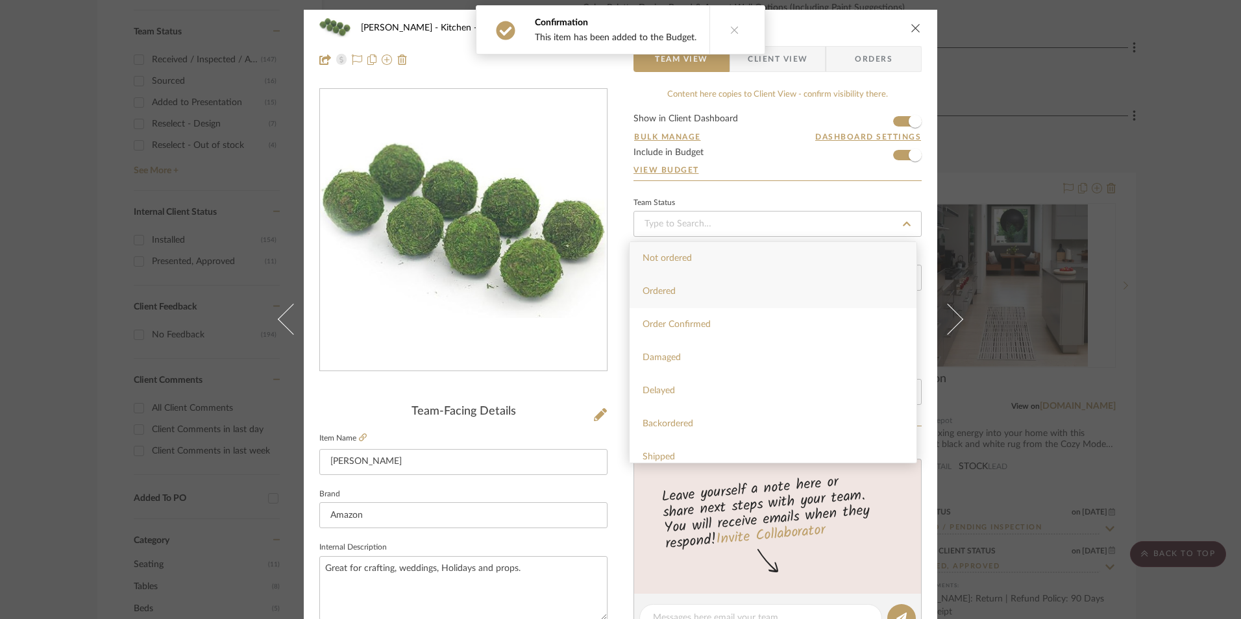
click at [767, 294] on div "Ordered" at bounding box center [773, 291] width 287 height 33
type input "[DATE]"
type input "Ordered"
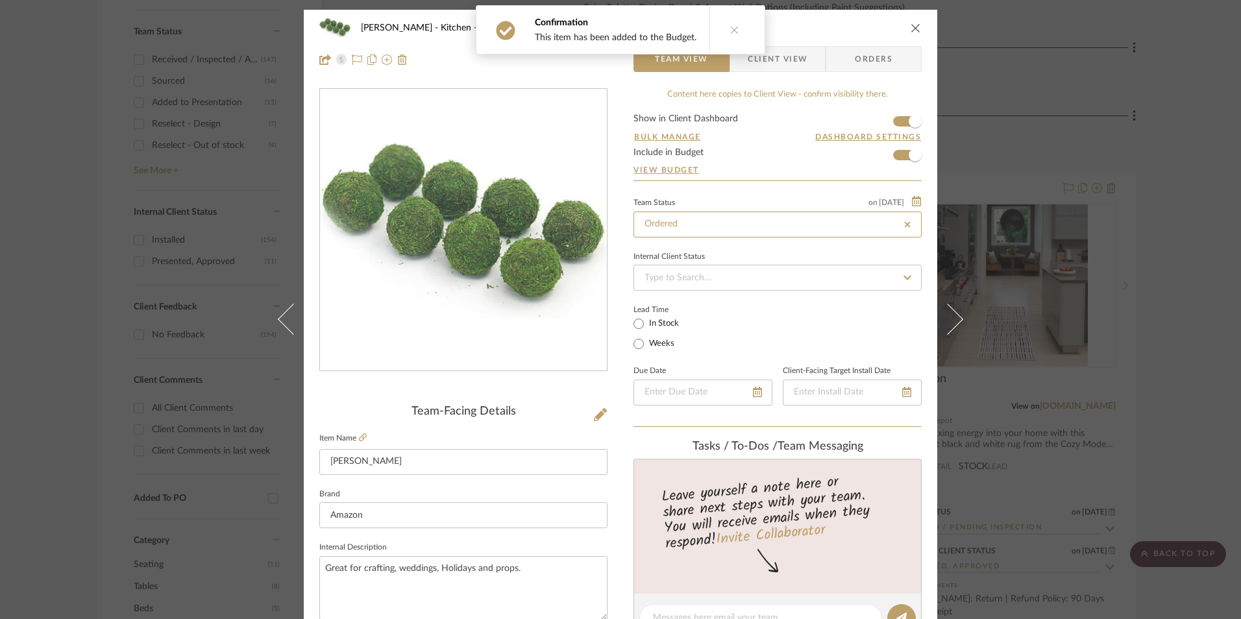
type input "[DATE]"
type input "Ordered"
click at [742, 278] on input at bounding box center [778, 278] width 288 height 26
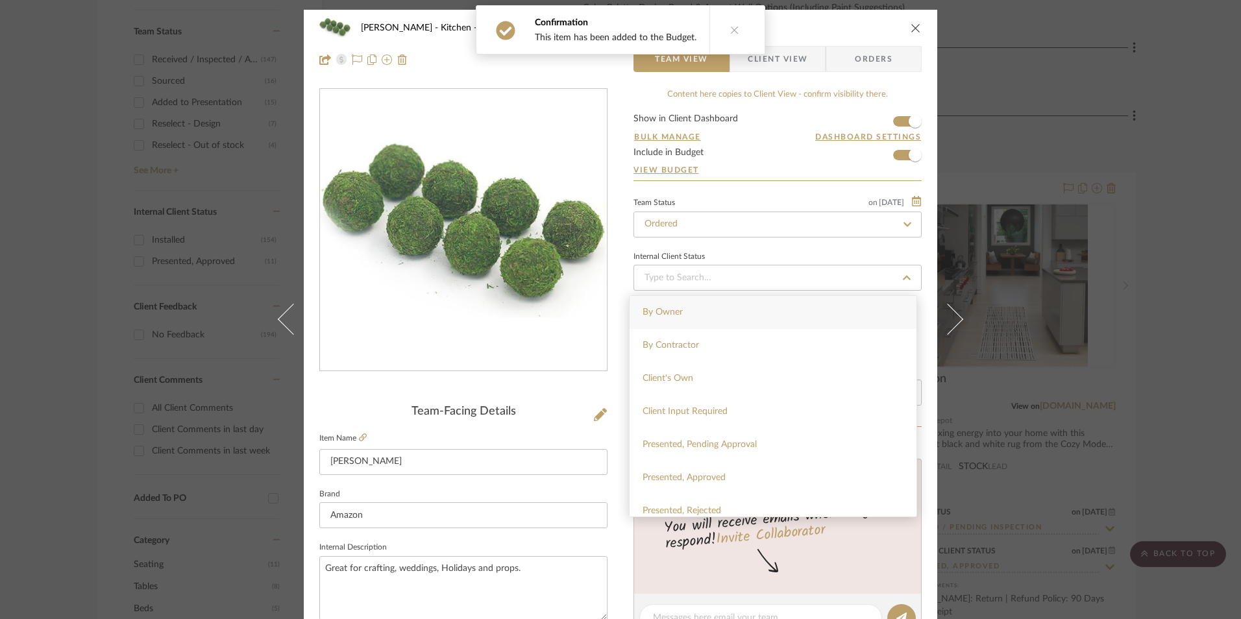
drag, startPoint x: 723, startPoint y: 469, endPoint x: 652, endPoint y: 439, distance: 76.8
click at [723, 470] on div "Presented, Approved" at bounding box center [773, 478] width 287 height 33
type input "[DATE]"
type input "Presented, Approved"
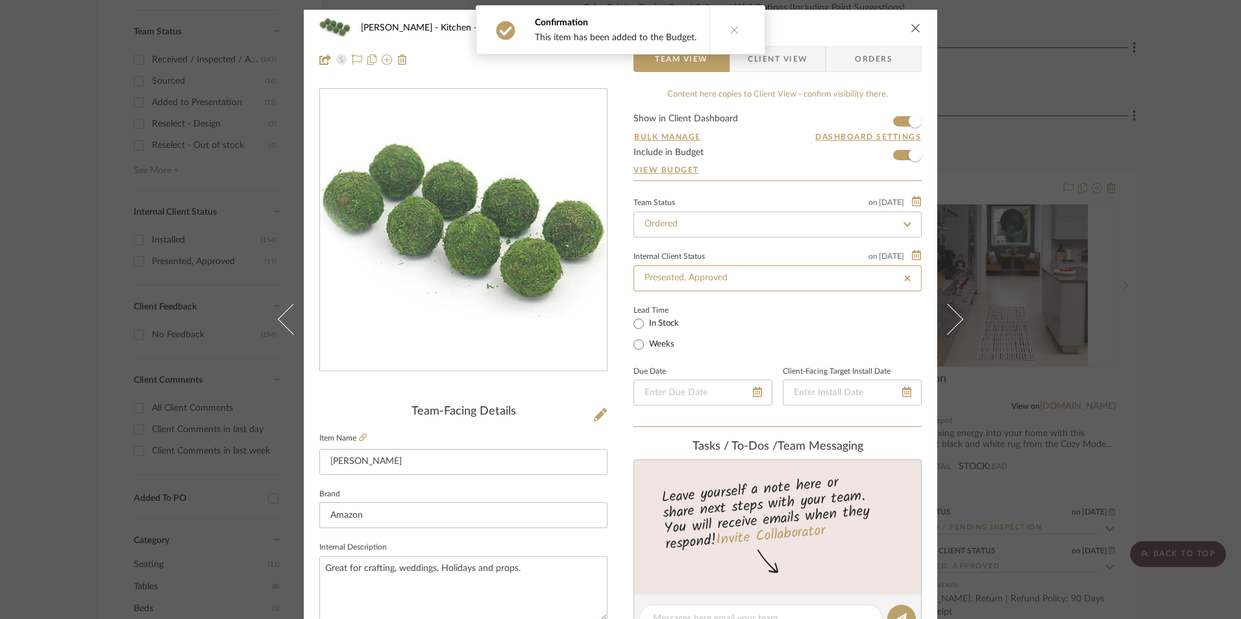
type input "[DATE]"
type input "Presented, Approved"
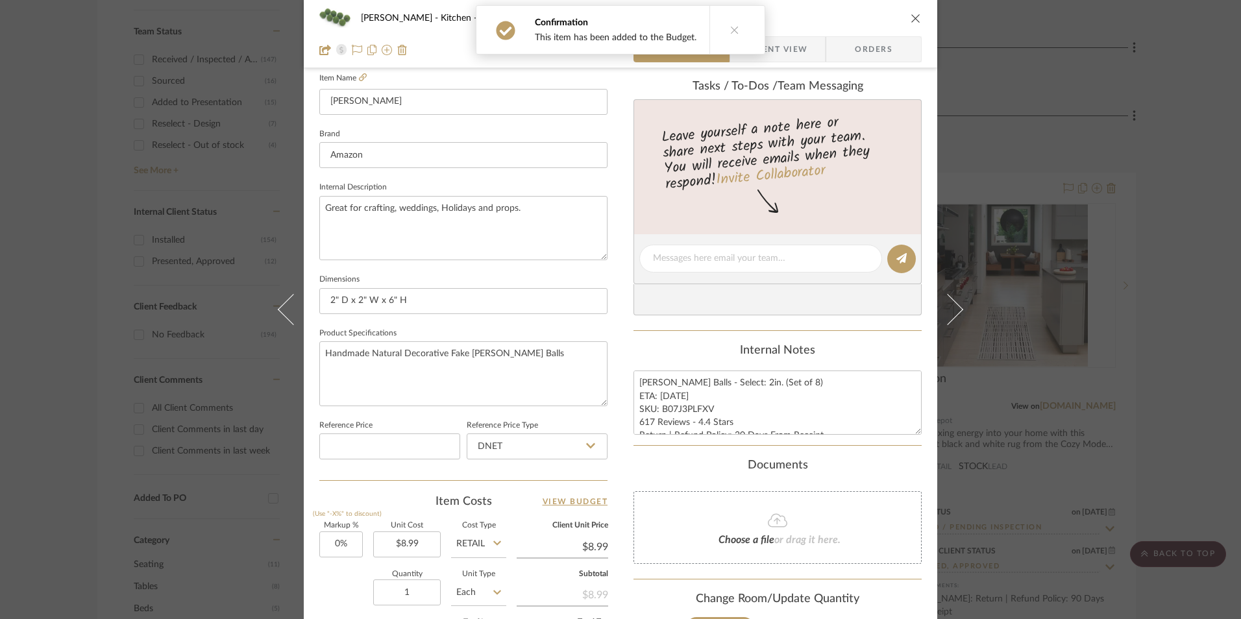
scroll to position [389, 0]
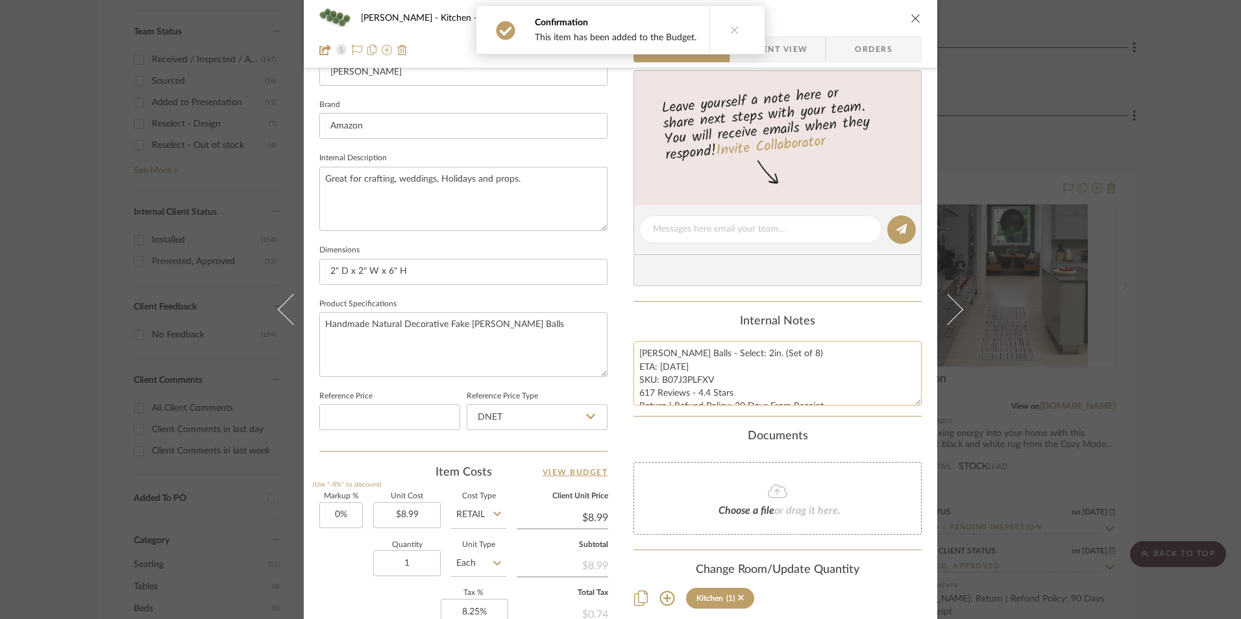
click at [682, 391] on textarea "[PERSON_NAME] Balls - Select: 2in. (Set of 8) ETA: [DATE] SKU: B07J3PLFXV 617 R…" at bounding box center [778, 373] width 288 height 64
drag, startPoint x: 708, startPoint y: 379, endPoint x: 659, endPoint y: 378, distance: 48.7
click at [659, 378] on textarea "[PERSON_NAME] Balls - Select: 2in. (Set of 8) ETA: [DATE] SKU: B07J3PLFXV 617 R…" at bounding box center [778, 373] width 288 height 64
click at [538, 406] on input "DNET" at bounding box center [537, 417] width 141 height 26
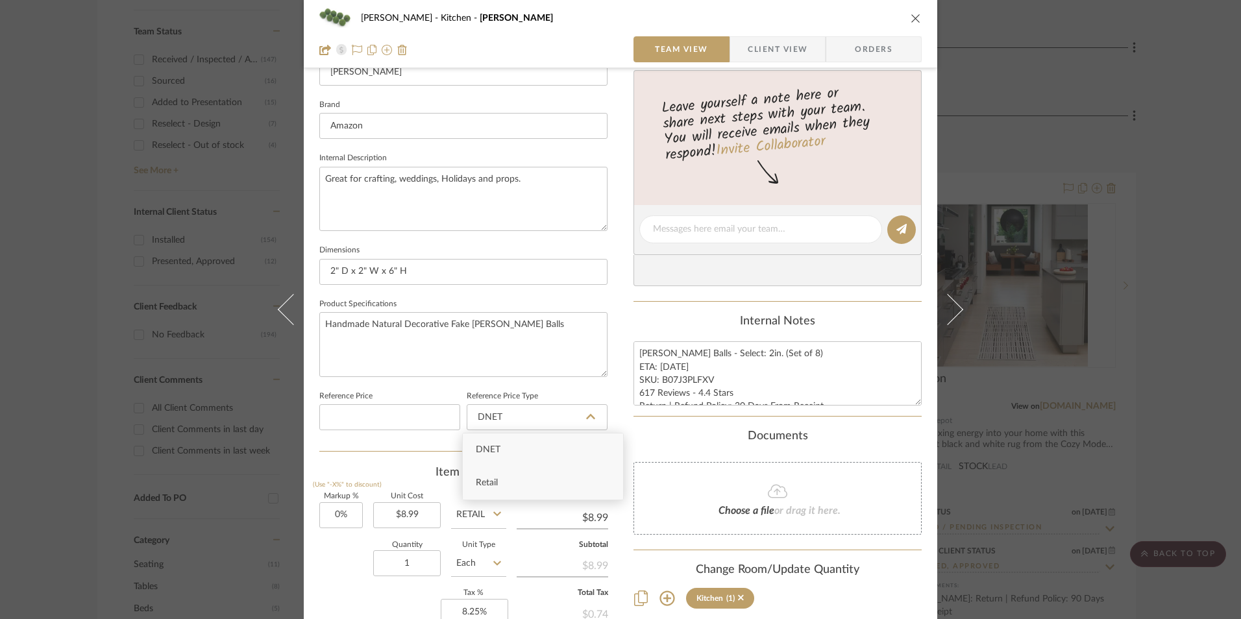
click at [522, 474] on div "Retail" at bounding box center [543, 483] width 160 height 33
type input "Retail"
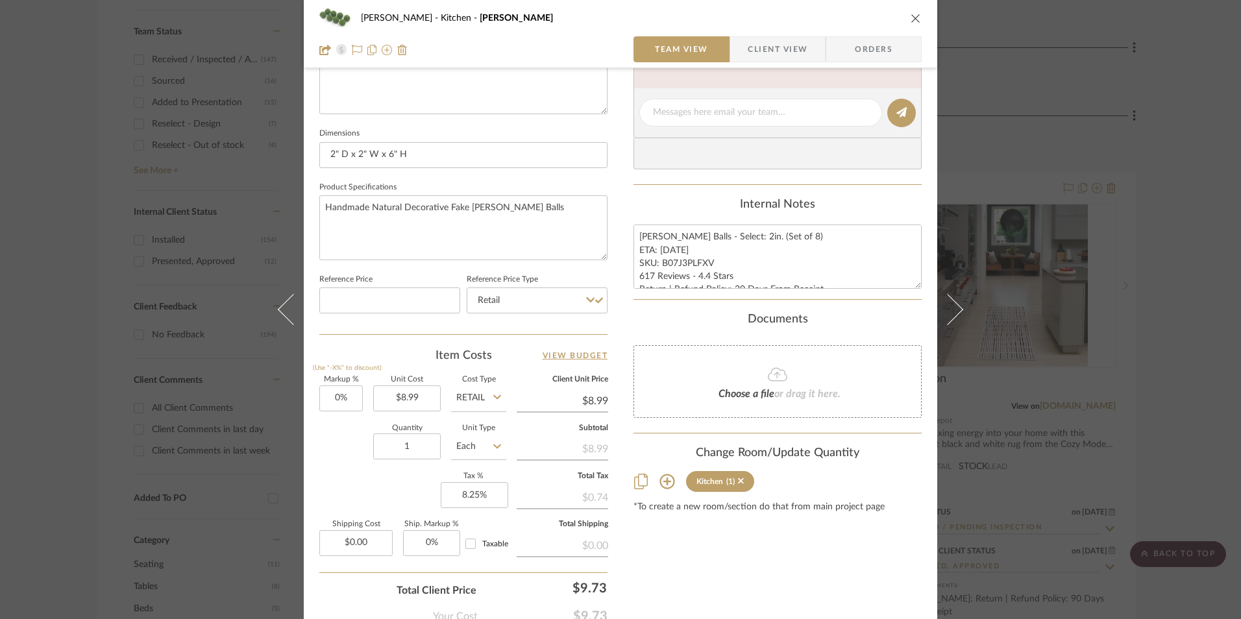
scroll to position [584, 0]
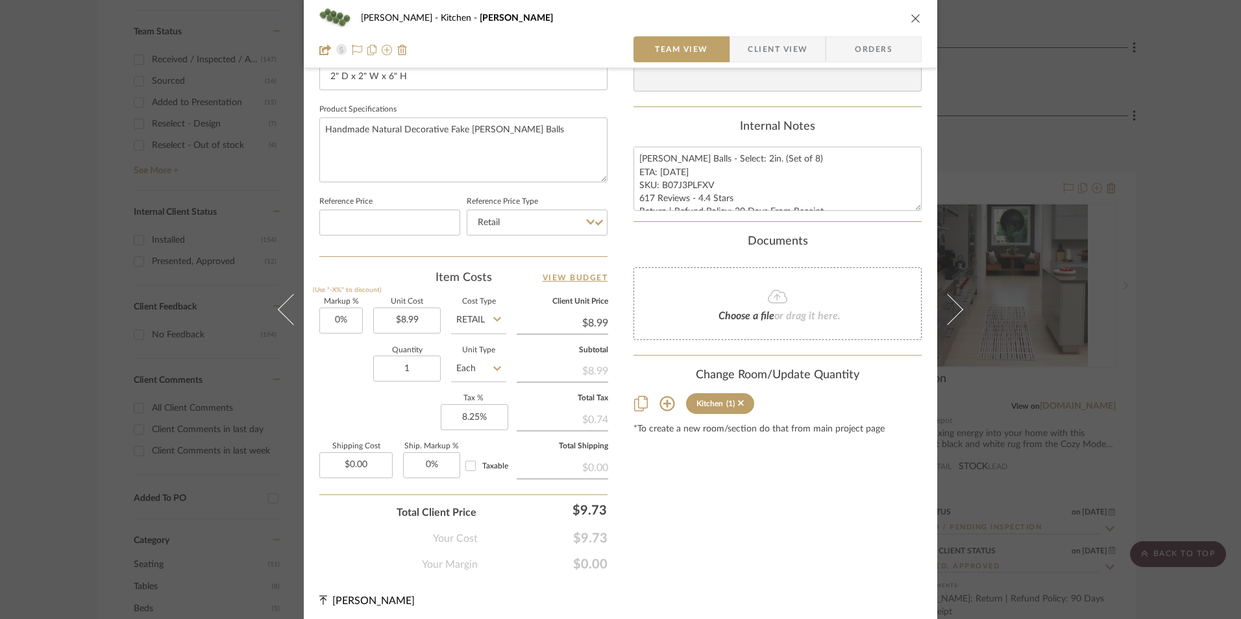
click at [848, 49] on span "Orders" at bounding box center [874, 49] width 66 height 26
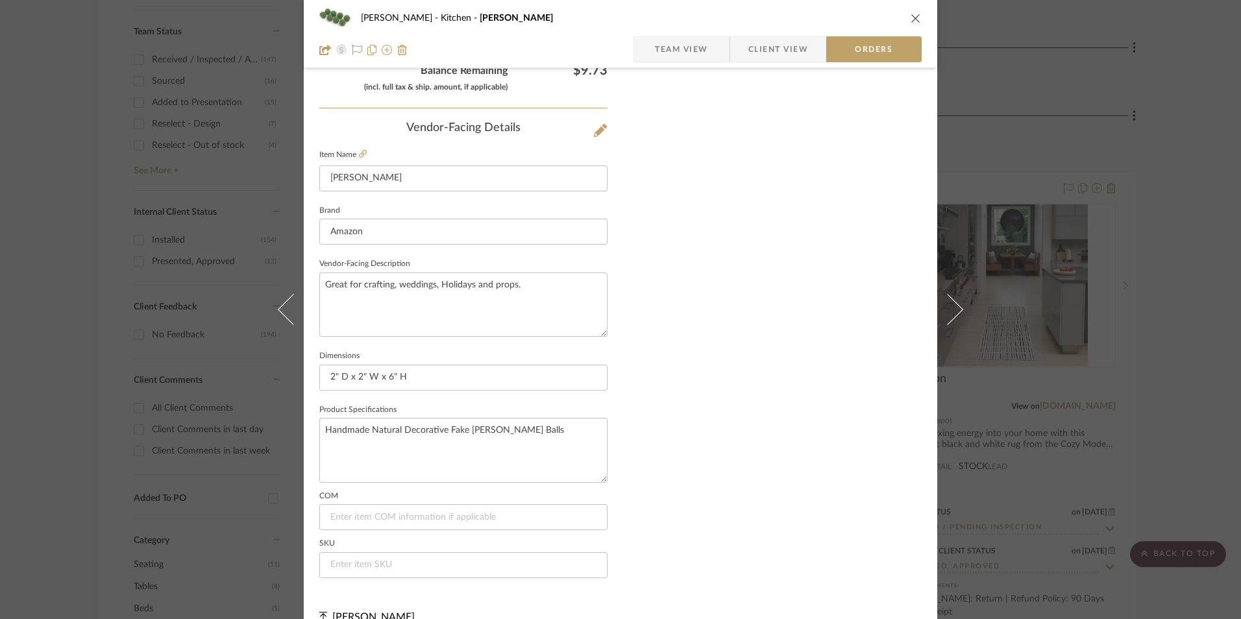
scroll to position [761, 0]
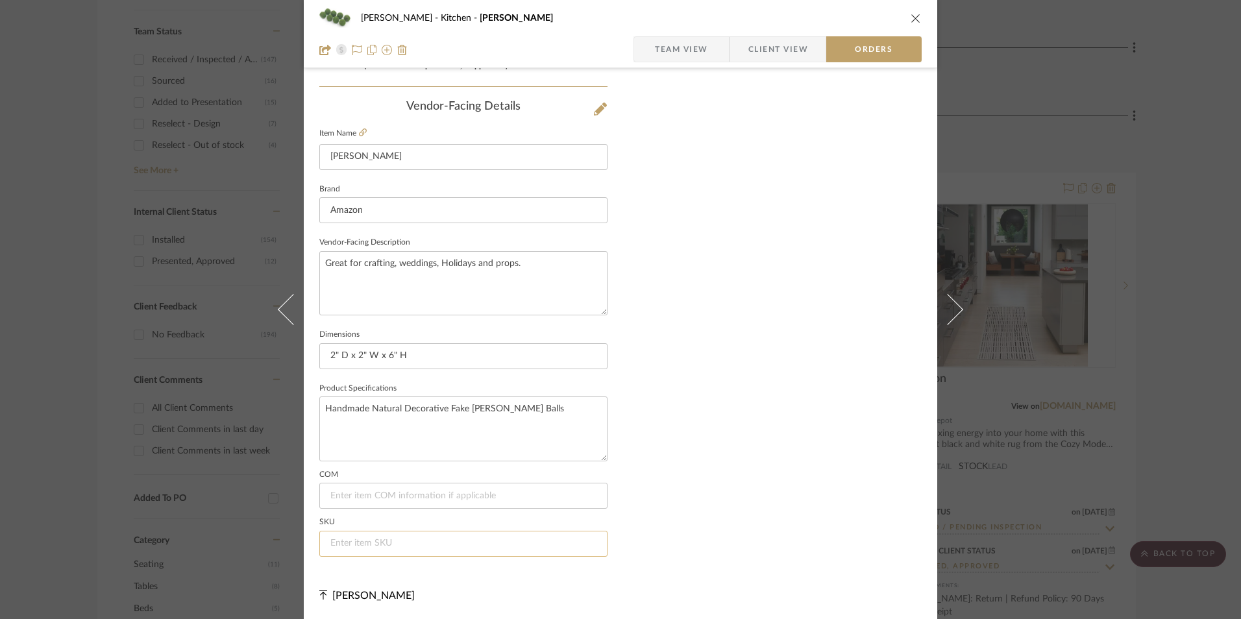
click at [374, 544] on input at bounding box center [463, 544] width 288 height 26
paste input "B07J3PLFXV"
type input "B07J3PLFXV"
drag, startPoint x: 722, startPoint y: 338, endPoint x: 682, endPoint y: 30, distance: 310.2
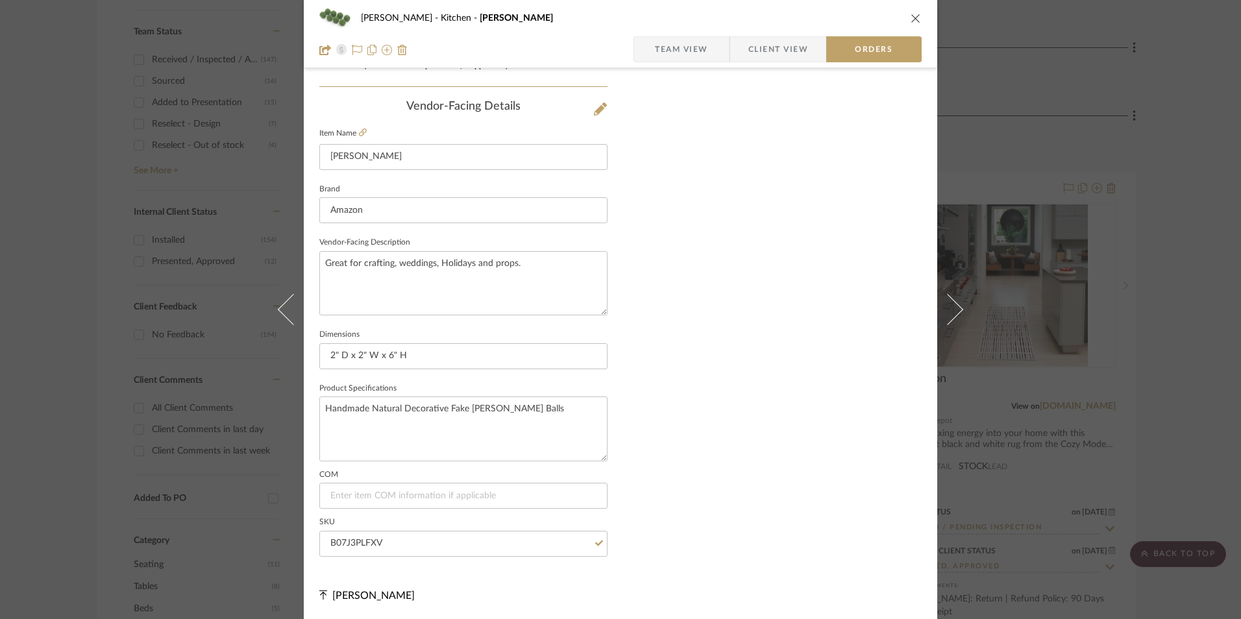
click at [677, 55] on span "Team View" at bounding box center [681, 49] width 53 height 26
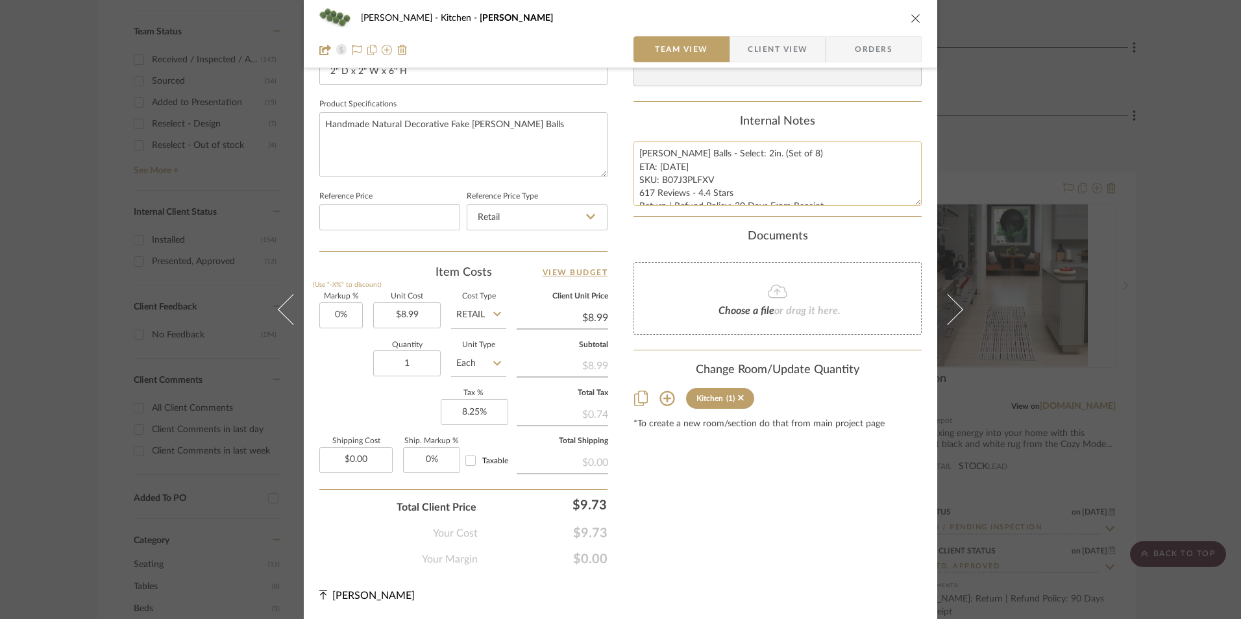
scroll to position [13, 0]
drag, startPoint x: 770, startPoint y: 188, endPoint x: 848, endPoint y: 199, distance: 78.6
click at [848, 199] on textarea "[PERSON_NAME] Balls - Select: 2in. (Set of 8) ETA: [DATE] SKU: B07J3PLFXV 617 R…" at bounding box center [778, 174] width 288 height 64
click at [769, 50] on span "Client View" at bounding box center [778, 49] width 60 height 26
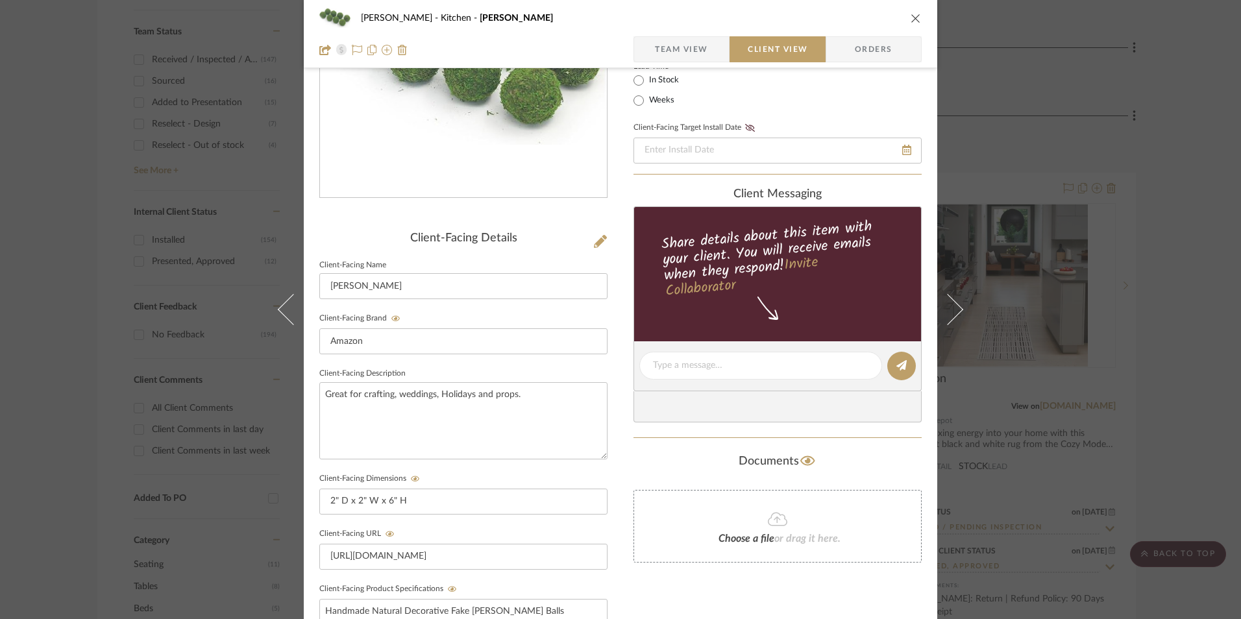
scroll to position [260, 0]
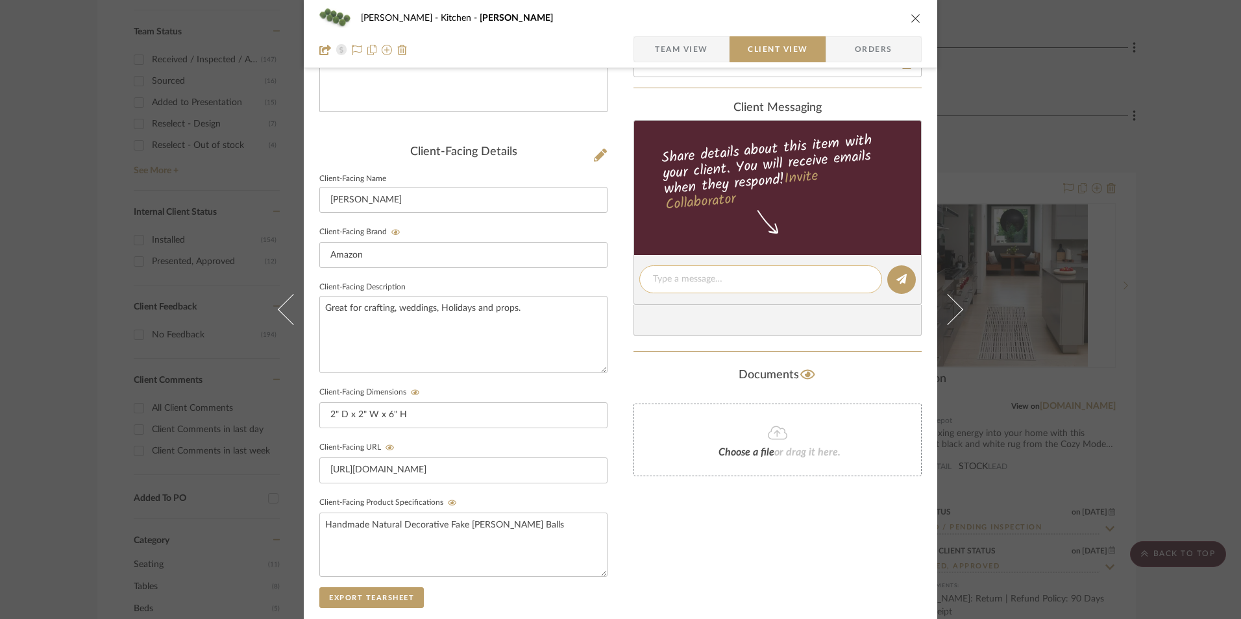
click at [688, 281] on textarea at bounding box center [760, 280] width 215 height 14
paste textarea "[PERSON_NAME] Balls - Select: 2in. (Set of 8) ETA: [DATE] SKU: B07J3PLFXV 617 R…"
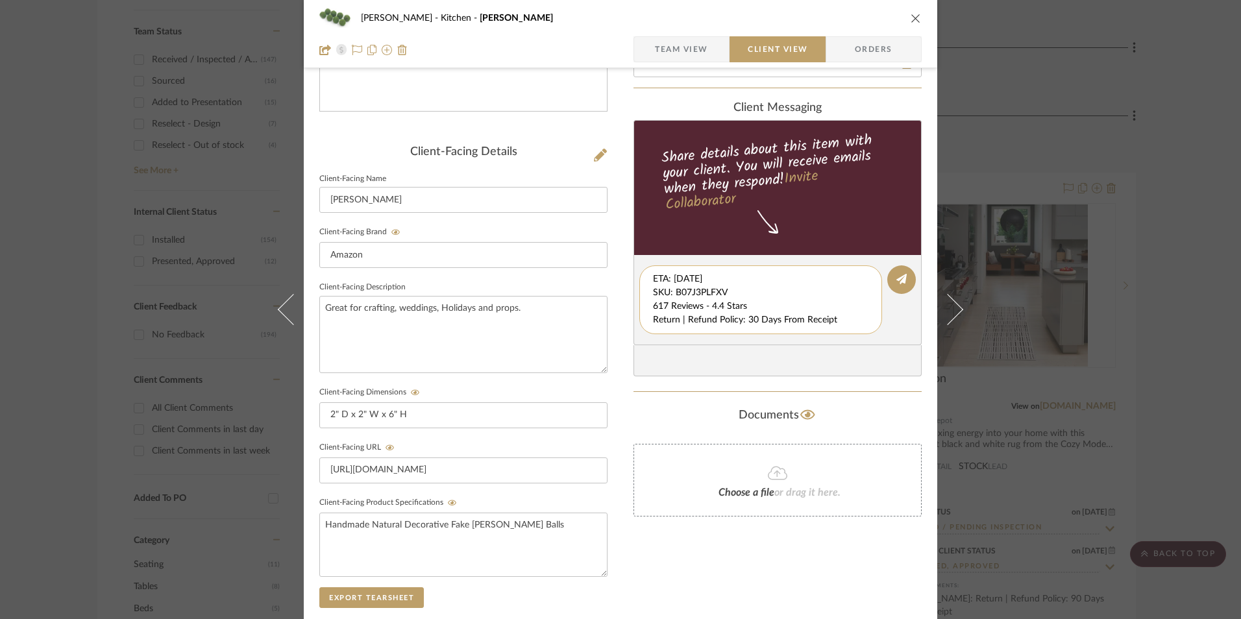
scroll to position [14, 0]
drag, startPoint x: 649, startPoint y: 280, endPoint x: 822, endPoint y: 326, distance: 179.5
click at [837, 331] on div "[PERSON_NAME] Balls - Select: 2in. (Set of 8) ETA: [DATE] SKU: B07J3PLFXV 617 R…" at bounding box center [760, 299] width 243 height 69
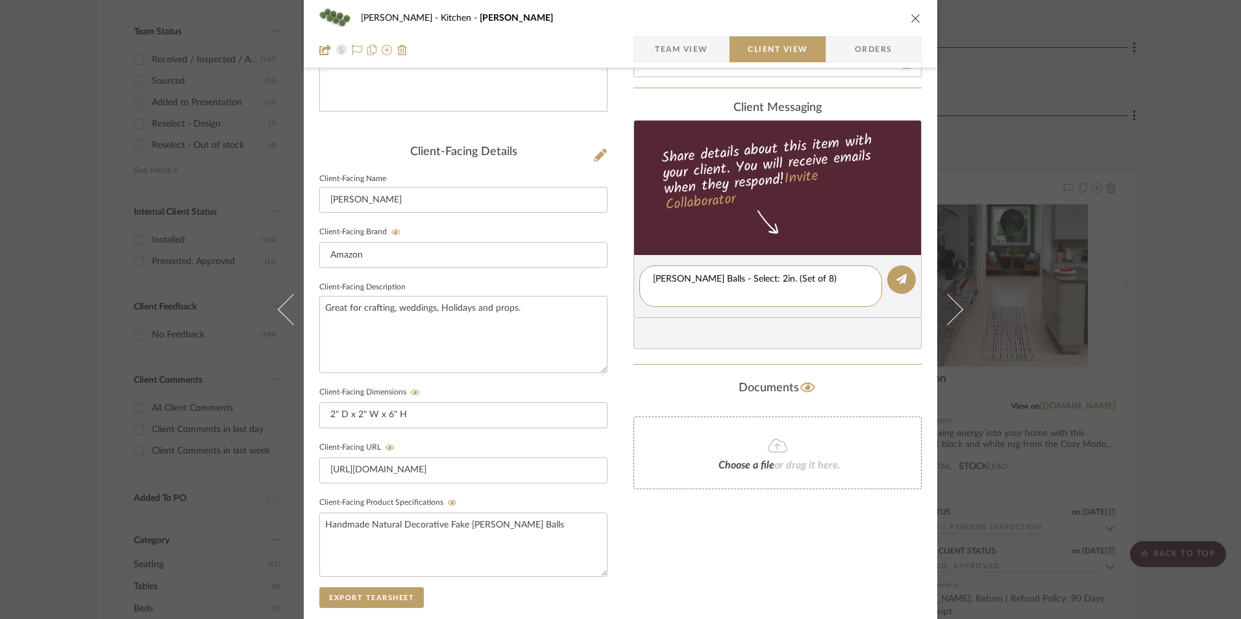
type textarea "[PERSON_NAME] Balls - Select: 2in. (Set of 8)"
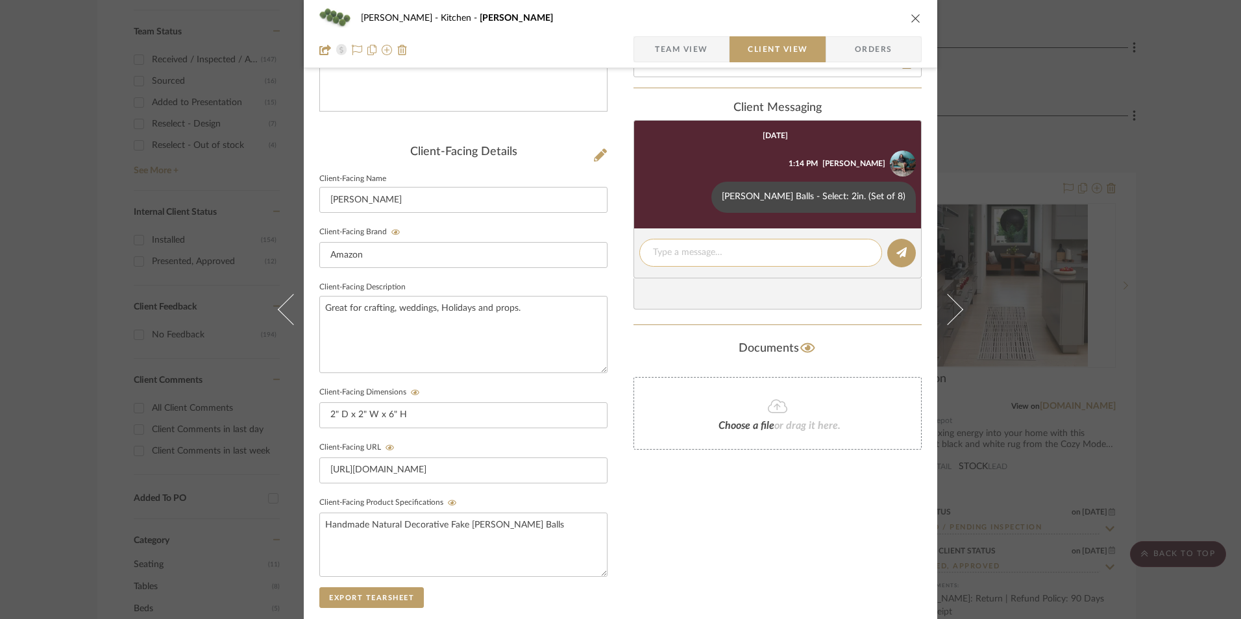
click at [686, 247] on textarea at bounding box center [760, 253] width 215 height 14
paste textarea "ETA: [DATE] SKU: B07J3PLFXV 617 Reviews - 4.4 Stars Return | Refund Policy: 30 …"
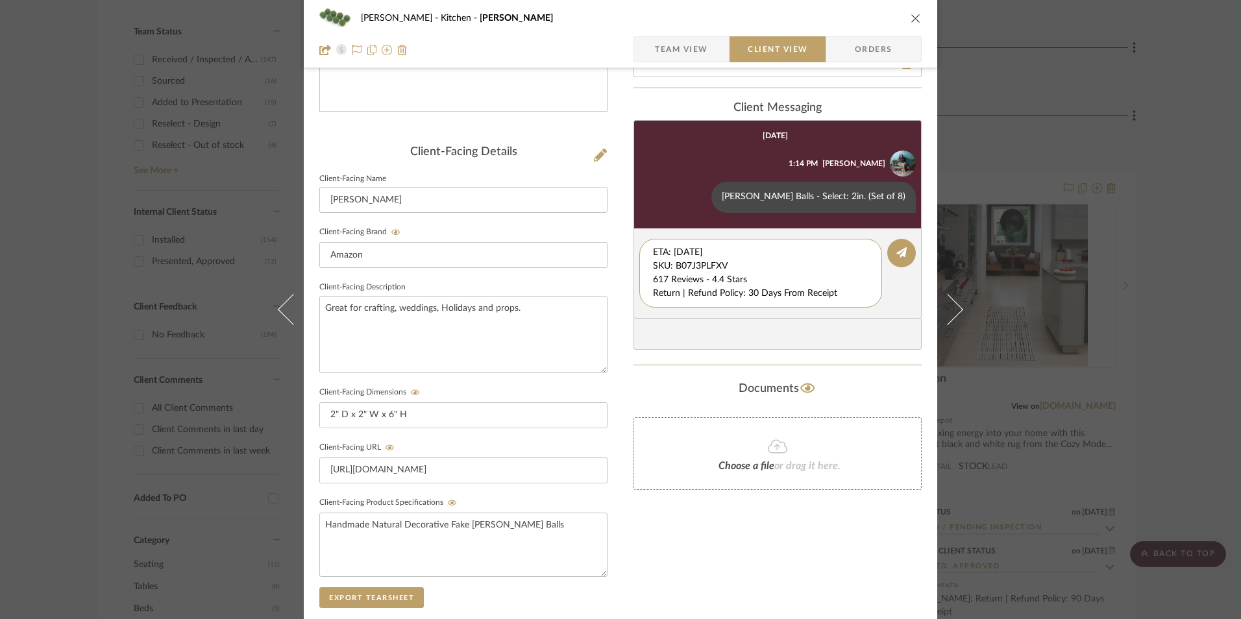
drag, startPoint x: 732, startPoint y: 264, endPoint x: 609, endPoint y: 232, distance: 126.9
click at [588, 227] on div "[PERSON_NAME] Kitchen [PERSON_NAME] Team View Client View Orders Client-Facing …" at bounding box center [621, 290] width 634 height 1081
click at [653, 265] on textarea "617 Reviews - 4.4 Stars Return | Refund Policy: 30 Days From Receipt" at bounding box center [760, 266] width 215 height 41
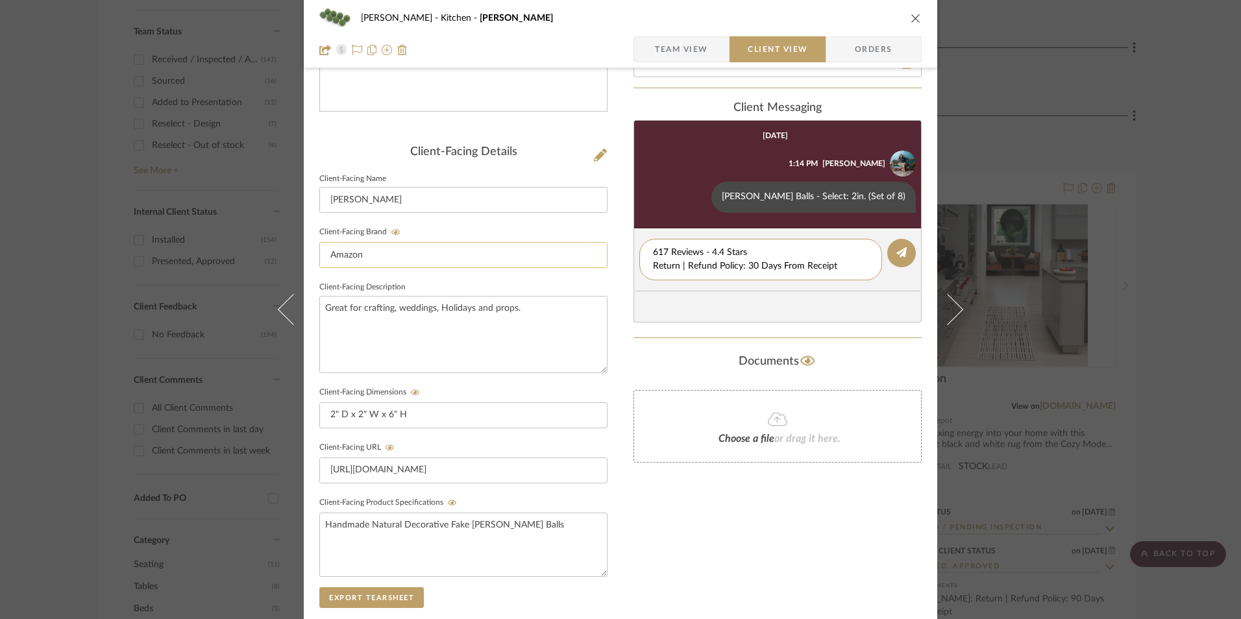
drag, startPoint x: 619, startPoint y: 263, endPoint x: 568, endPoint y: 263, distance: 50.6
click at [568, 263] on div "[PERSON_NAME] Kitchen [PERSON_NAME] Team View Client View Orders Client-Facing …" at bounding box center [621, 290] width 634 height 1081
type textarea "617 Reviews - 4.4 Stars"
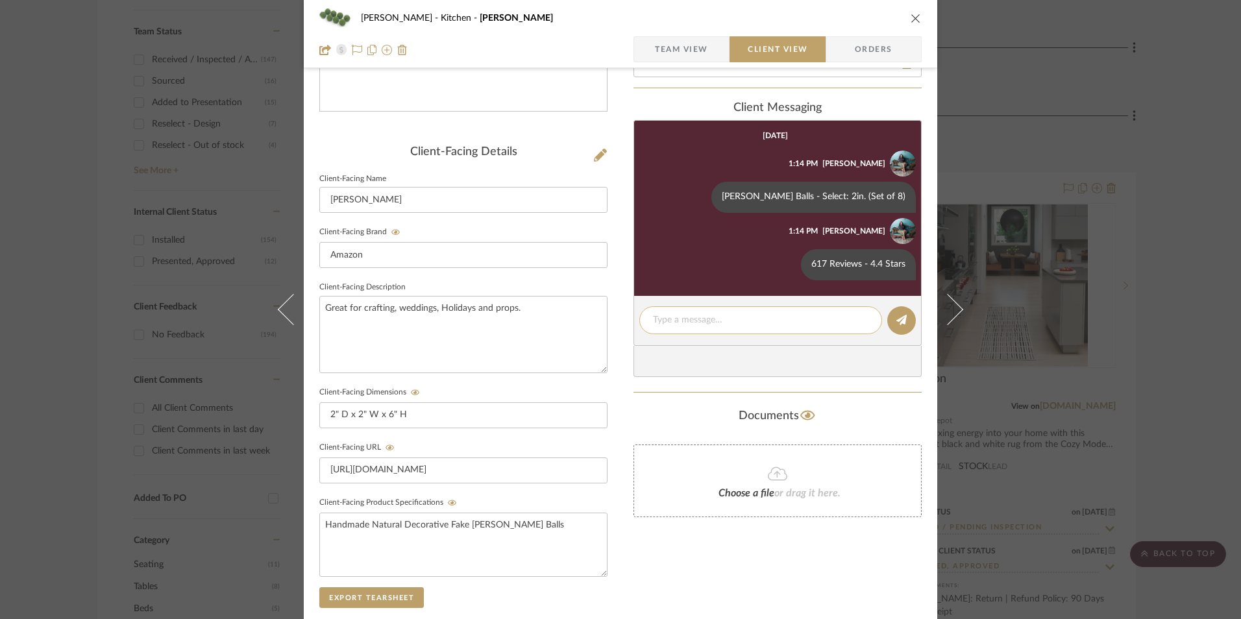
click at [676, 320] on textarea at bounding box center [760, 321] width 215 height 14
paste textarea "Return | Refund Policy: 30 Days From Receipt"
type textarea "Return | Refund Policy: 30 Days From Receipt"
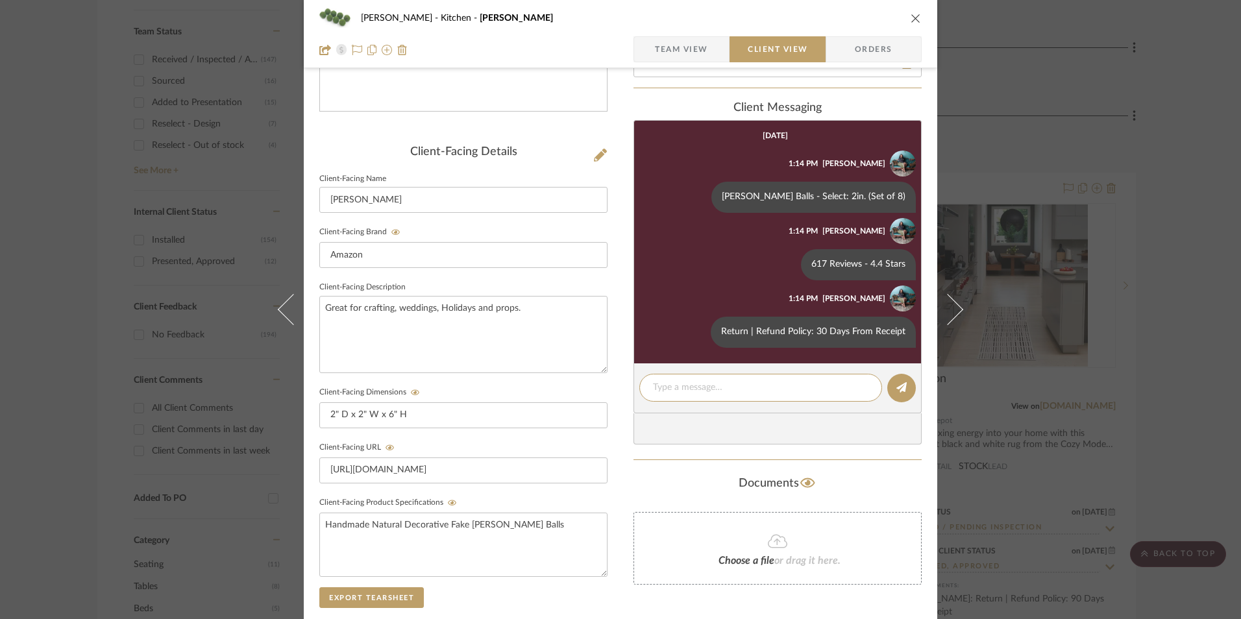
click at [911, 20] on icon "close" at bounding box center [916, 18] width 10 height 10
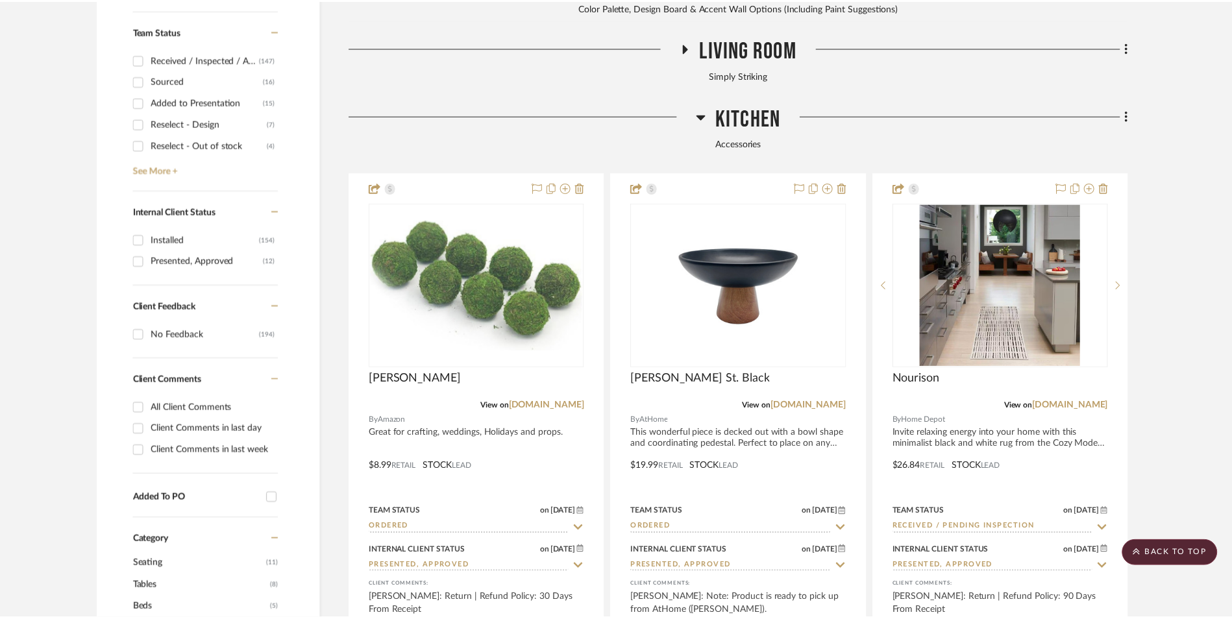
scroll to position [668, 0]
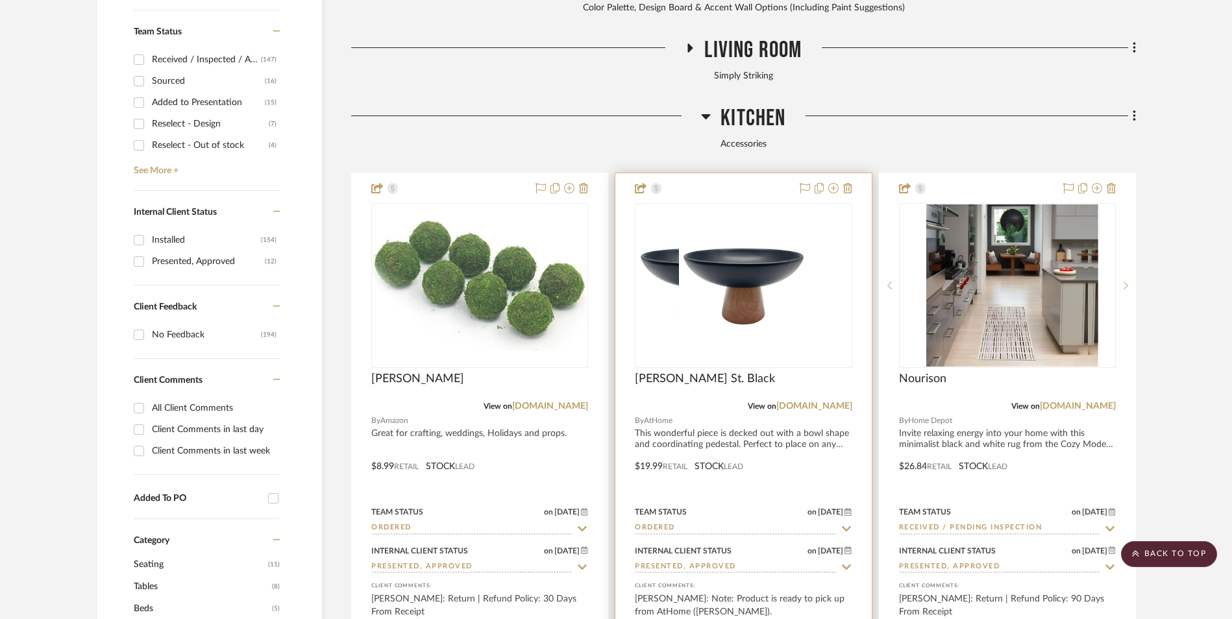
click at [722, 204] on img at bounding box center [743, 285] width 129 height 162
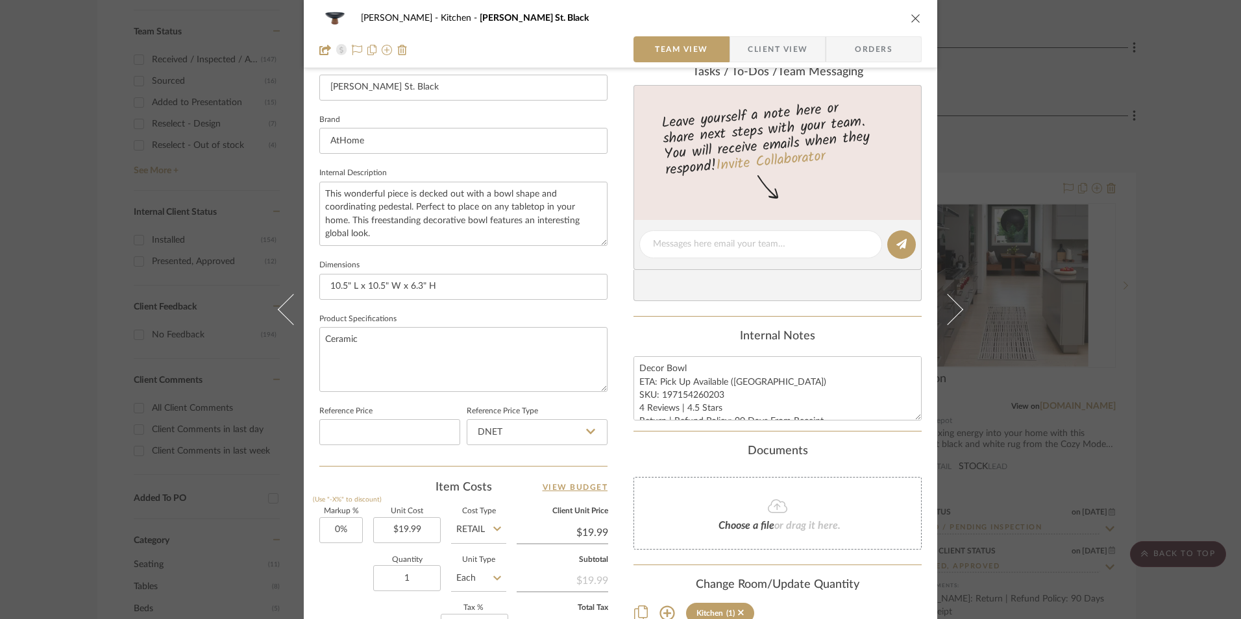
scroll to position [389, 0]
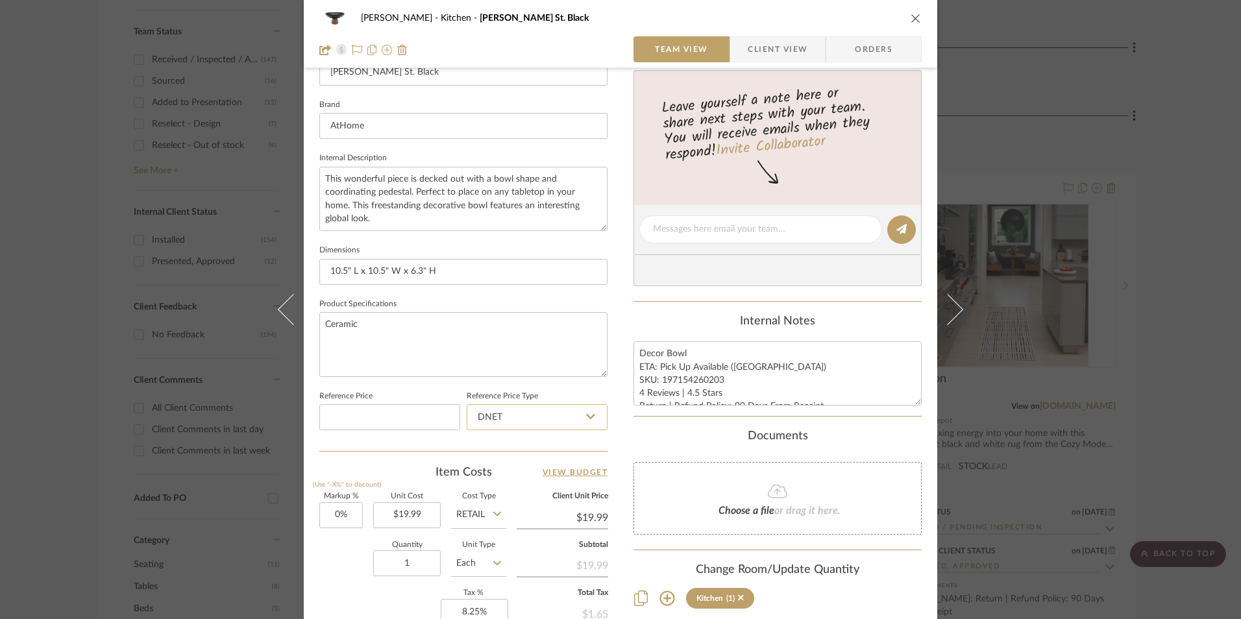
click at [506, 412] on input "DNET" at bounding box center [537, 417] width 141 height 26
click at [541, 482] on div "Retail" at bounding box center [543, 483] width 160 height 33
type input "Retail"
click at [608, 384] on div "[PERSON_NAME] Kitchen [PERSON_NAME] St. Black Team View Client View Orders Team…" at bounding box center [621, 219] width 634 height 1199
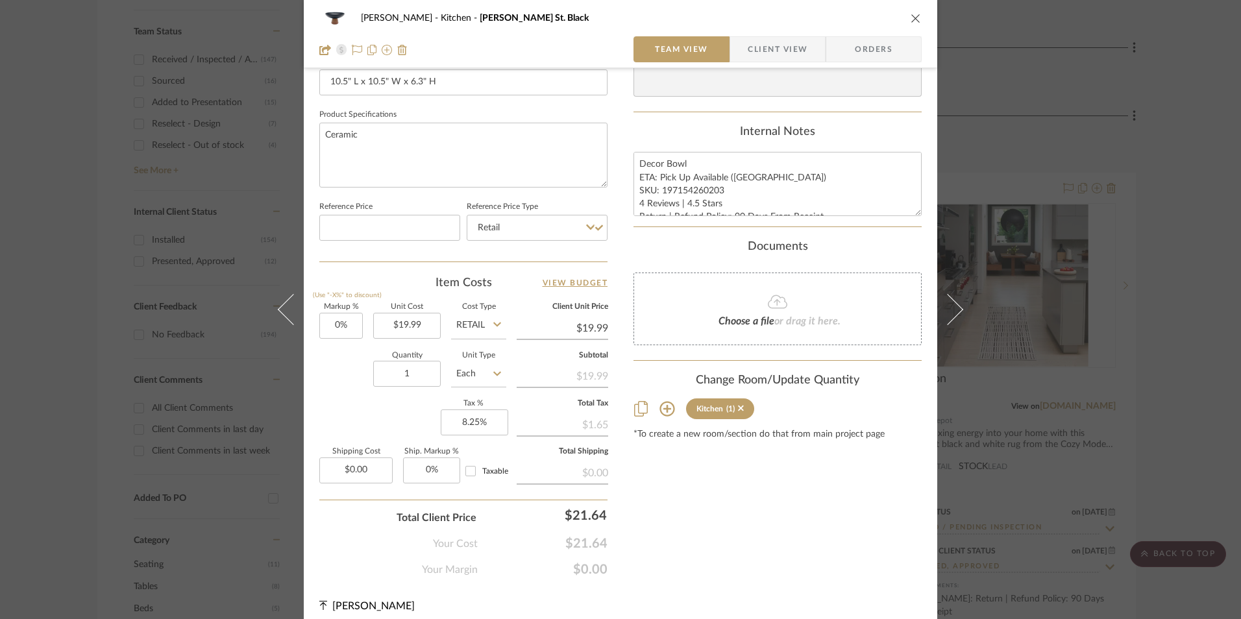
scroll to position [584, 0]
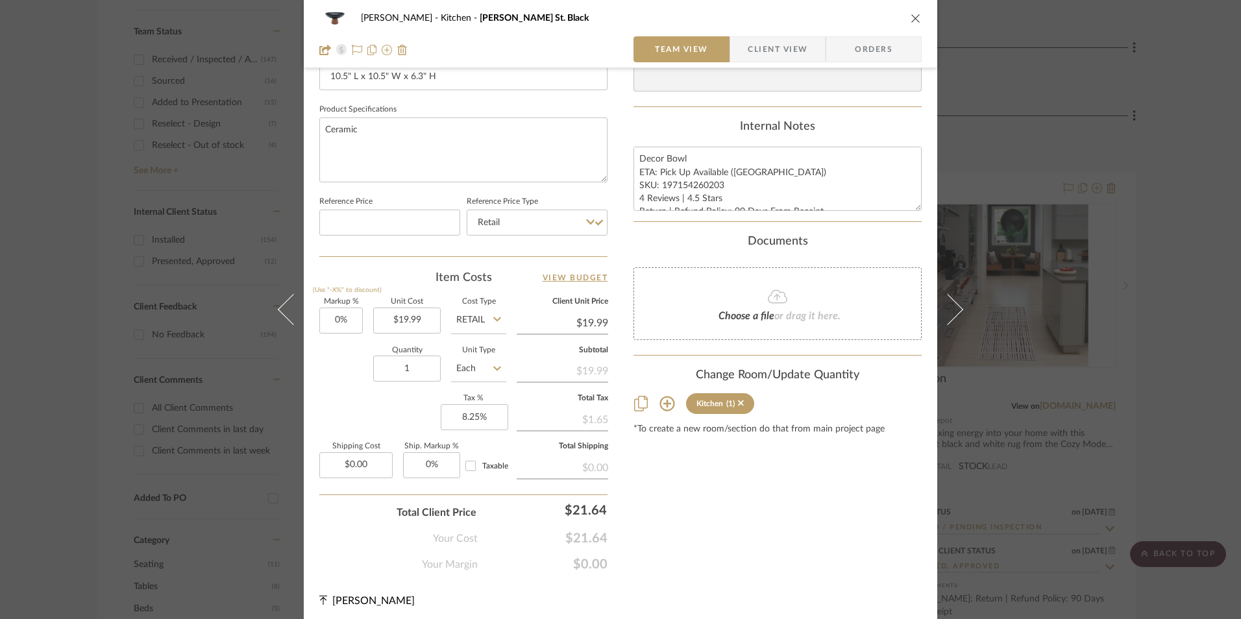
click at [889, 51] on span "Orders" at bounding box center [874, 49] width 66 height 26
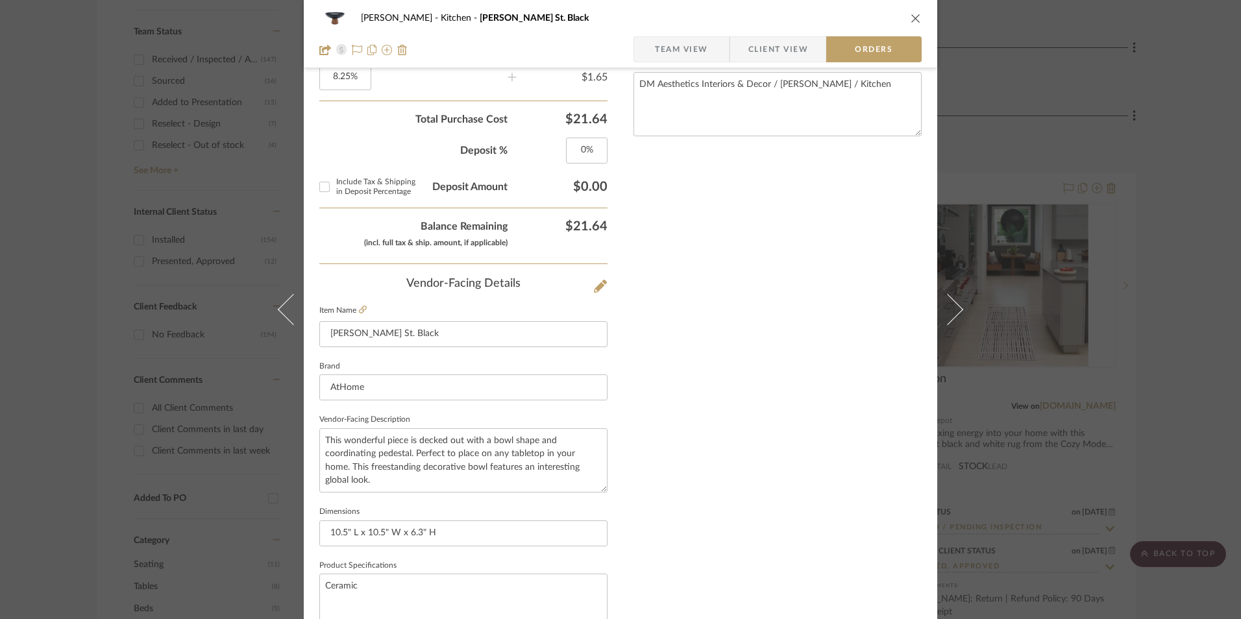
scroll to position [761, 0]
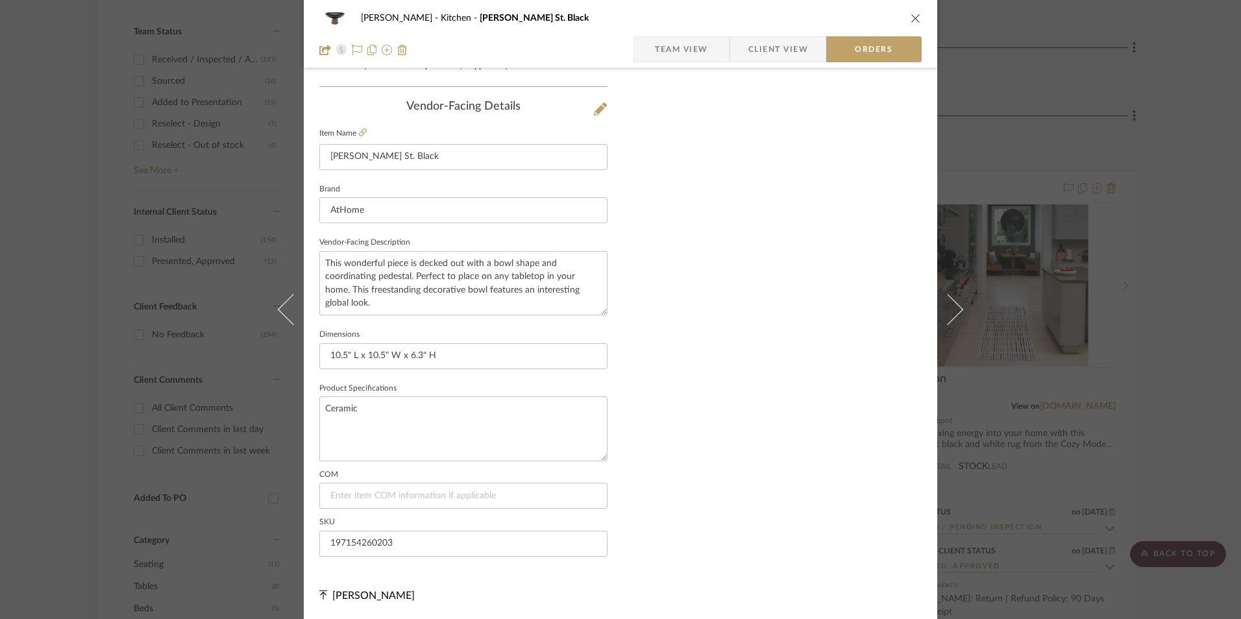
click at [764, 49] on span "Client View" at bounding box center [778, 49] width 60 height 26
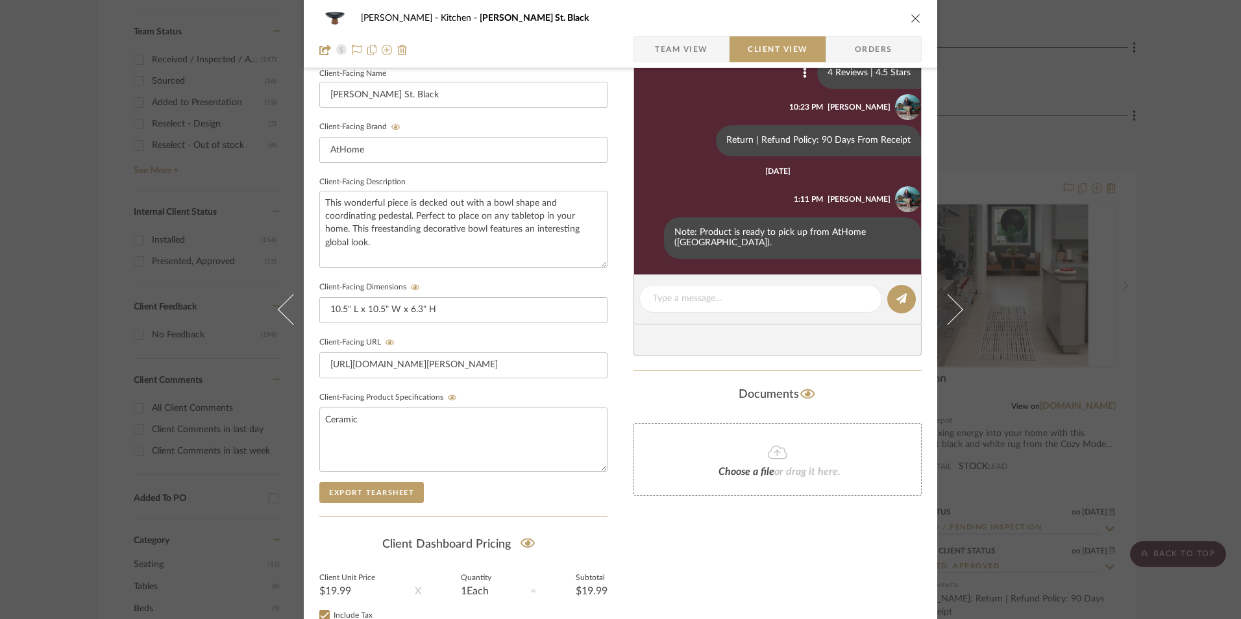
scroll to position [147, 0]
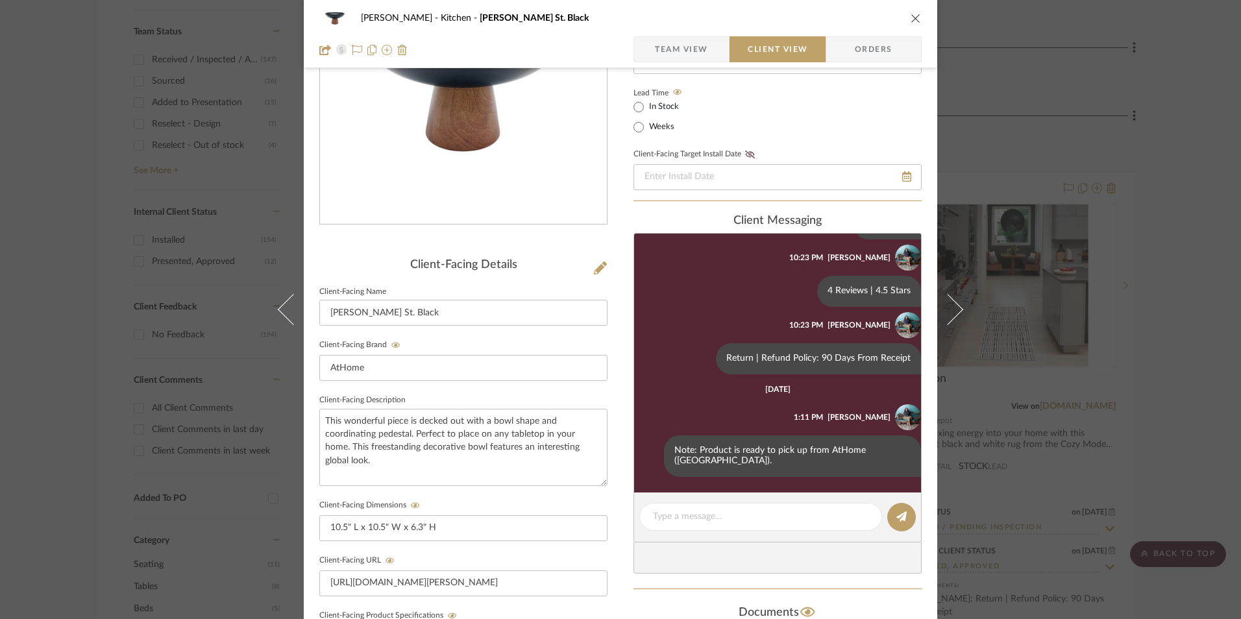
click at [911, 22] on icon "close" at bounding box center [916, 18] width 10 height 10
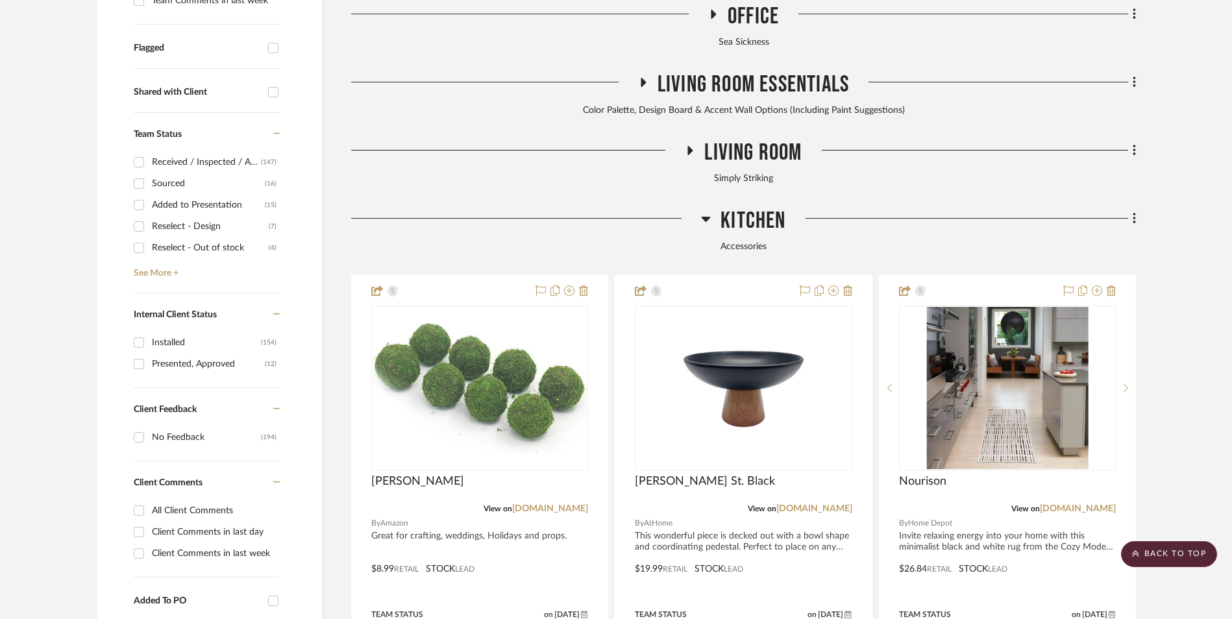
scroll to position [538, 0]
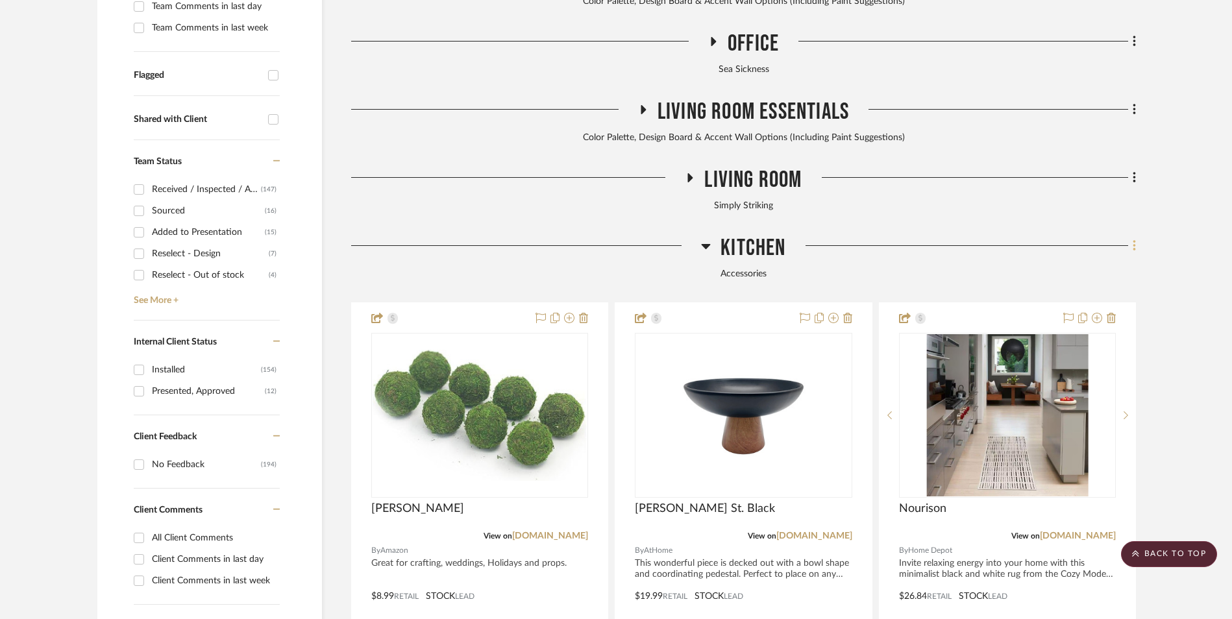
click at [1135, 239] on icon at bounding box center [1135, 246] width 4 height 14
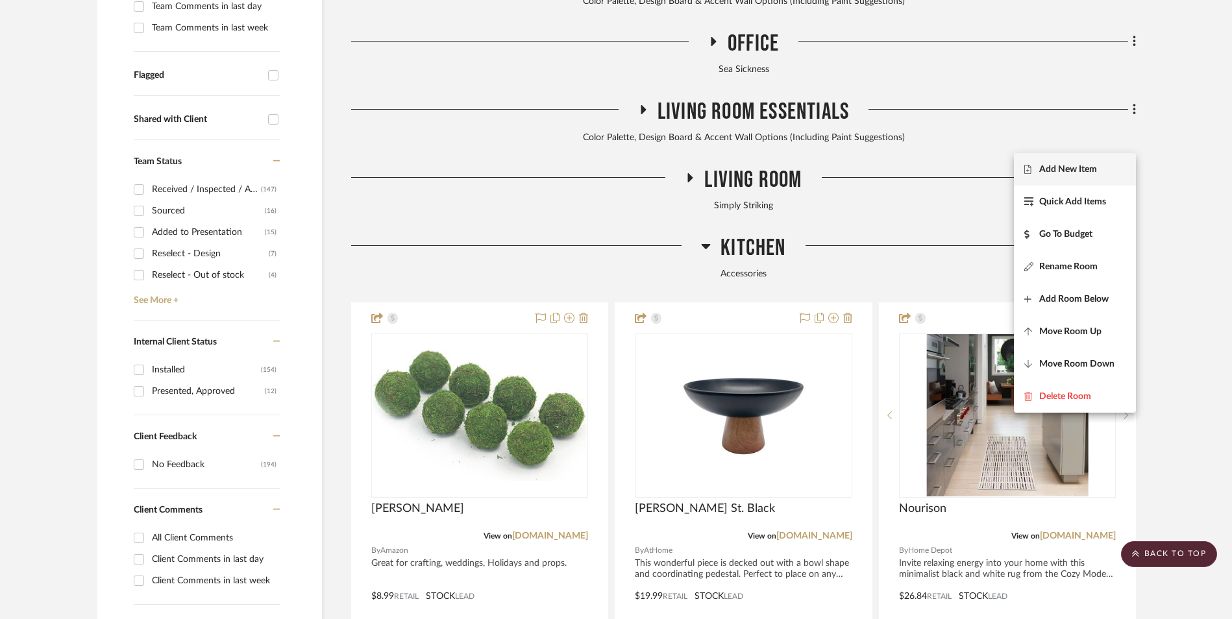
click at [1118, 171] on span "Add New Item" at bounding box center [1074, 169] width 101 height 11
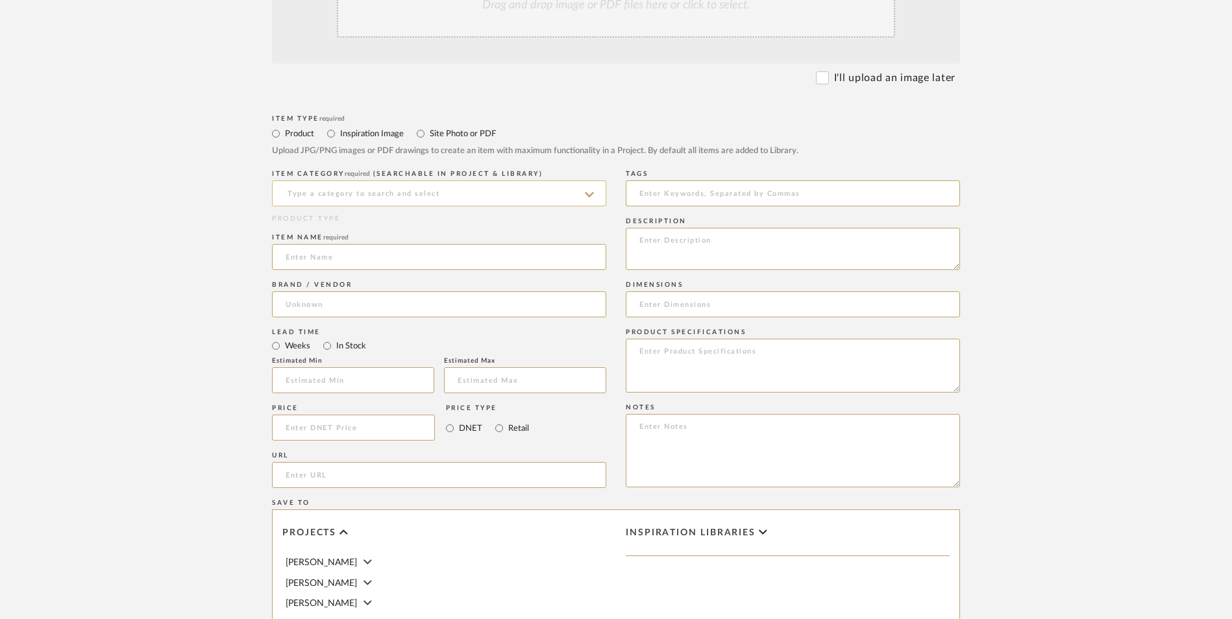
scroll to position [389, 0]
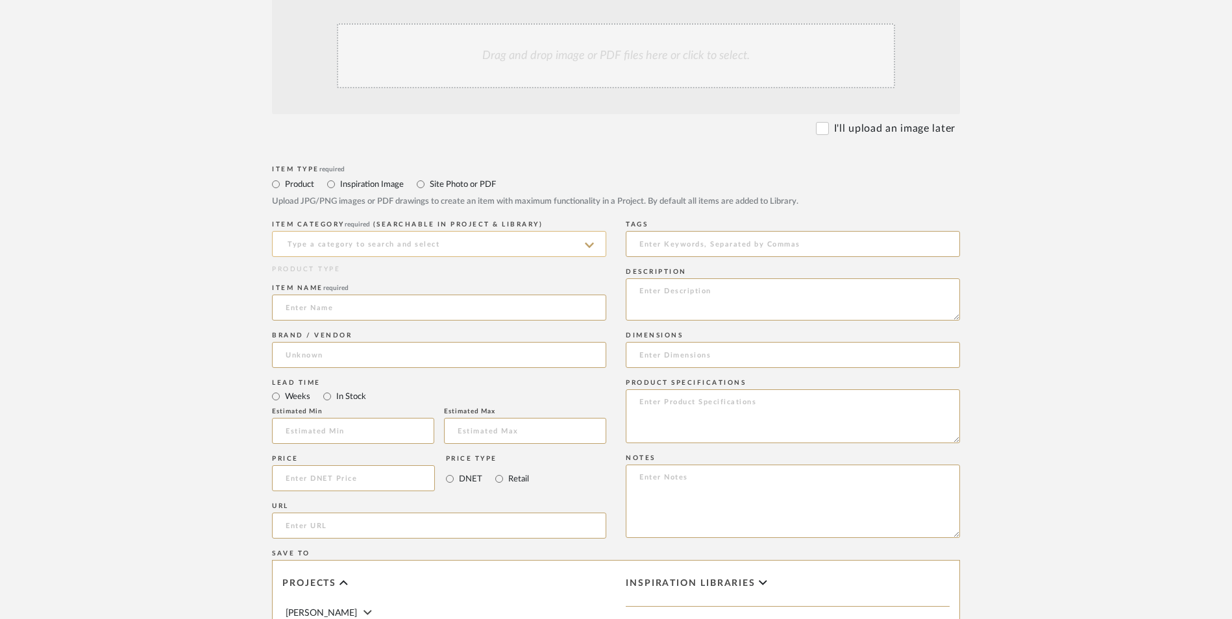
click at [445, 231] on input at bounding box center [439, 244] width 334 height 26
click at [388, 174] on div "Sculptures" at bounding box center [439, 172] width 333 height 33
type input "Sculptures"
click at [360, 295] on input at bounding box center [439, 308] width 334 height 26
type input "[PERSON_NAME]"
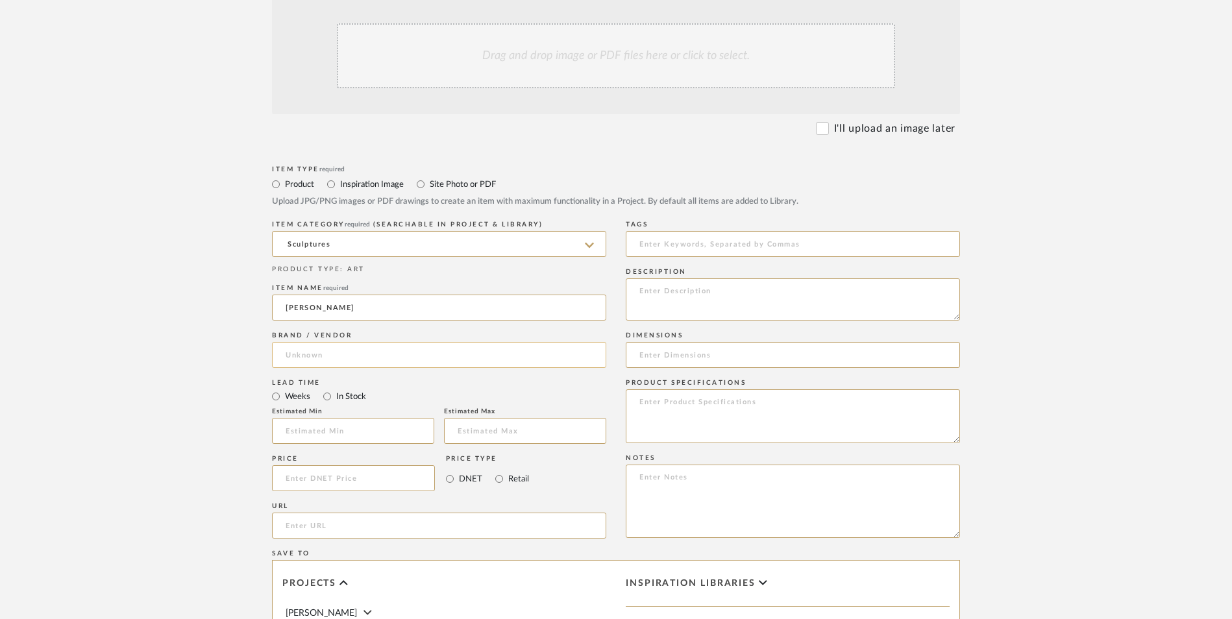
click at [313, 342] on input at bounding box center [439, 355] width 334 height 26
click at [325, 278] on span "Wayfair" at bounding box center [314, 283] width 34 height 11
type input "Wayfair"
click at [330, 389] on input "In Stock" at bounding box center [327, 397] width 16 height 16
radio input "true"
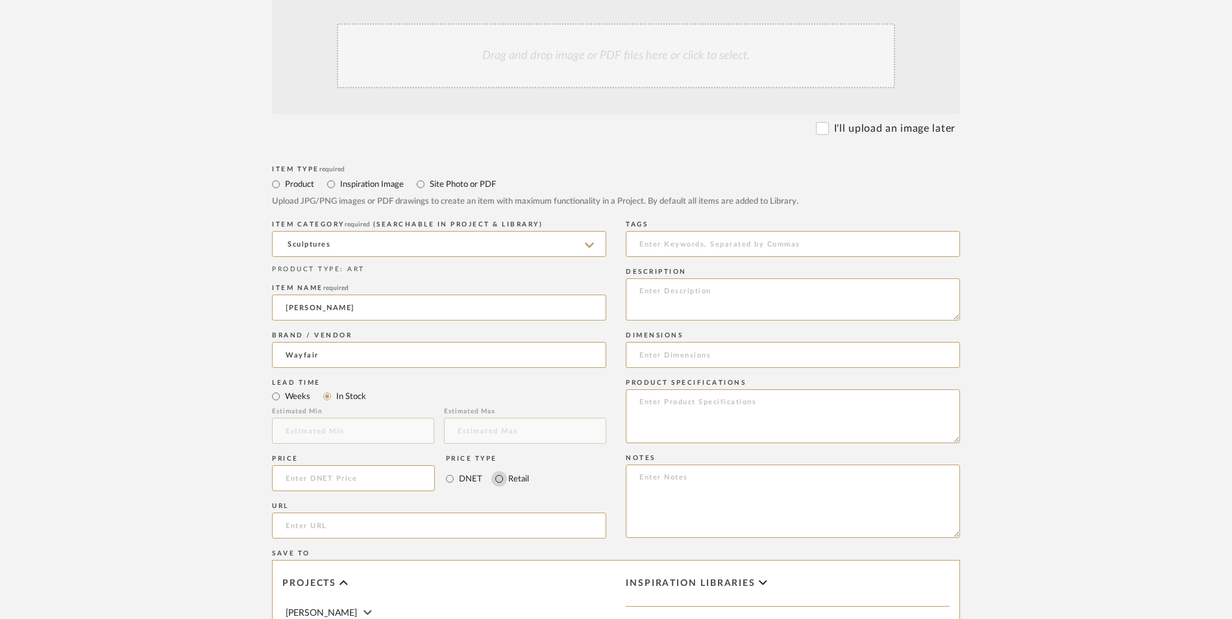
click at [498, 471] on input "Retail" at bounding box center [499, 479] width 16 height 16
radio input "true"
click at [645, 465] on textarea at bounding box center [793, 501] width 334 height 73
paste textarea "Option 1: ETA: SKU: Reviews - Stars Return | Refund Policy:"
click at [561, 372] on div "Item Type required Product Inspiration Image Site Photo or PDF Upload JPG/PNG i…" at bounding box center [616, 541] width 688 height 758
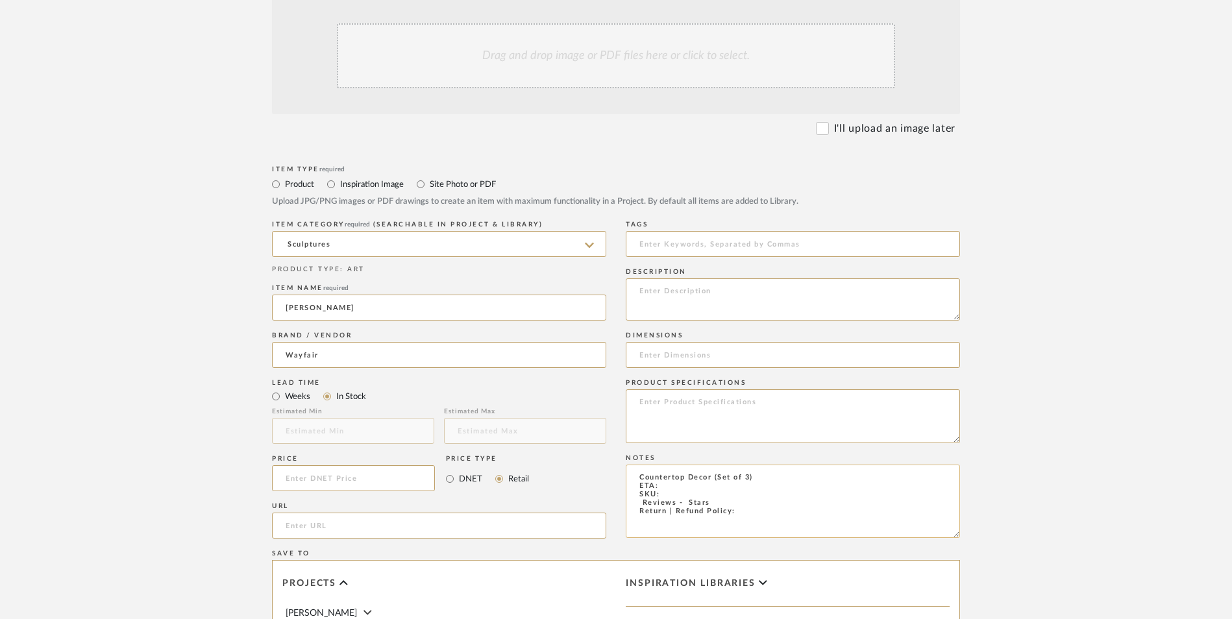
click at [751, 465] on textarea "Countertop Decor (Set of 3) ETA: SKU: Reviews - Stars Return | Refund Policy:" at bounding box center [793, 501] width 334 height 73
type textarea "Countertop Decor (Set of 3) ETA: SKU: Reviews - Stars Return | Refund Policy: 3…"
click at [379, 465] on input at bounding box center [353, 478] width 163 height 26
type input "$81.99"
click at [161, 380] on upload-items "Create new item in [PERSON_NAME] Upload photos, documents or PDFs, or select be…" at bounding box center [616, 381] width 1232 height 1144
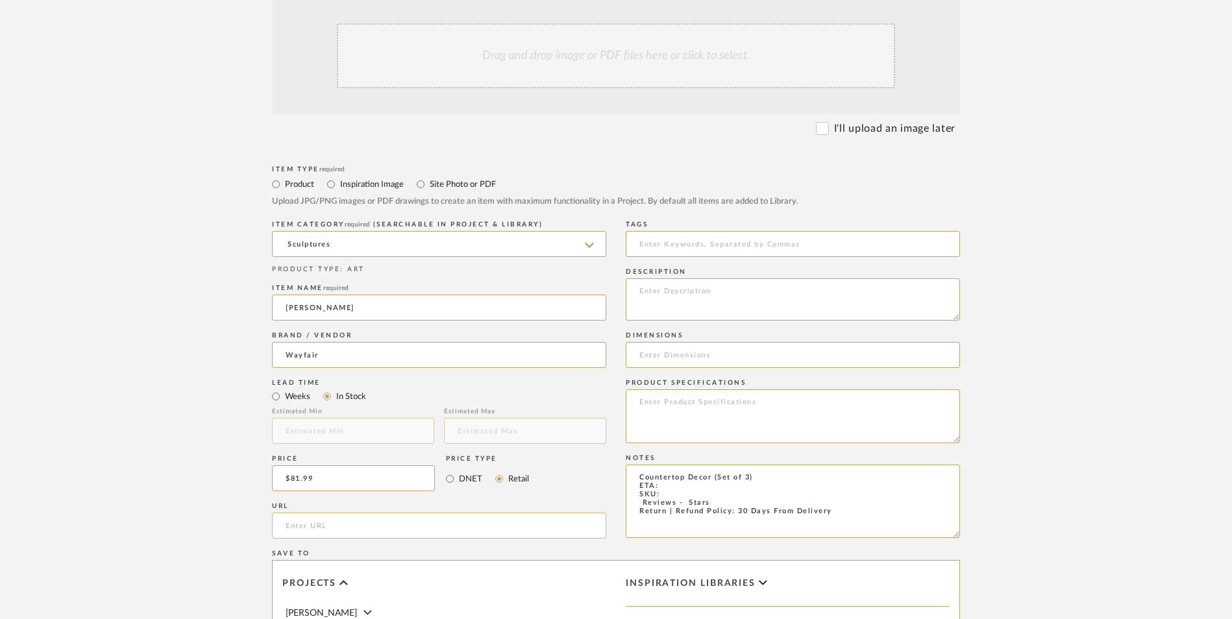
click at [340, 513] on input "url" at bounding box center [439, 526] width 334 height 26
paste input "[URL][DOMAIN_NAME][PERSON_NAME][PERSON_NAME]"
type input "[URL][DOMAIN_NAME][PERSON_NAME][PERSON_NAME]"
click at [182, 357] on upload-items "Create new item in [PERSON_NAME] Upload photos, documents or PDFs, or select be…" at bounding box center [616, 381] width 1232 height 1144
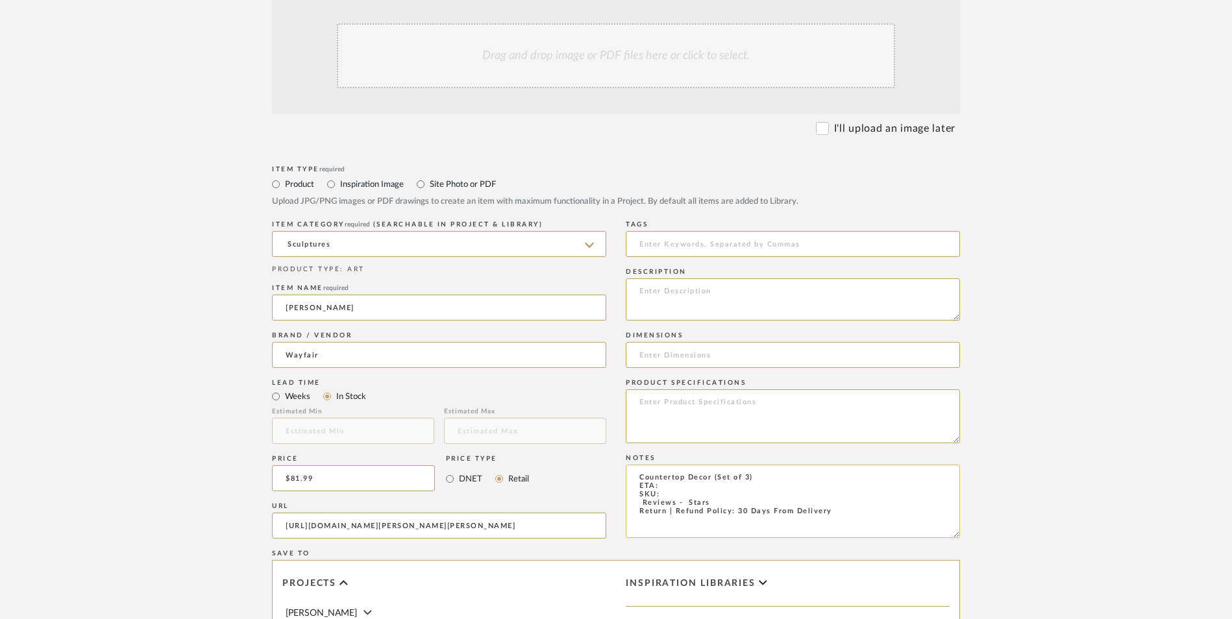
scroll to position [0, 0]
click at [713, 465] on textarea "Countertop Decor (Set of 3) ETA: SKU: Reviews - Stars Return | Refund Policy: 3…" at bounding box center [793, 501] width 334 height 73
click at [634, 465] on textarea "Countertop Decor - Select: Black (Set of 3) ETA: SKU: Reviews - Stars Return | …" at bounding box center [793, 501] width 334 height 73
click at [678, 465] on textarea "Countertop Decor - Select: Black (Set of 3) ETA: SKU: 1 Reviews - Stars Return …" at bounding box center [793, 501] width 334 height 73
drag, startPoint x: 674, startPoint y: 388, endPoint x: 718, endPoint y: 417, distance: 52.9
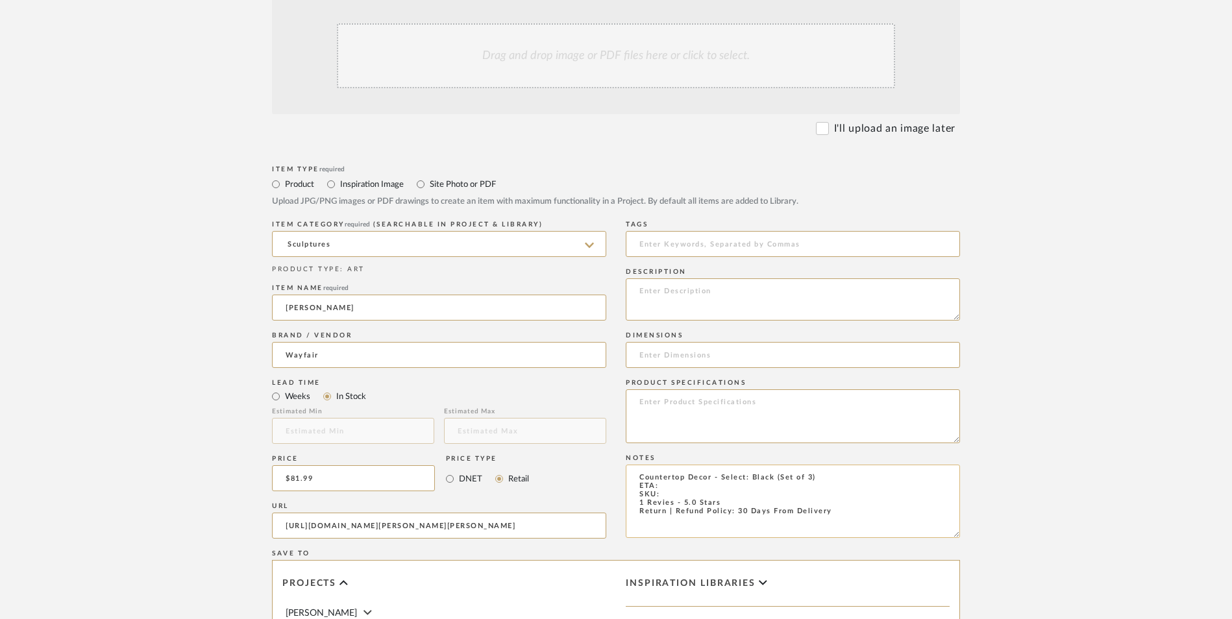
click at [674, 465] on textarea "Countertop Decor - Select: Black (Set of 3) ETA: SKU: 1 Revies - 5.0 Stars Retu…" at bounding box center [793, 501] width 334 height 73
paste textarea "SGBJ1526"
click at [674, 465] on textarea "Countertop Decor - Select: Black (Set of 3) ETA: SKU: SGBJ1526 1 Revies - 5.0 S…" at bounding box center [793, 501] width 334 height 73
type textarea "Countertop Decor - Select: Black (Set of 3) ETA: [DATE] SKU: SGBJ1526 1 Revies …"
click at [706, 389] on textarea at bounding box center [793, 416] width 334 height 54
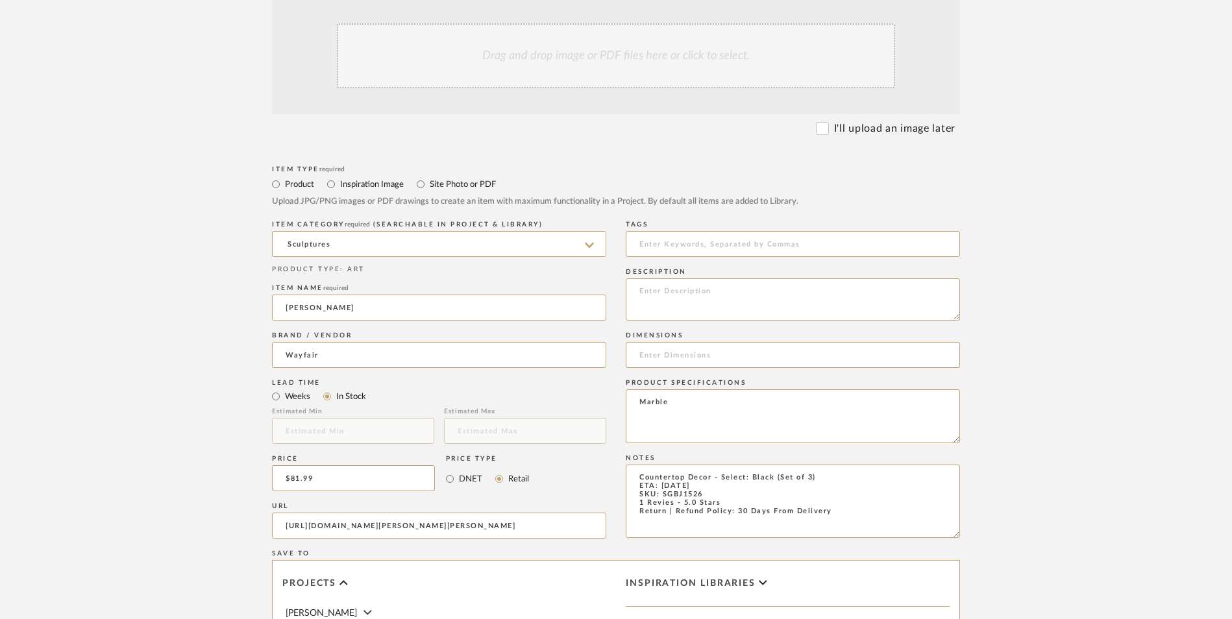
type textarea "Marble"
click at [687, 278] on textarea at bounding box center [793, 299] width 334 height 42
paste textarea "Enhance your home decor with our stunning line of Decorative Accessories. Our d…"
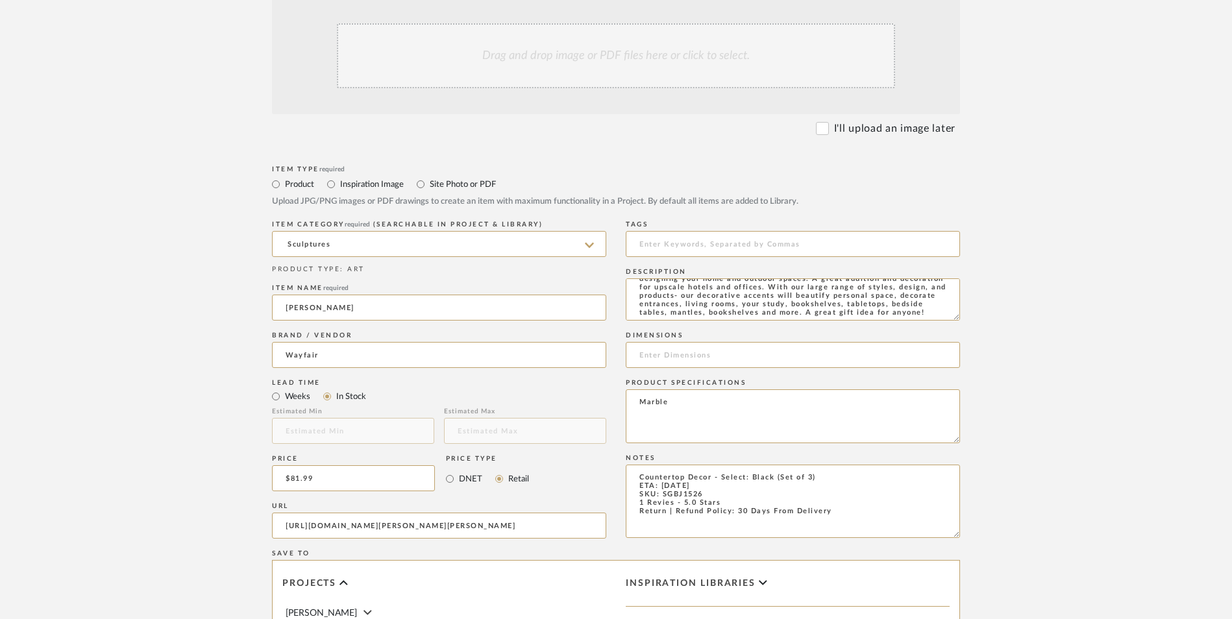
type textarea "Enhance your home decor with our stunning line of Decorative Accessories. Our d…"
click at [738, 389] on textarea "Marble" at bounding box center [793, 416] width 334 height 54
type textarea "Marble | Stone"
click at [713, 342] on input at bounding box center [793, 355] width 334 height 26
paste input "10'' H X 8'' W X 2'' D"
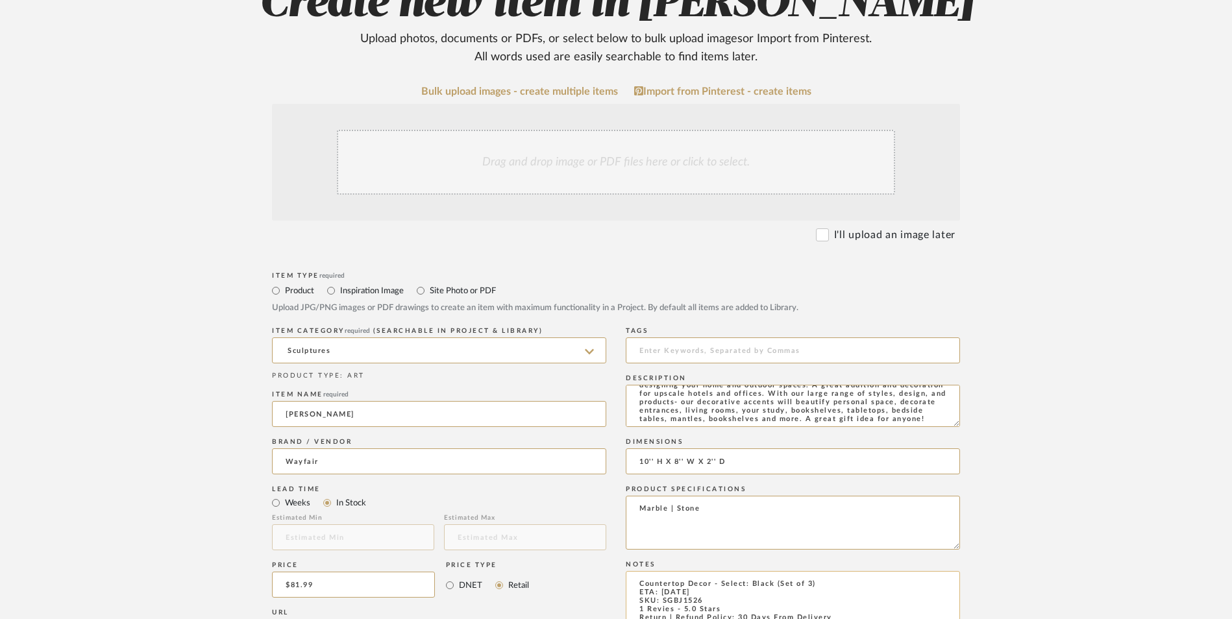
scroll to position [260, 0]
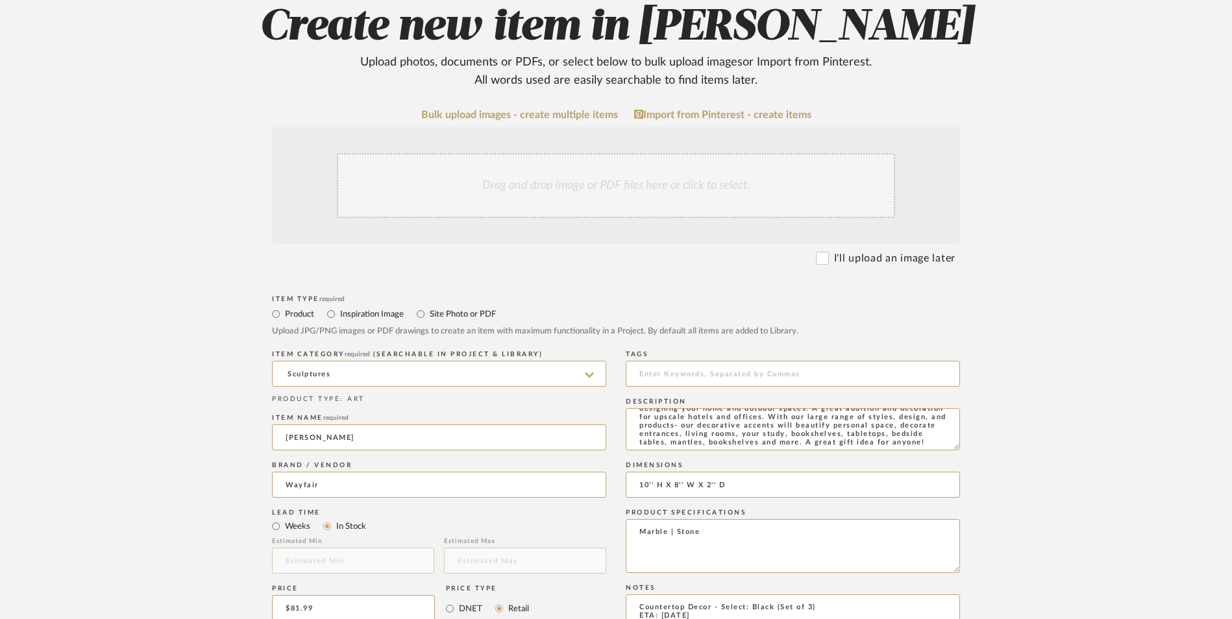
type input "10'' H X 8'' W X 2'' D"
click at [491, 153] on div "Drag and drop image or PDF files here or click to select." at bounding box center [616, 185] width 558 height 65
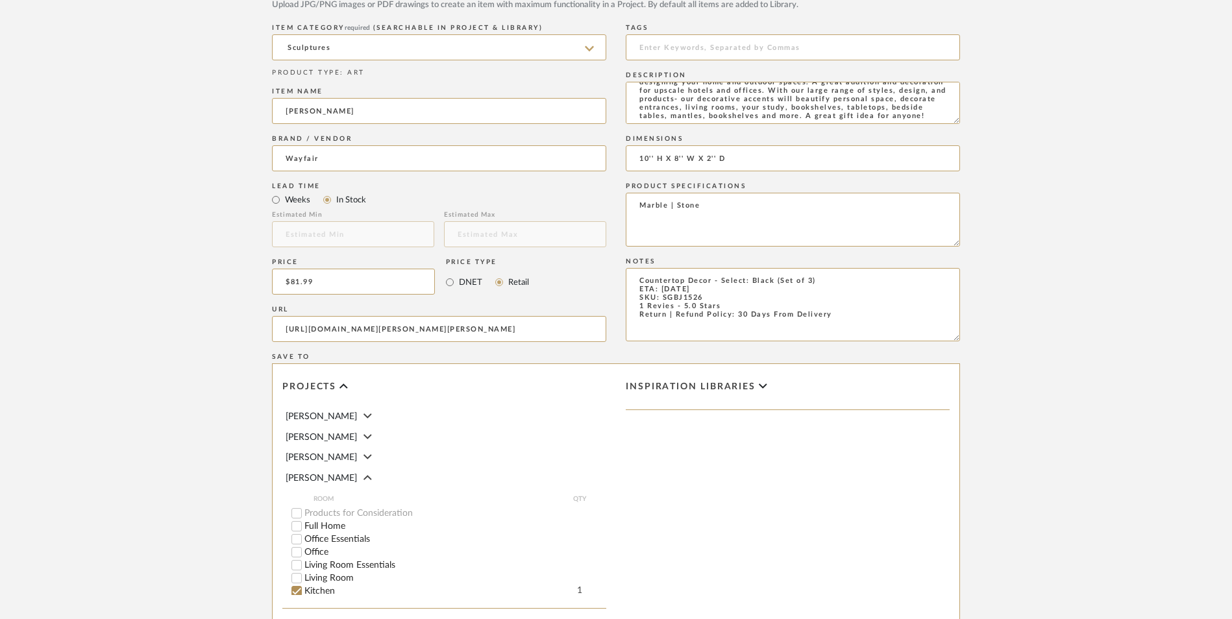
scroll to position [817, 0]
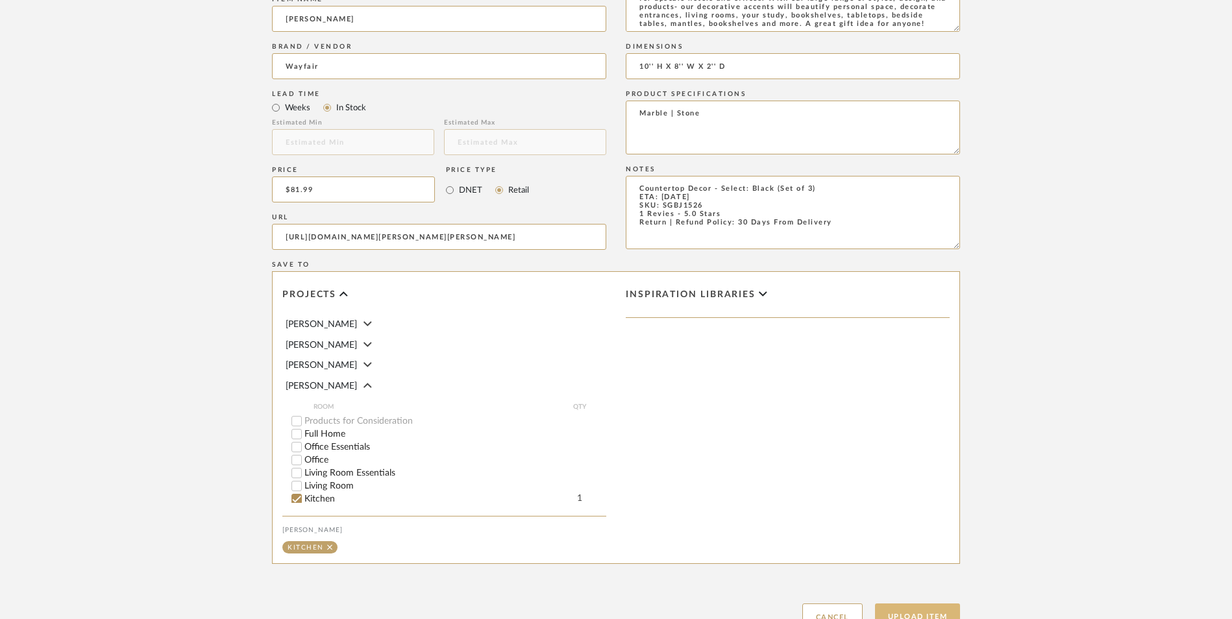
click at [917, 604] on button "Upload Item" at bounding box center [918, 617] width 86 height 27
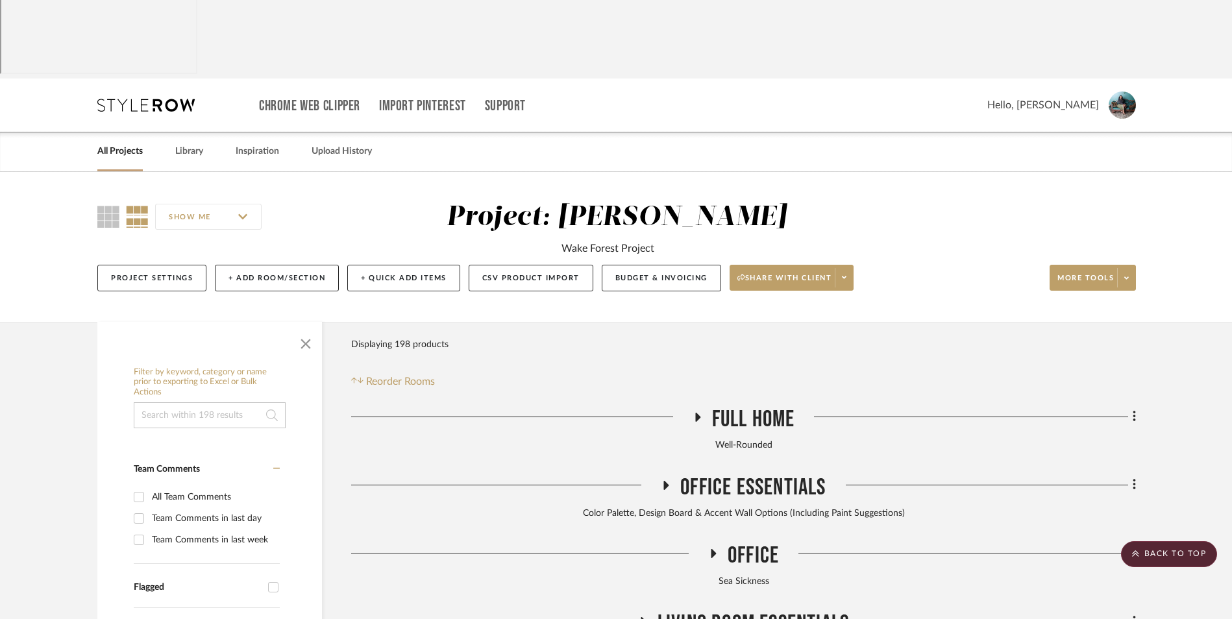
scroll to position [668, 0]
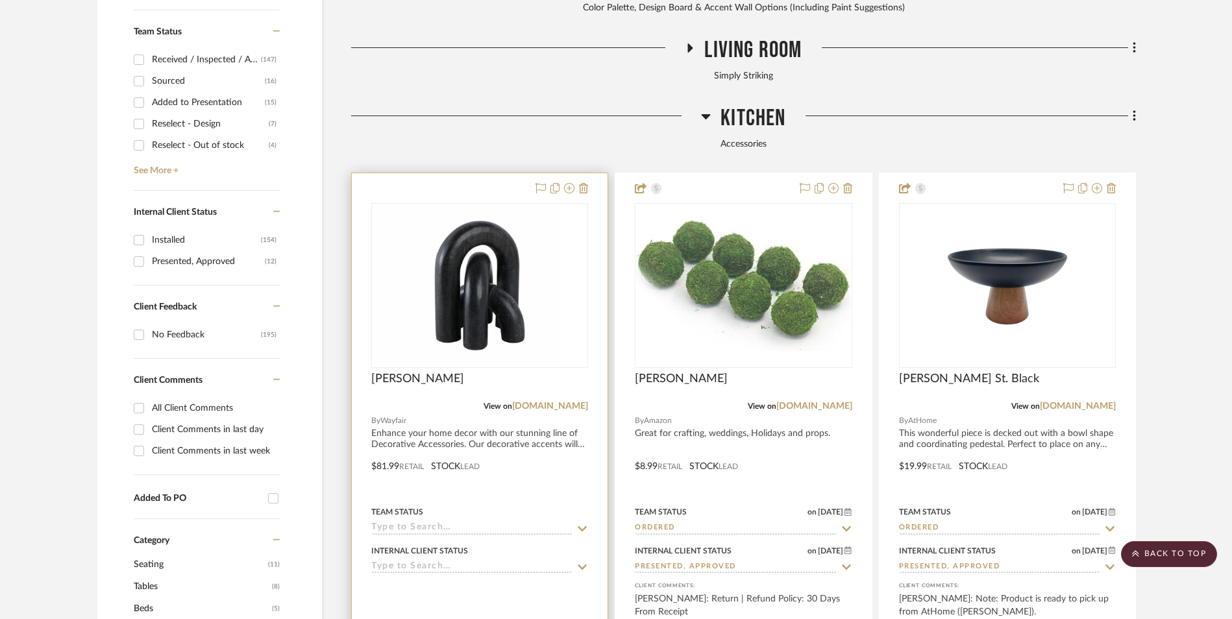
click at [508, 230] on img at bounding box center [480, 285] width 162 height 162
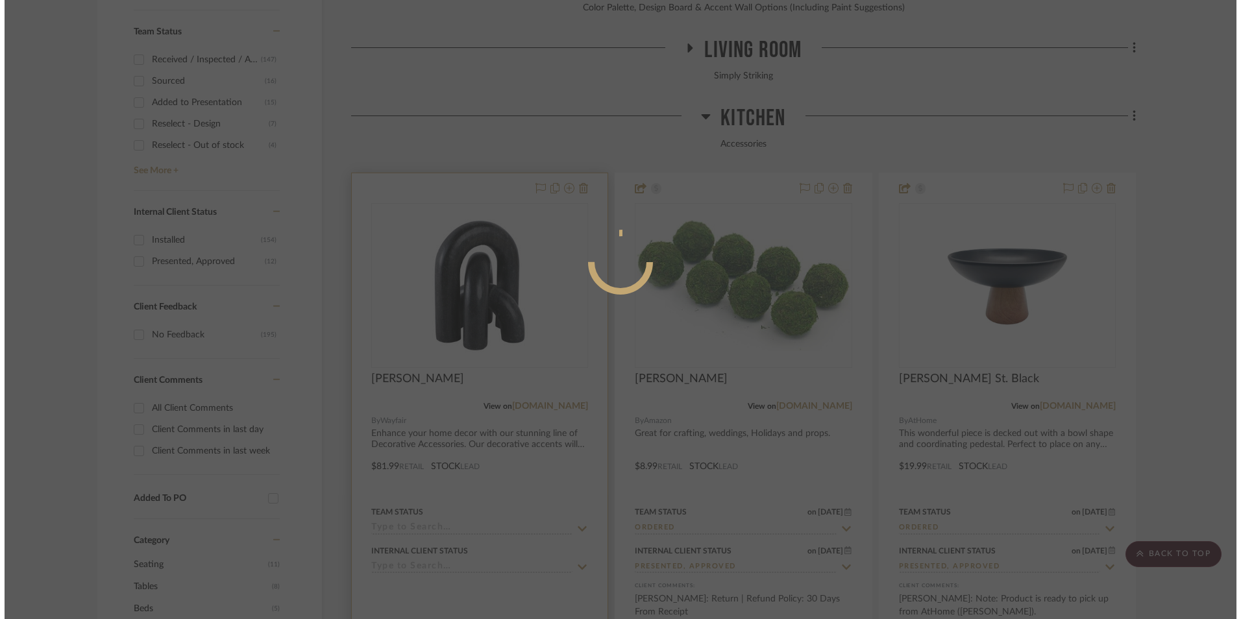
scroll to position [0, 0]
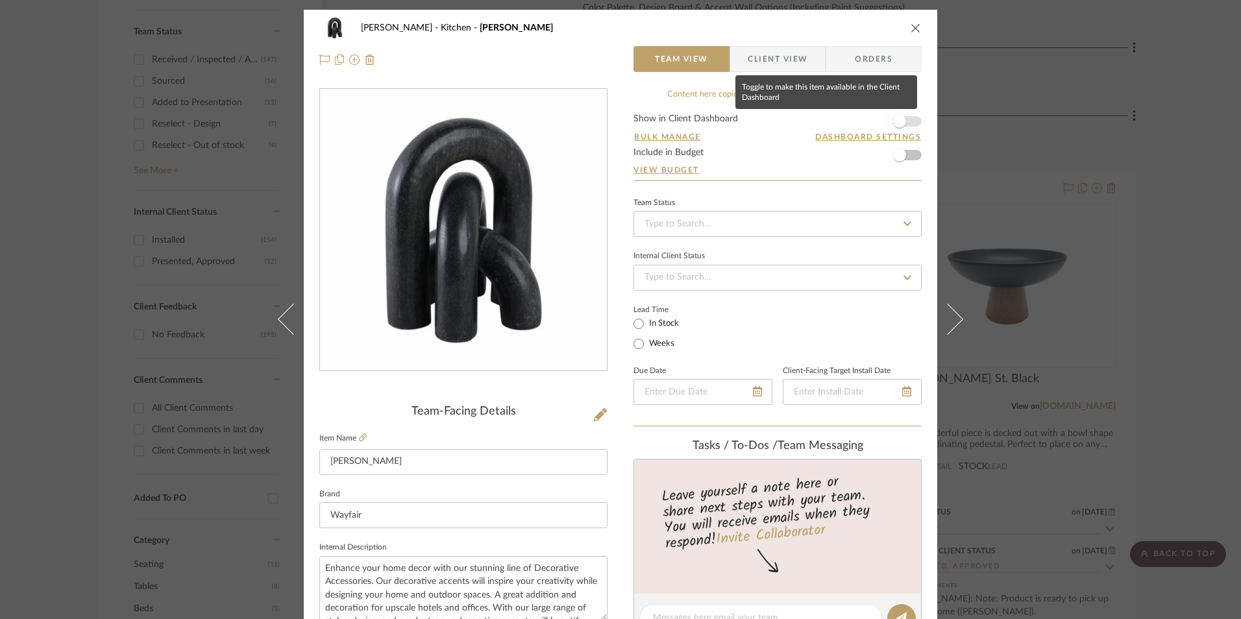
click at [900, 121] on span "button" at bounding box center [899, 121] width 13 height 13
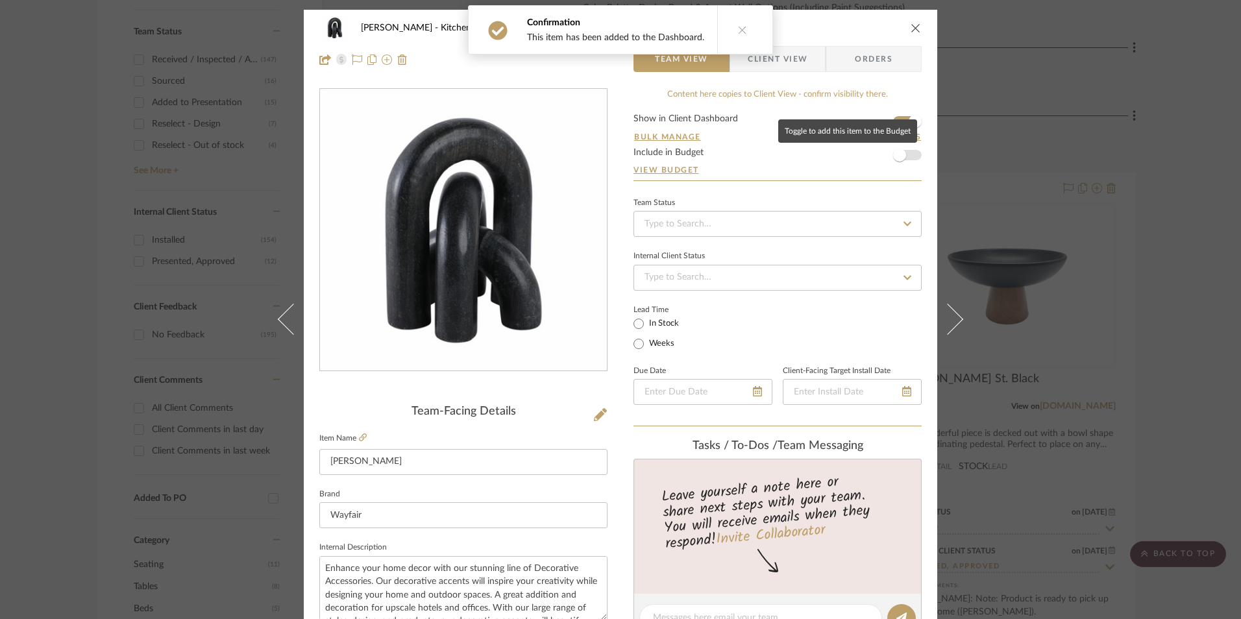
drag, startPoint x: 903, startPoint y: 155, endPoint x: 822, endPoint y: 198, distance: 91.2
click at [903, 155] on span "button" at bounding box center [899, 155] width 29 height 29
click at [791, 218] on input at bounding box center [778, 224] width 288 height 26
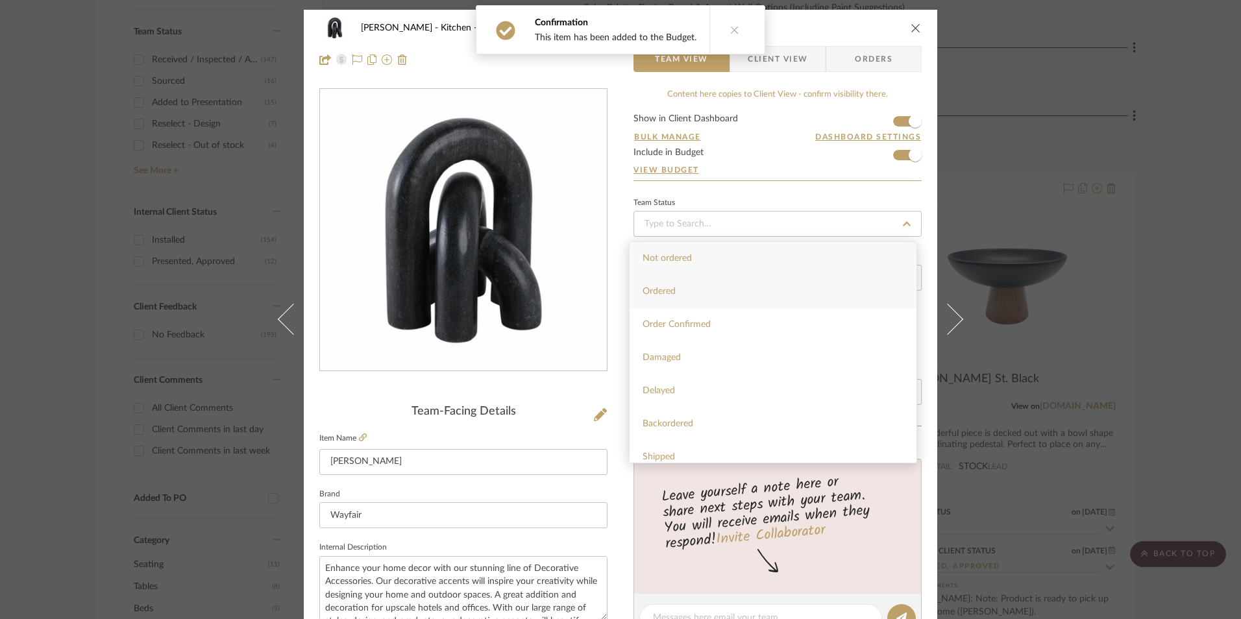
click at [744, 284] on div "Ordered" at bounding box center [773, 291] width 287 height 33
type input "[DATE]"
type input "Ordered"
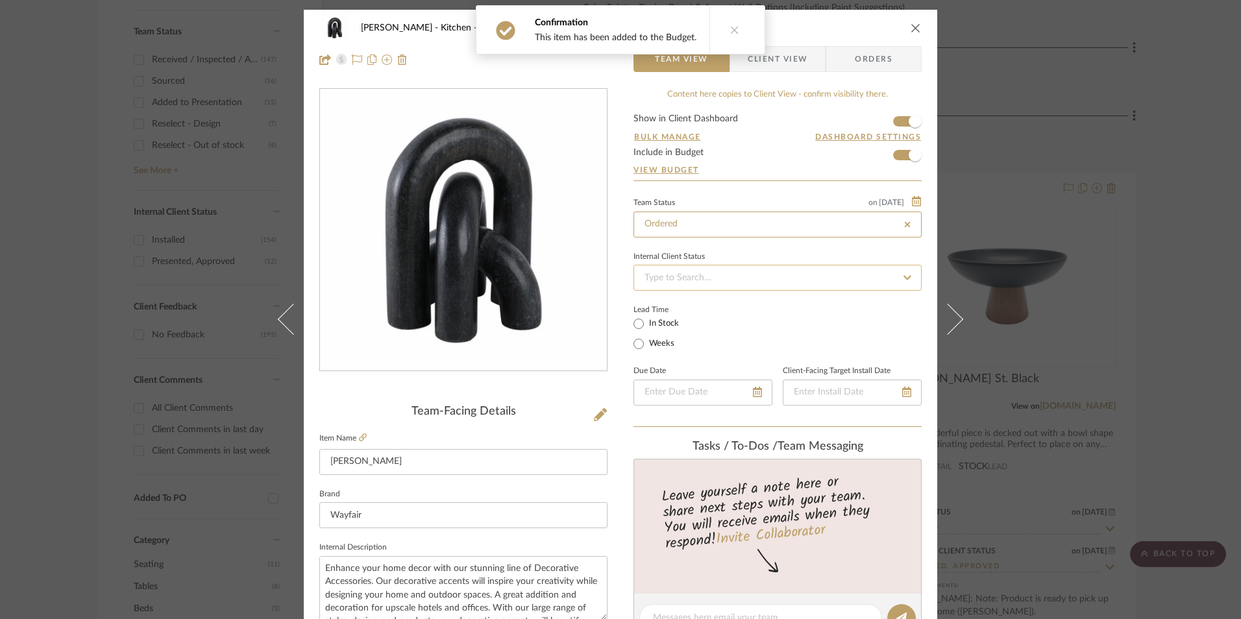
type input "[DATE]"
type input "Ordered"
click at [708, 283] on input at bounding box center [778, 278] width 288 height 26
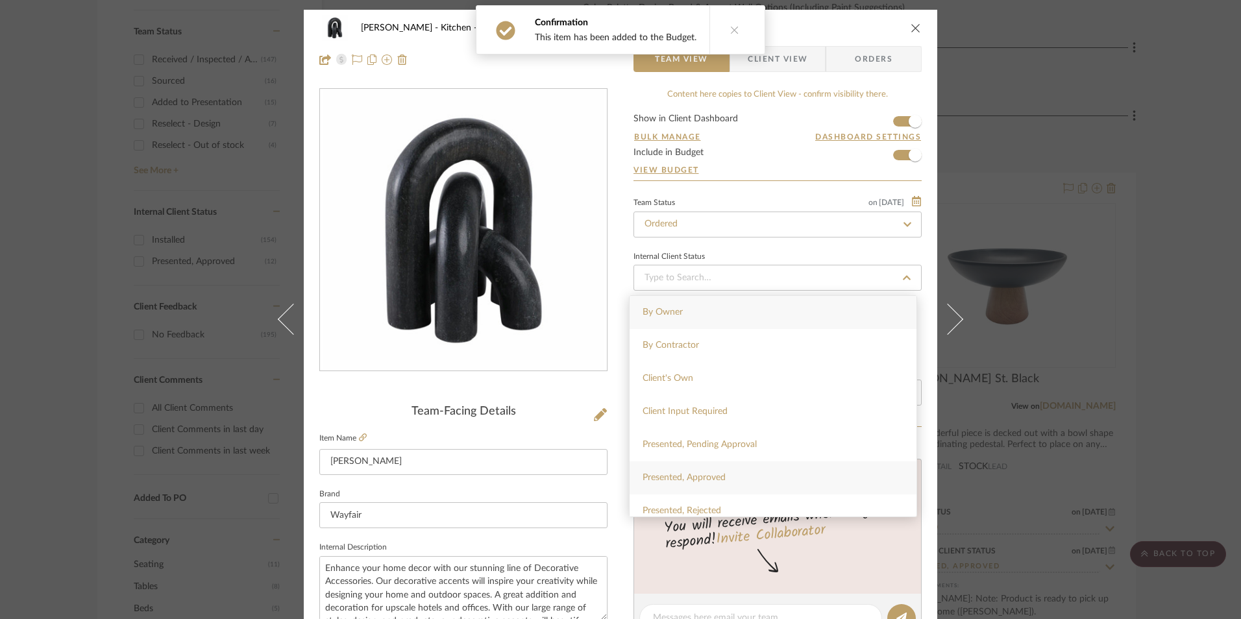
click at [709, 476] on span "Presented, Approved" at bounding box center [684, 477] width 83 height 9
type input "[DATE]"
type input "Presented, Approved"
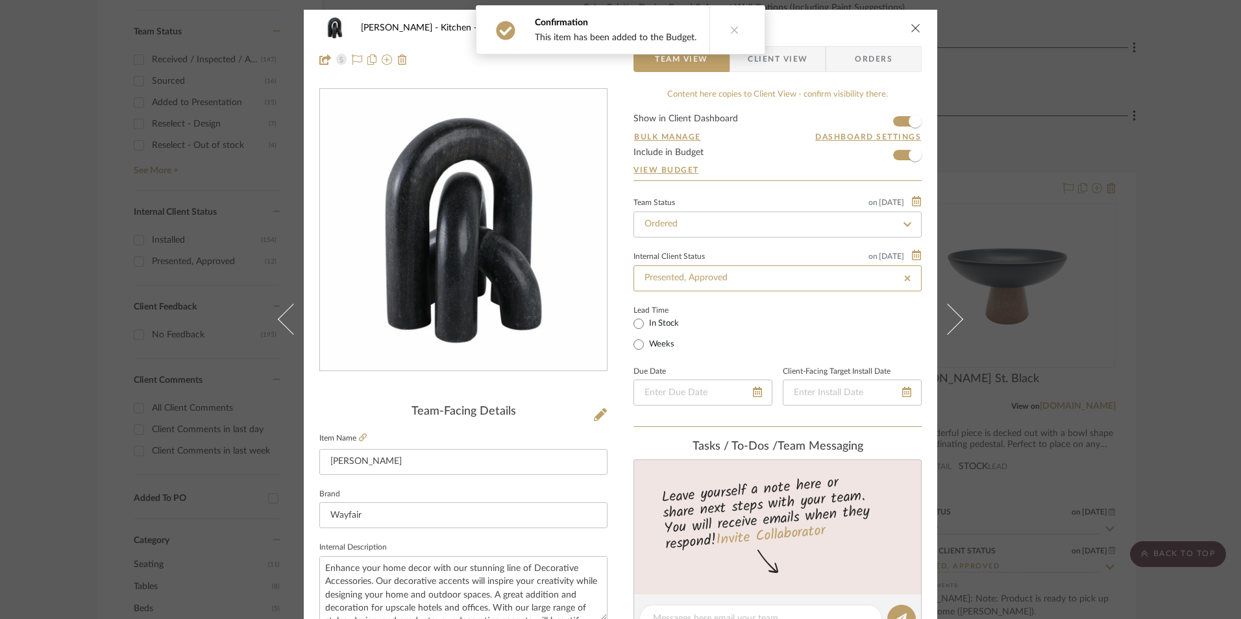
type input "[DATE]"
type input "Presented, Approved"
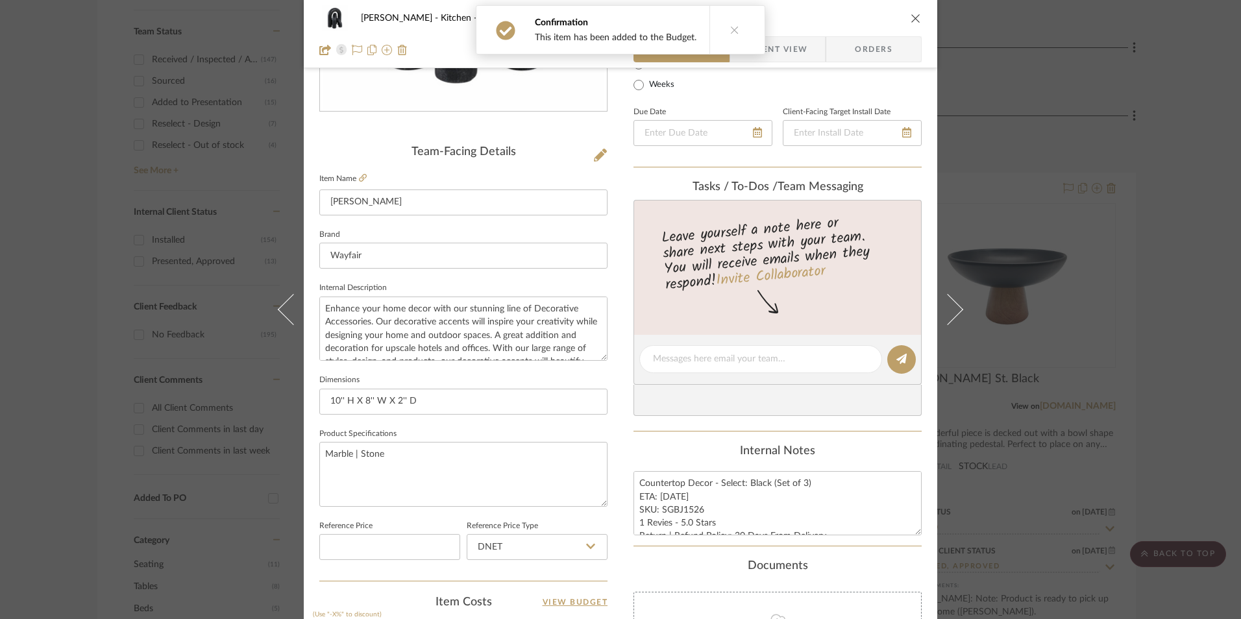
scroll to position [454, 0]
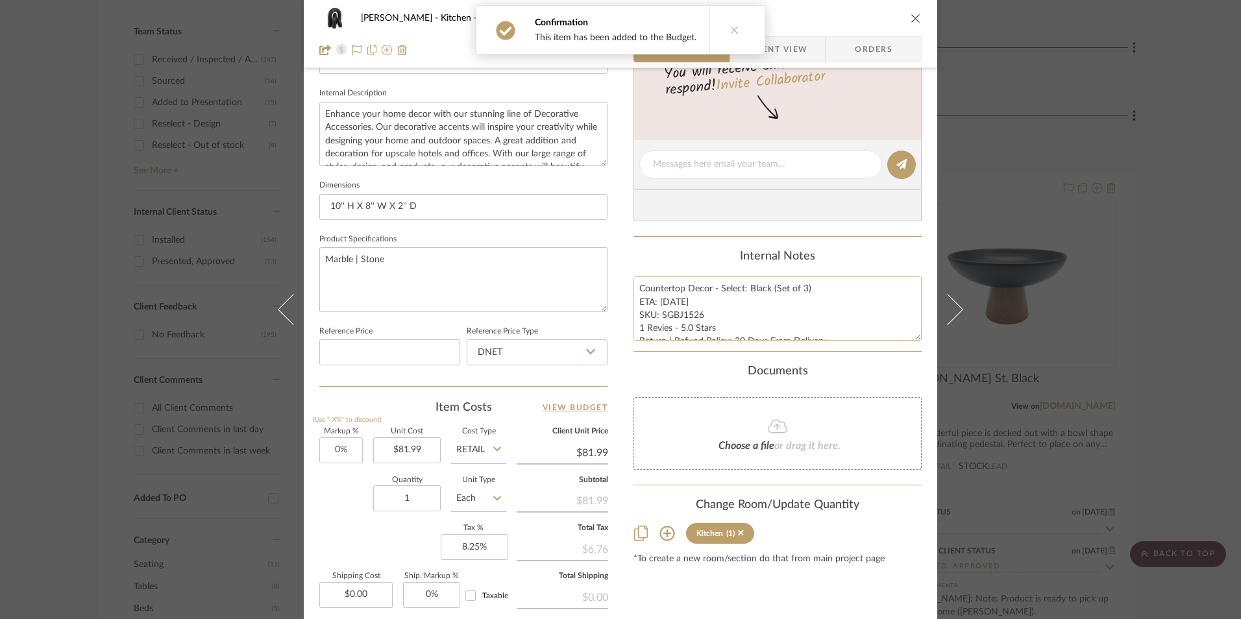
click at [695, 323] on textarea "Countertop Decor - Select: Black (Set of 3) ETA: [DATE] SKU: SGBJ1526 1 Revies …" at bounding box center [778, 309] width 288 height 64
drag, startPoint x: 699, startPoint y: 314, endPoint x: 659, endPoint y: 315, distance: 40.3
click at [658, 315] on textarea "Countertop Decor - Select: Black (Set of 3) ETA: [DATE] SKU: SGBJ1526 1 Revies …" at bounding box center [778, 309] width 288 height 64
click at [515, 352] on input "DNET" at bounding box center [537, 352] width 141 height 26
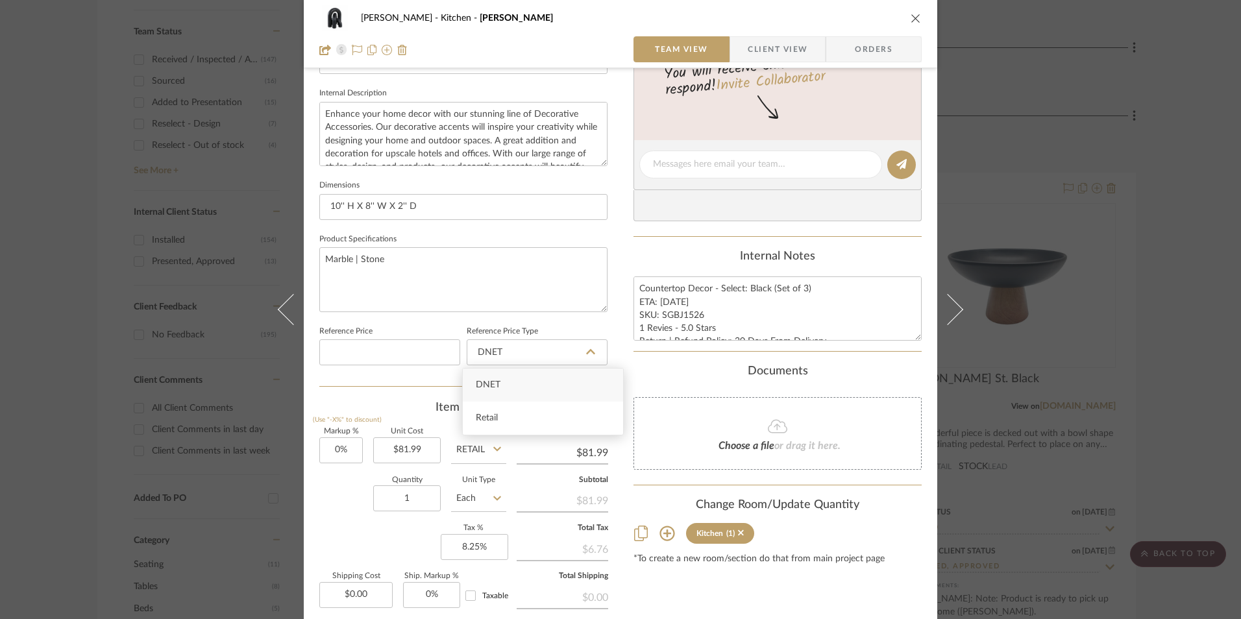
click at [499, 421] on div "Retail" at bounding box center [543, 418] width 160 height 33
type input "Retail"
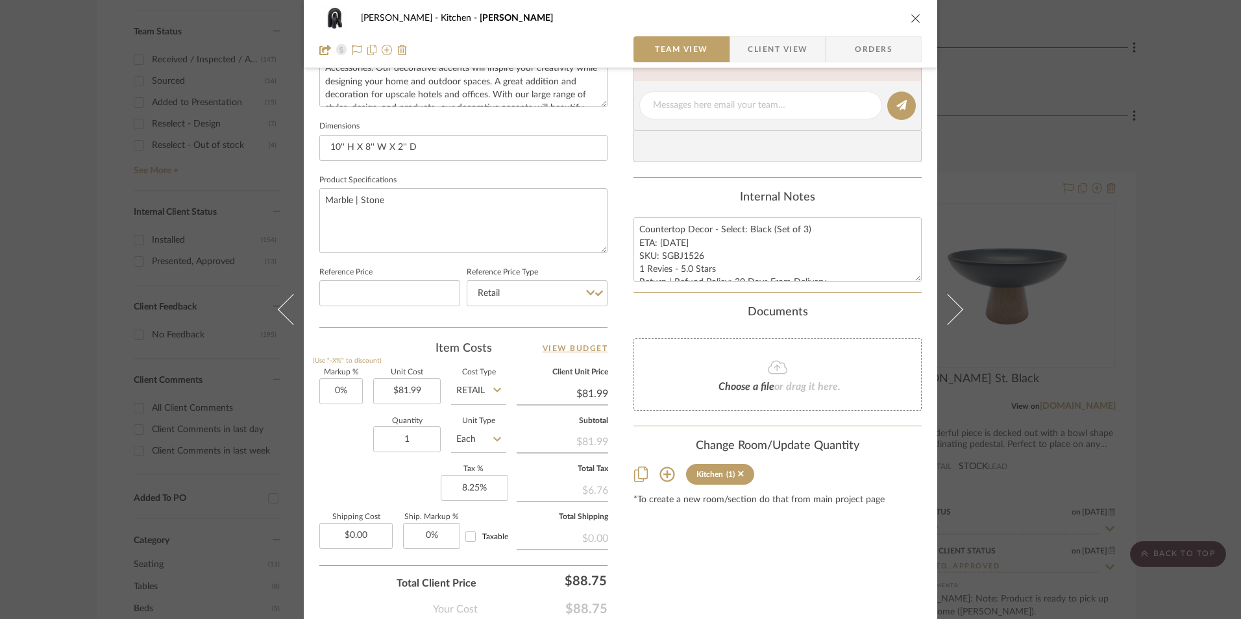
scroll to position [589, 0]
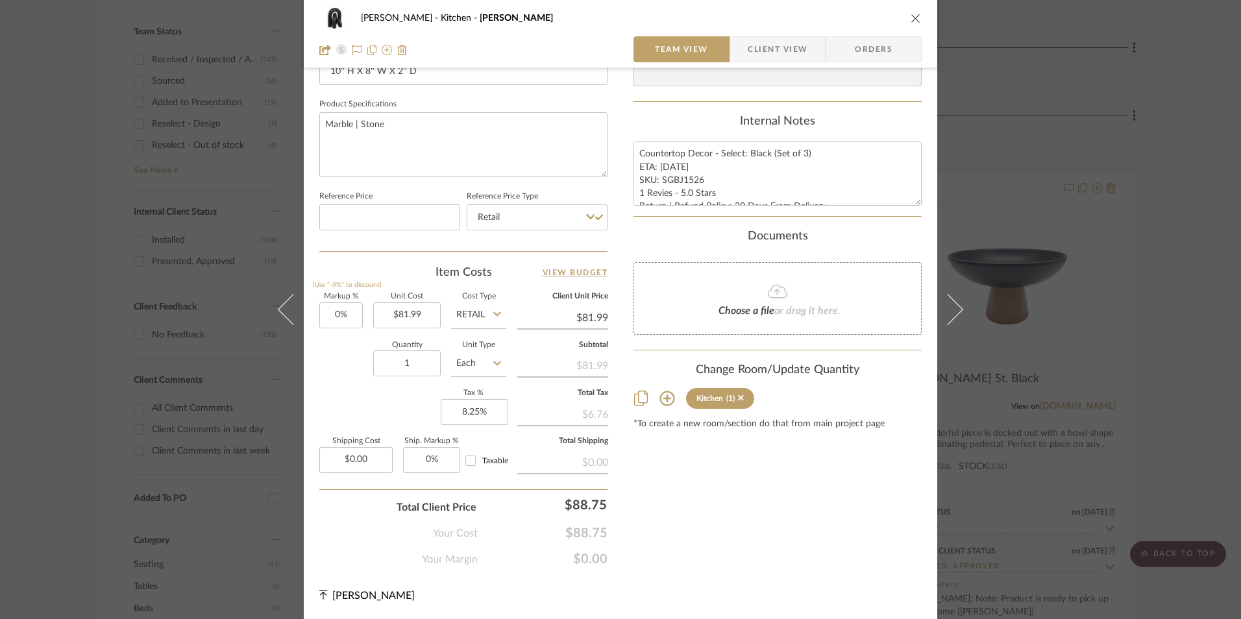
click at [883, 47] on span "Orders" at bounding box center [874, 49] width 66 height 26
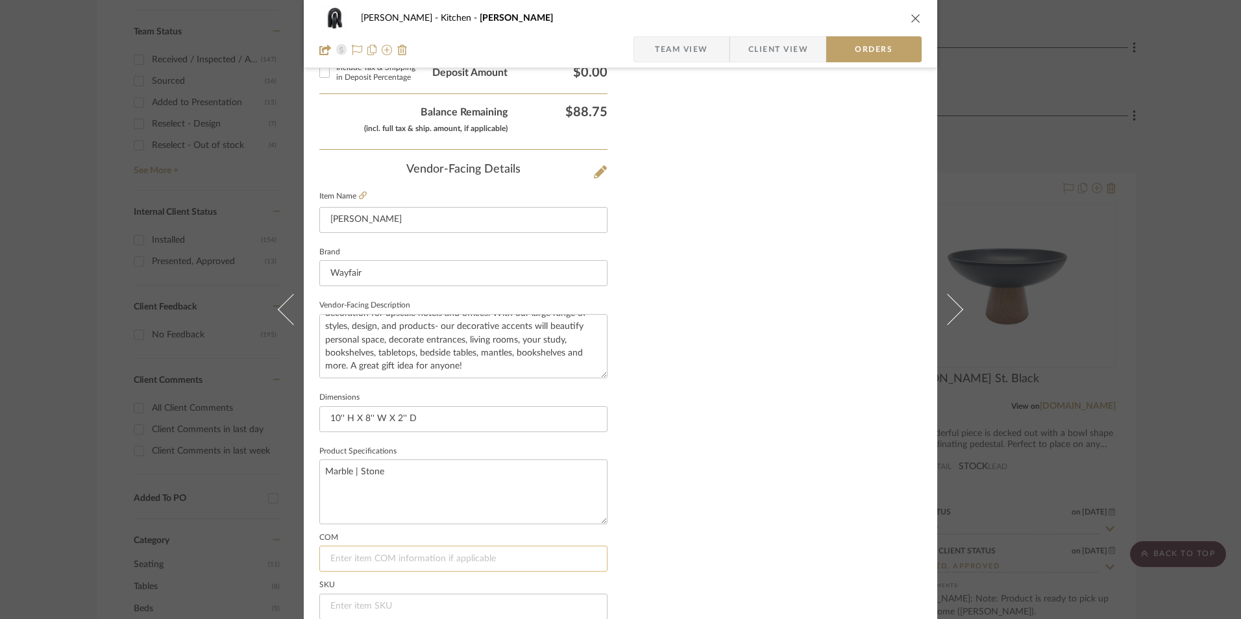
scroll to position [761, 0]
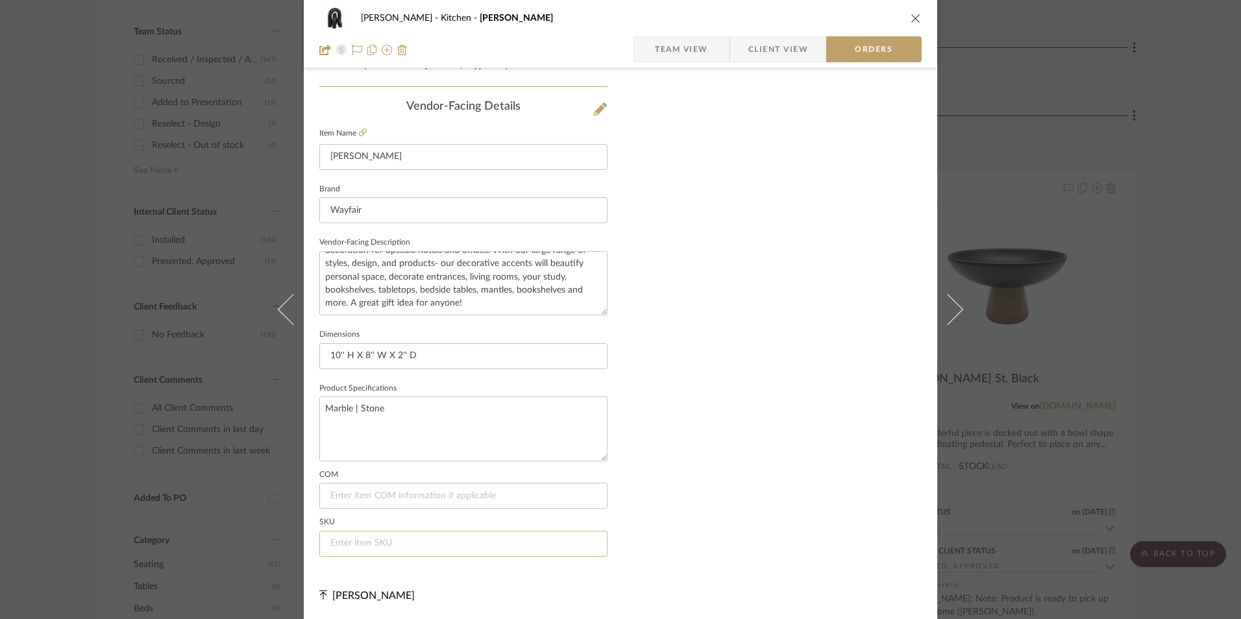
click at [372, 541] on input at bounding box center [463, 544] width 288 height 26
paste input "SGBJ1526"
type input "SGBJ1526"
click at [680, 55] on span "Team View" at bounding box center [681, 49] width 53 height 26
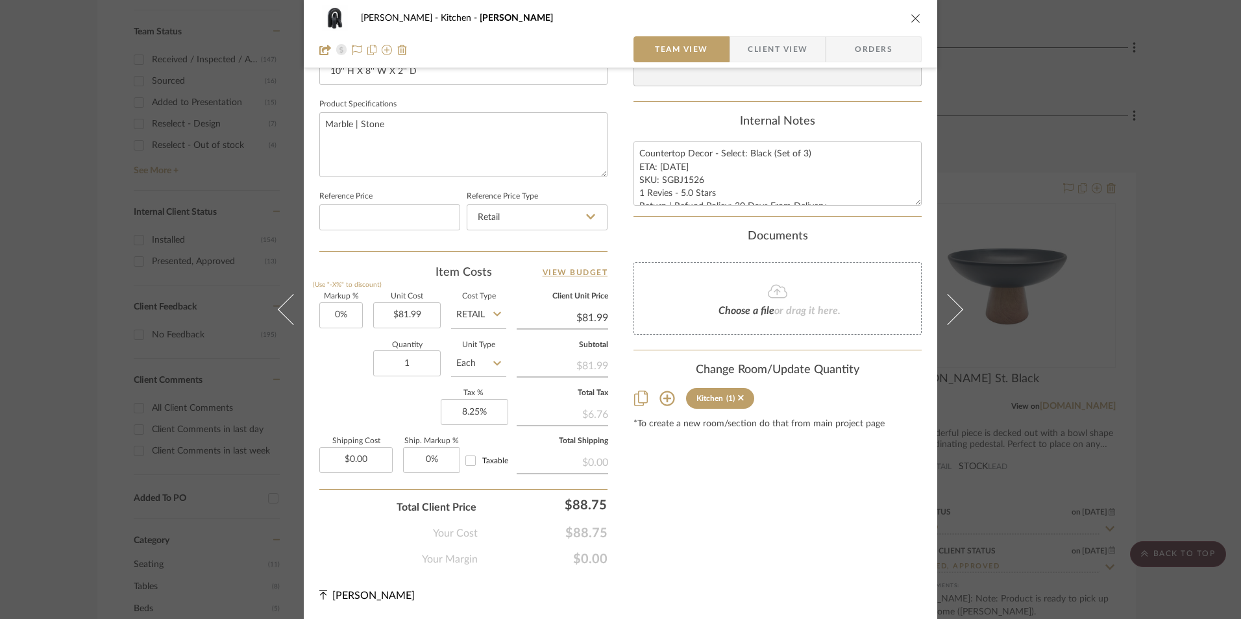
scroll to position [589, 0]
click at [679, 177] on textarea "Countertop Decor - Select: Black (Set of 3) ETA: [DATE] SKU: SGBJ1526 1 Revies …" at bounding box center [778, 174] width 288 height 64
drag, startPoint x: 637, startPoint y: 153, endPoint x: 834, endPoint y: 215, distance: 206.7
click at [874, 226] on div "Content here copies to Client View - confirm visibility there. Show in Client D…" at bounding box center [778, 33] width 288 height 1068
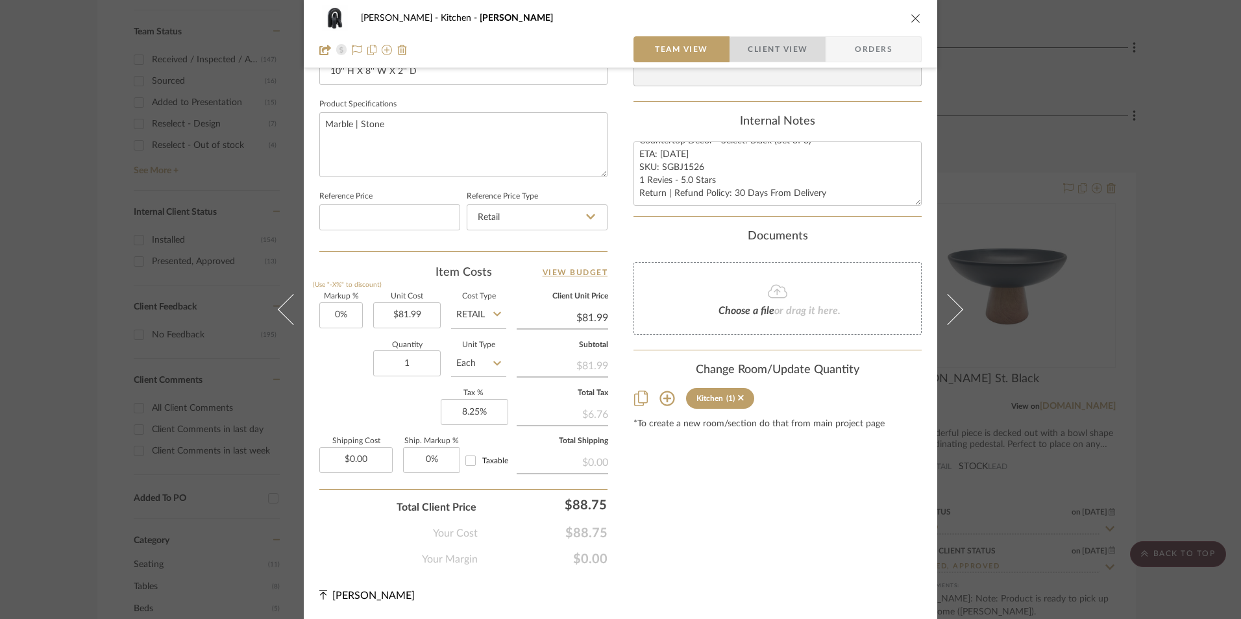
click at [789, 54] on span "Client View" at bounding box center [778, 49] width 60 height 26
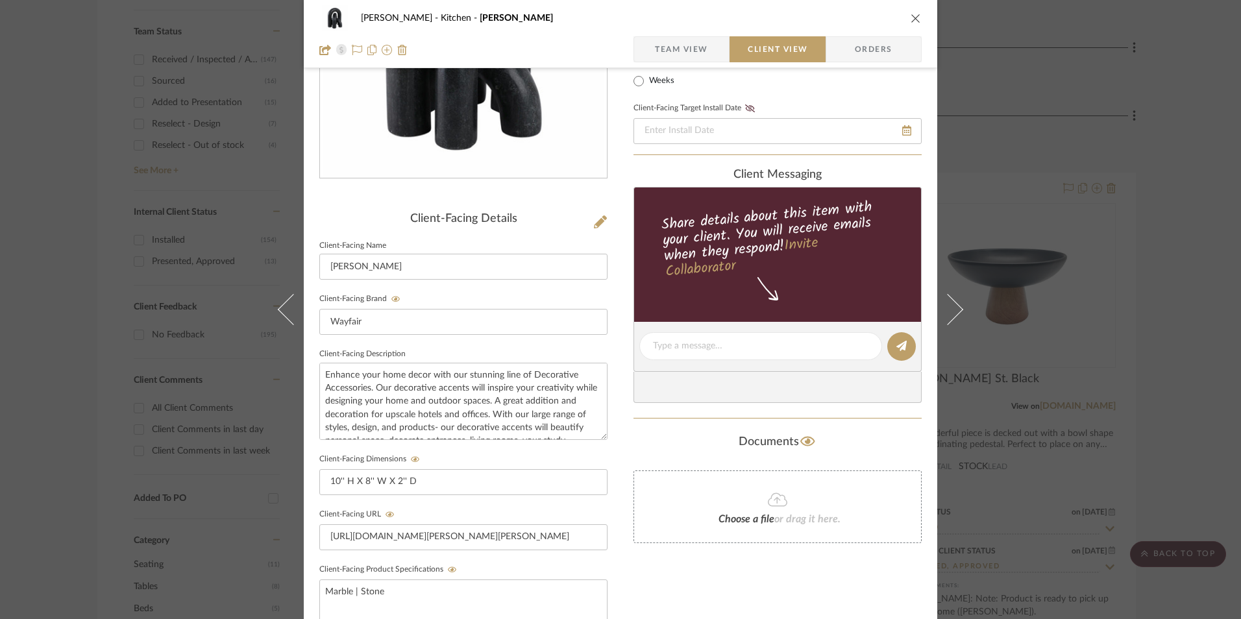
scroll to position [195, 0]
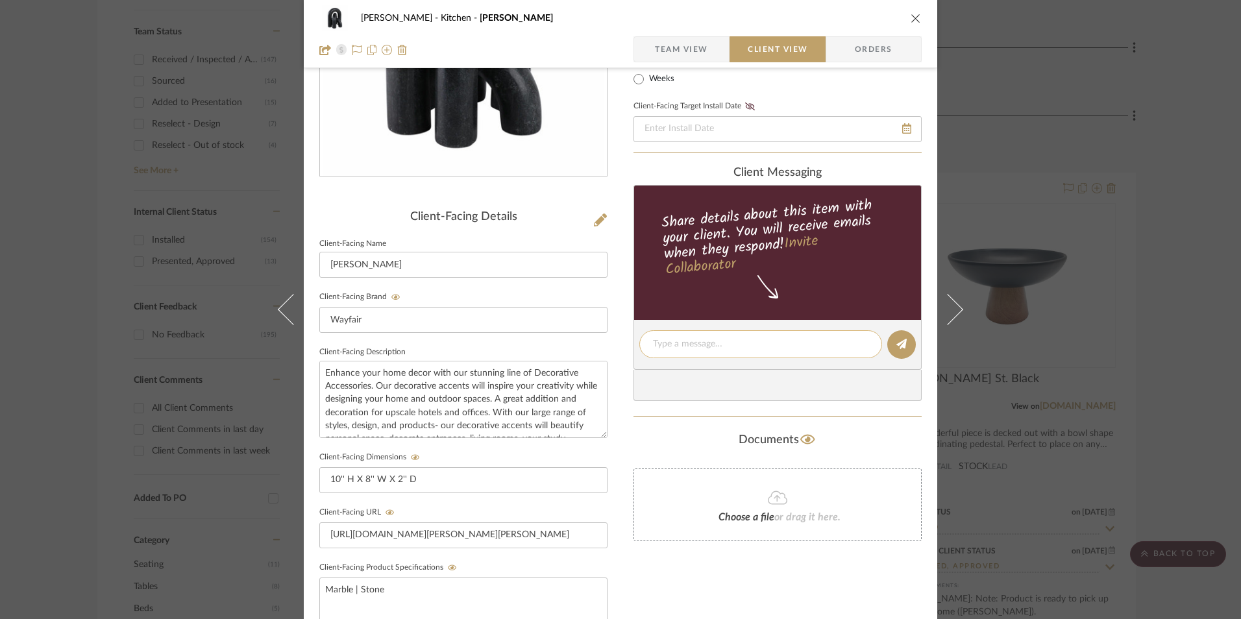
click at [697, 343] on textarea at bounding box center [760, 345] width 215 height 14
paste textarea "Countertop Decor - Select: Black (Set of 3) ETA: [DATE] SKU: SGBJ1526 1 Revies …"
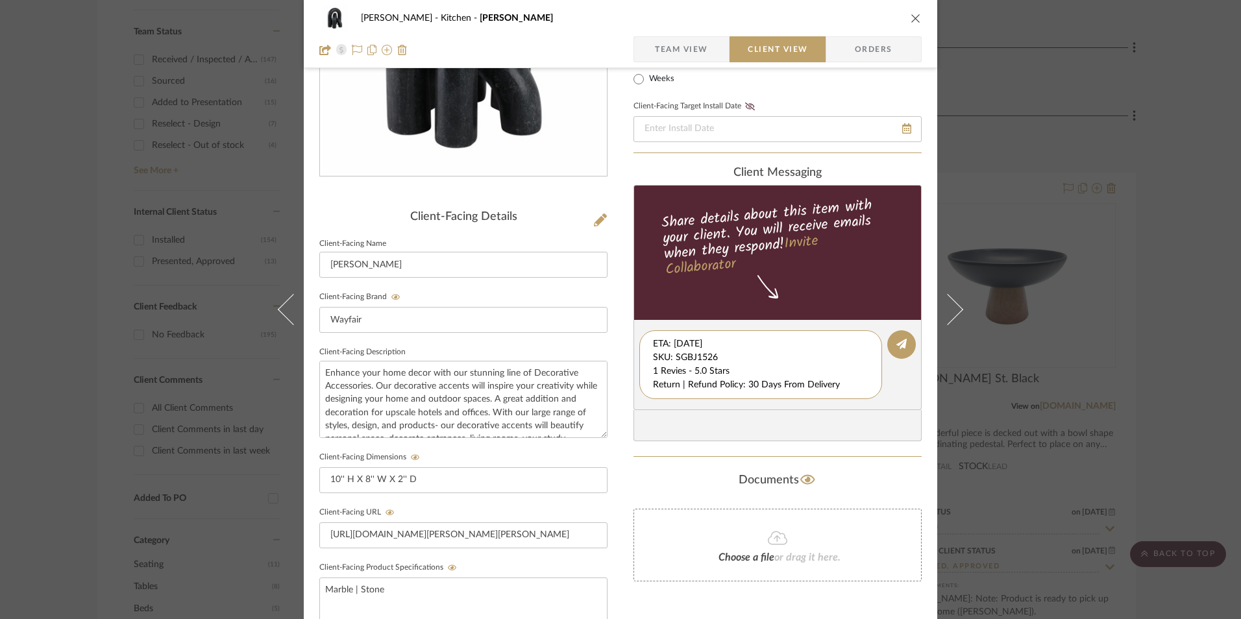
scroll to position [14, 0]
drag, startPoint x: 649, startPoint y: 345, endPoint x: 692, endPoint y: 384, distance: 58.3
click at [917, 412] on div "[PERSON_NAME] Kitchen [PERSON_NAME] Team View Client View Orders Client-Facing …" at bounding box center [621, 355] width 634 height 1081
type textarea "Countertop Decor - Select: Black (Set of 3)"
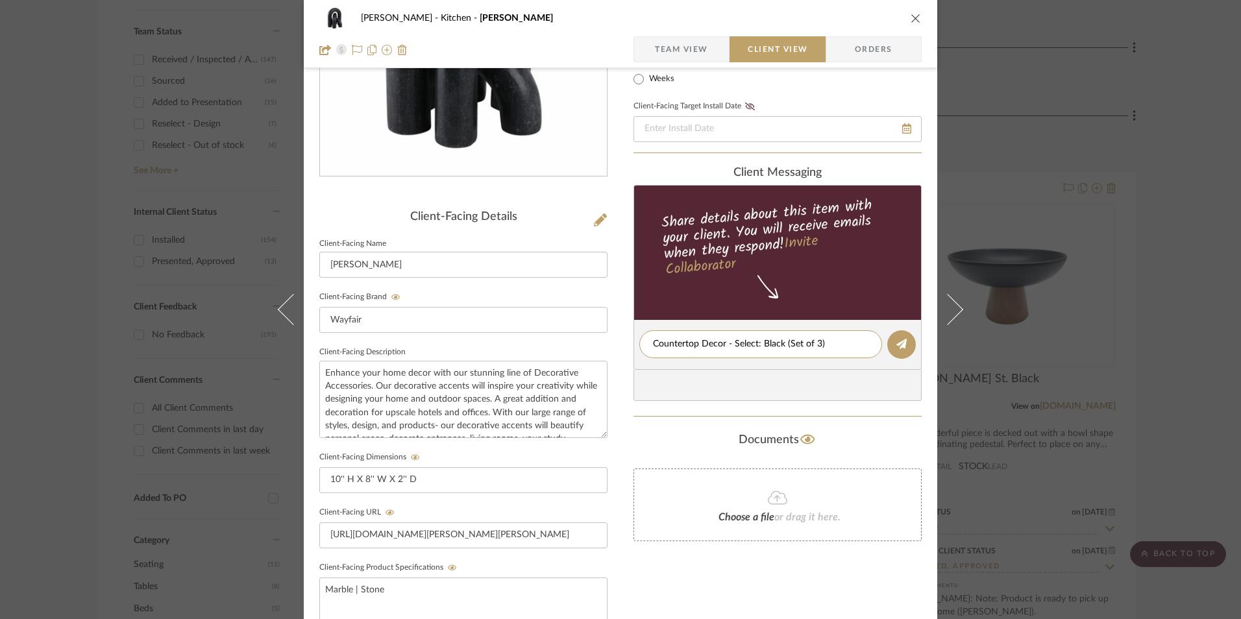
scroll to position [0, 0]
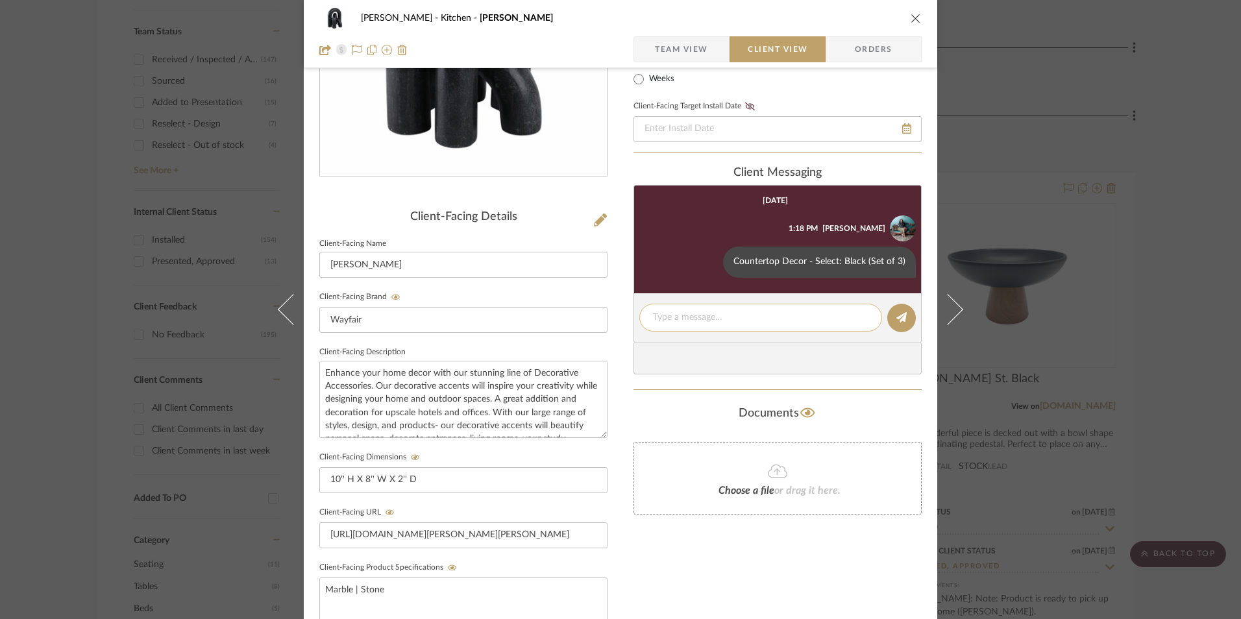
click at [673, 315] on textarea at bounding box center [760, 318] width 215 height 14
paste textarea "ETA: [DATE] SKU: SGBJ1526 1 Revies - 5.0 Stars Return | Refund Policy: 30 Days …"
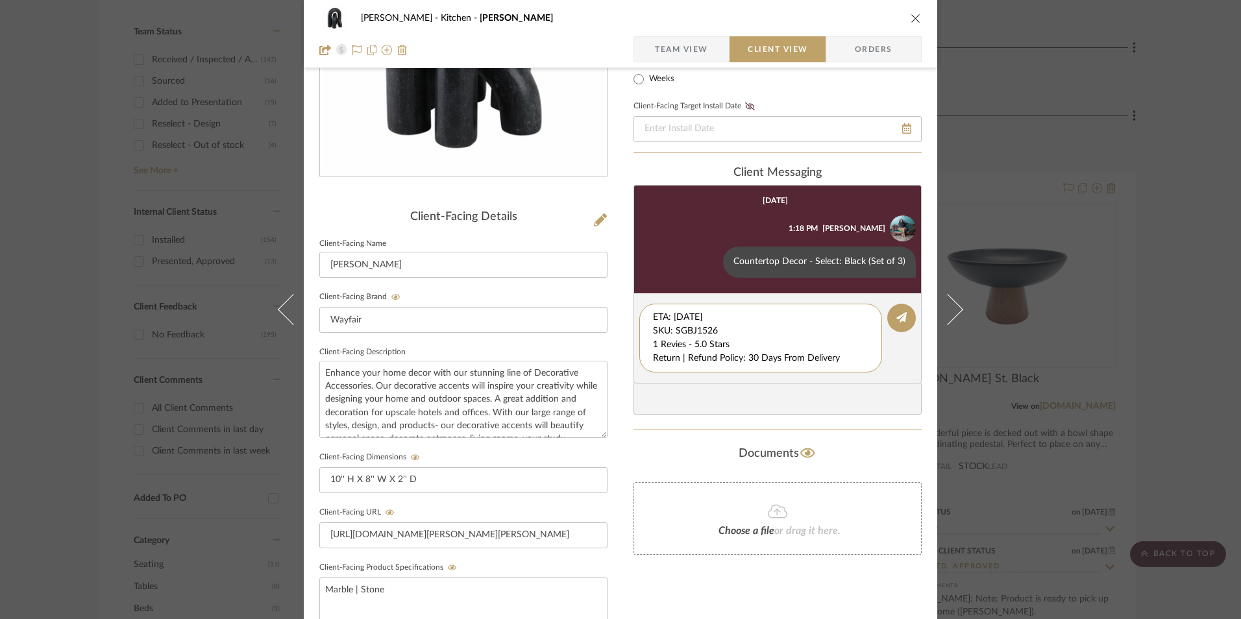
drag, startPoint x: 693, startPoint y: 331, endPoint x: 590, endPoint y: 286, distance: 112.2
click at [589, 286] on div "[PERSON_NAME] Kitchen [PERSON_NAME] Team View Client View Orders Client-Facing …" at bounding box center [621, 355] width 634 height 1081
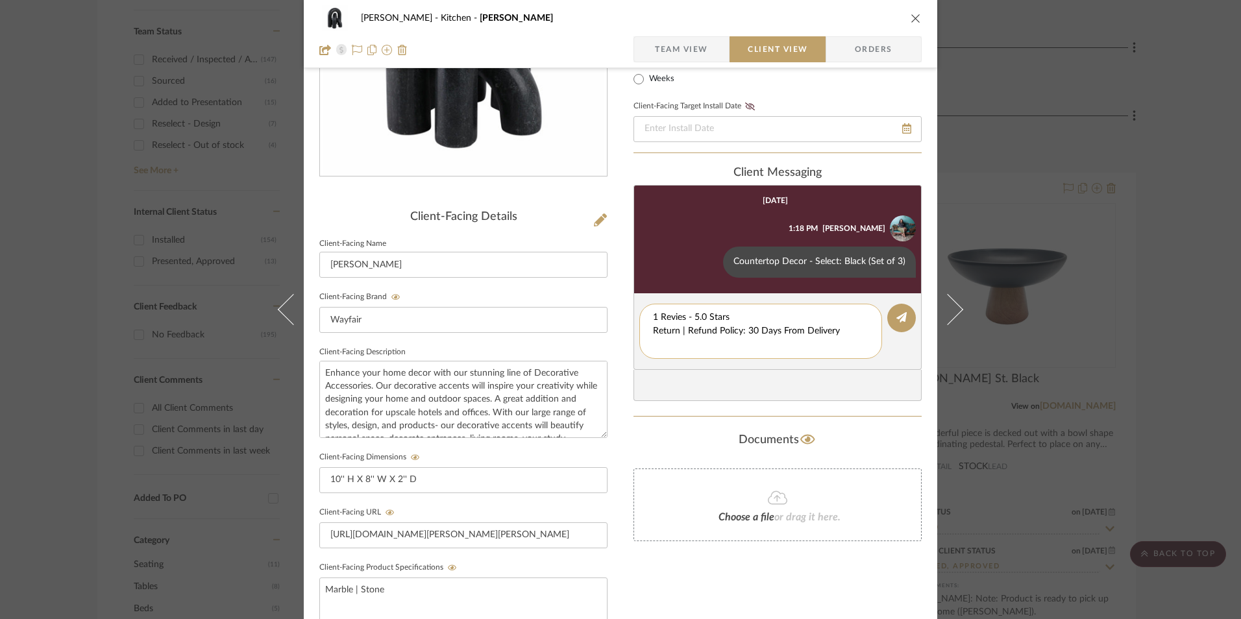
click at [653, 328] on textarea "1 Revies - 5.0 Stars Return | Refund Policy: 30 Days From Delivery" at bounding box center [760, 331] width 215 height 41
click at [680, 319] on textarea "1 Revies - 5.0 Stars Return | Refund Policy: 30 Days From Delivery" at bounding box center [760, 324] width 215 height 27
drag, startPoint x: 556, startPoint y: 326, endPoint x: 570, endPoint y: 326, distance: 14.3
click at [562, 326] on div "[PERSON_NAME] Kitchen [PERSON_NAME] Team View Client View Orders Client-Facing …" at bounding box center [621, 355] width 634 height 1081
type textarea "1 Review - 5.0 Stars"
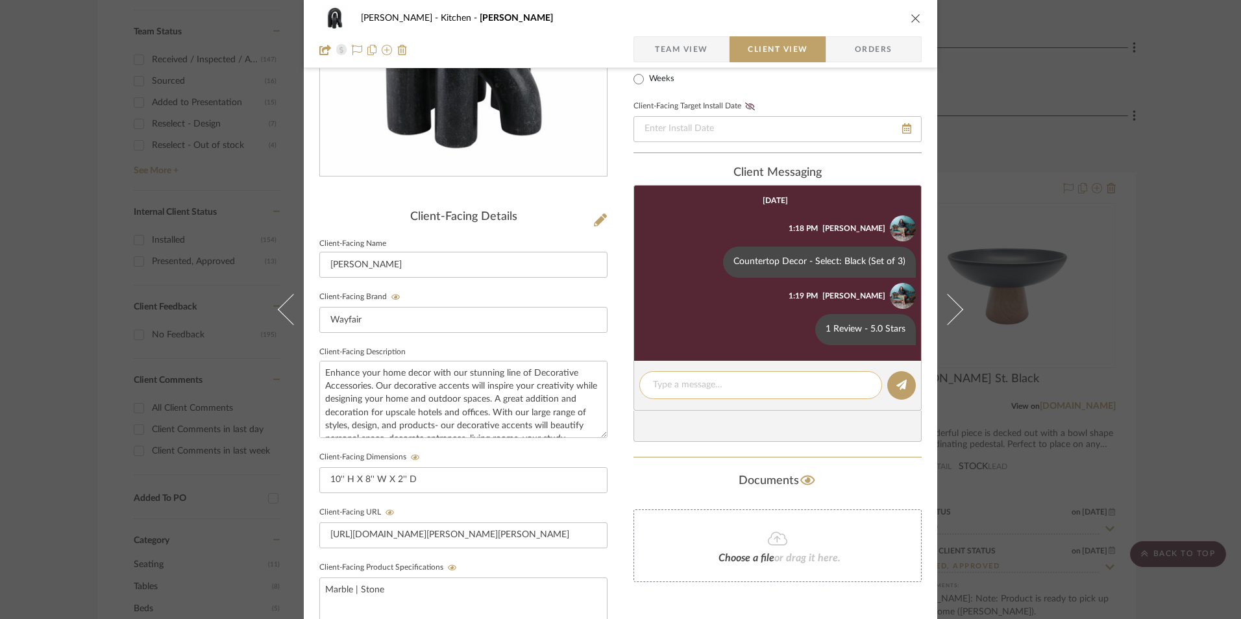
click at [708, 378] on textarea at bounding box center [760, 385] width 215 height 14
paste textarea "Return | Refund Policy: 30 Days From Delivery"
type textarea "Return | Refund Policy: 30 Days From Delivery"
click at [689, 44] on span "Team View" at bounding box center [681, 49] width 53 height 26
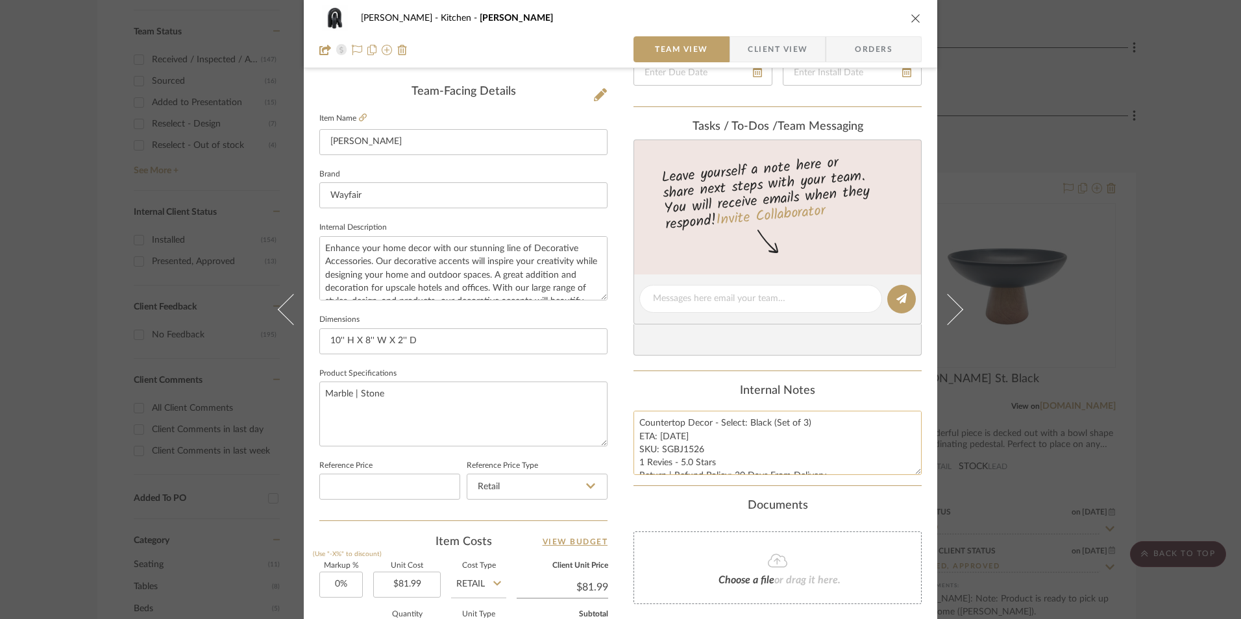
scroll to position [325, 0]
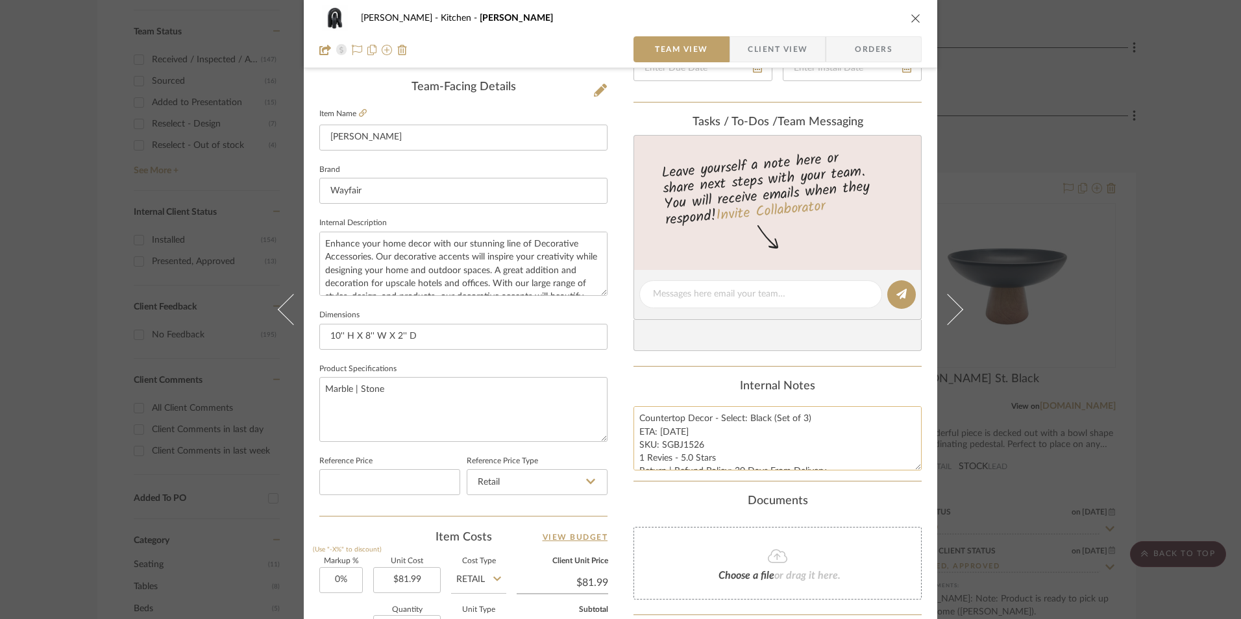
click at [667, 456] on textarea "Countertop Decor - Select: Black (Set of 3) ETA: [DATE] SKU: SGBJ1526 1 Revies …" at bounding box center [778, 438] width 288 height 64
type textarea "Countertop Decor - Select: Black (Set of 3) ETA: [DATE] SKU: SGBJ1526 1 Review …"
click at [734, 389] on div "Internal Notes" at bounding box center [778, 387] width 288 height 14
click at [913, 21] on icon "close" at bounding box center [916, 18] width 10 height 10
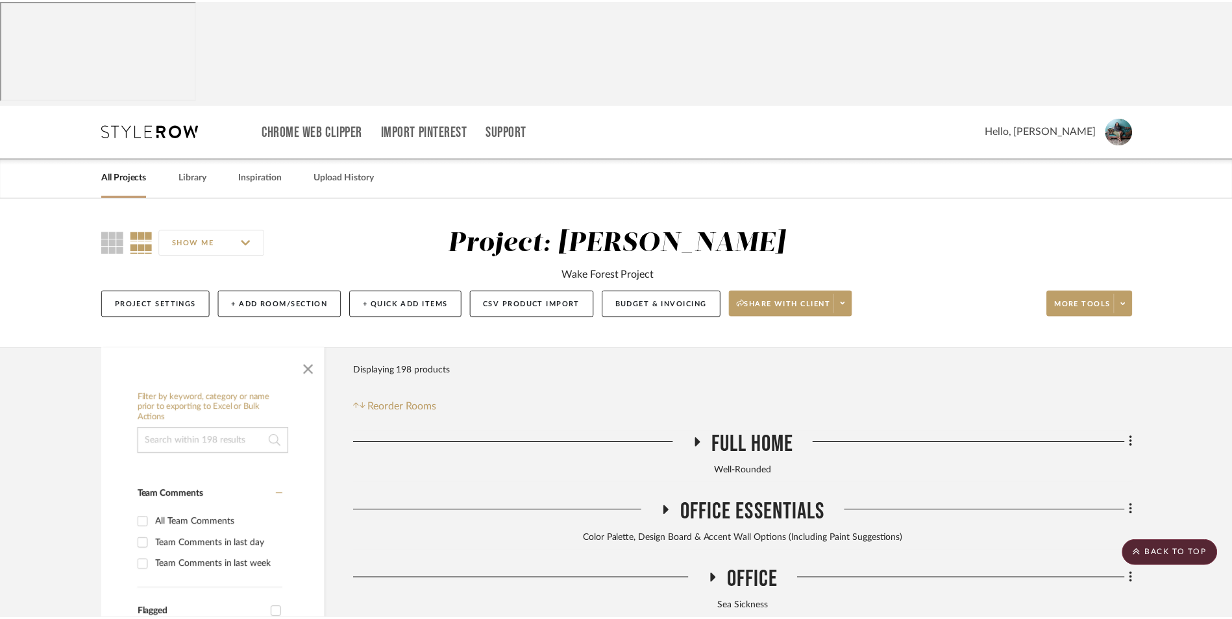
scroll to position [668, 0]
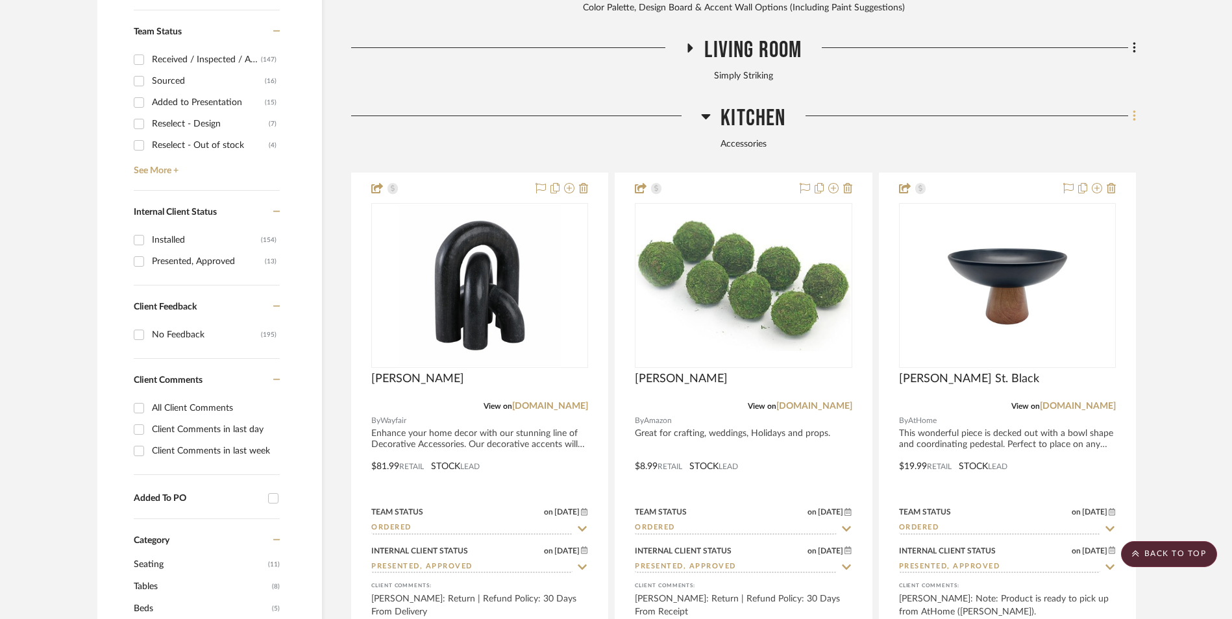
click at [1131, 106] on fa-icon at bounding box center [1132, 116] width 8 height 21
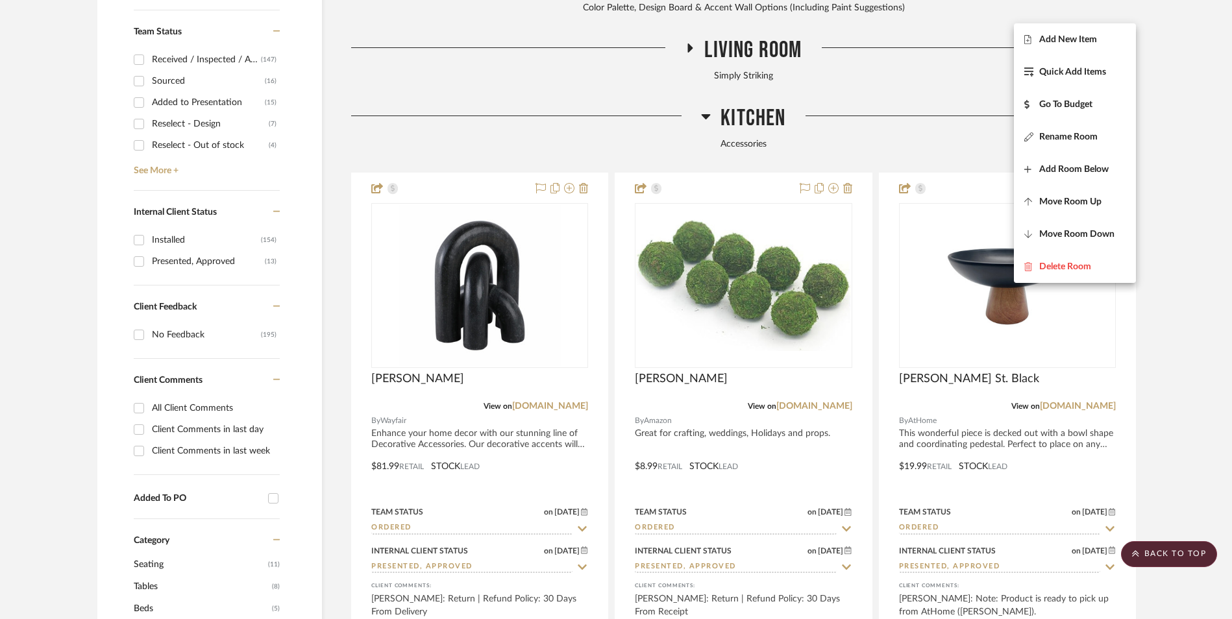
click at [1099, 43] on span "Add New Item" at bounding box center [1074, 39] width 101 height 11
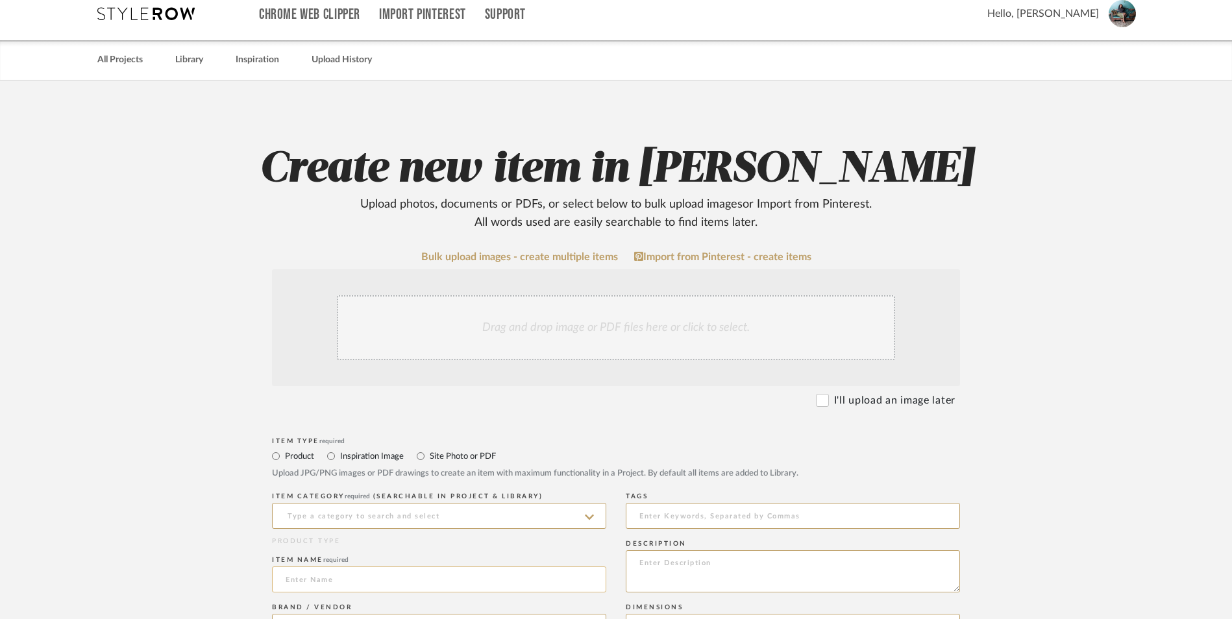
scroll to position [325, 0]
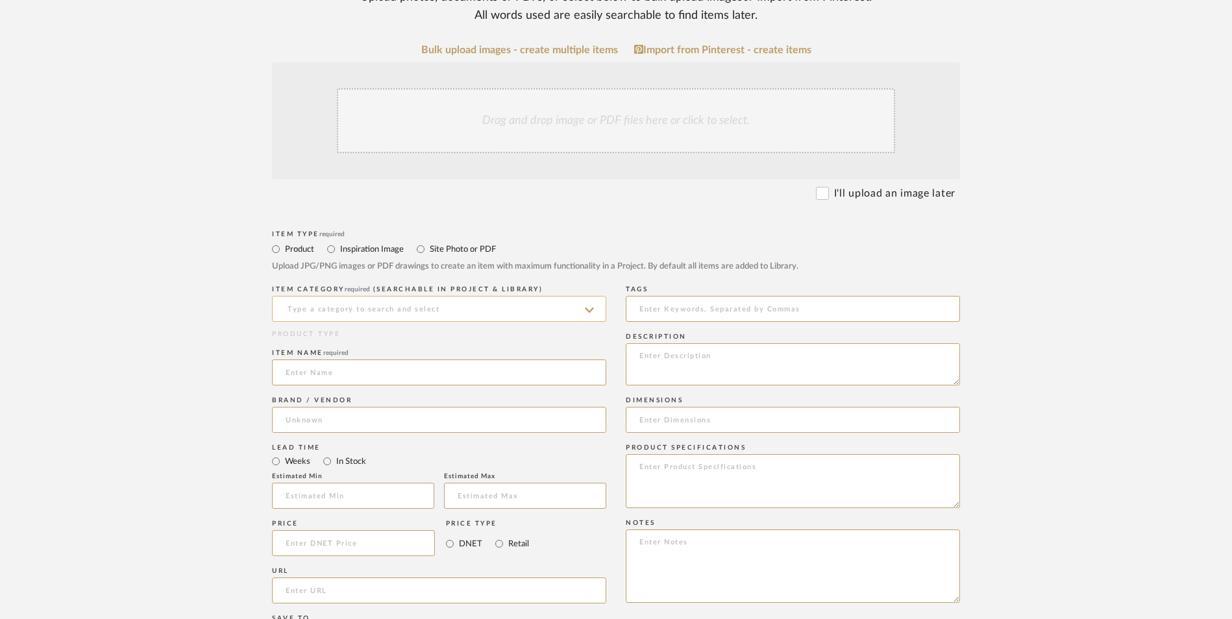
click at [380, 296] on input at bounding box center [439, 309] width 334 height 26
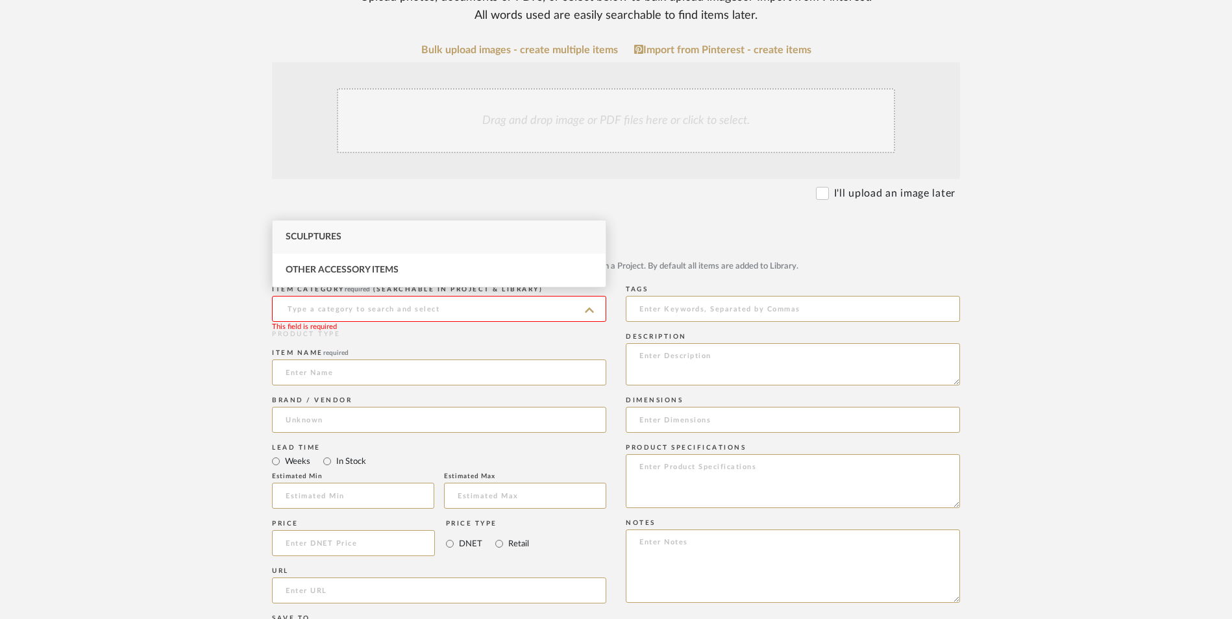
click at [373, 235] on div "Sculptures" at bounding box center [439, 237] width 333 height 33
type input "Sculptures"
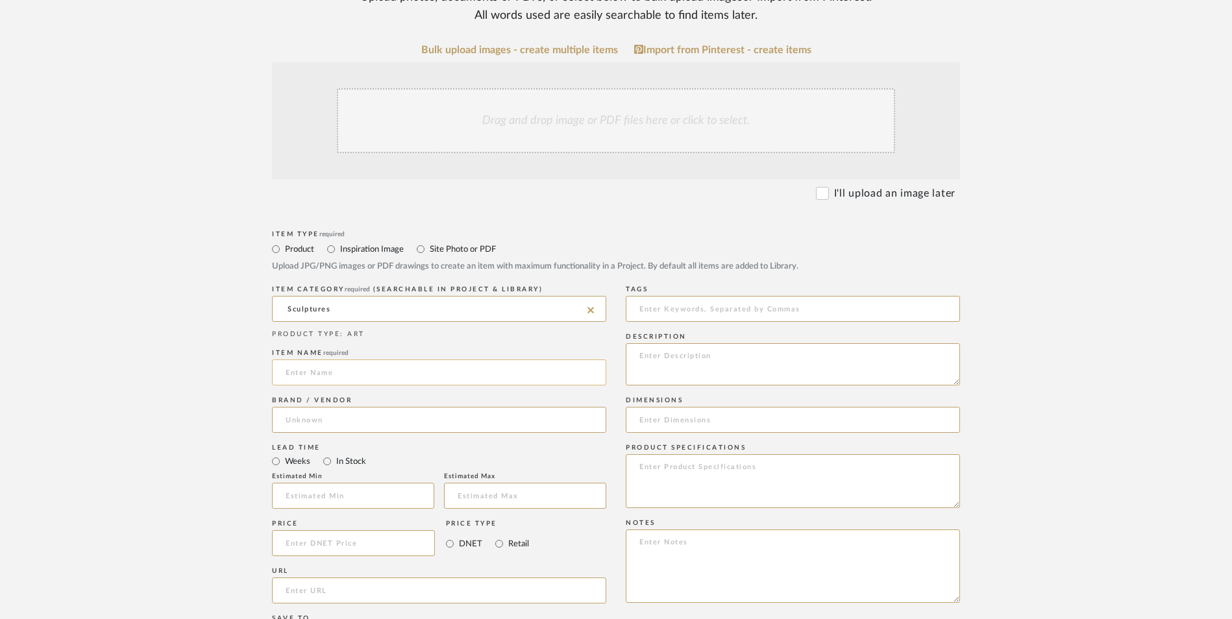
click at [341, 360] on input at bounding box center [439, 373] width 334 height 26
type input "B"
type input "Spike"
click at [319, 407] on input at bounding box center [439, 420] width 334 height 26
type input "AtHome"
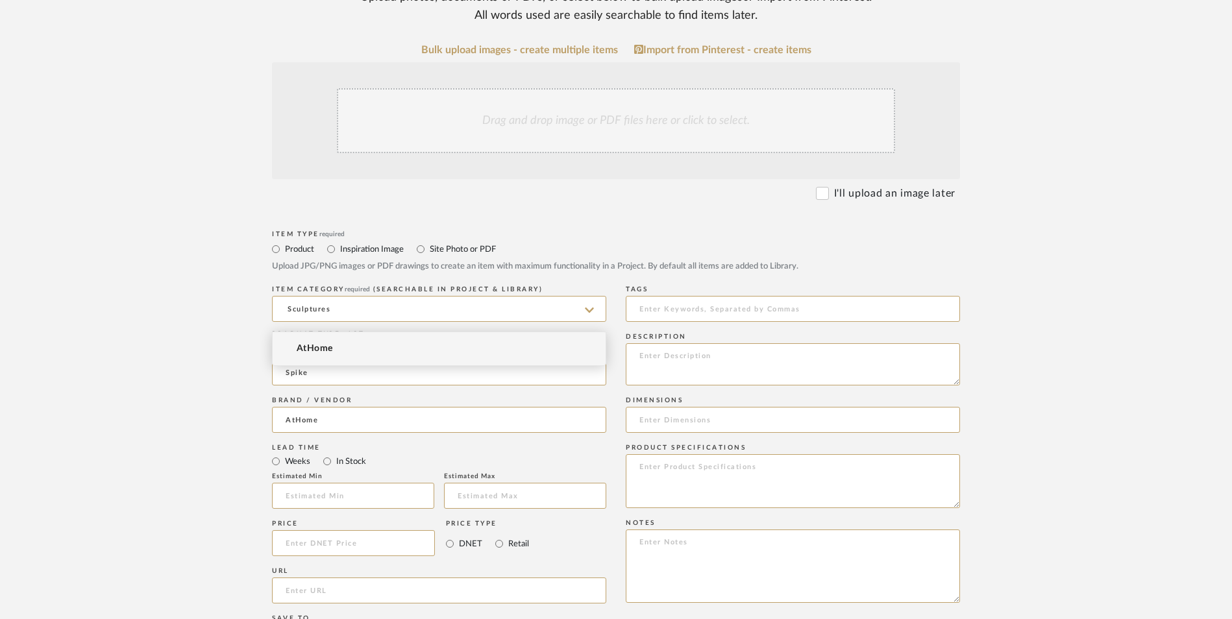
click at [316, 345] on span "AtHome" at bounding box center [315, 348] width 36 height 11
click at [328, 454] on input "In Stock" at bounding box center [327, 462] width 16 height 16
radio input "true"
click at [499, 536] on input "Retail" at bounding box center [499, 544] width 16 height 16
radio input "true"
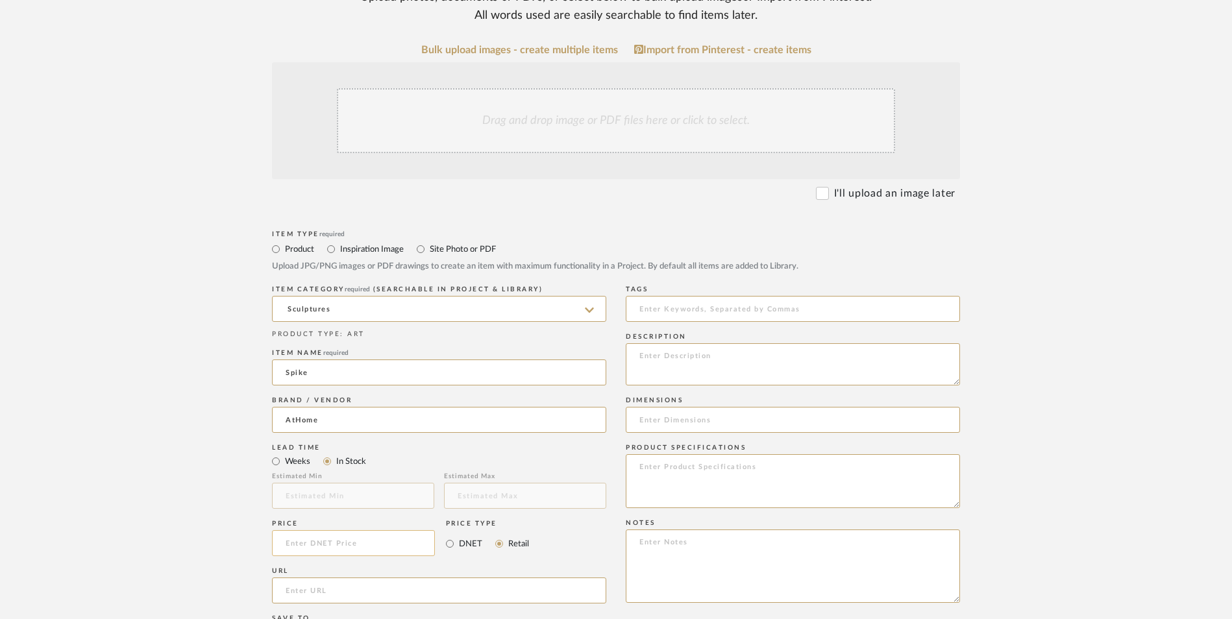
click at [382, 530] on input at bounding box center [353, 543] width 163 height 26
type input "$4.99"
drag, startPoint x: 145, startPoint y: 386, endPoint x: 170, endPoint y: 381, distance: 25.7
click at [151, 384] on upload-items "Create new item in [PERSON_NAME] Upload photos, documents or PDFs, or select be…" at bounding box center [616, 445] width 1232 height 1144
click at [339, 578] on input "url" at bounding box center [439, 591] width 334 height 26
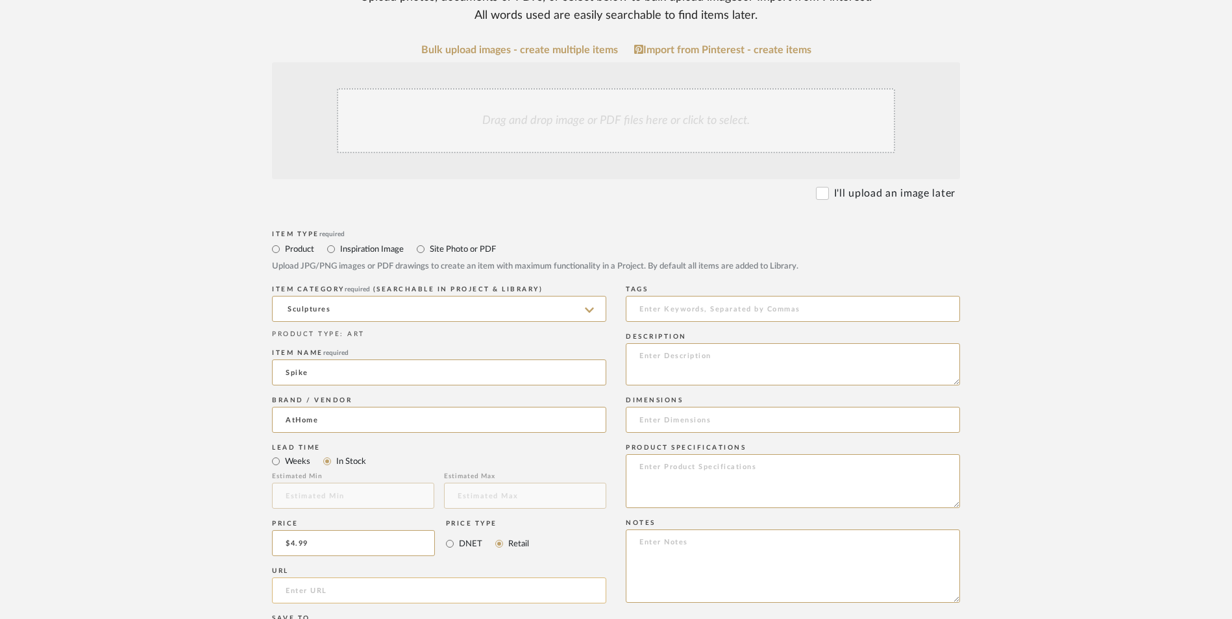
paste input "[URL][DOMAIN_NAME]"
type input "[URL][DOMAIN_NAME]"
click at [212, 362] on form "Bulk upload images - create multiple items Import from Pinterest - create items…" at bounding box center [616, 514] width 827 height 941
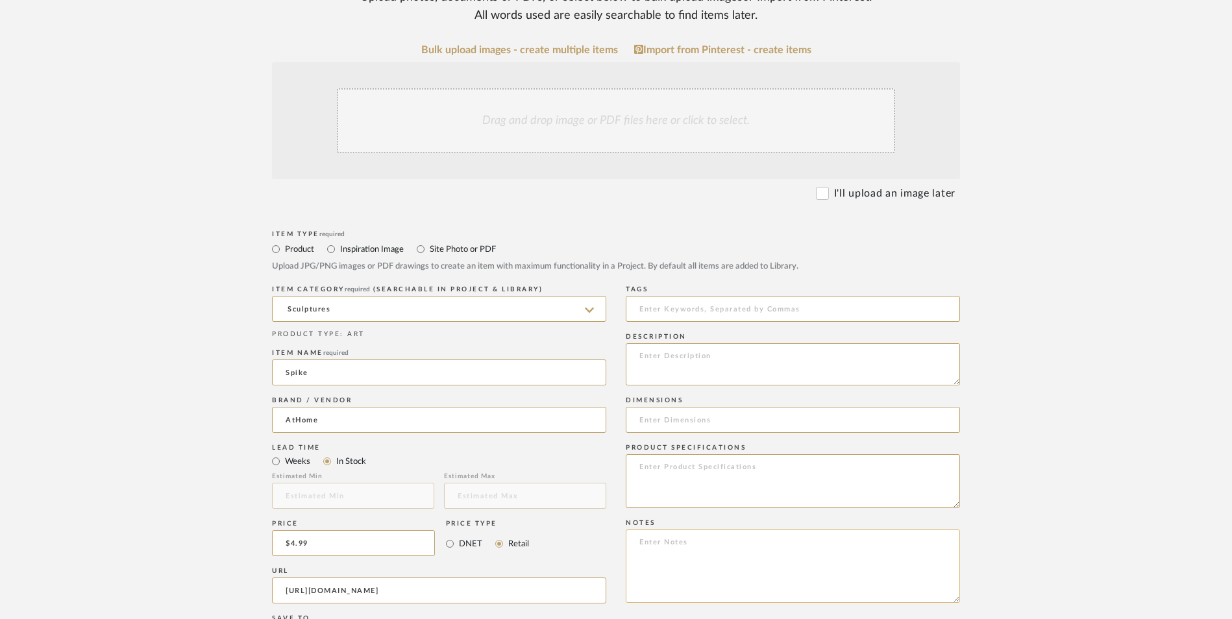
click at [737, 530] on textarea at bounding box center [793, 566] width 334 height 73
paste textarea "Option 1: ETA: SKU: Reviews - Stars Return | Refund Policy:"
drag, startPoint x: 684, startPoint y: 437, endPoint x: 603, endPoint y: 434, distance: 81.2
click at [603, 434] on div "Item Type required Product Inspiration Image Site Photo or PDF Upload JPG/PNG i…" at bounding box center [616, 606] width 688 height 758
click at [663, 530] on textarea "Kitchen Bar Decor - Select 3 ETA: SKU: Reviews - Stars Return | Refund Policy: …" at bounding box center [793, 566] width 334 height 73
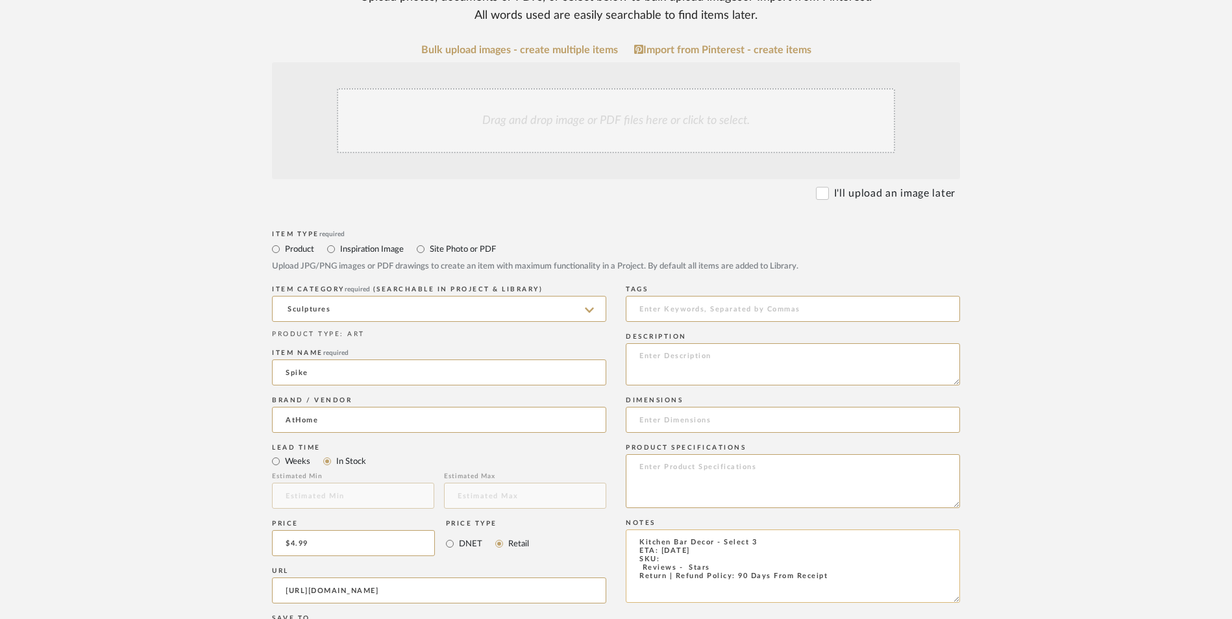
click at [632, 530] on textarea "Kitchen Bar Decor - Select 3 ETA: [DATE] SKU: Reviews - Stars Return | Refund P…" at bounding box center [793, 566] width 334 height 73
type textarea "Kitchen Bar Decor - Select 3 ETA: [DATE] SKU: 8 Reviews - 5.0 Stars Return | Re…"
click at [728, 343] on textarea at bounding box center [793, 364] width 334 height 42
paste textarea "Add a touch of contemporary style to your home with the Black Block Spike Figur…"
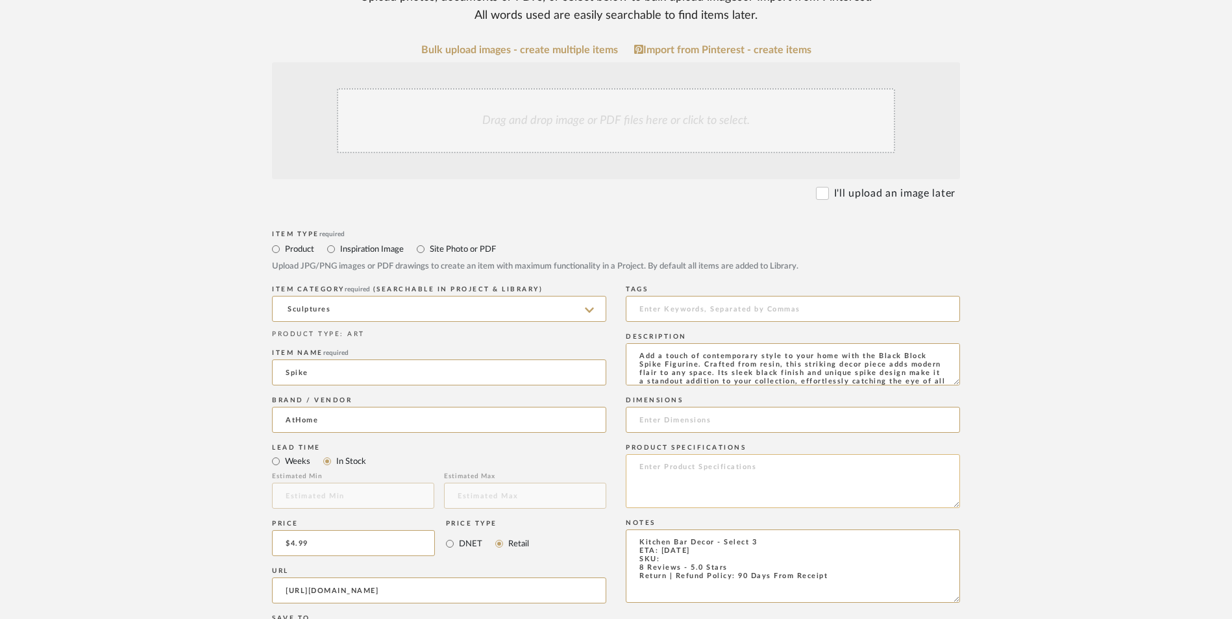
scroll to position [9, 0]
type textarea "Add a touch of contemporary style to your home with the Black Block Spike Figur…"
click at [695, 454] on textarea at bounding box center [793, 481] width 334 height 54
type textarea "Resin"
click at [686, 530] on textarea "Kitchen Bar Decor - Select 3 ETA: [DATE] SKU: 8 Reviews - 5.0 Stars Return | Re…" at bounding box center [793, 566] width 334 height 73
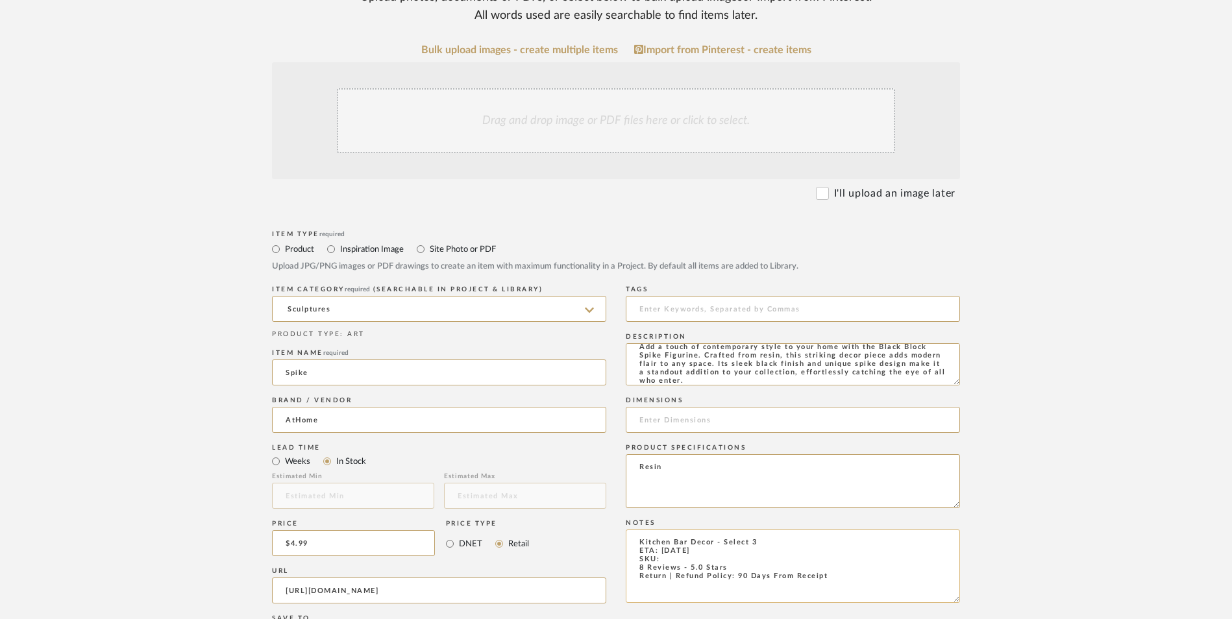
paste textarea "197154202340"
type textarea "Kitchen Bar Decor - Select 3 ETA: [DATE] SKU: 197154202340 8 Reviews - 5.0 Star…"
click at [724, 407] on input at bounding box center [793, 420] width 334 height 26
paste input "3.4" L x 3.5" W x 3.2" H"
type input "3.4" L x 3.5" W x 3.2" H"
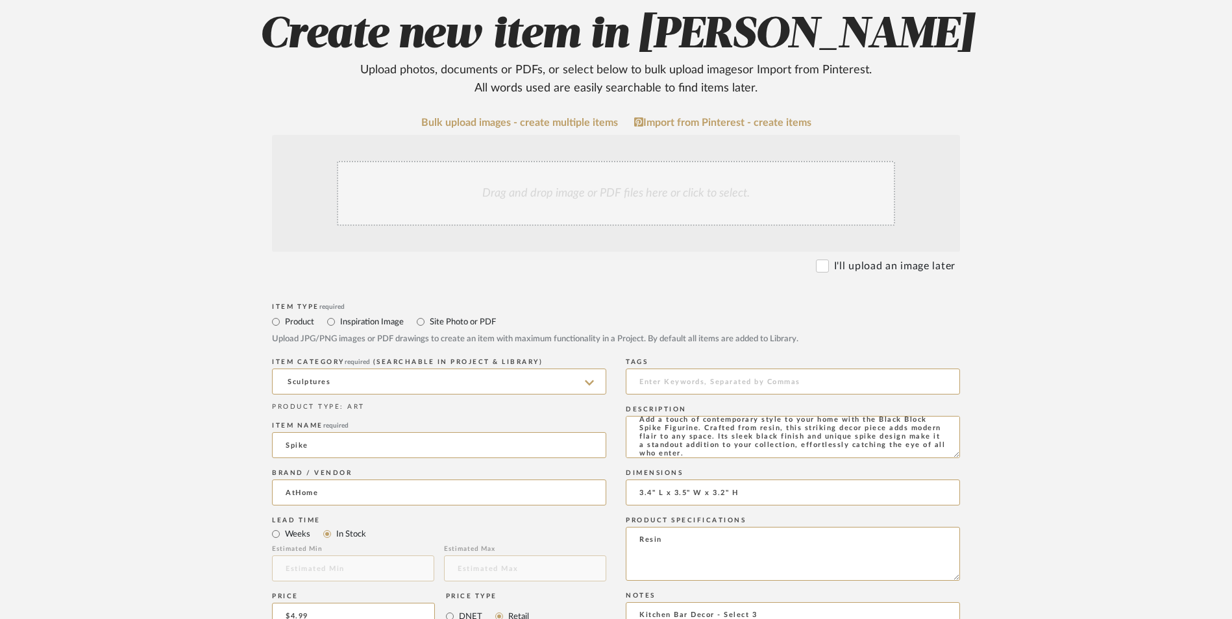
scroll to position [195, 0]
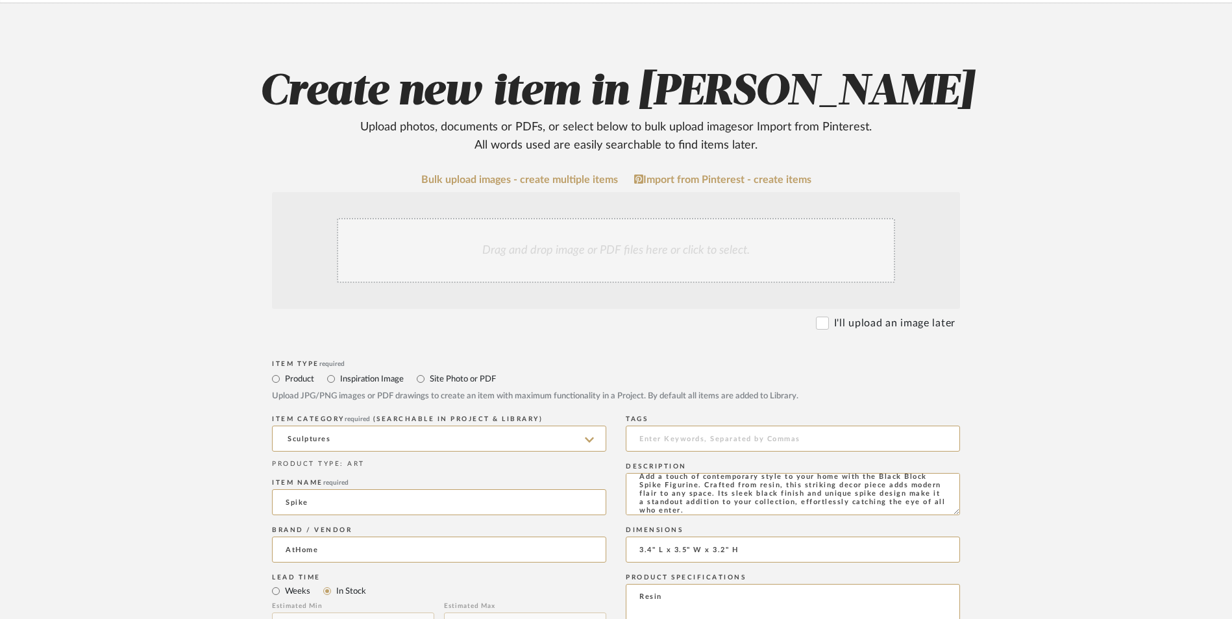
click at [644, 218] on div "Drag and drop image or PDF files here or click to select." at bounding box center [616, 250] width 558 height 65
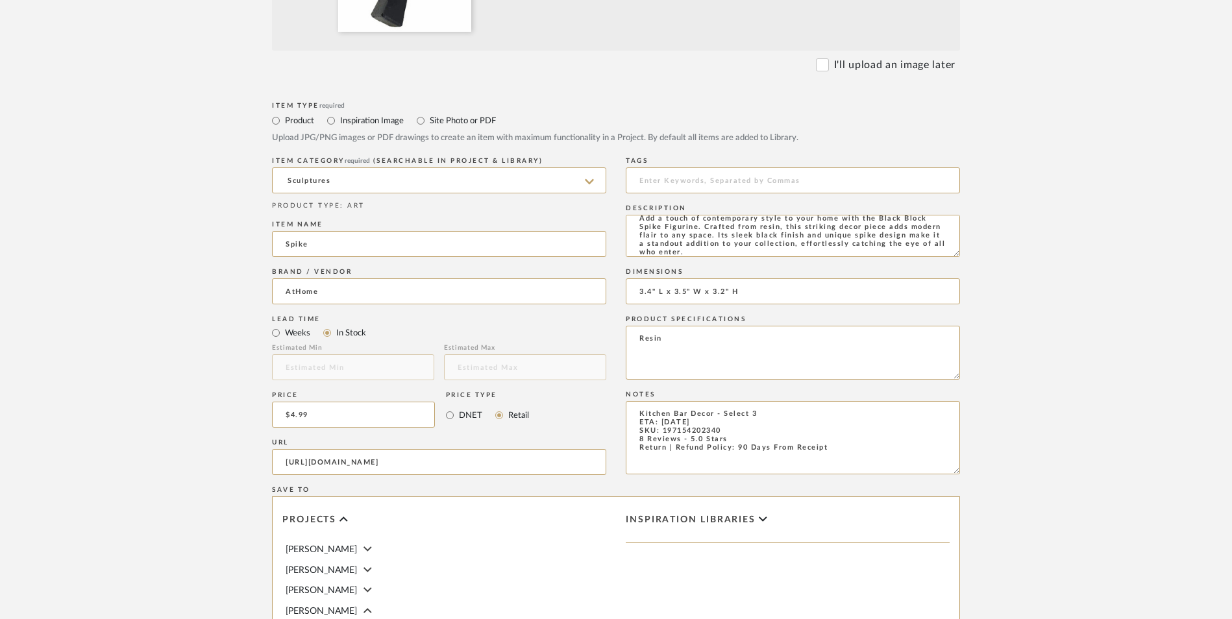
scroll to position [714, 0]
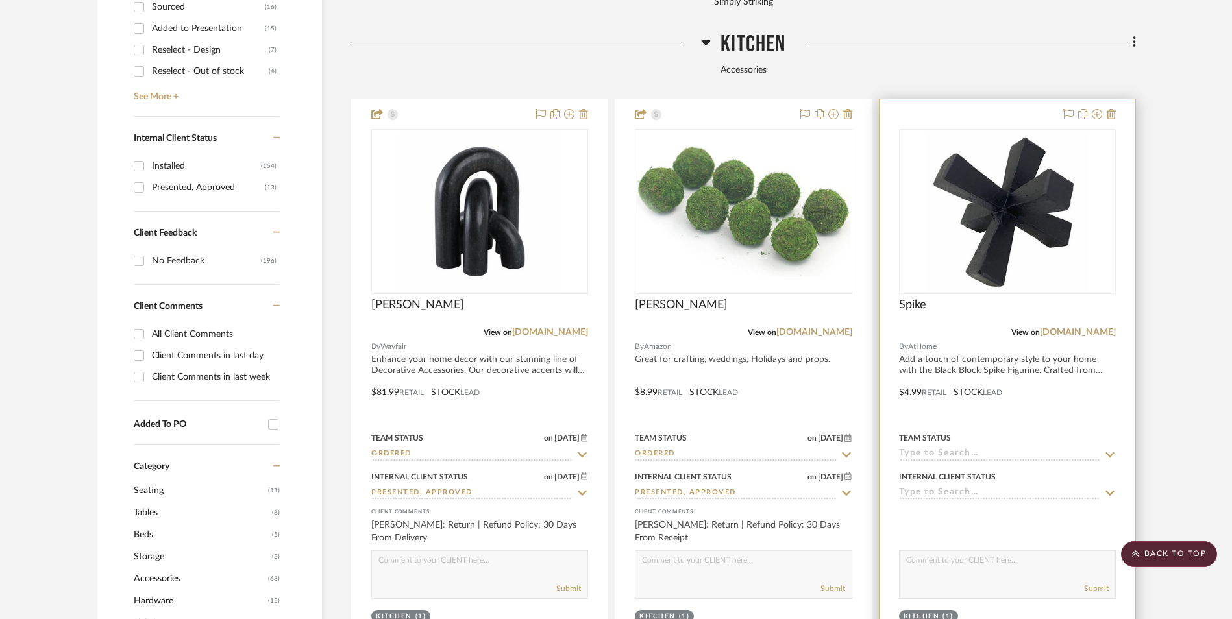
scroll to position [538, 0]
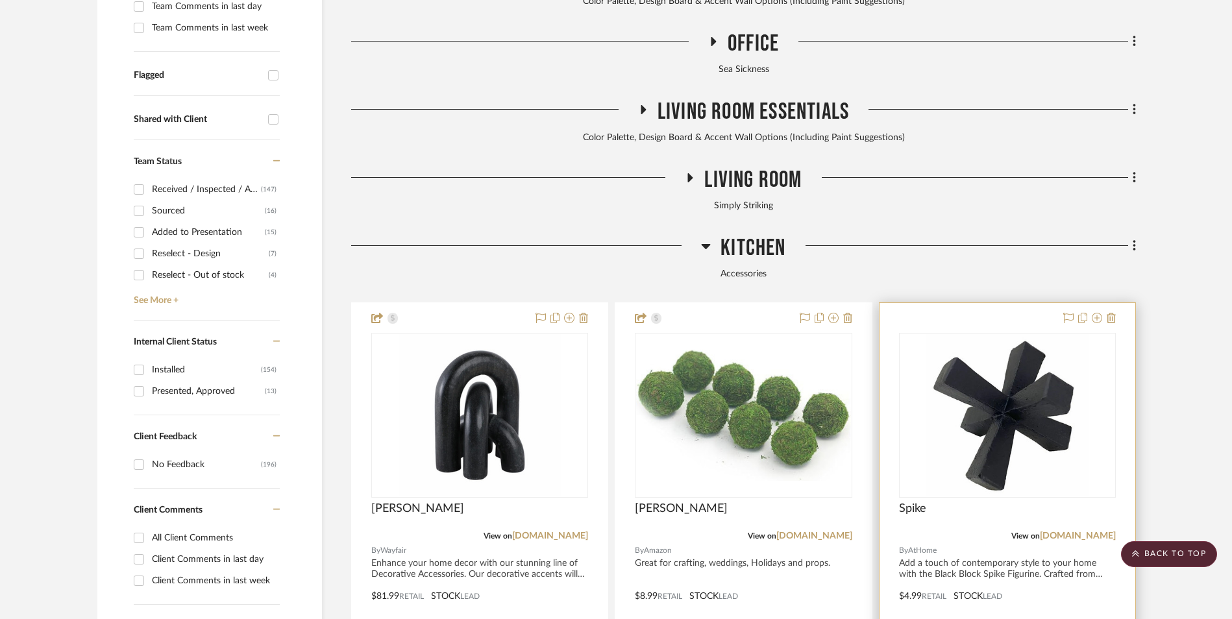
click at [979, 334] on img "0" at bounding box center [1007, 415] width 162 height 162
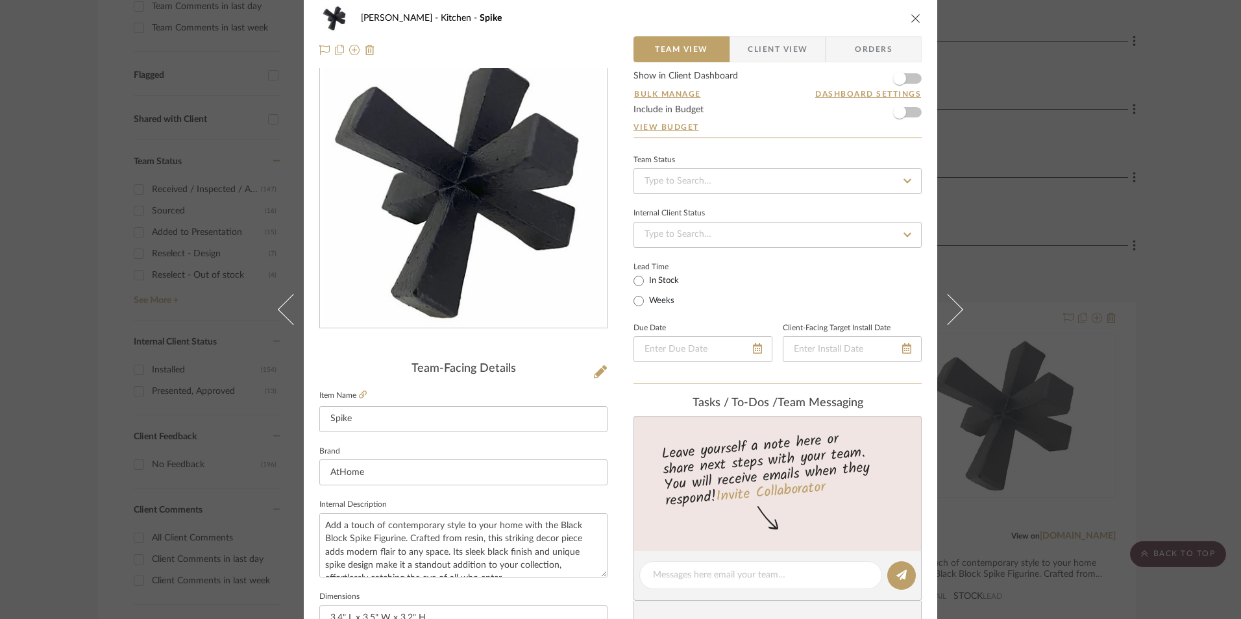
scroll to position [0, 0]
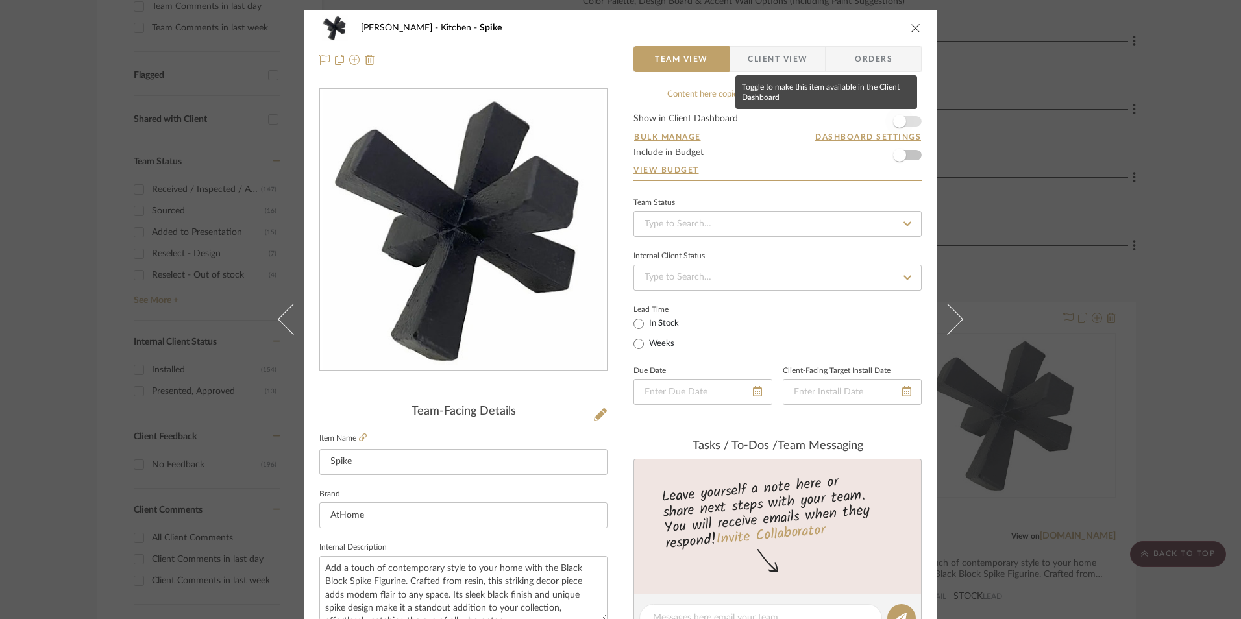
click at [898, 120] on span "button" at bounding box center [899, 121] width 13 height 13
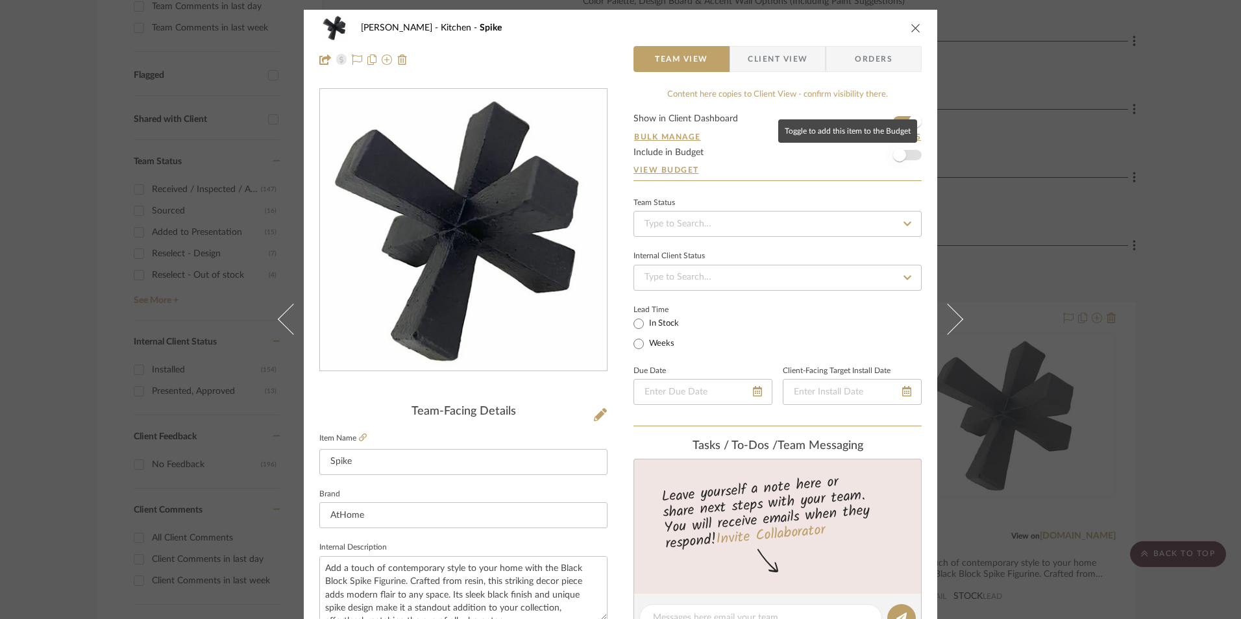
click at [908, 160] on span "button" at bounding box center [899, 155] width 29 height 29
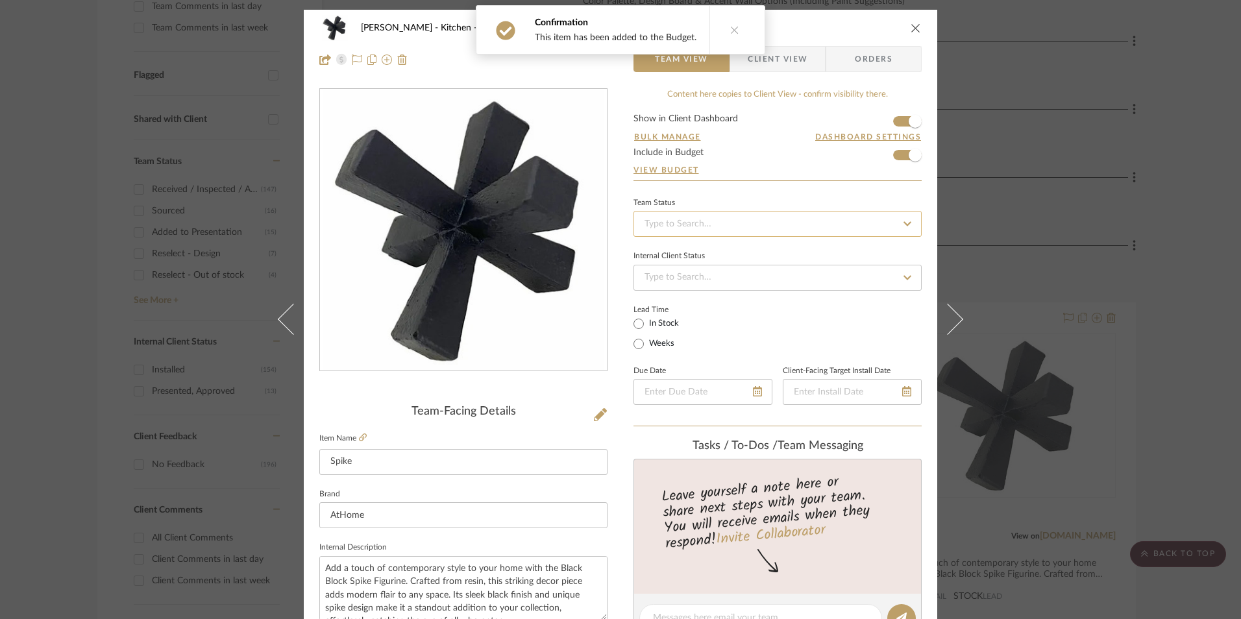
click at [811, 224] on input at bounding box center [778, 224] width 288 height 26
drag, startPoint x: 752, startPoint y: 277, endPoint x: 713, endPoint y: 318, distance: 56.5
click at [751, 277] on div "Ordered" at bounding box center [773, 291] width 287 height 33
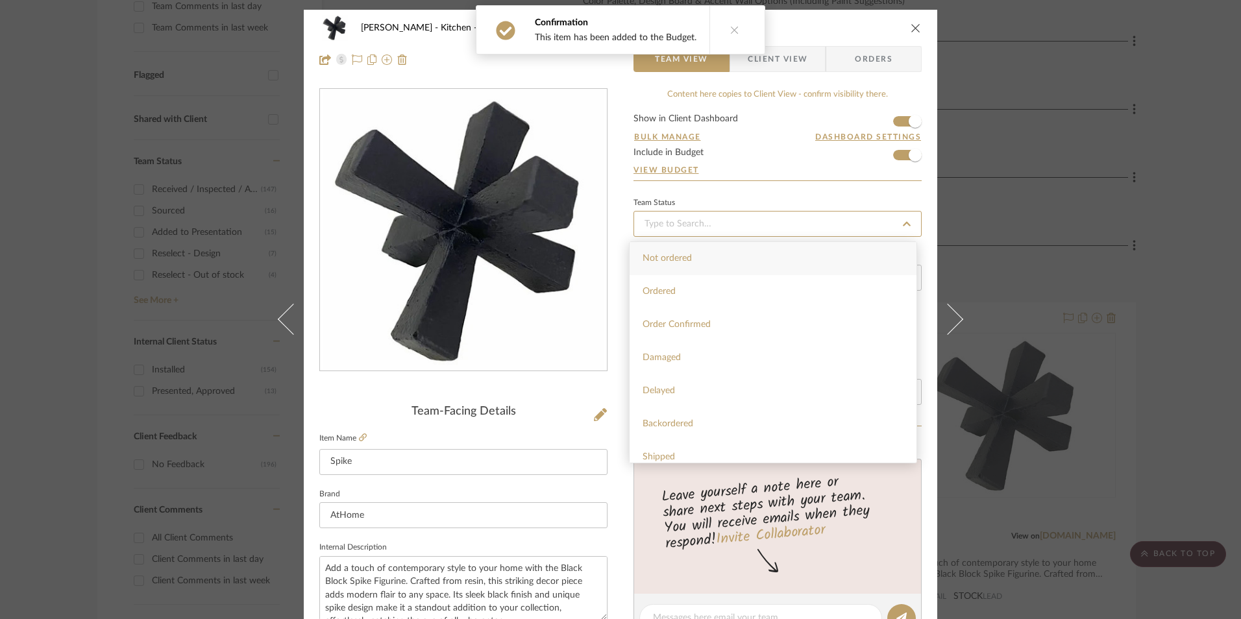
type input "[DATE]"
type input "Ordered"
type input "[DATE]"
type input "Ordered"
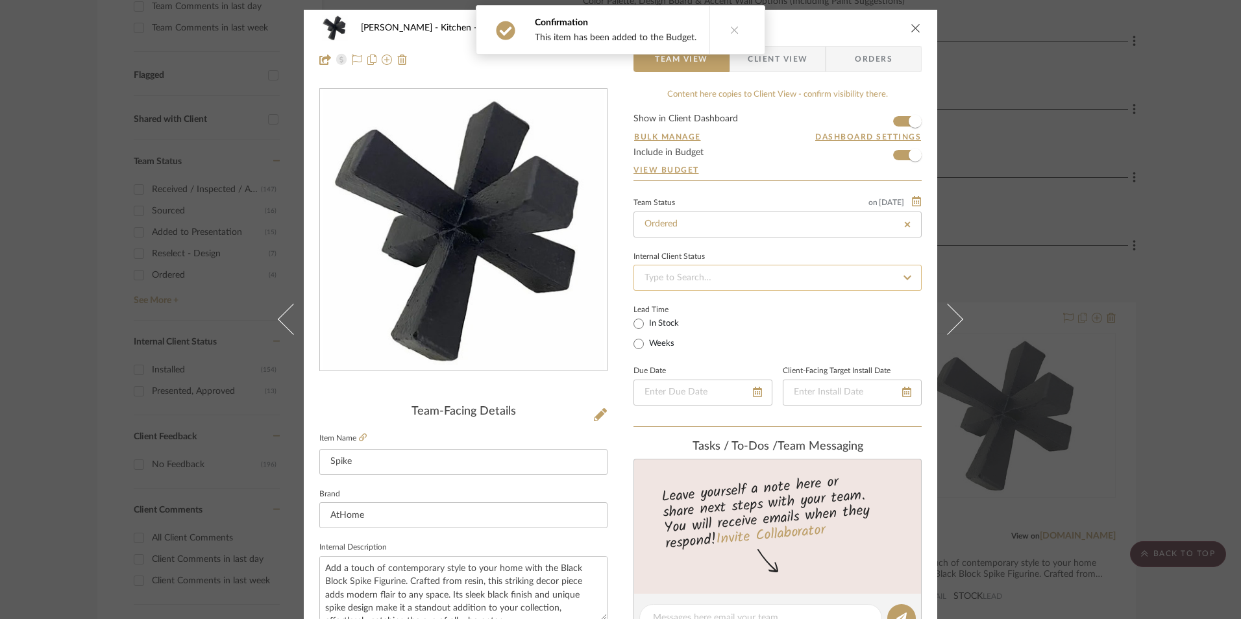
drag, startPoint x: 710, startPoint y: 318, endPoint x: 716, endPoint y: 287, distance: 31.7
click at [709, 318] on sr-operation-status-container "Lead Time In Stock Weeks" at bounding box center [677, 328] width 86 height 48
click at [713, 282] on input at bounding box center [778, 278] width 288 height 26
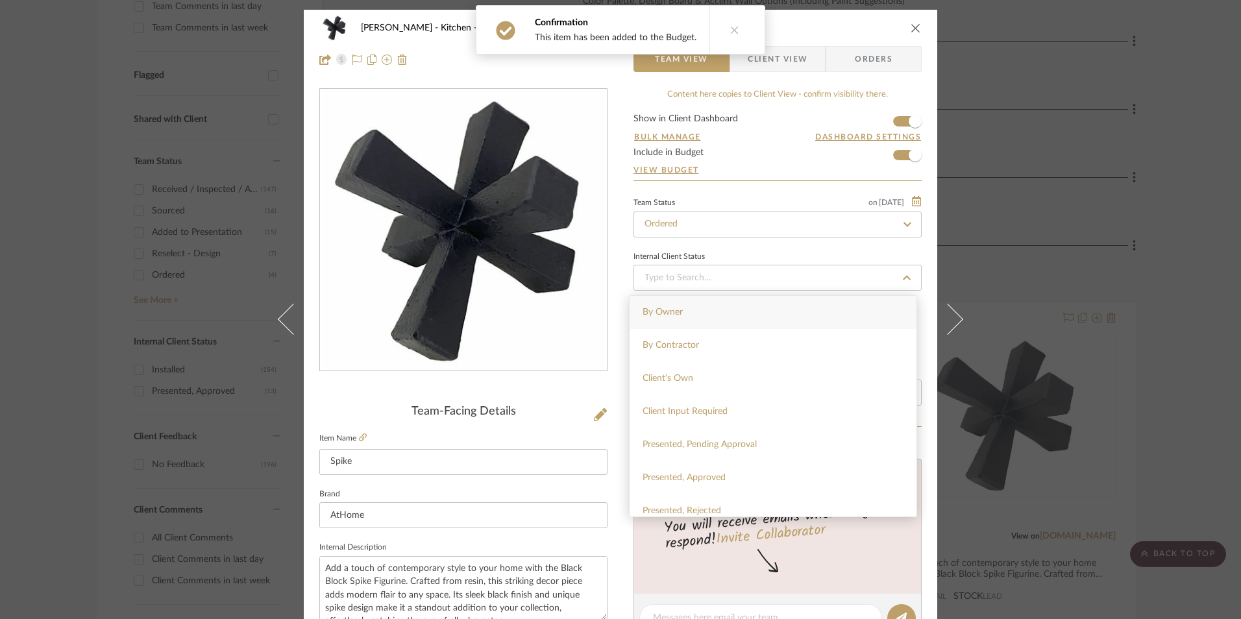
drag, startPoint x: 695, startPoint y: 478, endPoint x: 671, endPoint y: 467, distance: 25.8
click at [694, 478] on span "Presented, Approved" at bounding box center [684, 477] width 83 height 9
type input "[DATE]"
type input "Presented, Approved"
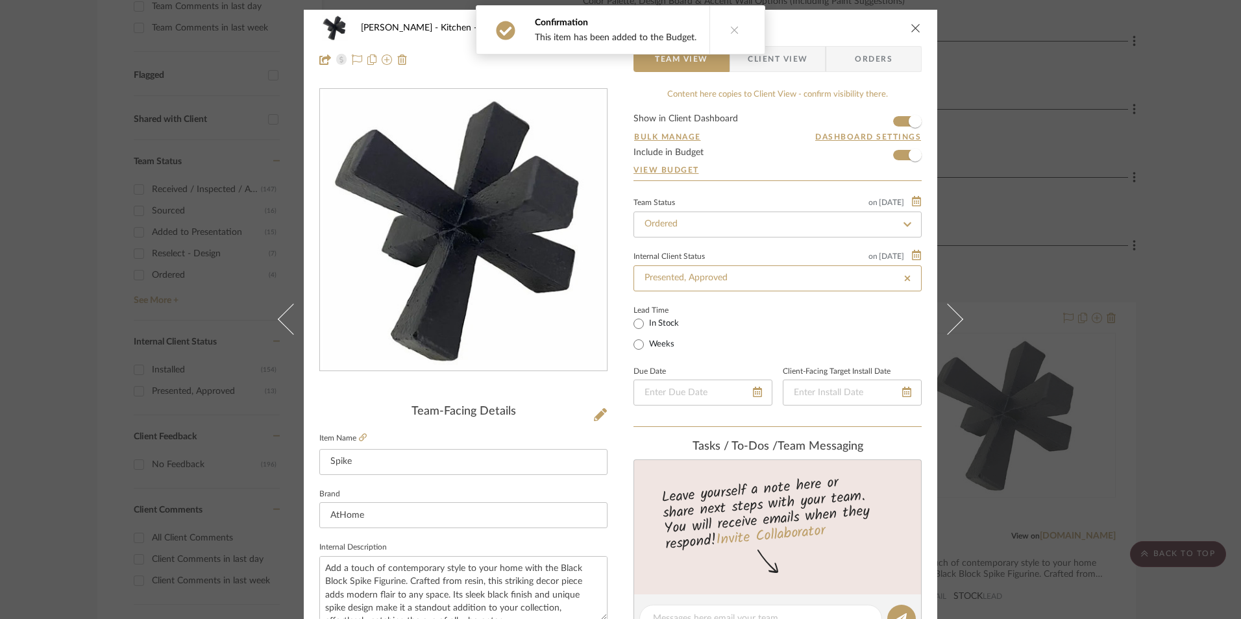
type input "[DATE]"
type input "Presented, Approved"
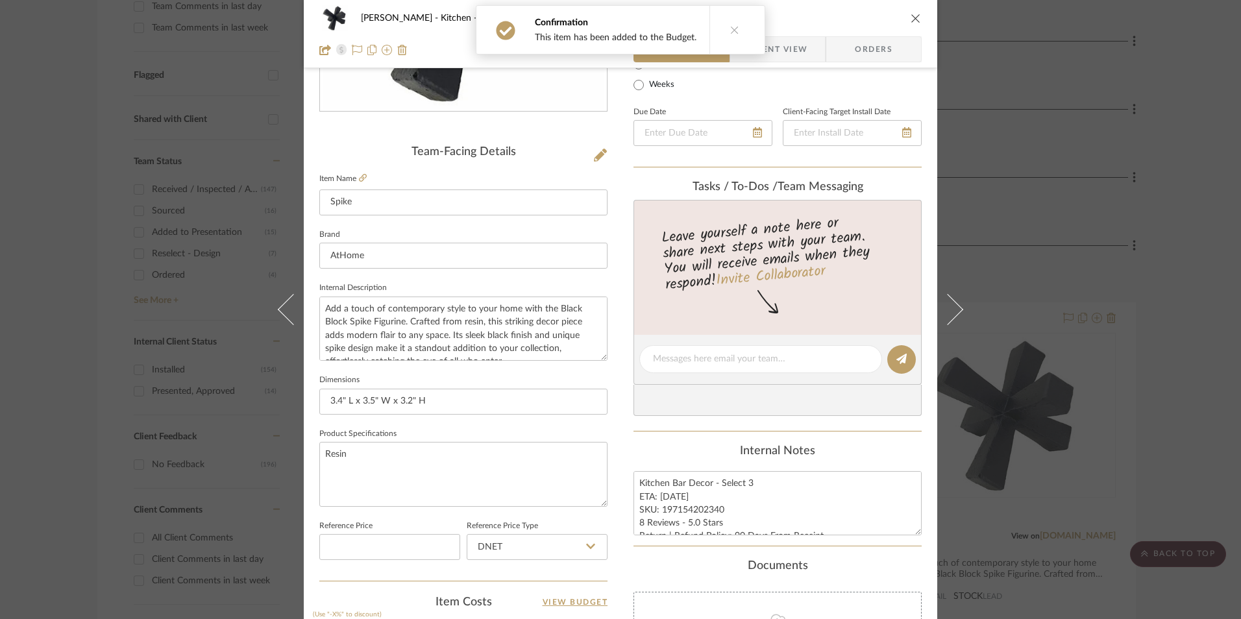
scroll to position [454, 0]
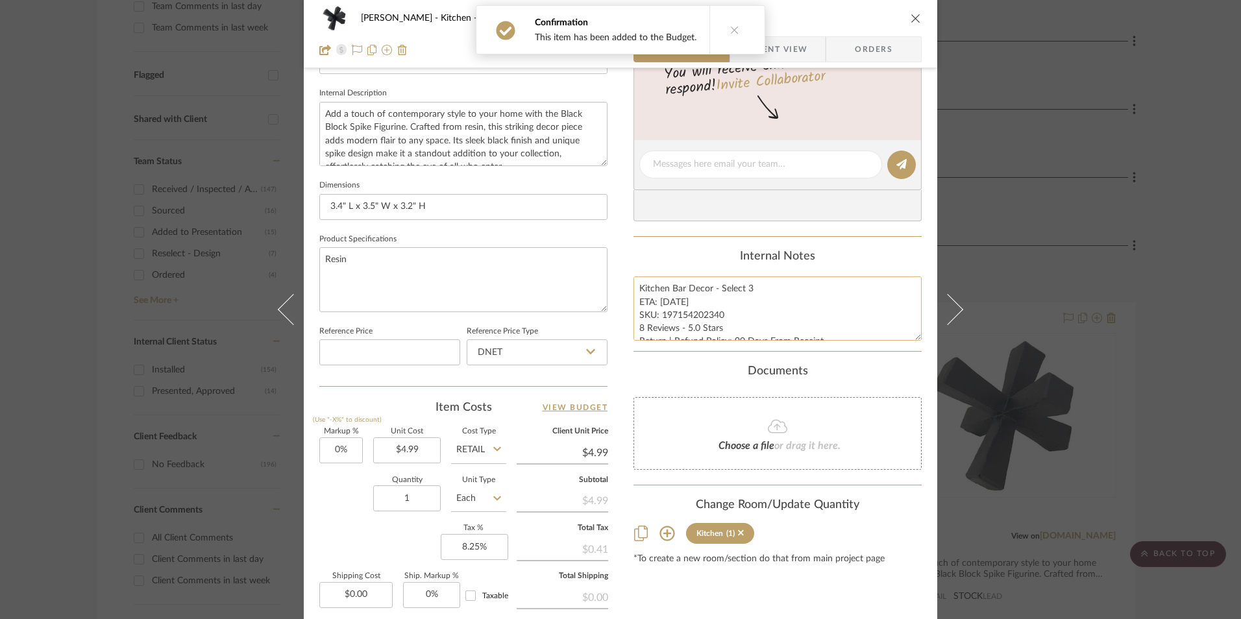
click at [682, 325] on textarea "Kitchen Bar Decor - Select 3 ETA: [DATE] SKU: 197154202340 8 Reviews - 5.0 Star…" at bounding box center [778, 309] width 288 height 64
drag, startPoint x: 720, startPoint y: 317, endPoint x: 662, endPoint y: 314, distance: 57.9
click at [659, 314] on textarea "Kitchen Bar Decor - Select 3 ETA: [DATE] SKU: 197154202340 8 Reviews - 5.0 Star…" at bounding box center [778, 309] width 288 height 64
click at [565, 354] on input "DNET" at bounding box center [537, 352] width 141 height 26
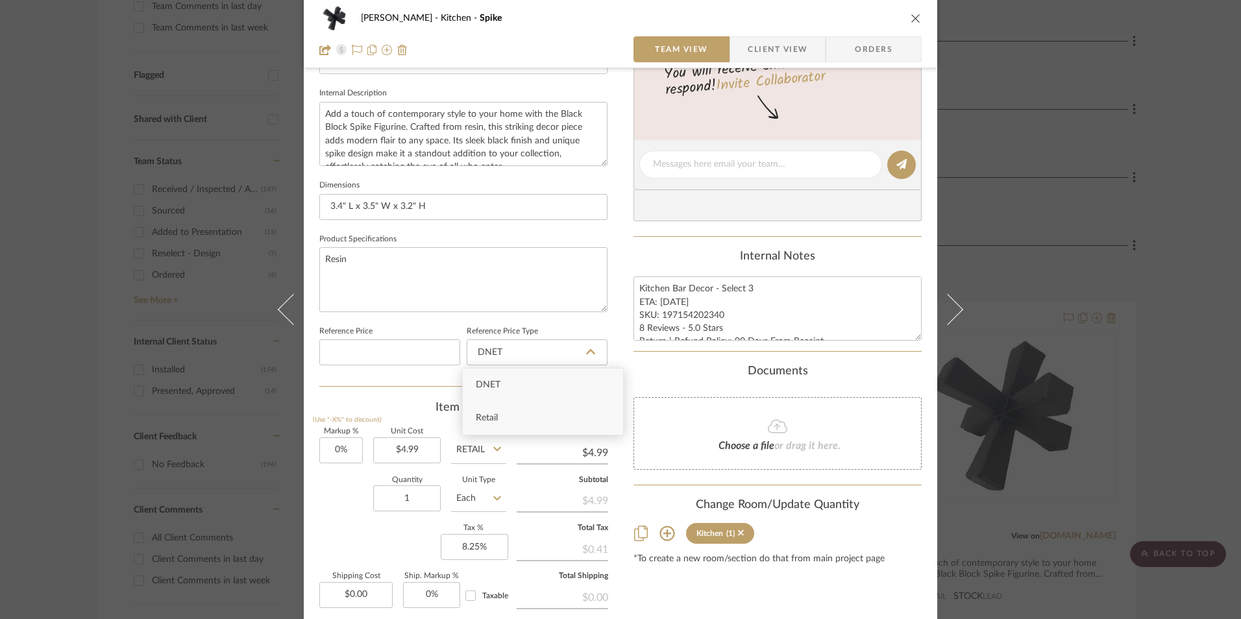
drag, startPoint x: 525, startPoint y: 412, endPoint x: 489, endPoint y: 417, distance: 36.1
click at [524, 413] on div "Retail" at bounding box center [543, 418] width 160 height 33
type input "Retail"
click at [411, 493] on input "1" at bounding box center [407, 499] width 68 height 26
type input "3"
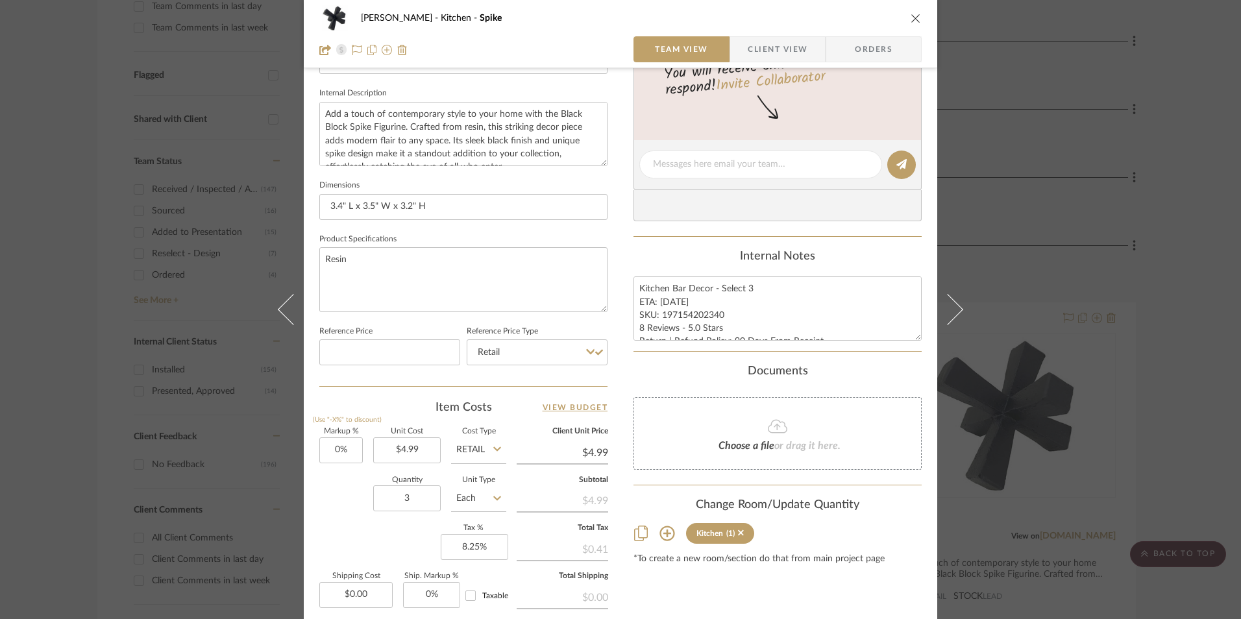
click at [634, 571] on div "Content here copies to Client View - confirm visibility there. Show in Client D…" at bounding box center [778, 168] width 288 height 1068
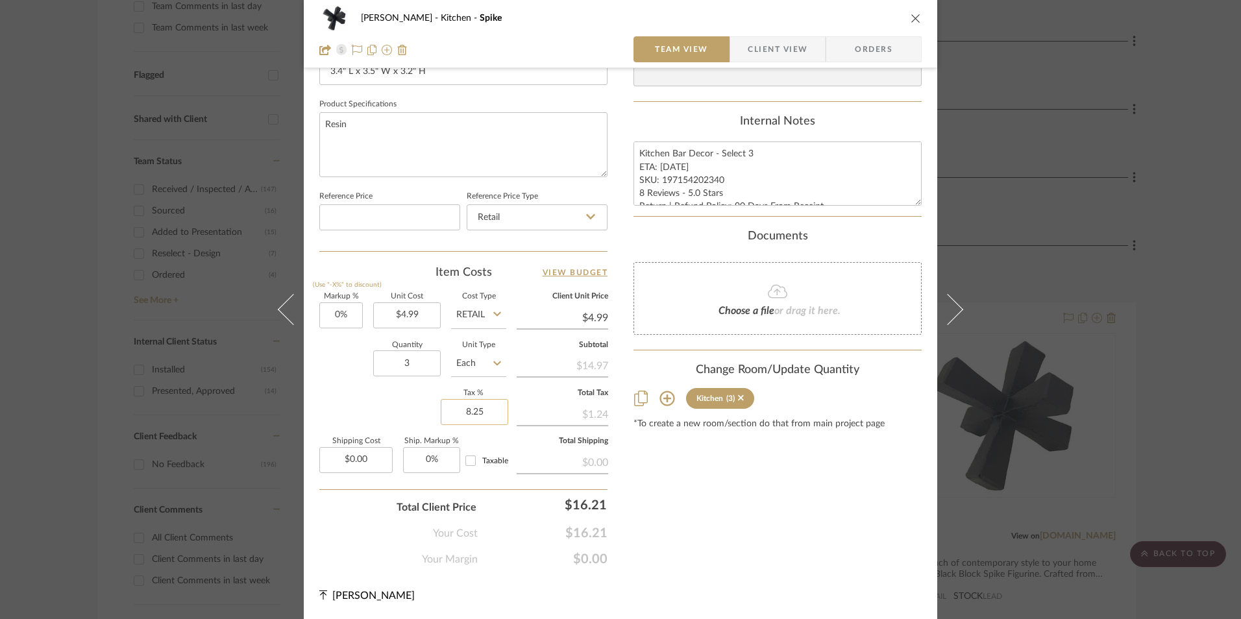
click at [467, 411] on input "8.25" at bounding box center [475, 412] width 68 height 26
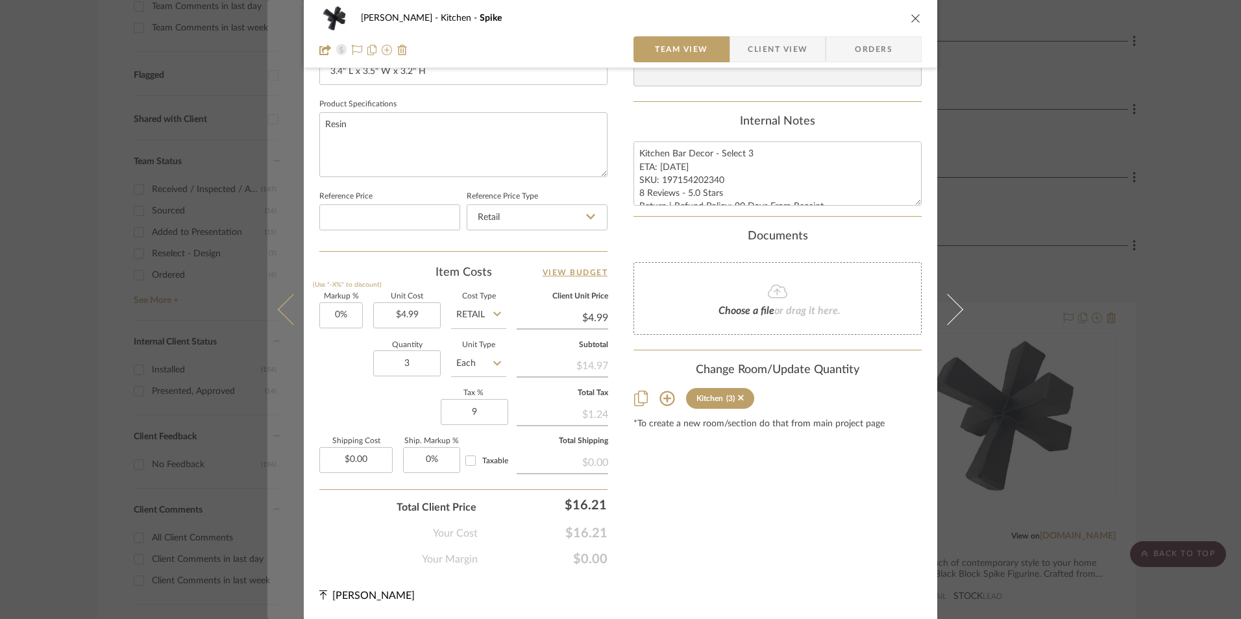
type input "9%"
click at [280, 375] on button at bounding box center [285, 309] width 36 height 619
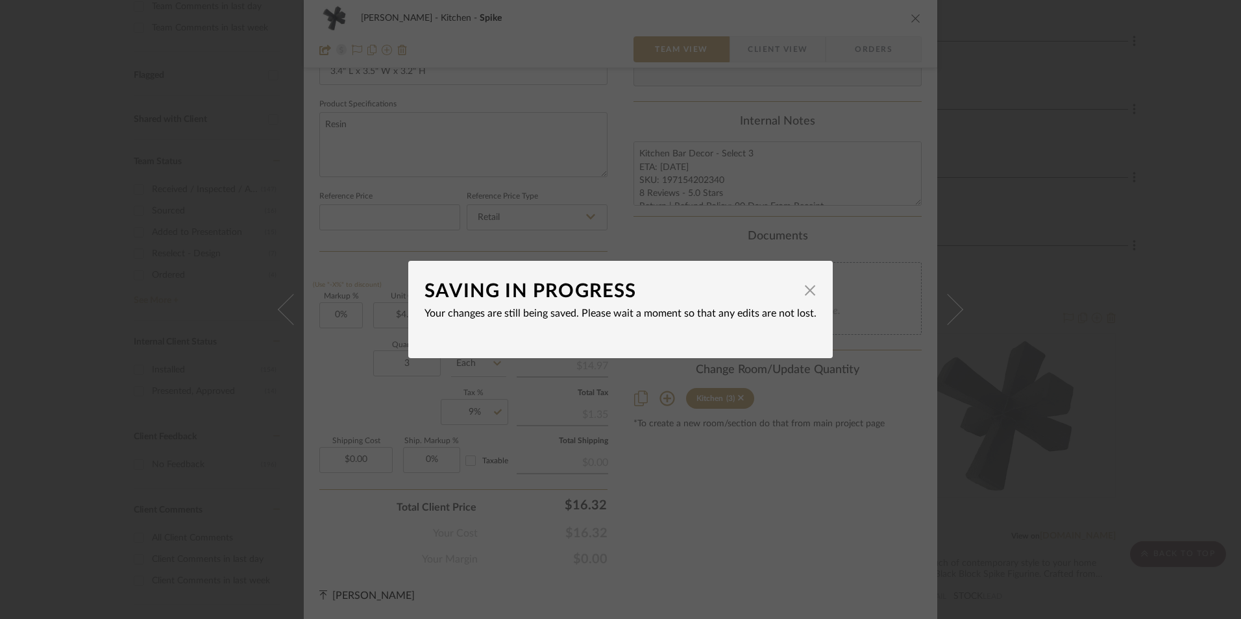
click at [808, 293] on span "button" at bounding box center [810, 290] width 26 height 26
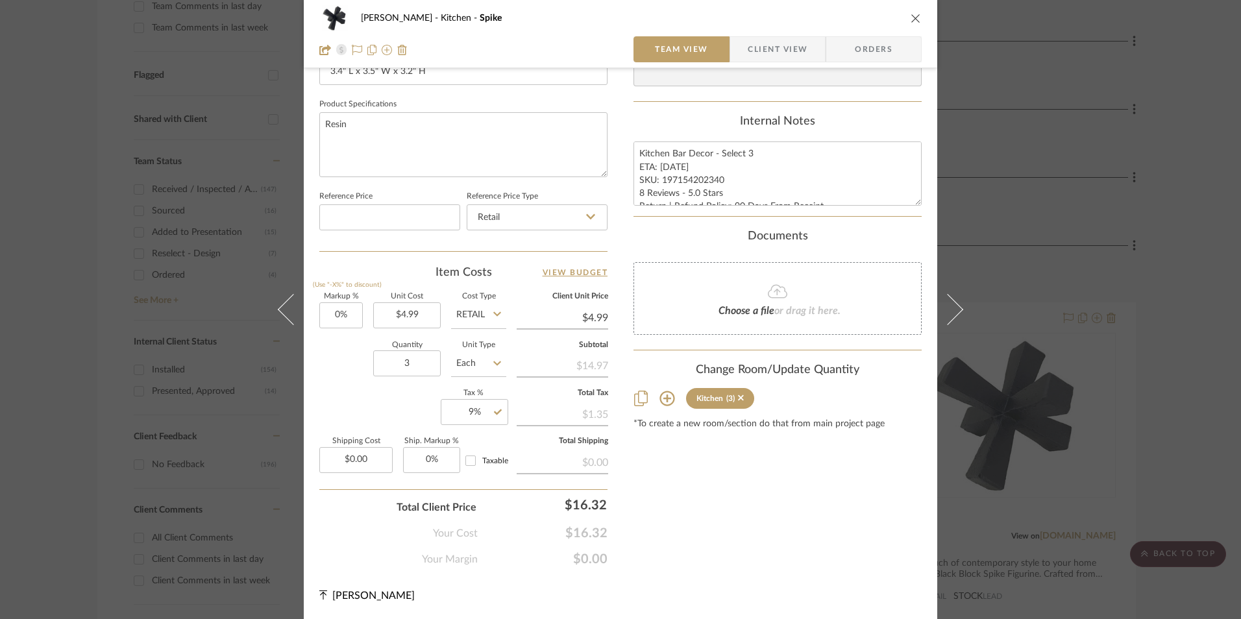
click at [745, 535] on div "Content here copies to Client View - confirm visibility there. Show in Client D…" at bounding box center [778, 33] width 288 height 1068
click at [485, 417] on input "9" at bounding box center [475, 412] width 68 height 26
type input "10%"
click at [769, 517] on div "Content here copies to Client View - confirm visibility there. Show in Client D…" at bounding box center [778, 33] width 288 height 1068
click at [478, 414] on input "10" at bounding box center [475, 412] width 68 height 26
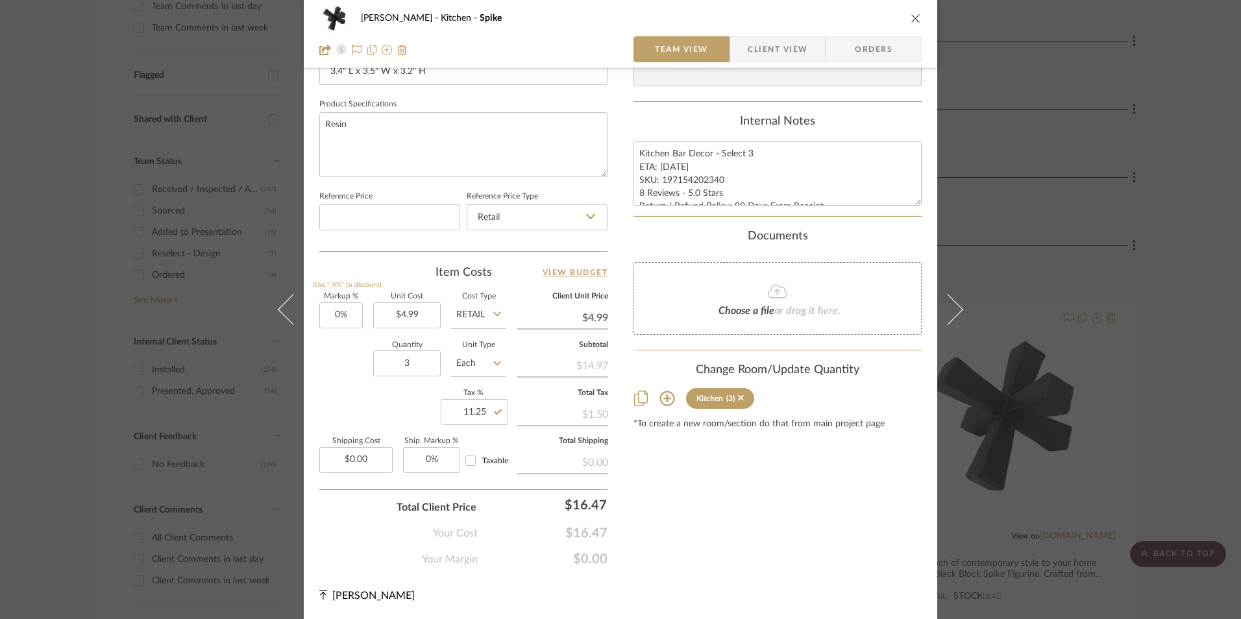
type input "11.25%"
click at [718, 471] on div "Content here copies to Client View - confirm visibility there. Show in Client D…" at bounding box center [778, 33] width 288 height 1068
click at [471, 411] on input "11.25" at bounding box center [475, 412] width 68 height 26
type input "12%"
click at [691, 462] on div "Content here copies to Client View - confirm visibility there. Show in Client D…" at bounding box center [778, 33] width 288 height 1068
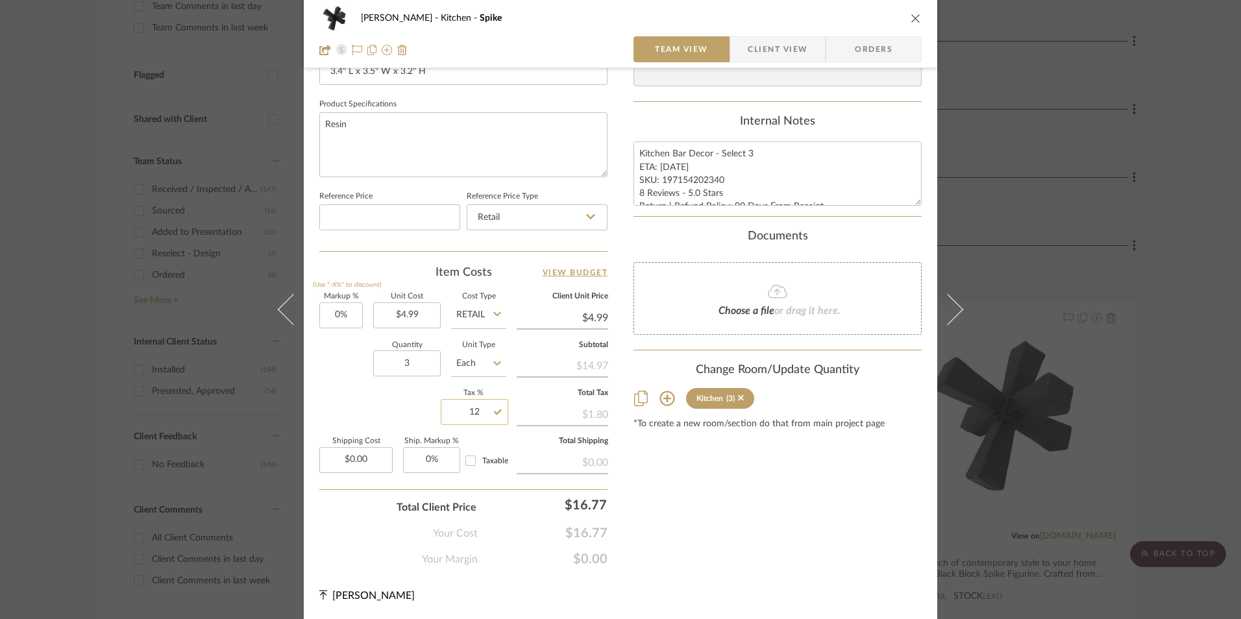
click at [465, 407] on input "12" at bounding box center [475, 412] width 68 height 26
type input "12.1%"
click at [584, 438] on div "Markup % (Use "-X%" to discount) 0% Unit Cost $4.99 Cost Type Retail Client Uni…" at bounding box center [463, 388] width 288 height 190
click at [634, 454] on div "Content here copies to Client View - confirm visibility there. Show in Client D…" at bounding box center [778, 33] width 288 height 1068
click at [462, 413] on input "12.1" at bounding box center [475, 412] width 68 height 26
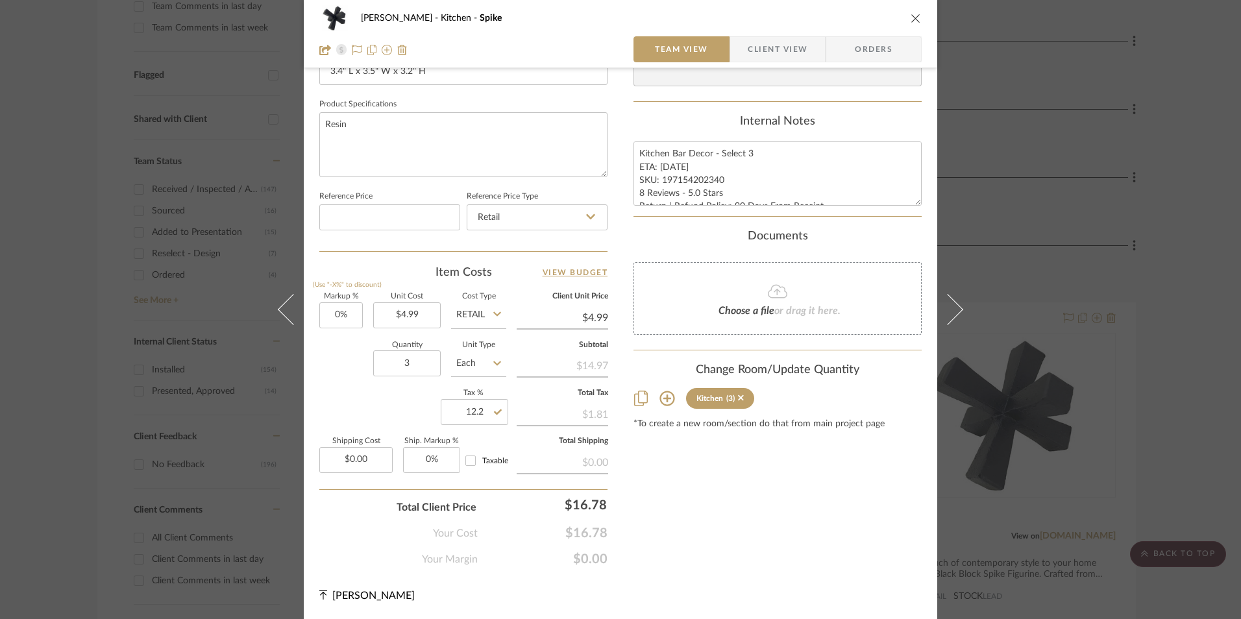
type input "12.2%"
click at [780, 493] on div "Content here copies to Client View - confirm visibility there. Show in Client D…" at bounding box center [778, 33] width 288 height 1068
click at [485, 415] on input "12.2" at bounding box center [475, 412] width 68 height 26
type input "12.15%"
click at [709, 466] on div "Content here copies to Client View - confirm visibility there. Show in Client D…" at bounding box center [778, 33] width 288 height 1068
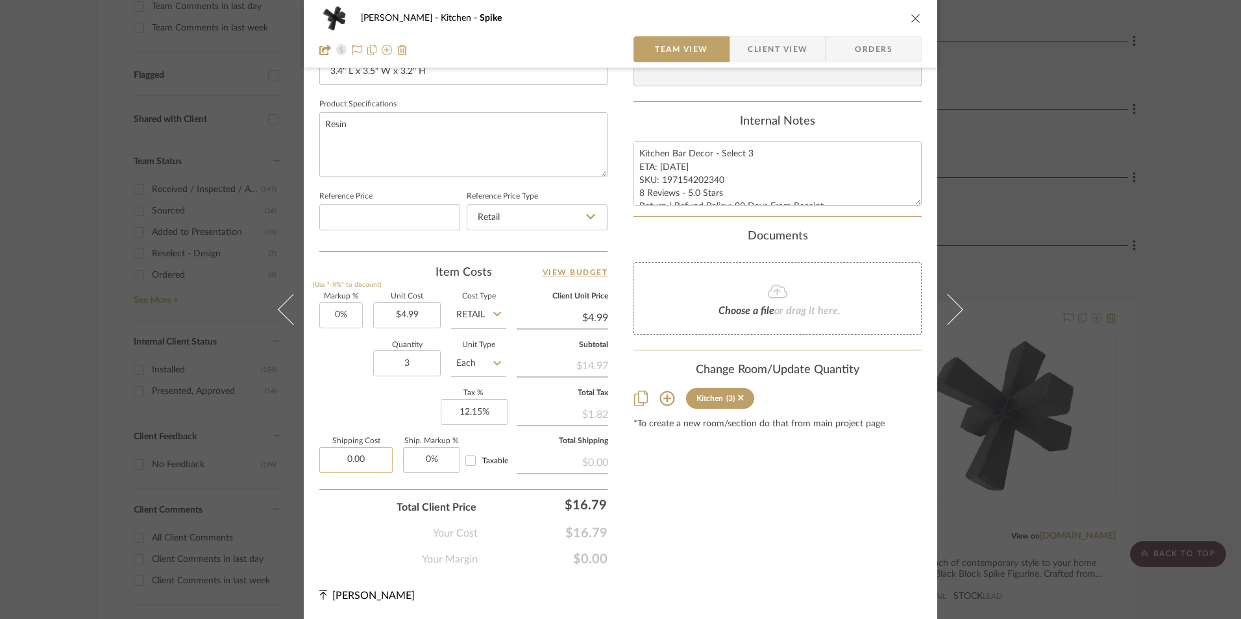
click at [378, 462] on input "0.00" at bounding box center [355, 460] width 73 height 26
type input "$6.99"
click at [752, 534] on div "Content here copies to Client View - confirm visibility there. Show in Client D…" at bounding box center [778, 33] width 288 height 1068
click at [867, 42] on span "Orders" at bounding box center [874, 49] width 66 height 26
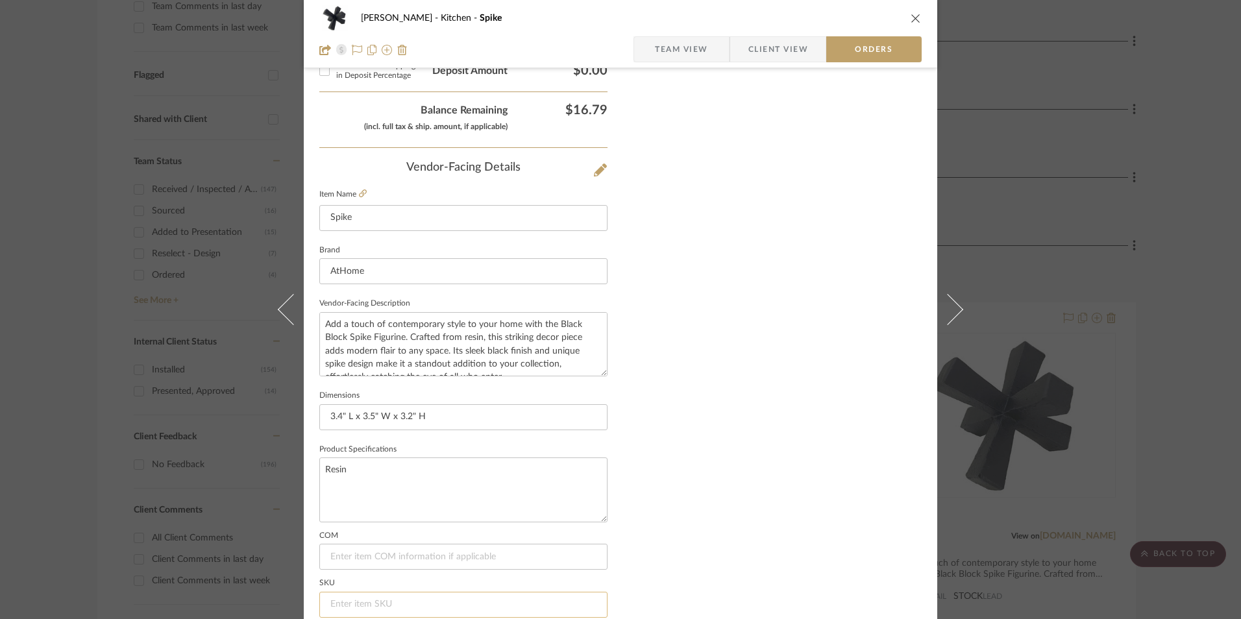
scroll to position [761, 0]
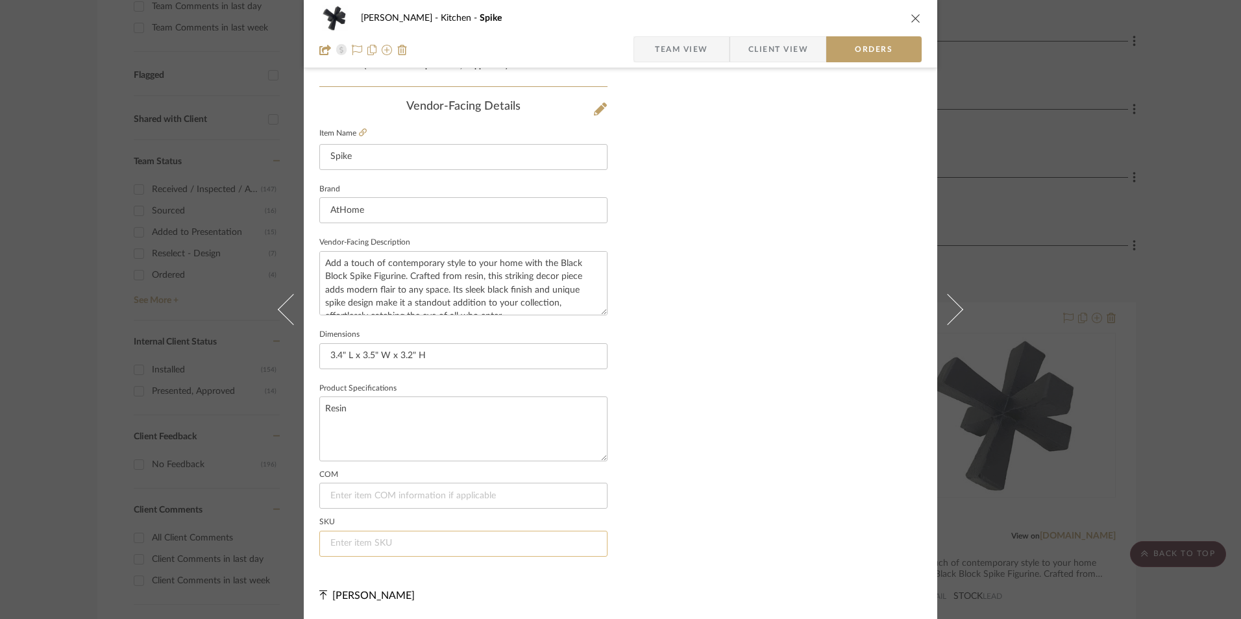
click at [378, 546] on input at bounding box center [463, 544] width 288 height 26
paste input "197154202340"
type input "197154202340"
click at [689, 42] on span "Team View" at bounding box center [681, 49] width 53 height 26
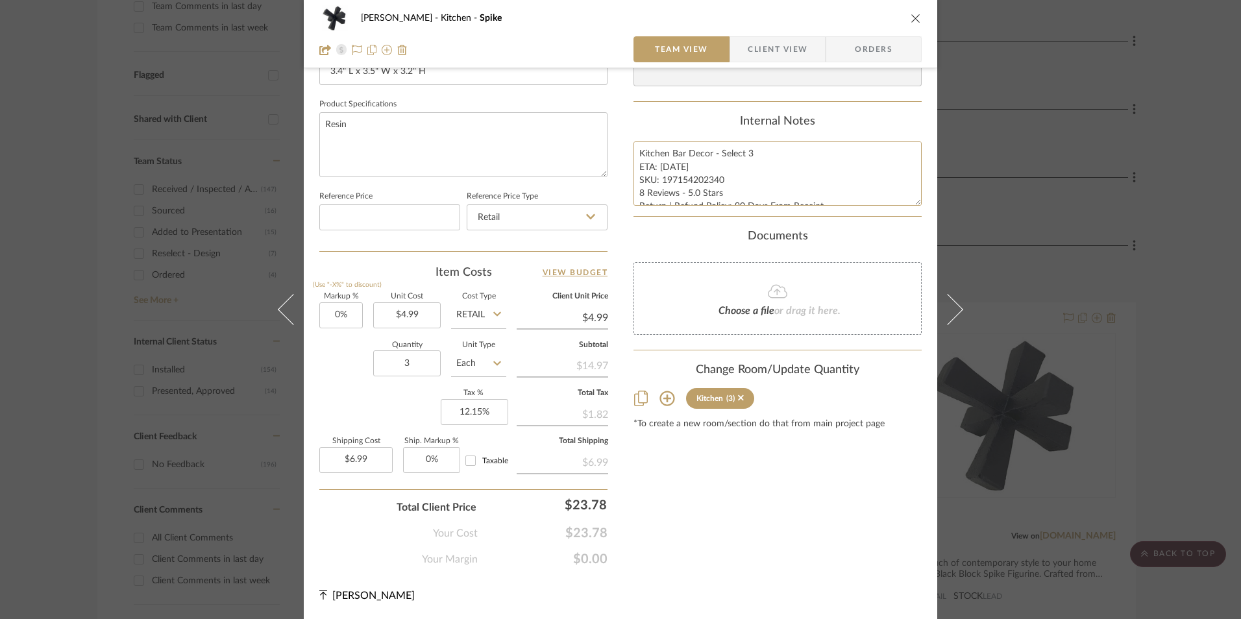
scroll to position [13, 0]
drag, startPoint x: 634, startPoint y: 151, endPoint x: 845, endPoint y: 216, distance: 221.3
click at [845, 216] on summary-project-notes "Internal Notes Kitchen Bar Decor - Select 3 ETA: [DATE] SKU: 197154202340 8 Rev…" at bounding box center [778, 166] width 288 height 103
click at [768, 45] on span "Client View" at bounding box center [778, 49] width 60 height 26
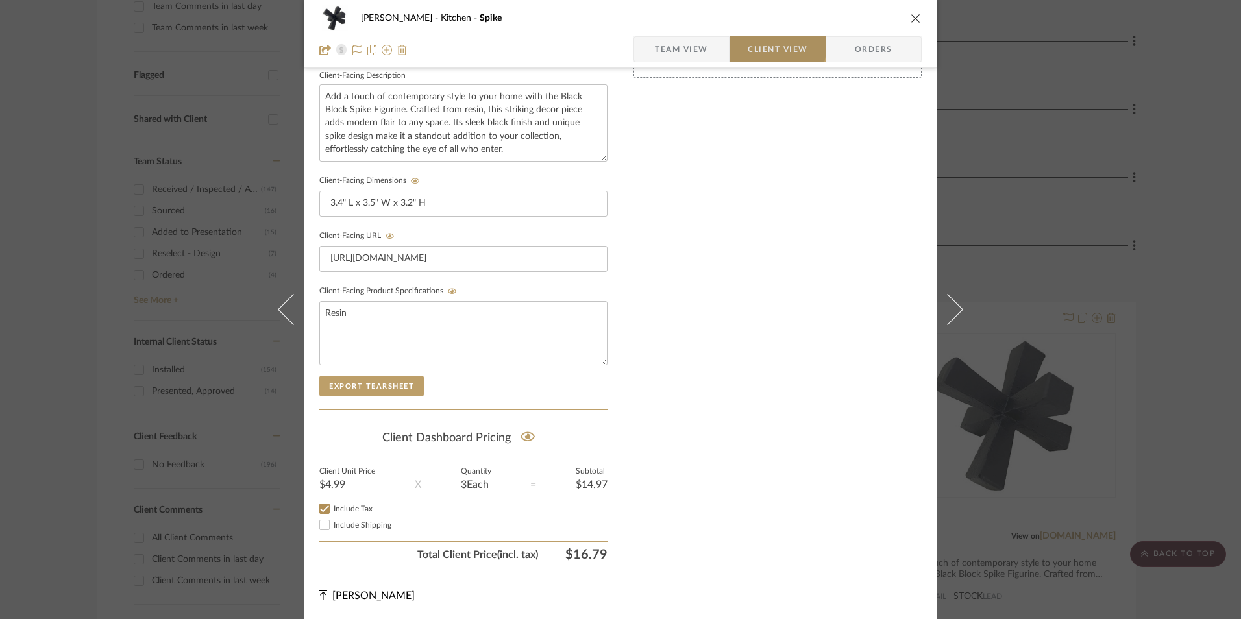
scroll to position [471, 0]
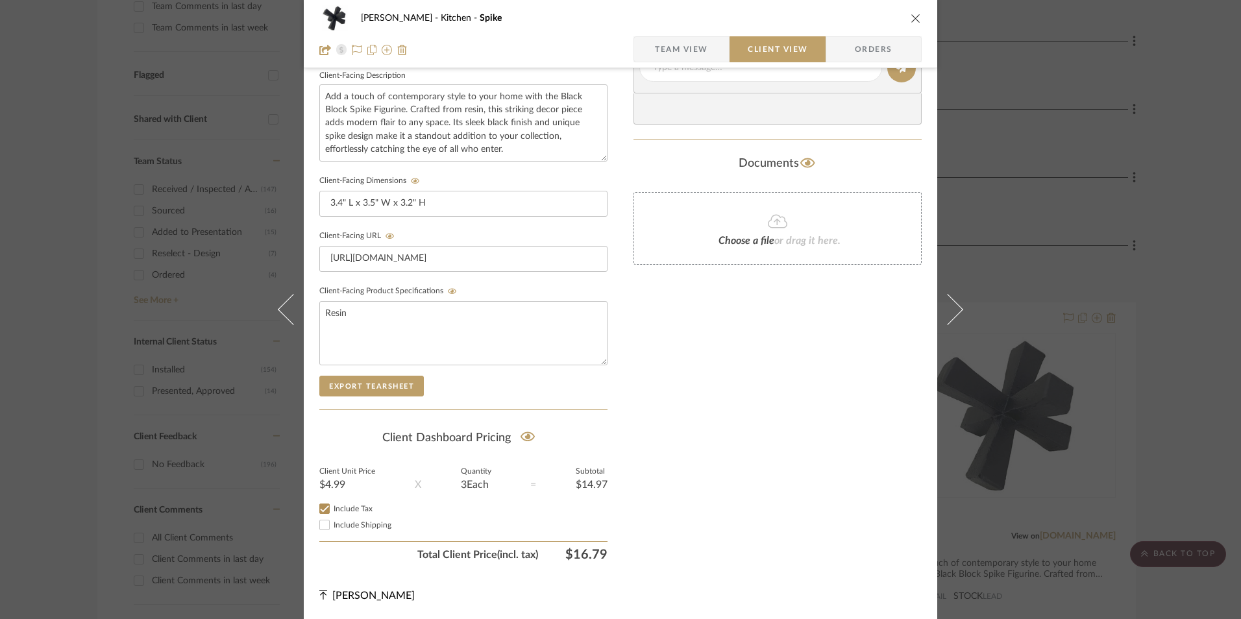
click at [326, 524] on input "Include Shipping" at bounding box center [325, 525] width 16 height 16
checkbox input "true"
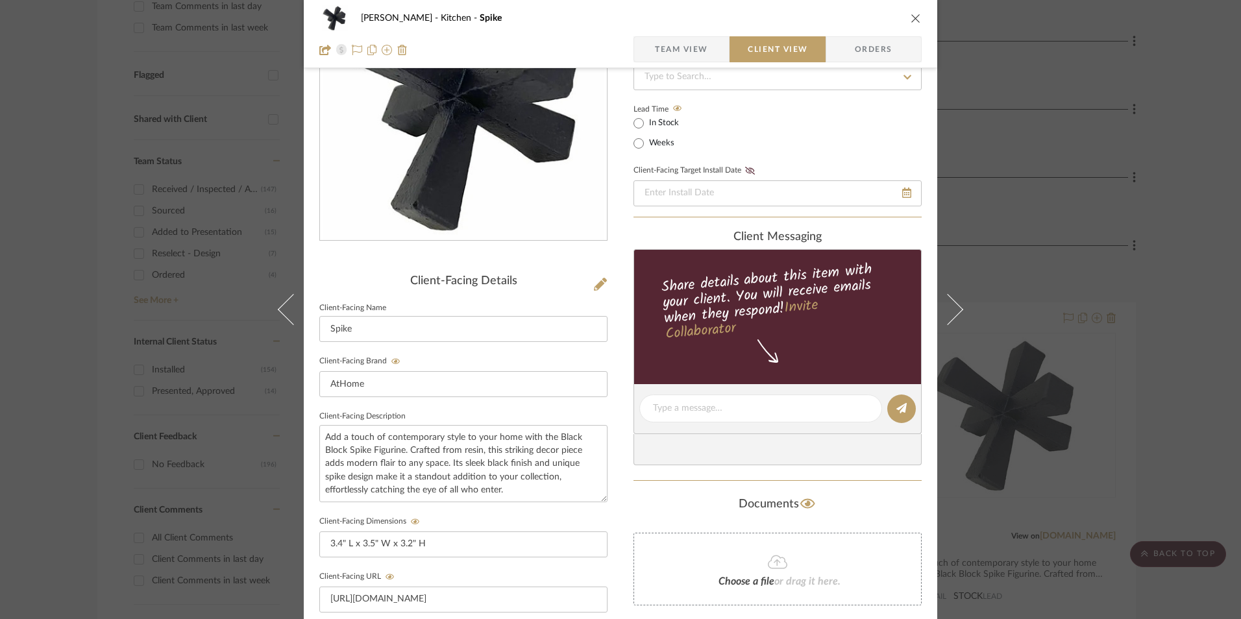
scroll to position [389, 0]
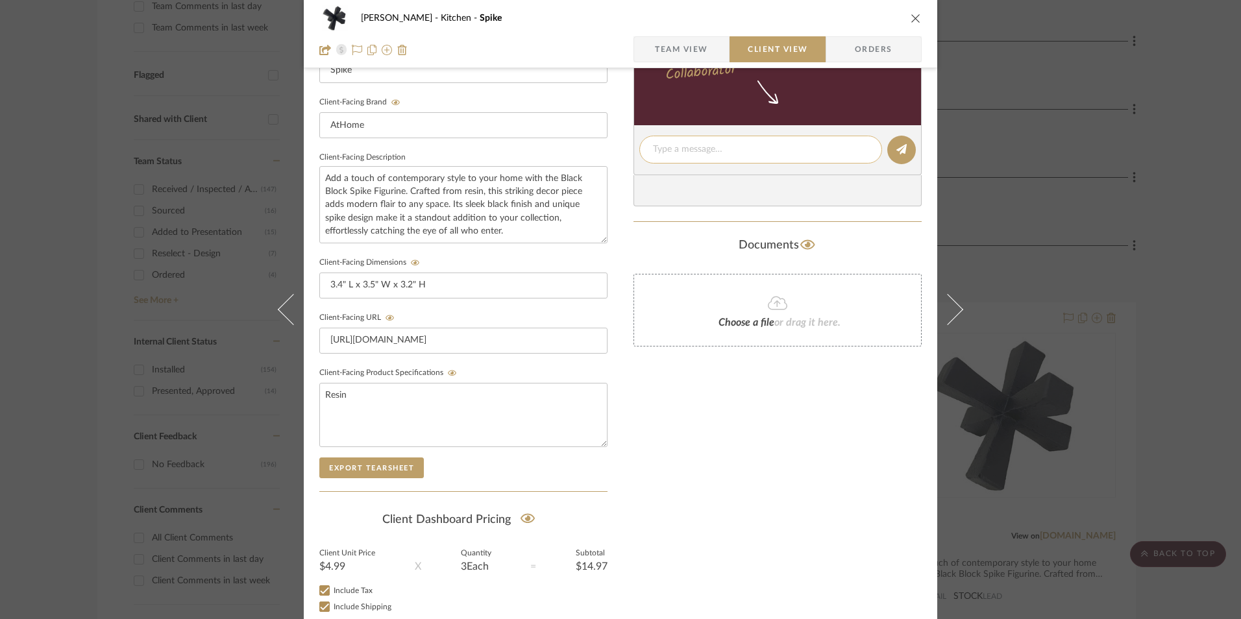
click at [712, 153] on textarea at bounding box center [760, 150] width 215 height 14
paste textarea "Kitchen Bar Decor - Select 3 ETA: [DATE] SKU: 197154202340 8 Reviews - 5.0 Star…"
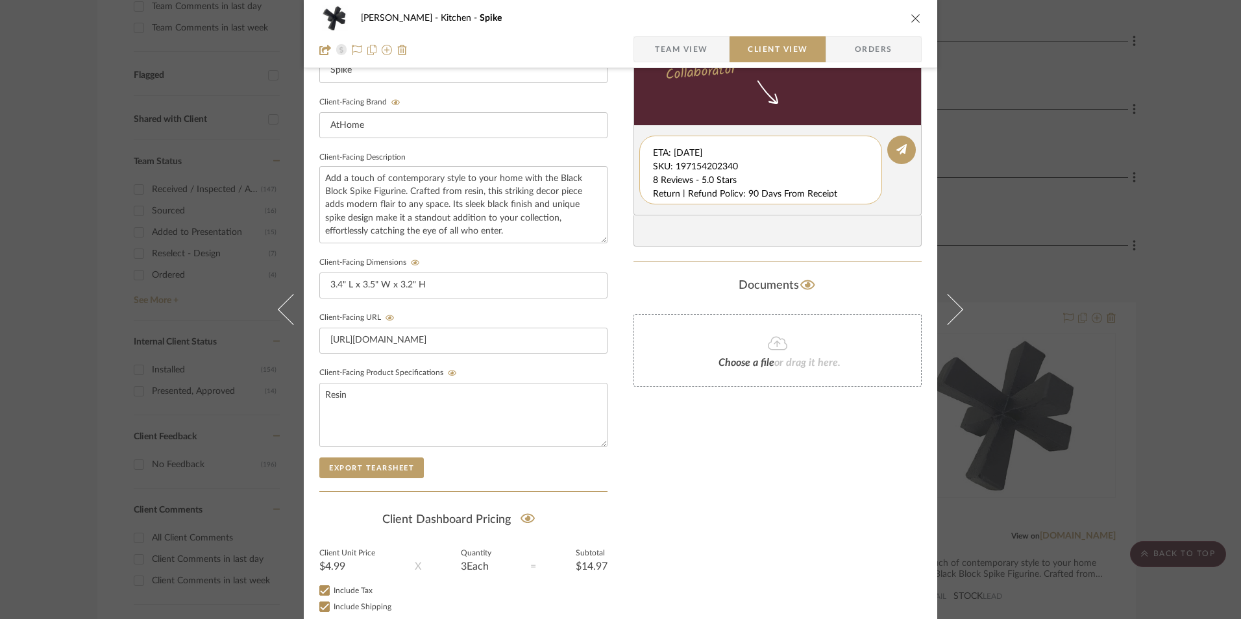
scroll to position [14, 0]
drag, startPoint x: 648, startPoint y: 148, endPoint x: 846, endPoint y: 202, distance: 204.5
click at [846, 202] on div "Kitchen Bar Decor - Select 3 ETA: [DATE] SKU: 197154202340 8 Reviews - 5.0 Star…" at bounding box center [760, 170] width 243 height 69
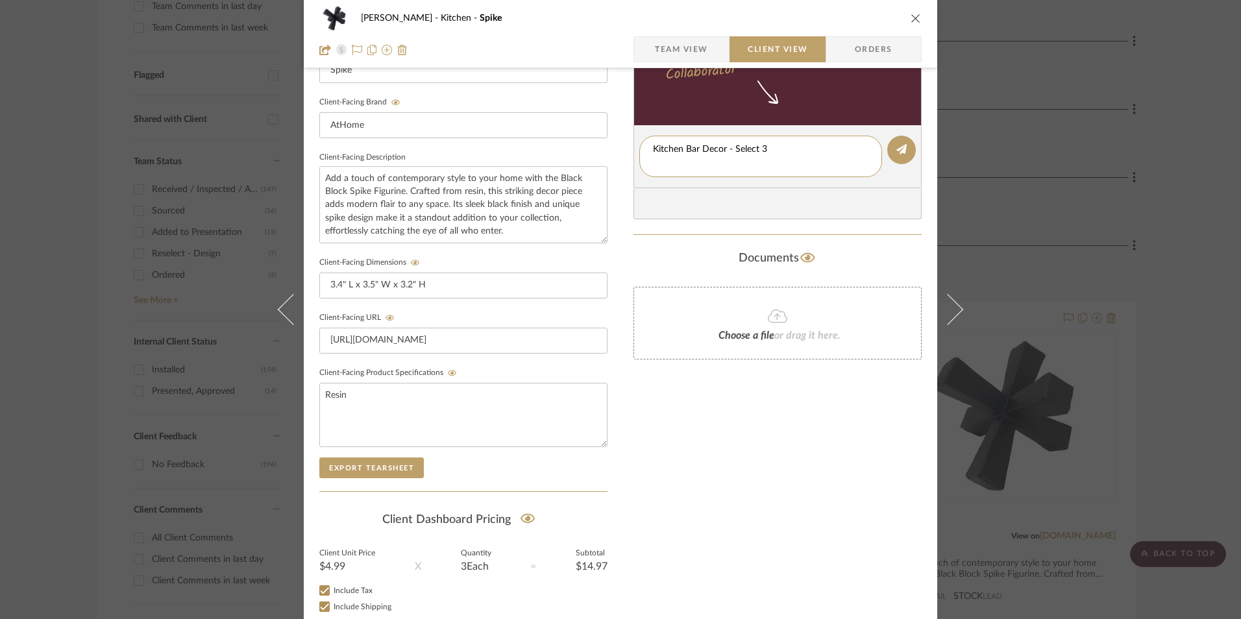
type textarea "Kitchen Bar Decor - Select 3"
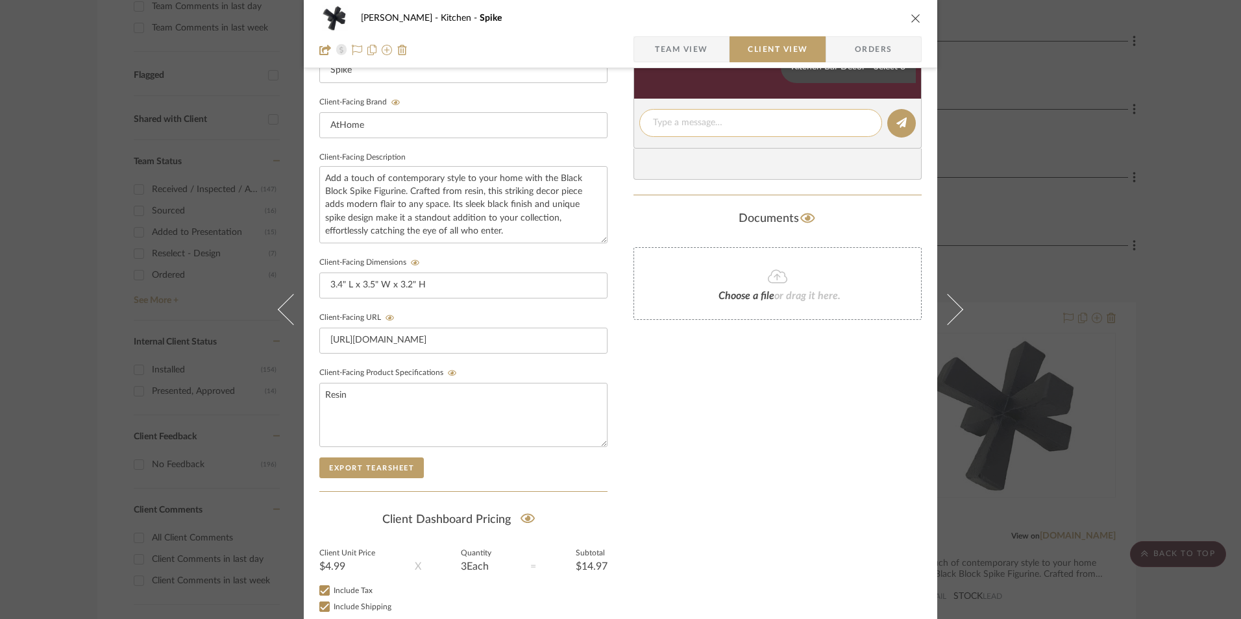
click at [688, 124] on textarea at bounding box center [760, 123] width 215 height 14
paste textarea "ETA: [DATE] SKU: 197154202340 8 Reviews - 5.0 Stars Return | Refund Policy: 90 …"
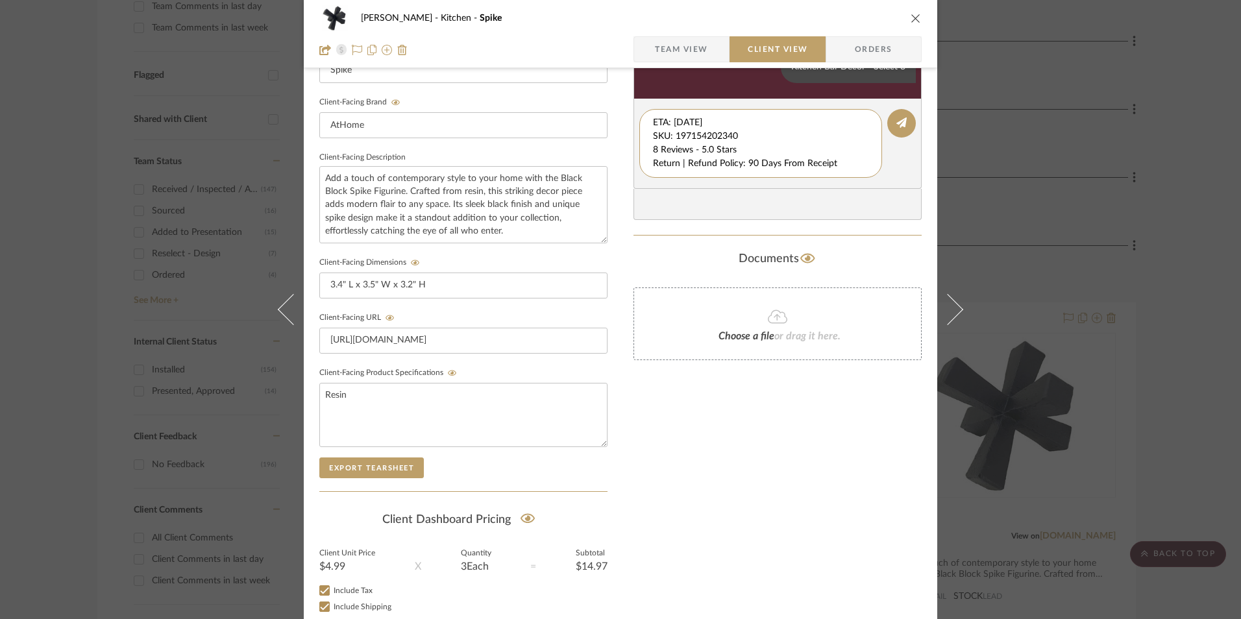
drag, startPoint x: 686, startPoint y: 138, endPoint x: 581, endPoint y: 92, distance: 114.8
click at [573, 96] on div "[PERSON_NAME] Kitchen Spike Team View Client View Orders Client-Facing Details …" at bounding box center [621, 160] width 634 height 1081
click at [648, 134] on div "8 Reviews - 5.0 Stars Return | Refund Policy: 90 Days From Receipt" at bounding box center [760, 136] width 243 height 55
click at [653, 134] on textarea "8 Reviews - 5.0 Stars Return | Refund Policy: 90 Days From Receipt" at bounding box center [760, 136] width 215 height 41
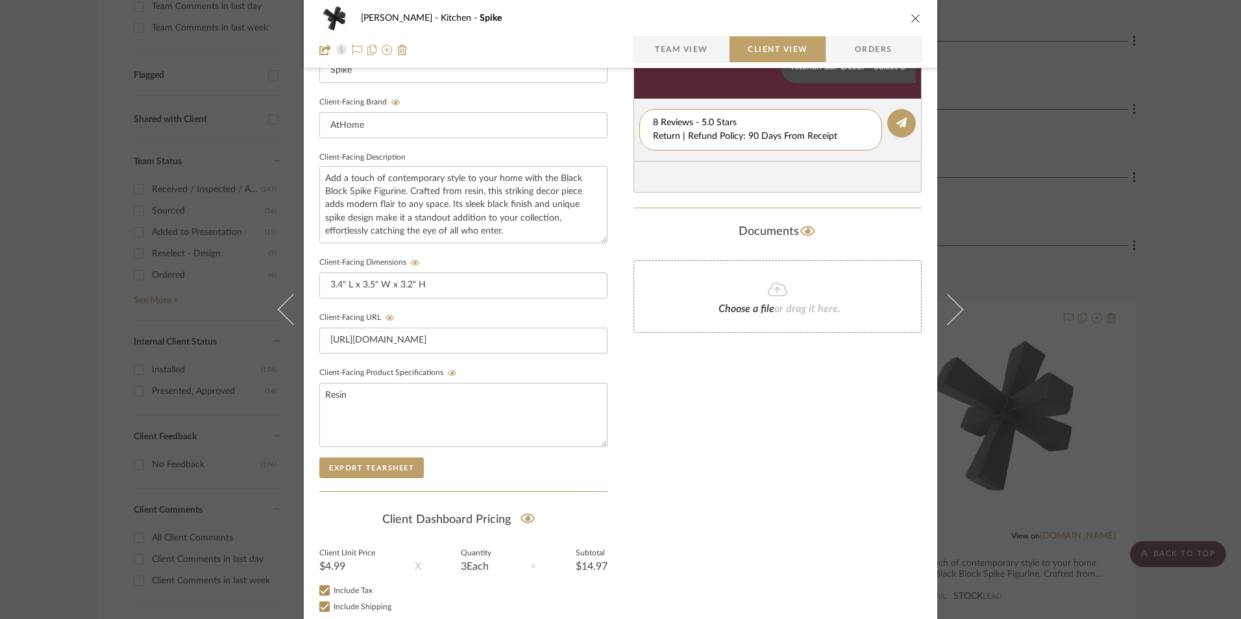
drag, startPoint x: 597, startPoint y: 140, endPoint x: 615, endPoint y: 136, distance: 18.0
click at [598, 140] on div "[PERSON_NAME] Kitchen Spike Team View Client View Orders Client-Facing Details …" at bounding box center [621, 160] width 634 height 1081
type textarea "8 Reviews - 5.0 Stars"
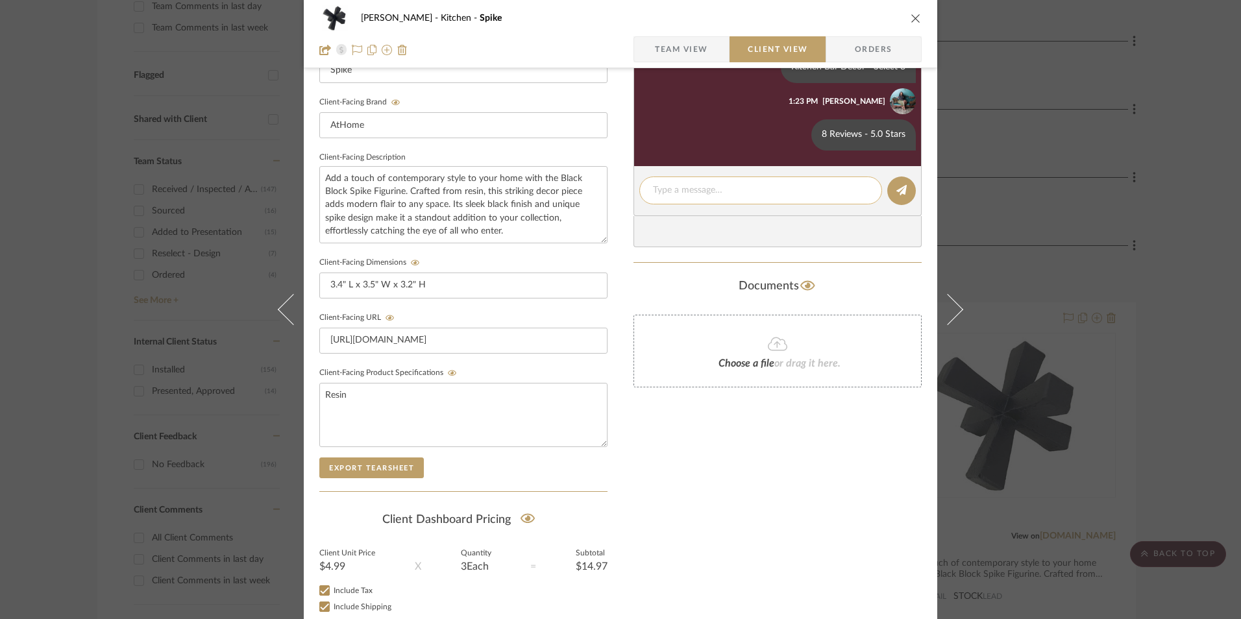
click at [702, 190] on textarea at bounding box center [760, 191] width 215 height 14
paste textarea "Return | Refund Policy: 90 Days From Receipt"
type textarea "Return | Refund Policy: 90 Days From Receipt"
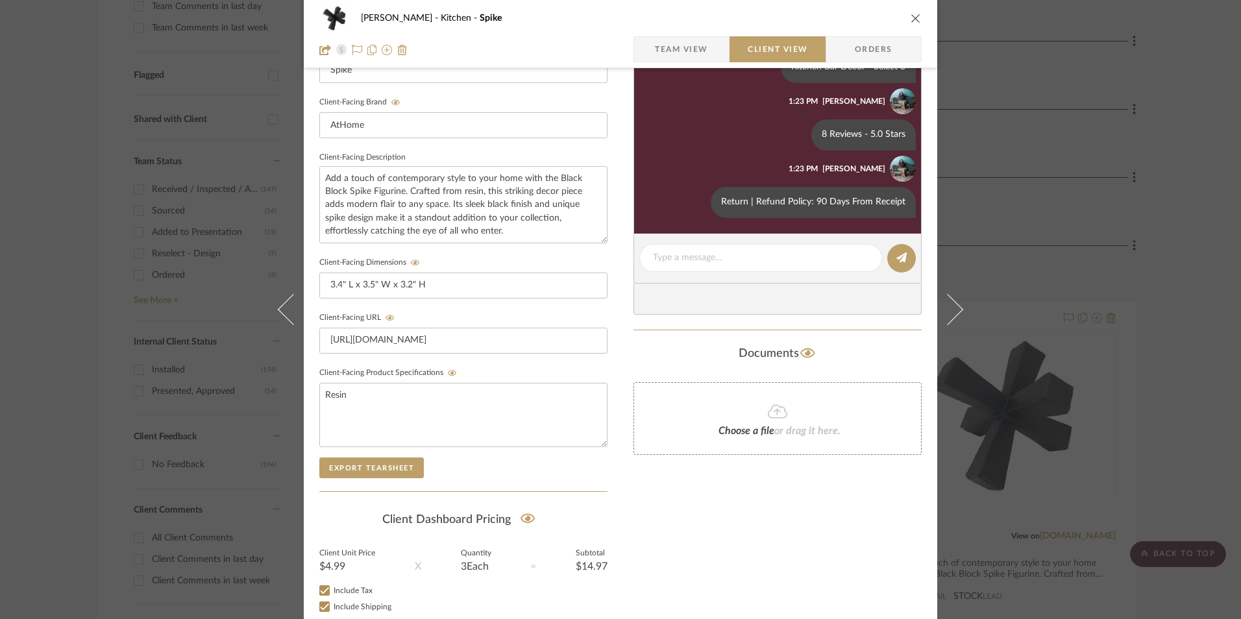
click at [724, 481] on div "Only content on this tab can share to Dashboard. Click eyeball icon to show or …" at bounding box center [778, 174] width 288 height 950
click at [911, 17] on icon "close" at bounding box center [916, 18] width 10 height 10
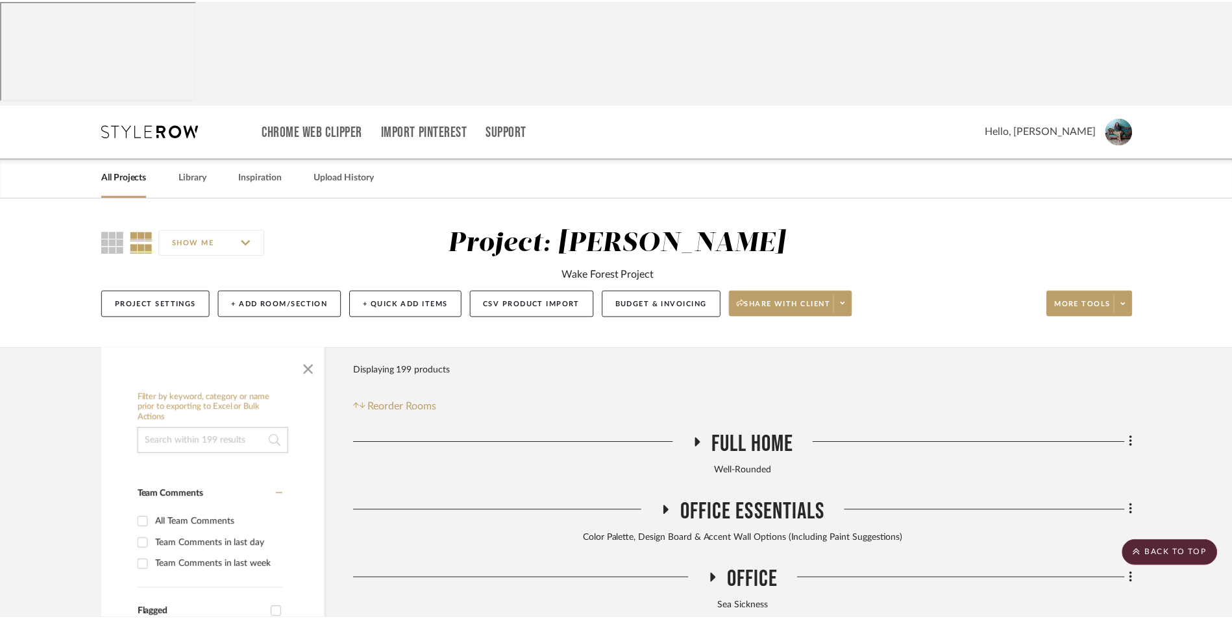
scroll to position [538, 0]
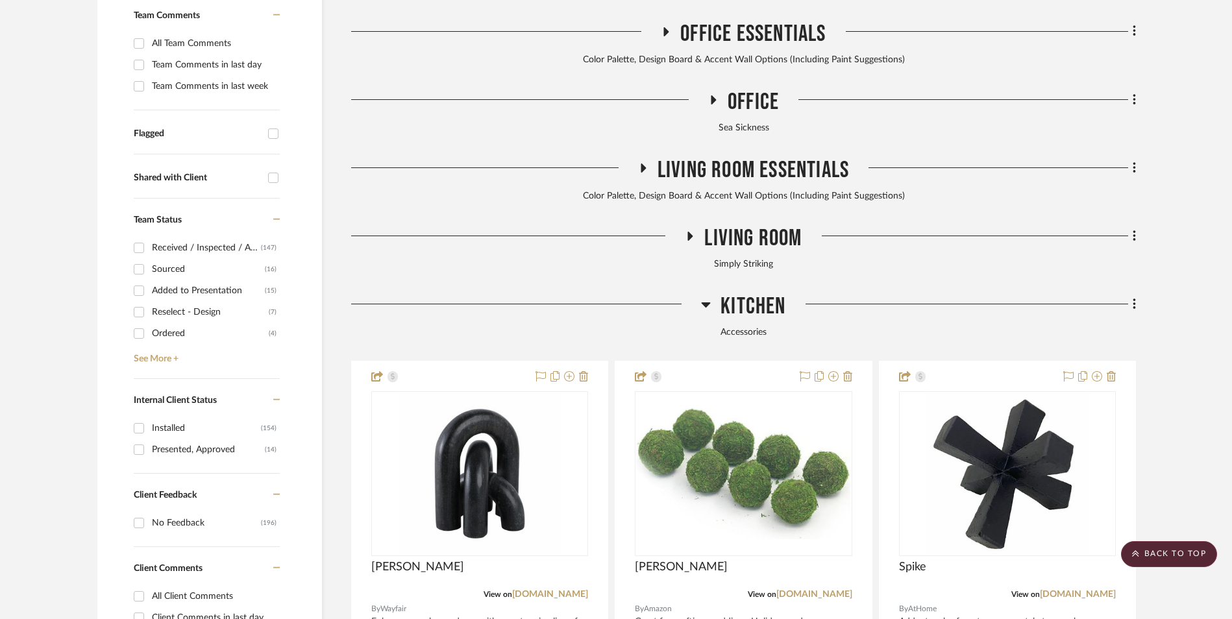
scroll to position [408, 0]
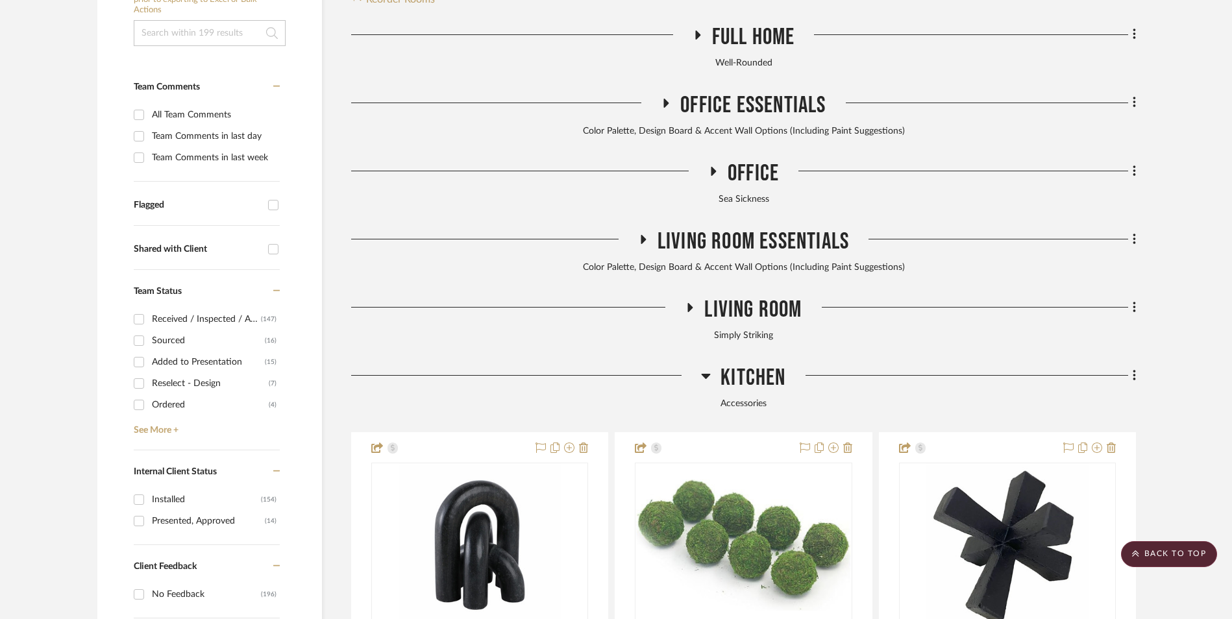
click at [704, 368] on icon at bounding box center [706, 376] width 10 height 16
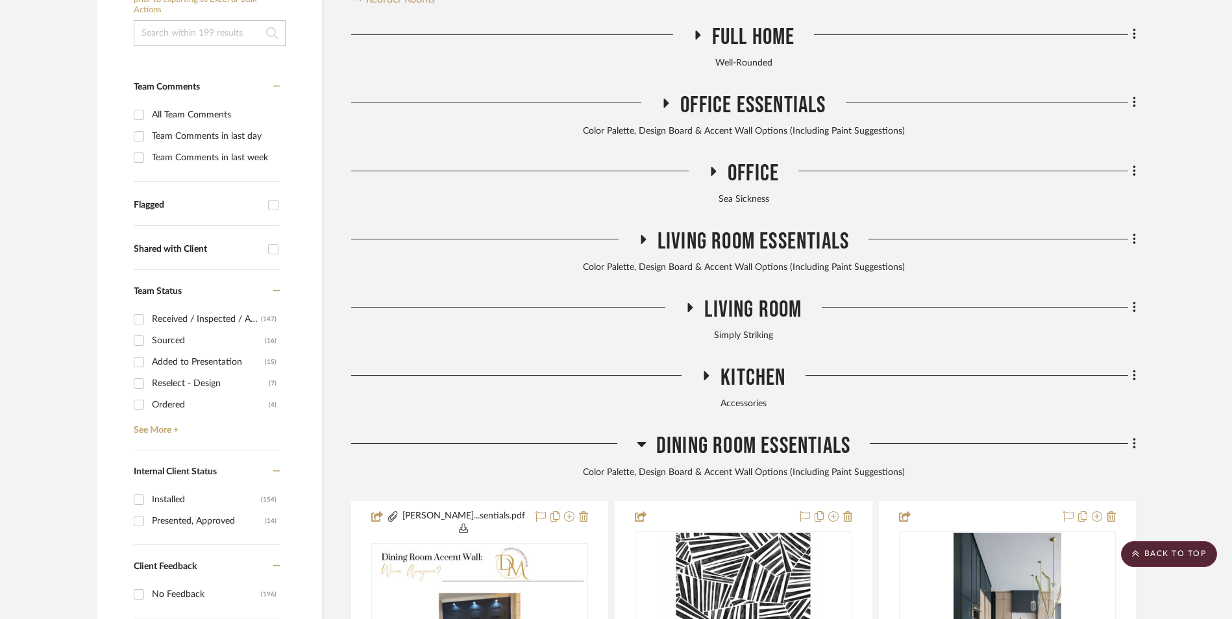
click at [688, 303] on icon at bounding box center [690, 307] width 5 height 9
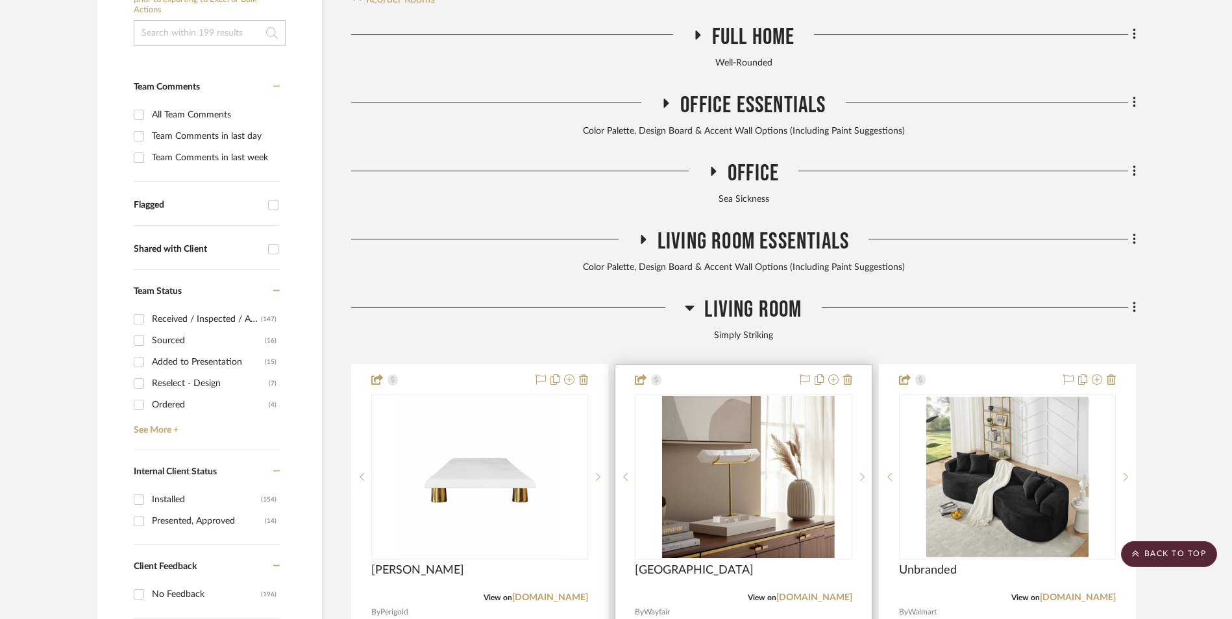
scroll to position [538, 0]
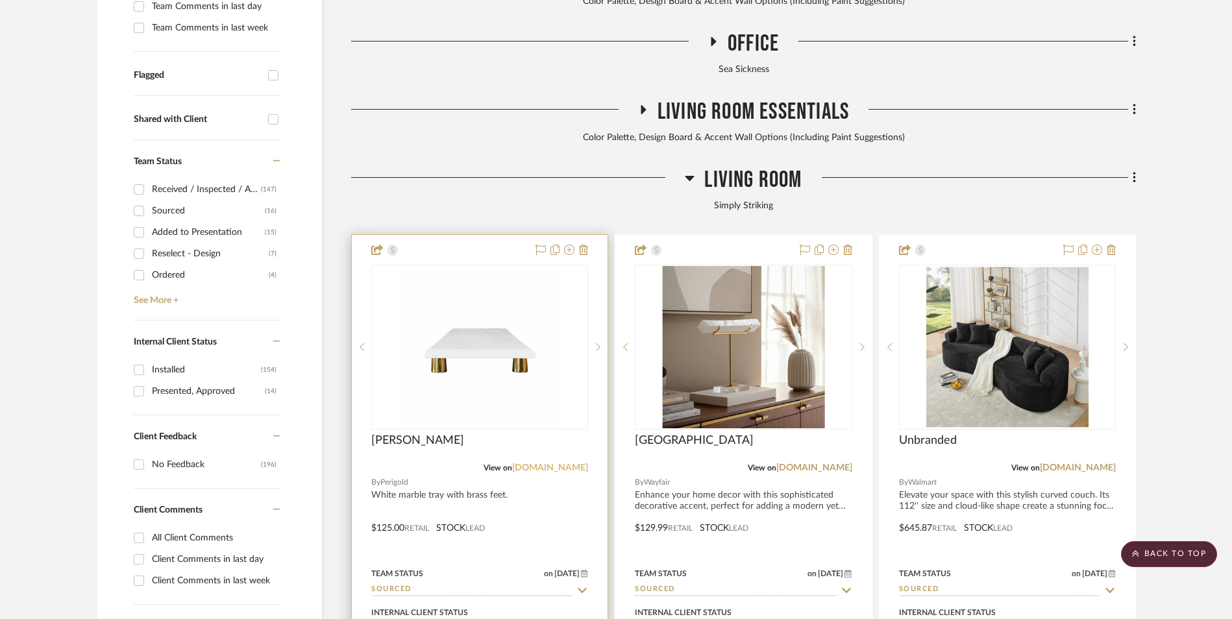
click at [565, 463] on link "[DOMAIN_NAME]" at bounding box center [550, 467] width 76 height 9
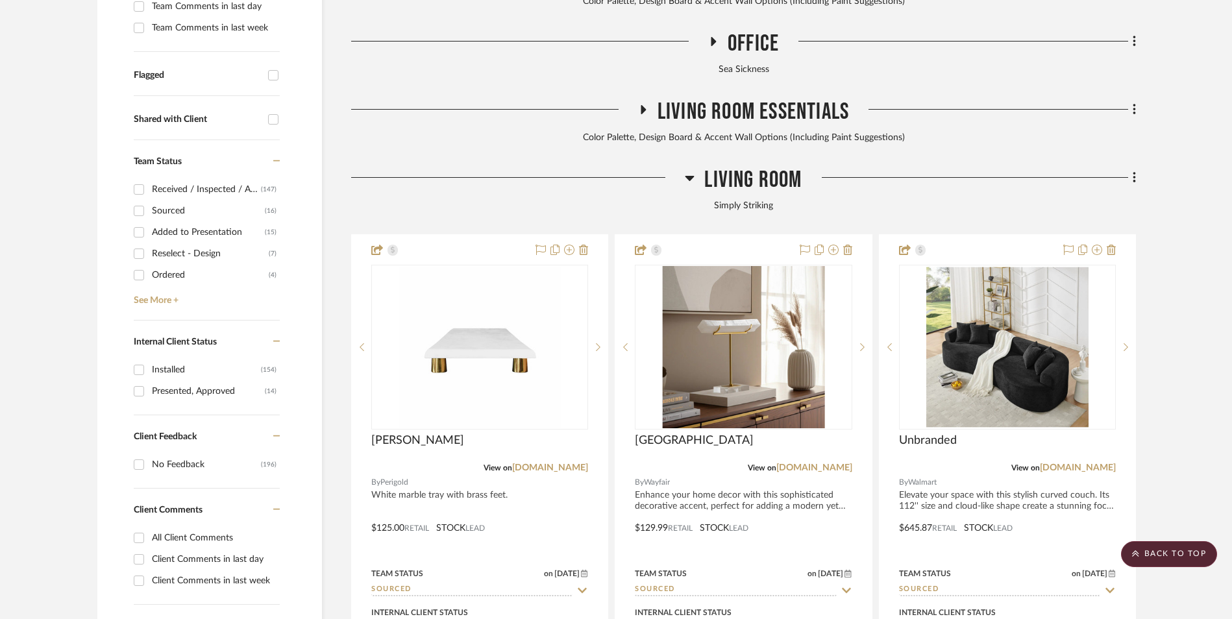
scroll to position [0, 0]
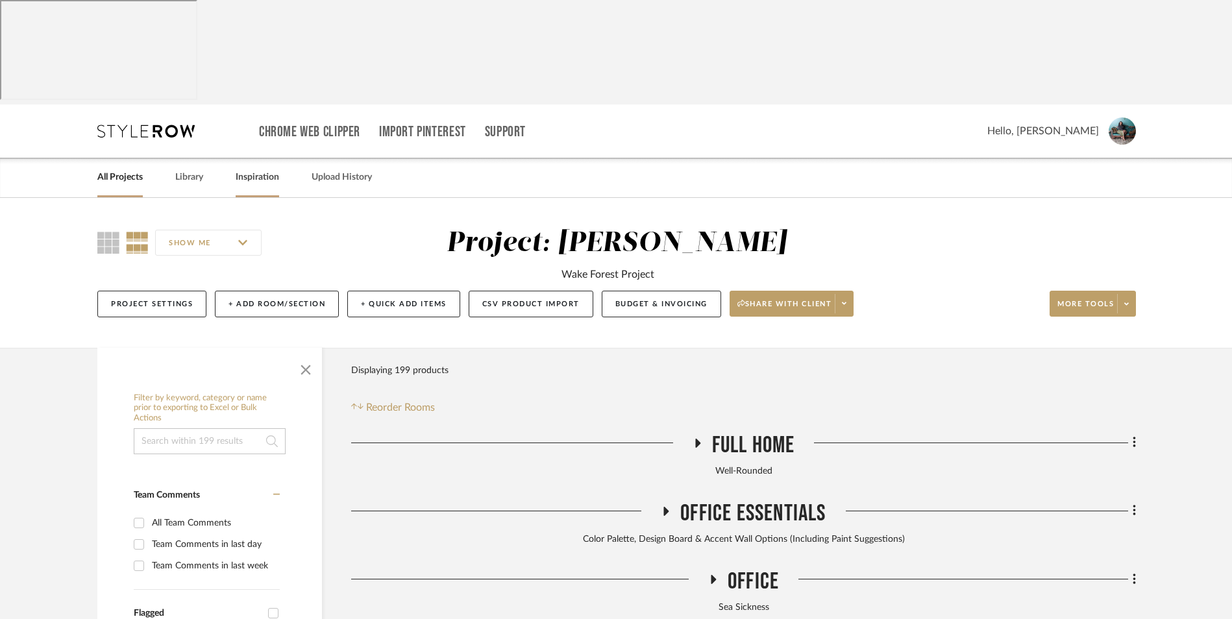
drag, startPoint x: 256, startPoint y: 79, endPoint x: 466, endPoint y: 132, distance: 216.5
click at [258, 169] on link "Inspiration" at bounding box center [257, 178] width 43 height 18
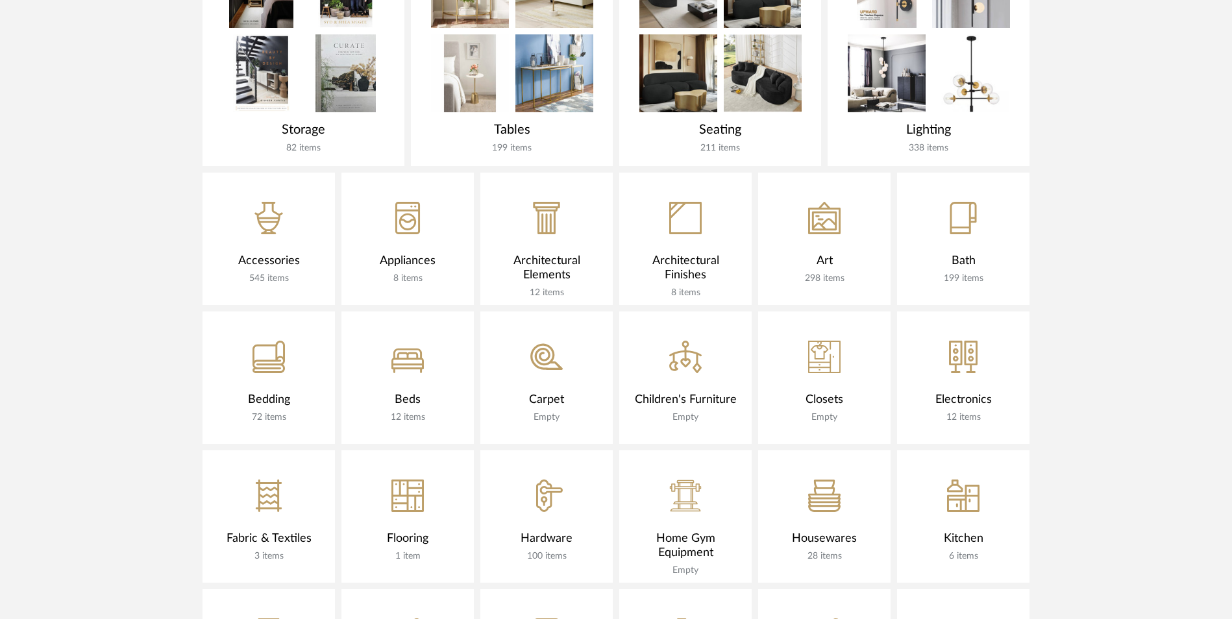
scroll to position [707, 0]
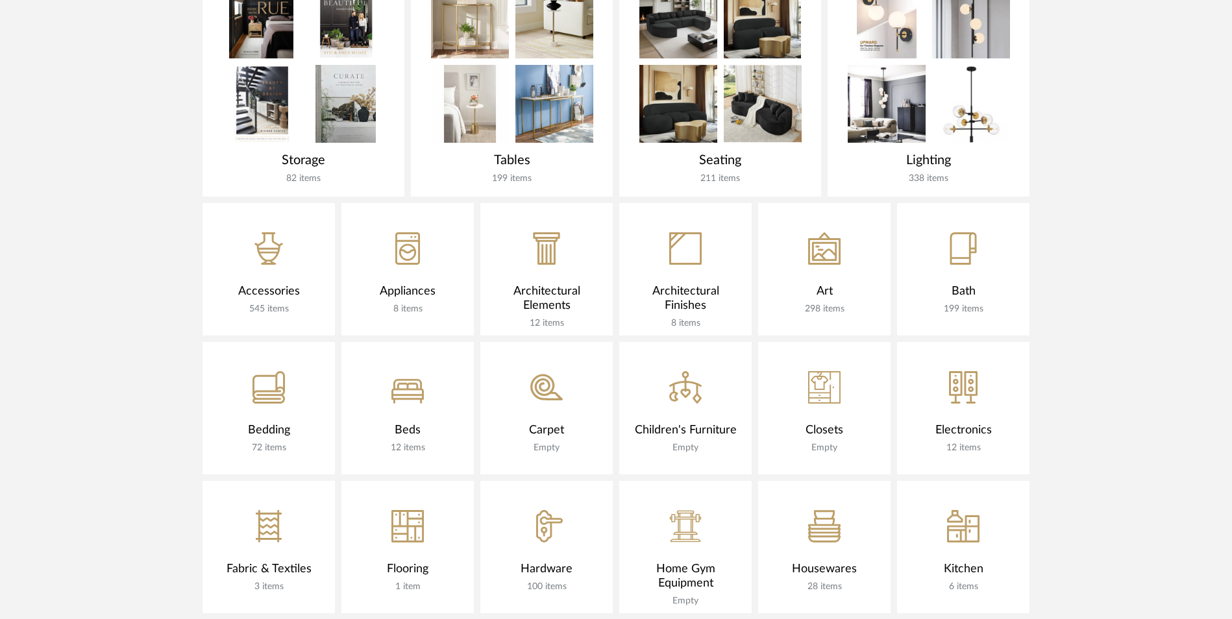
click at [274, 203] on div "CategoryIconAccessories Created with Sketch." at bounding box center [269, 240] width 132 height 75
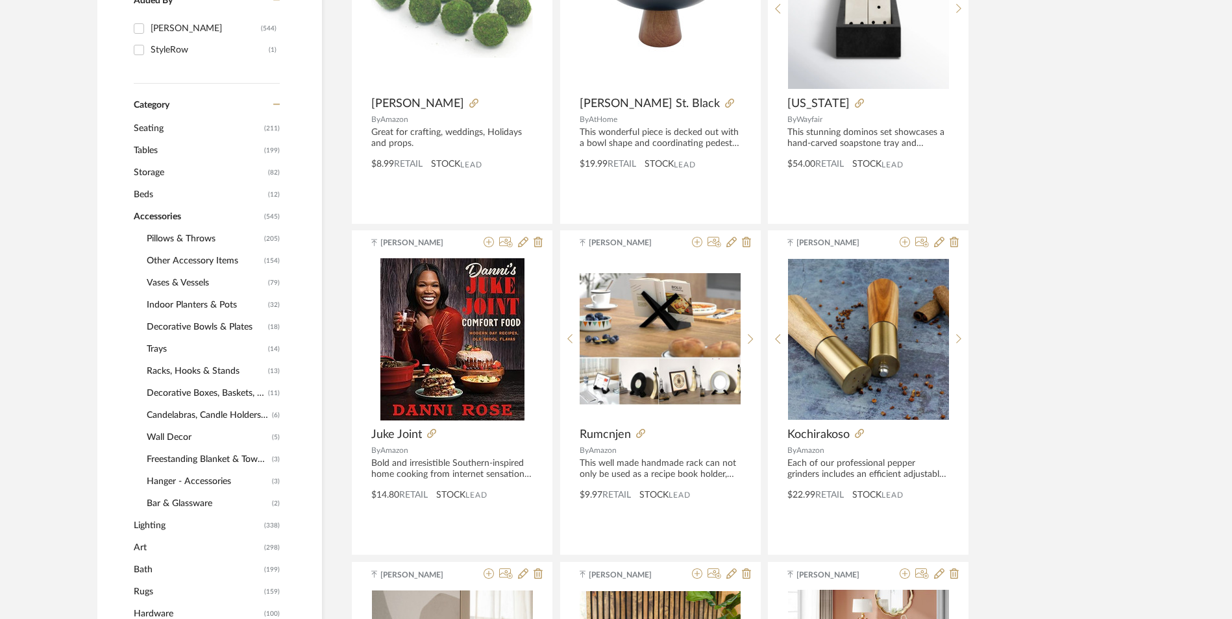
scroll to position [512, 0]
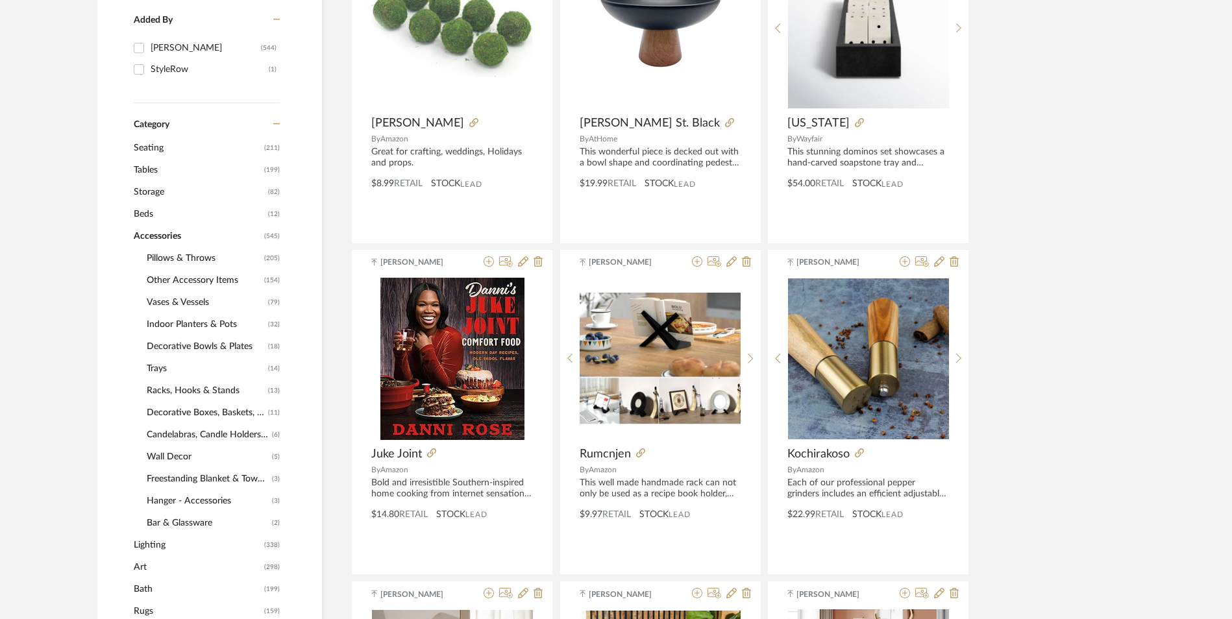
click at [160, 358] on span "Trays" at bounding box center [206, 369] width 118 height 22
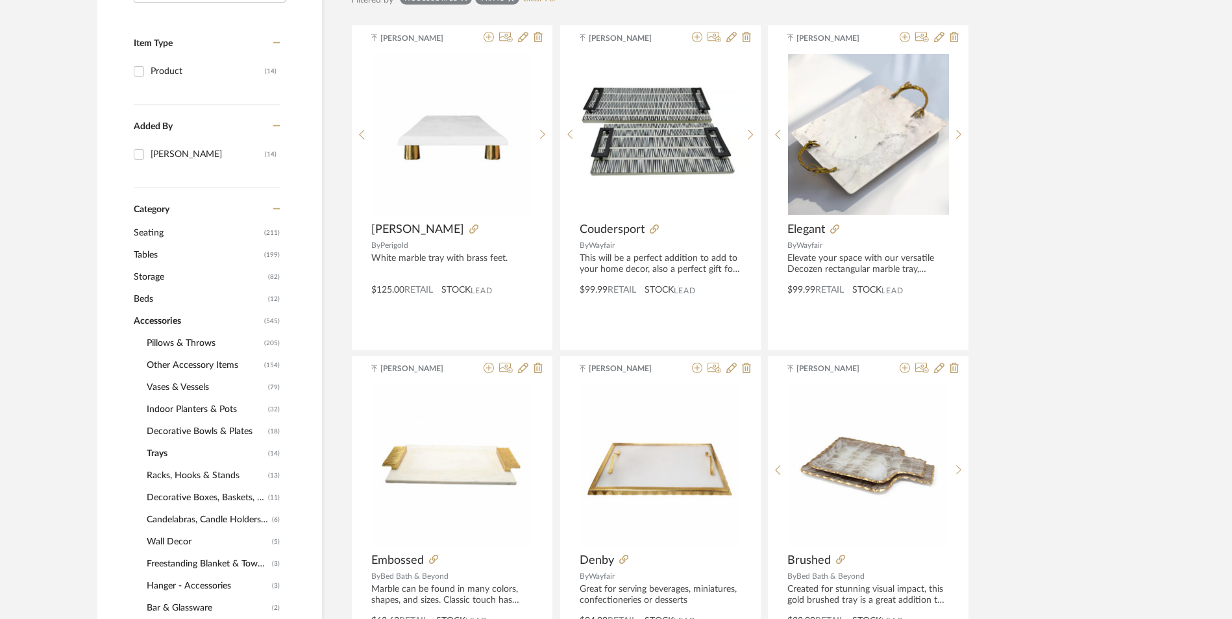
scroll to position [426, 0]
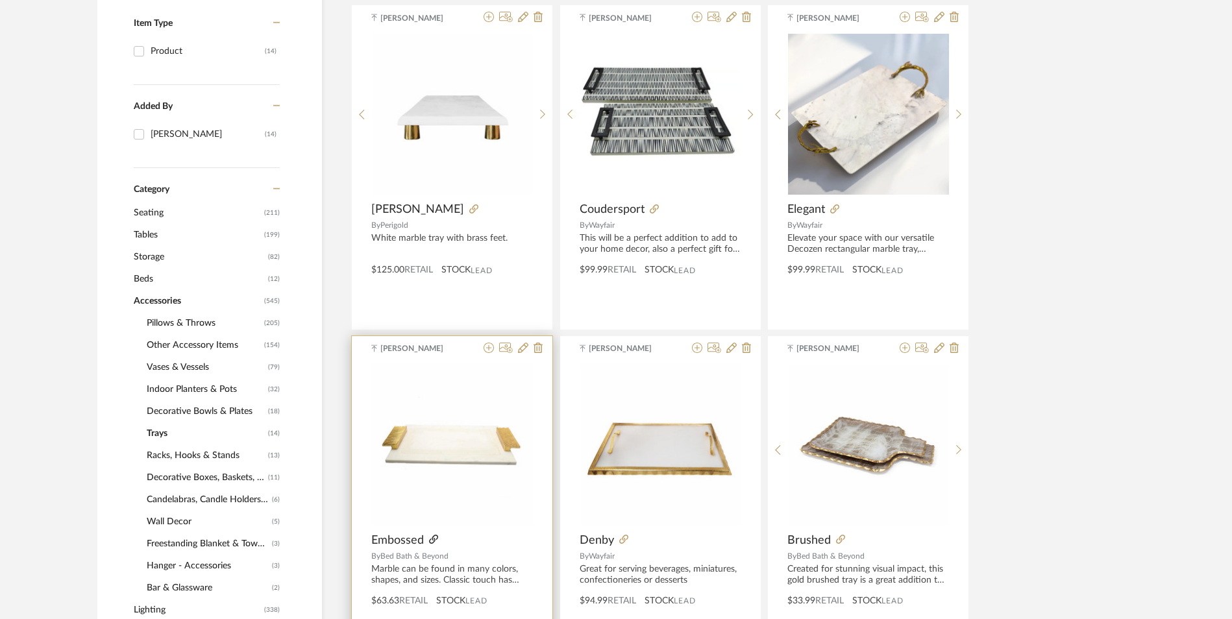
click at [434, 535] on icon at bounding box center [433, 539] width 9 height 9
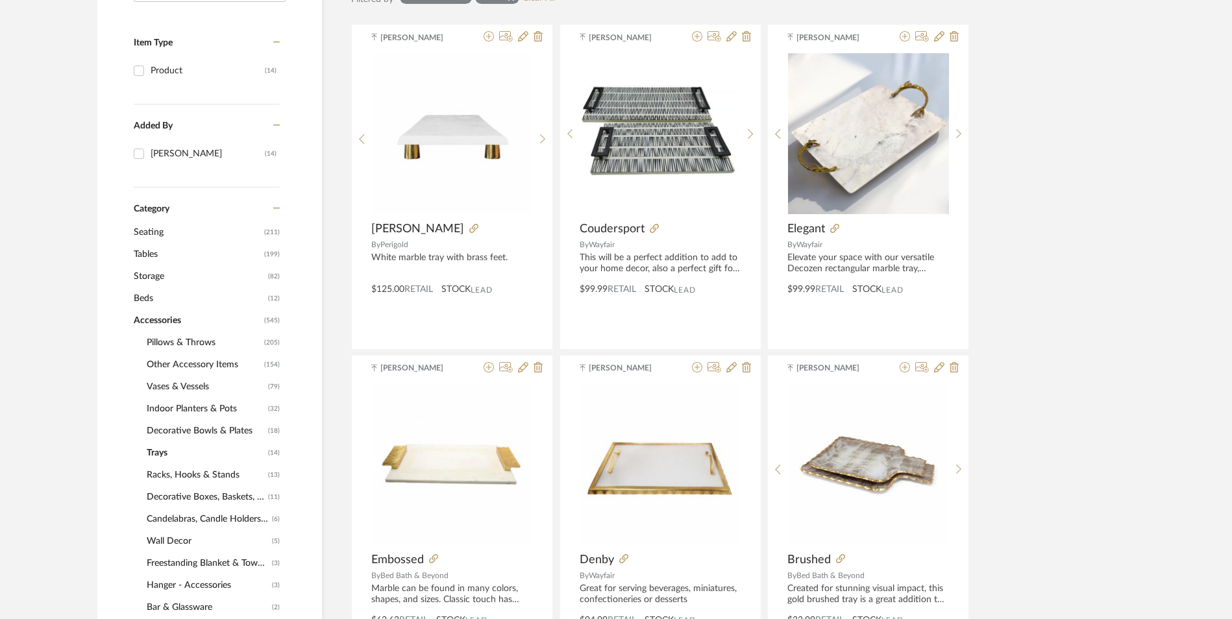
scroll to position [0, 0]
